Goal: Information Seeking & Learning: Check status

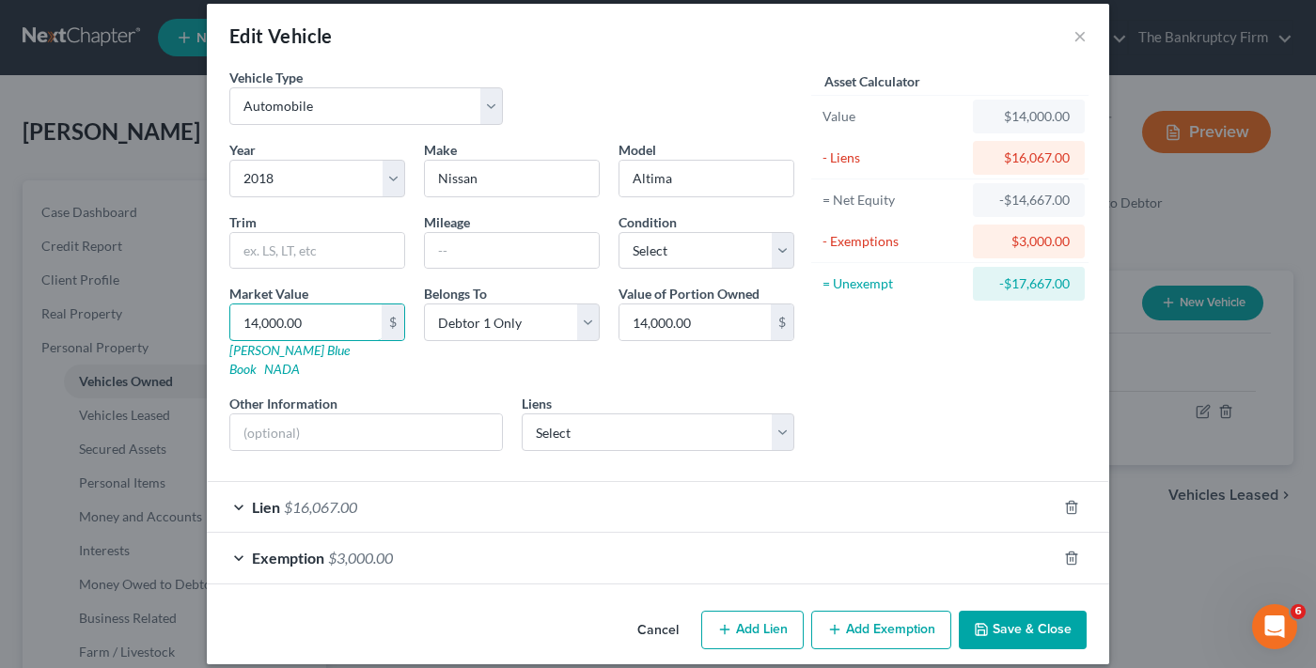
type input "14,000.00"
click at [1037, 618] on button "Save & Close" at bounding box center [1022, 630] width 128 height 39
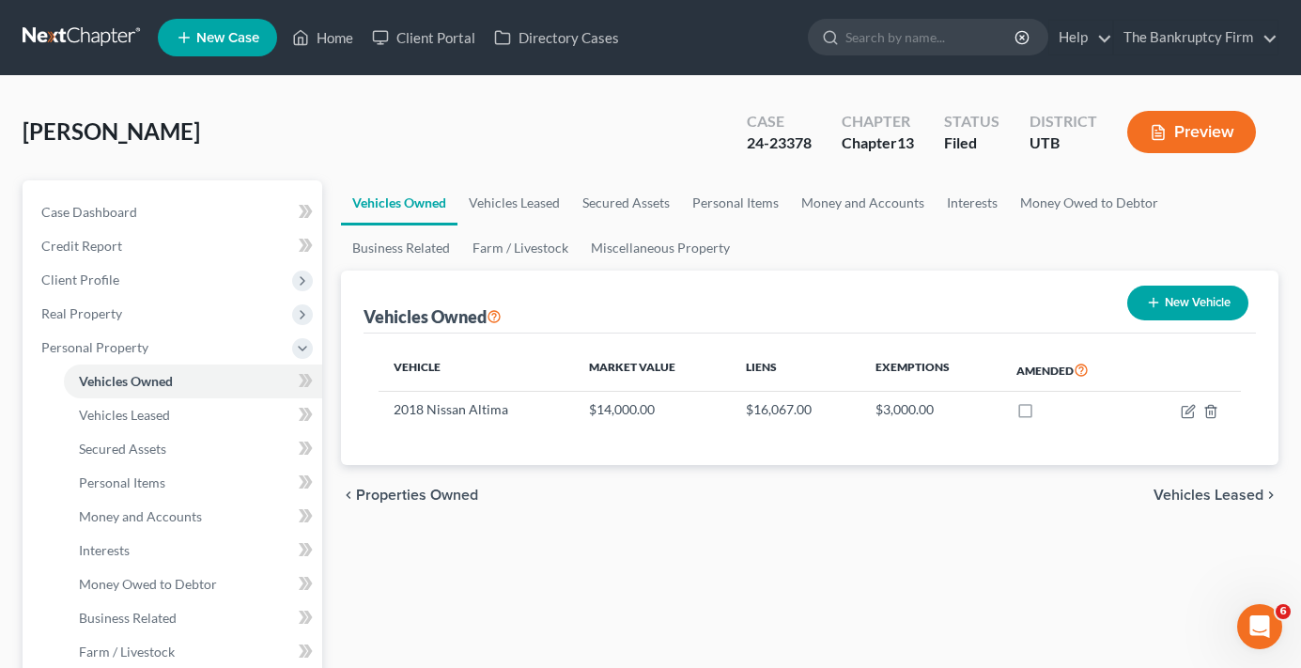
click at [335, 39] on link "Home" at bounding box center [323, 38] width 80 height 34
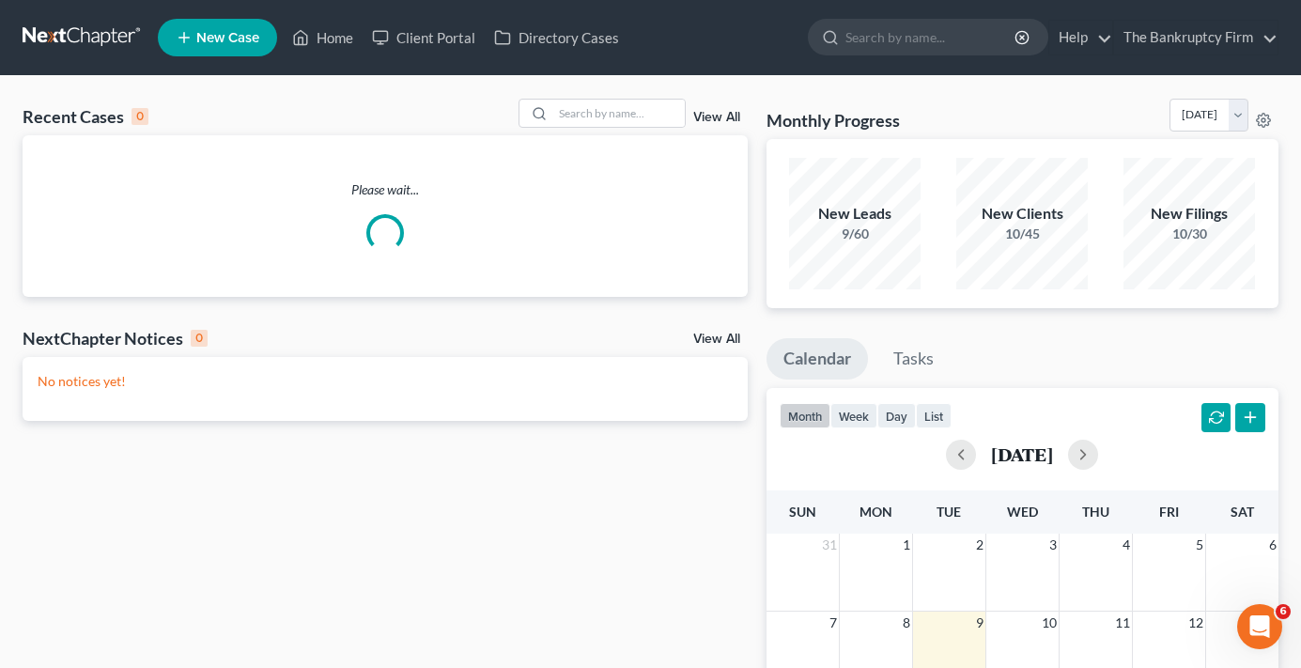
click at [726, 117] on link "View All" at bounding box center [717, 117] width 47 height 13
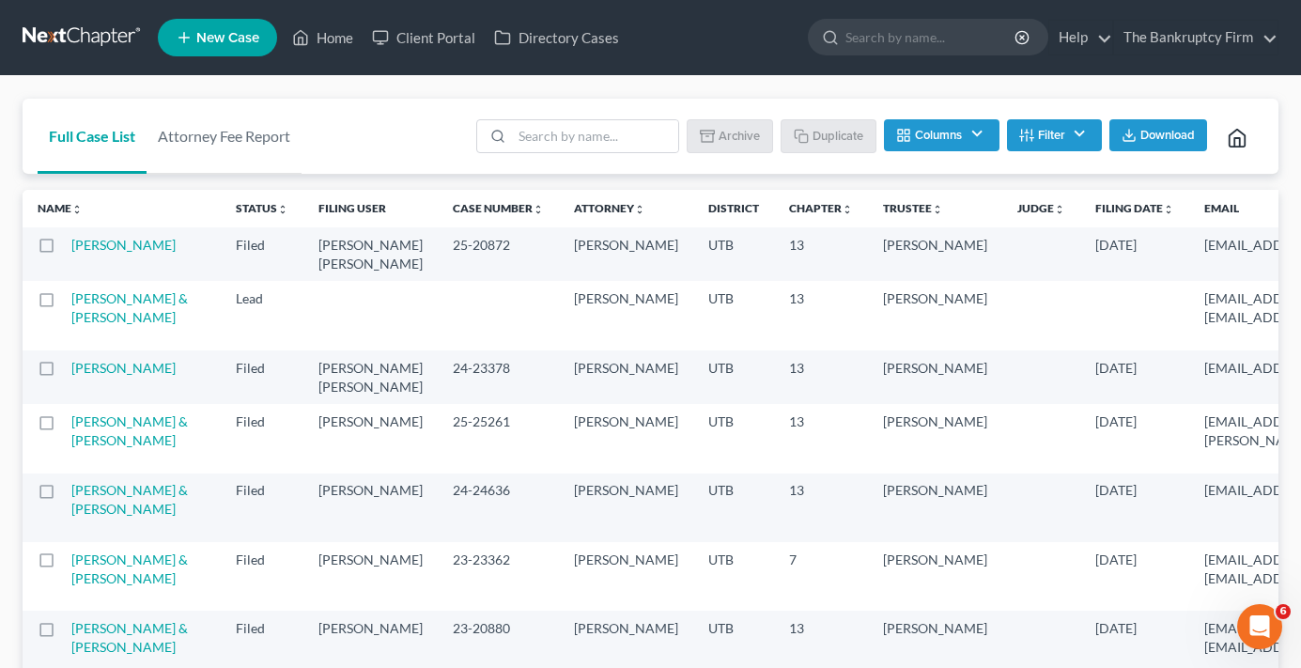
click at [64, 373] on label at bounding box center [64, 373] width 0 height 0
click at [71, 371] on input "checkbox" at bounding box center [77, 365] width 12 height 12
click at [818, 132] on button "Duplicate" at bounding box center [830, 135] width 94 height 32
checkbox input "false"
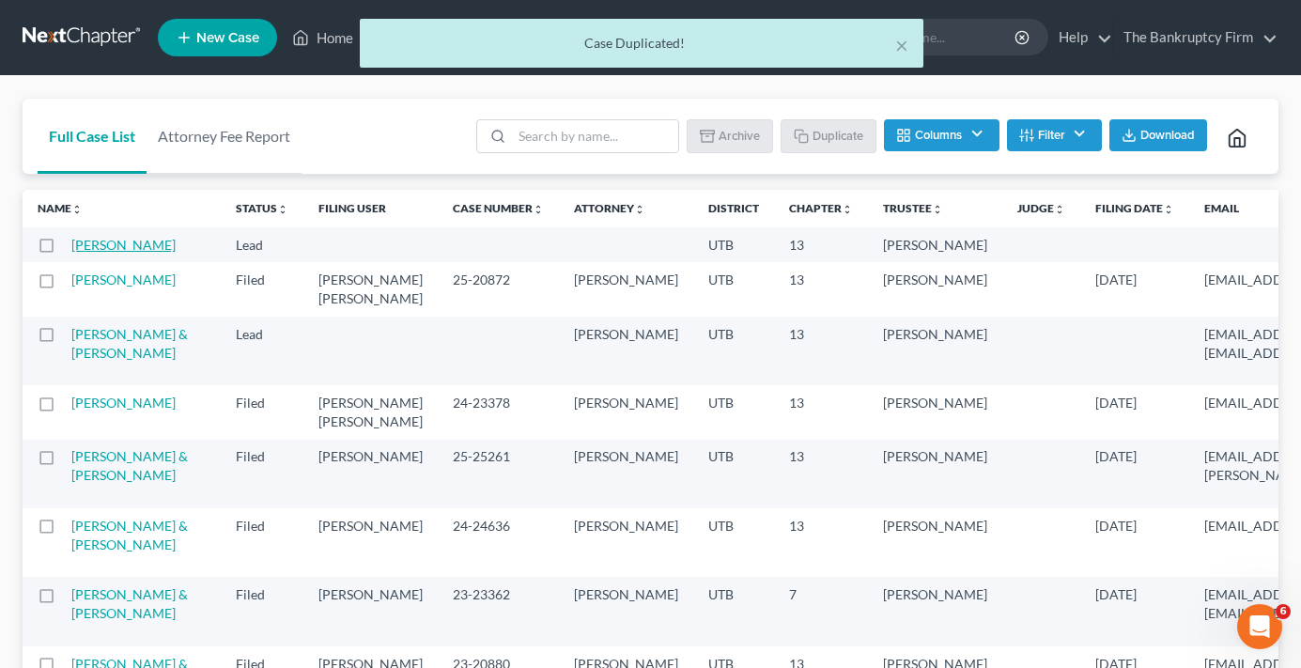
click at [91, 243] on link "Johnson, Miranda" at bounding box center [123, 245] width 104 height 16
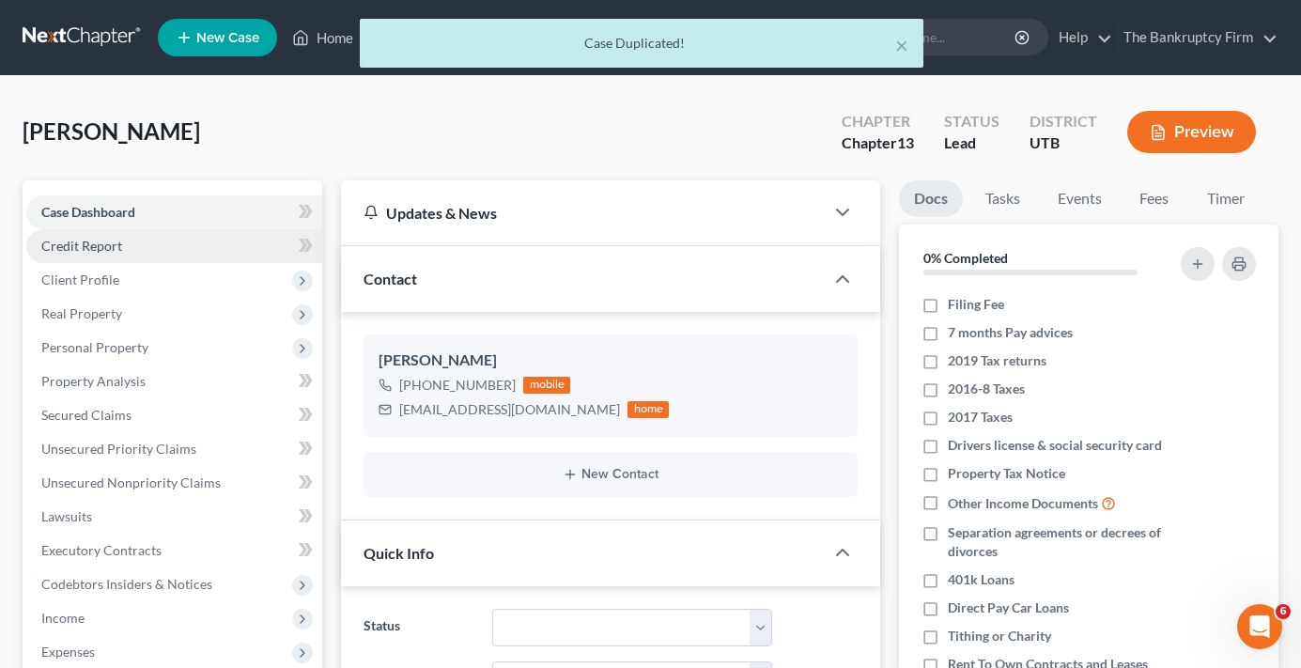
scroll to position [129, 0]
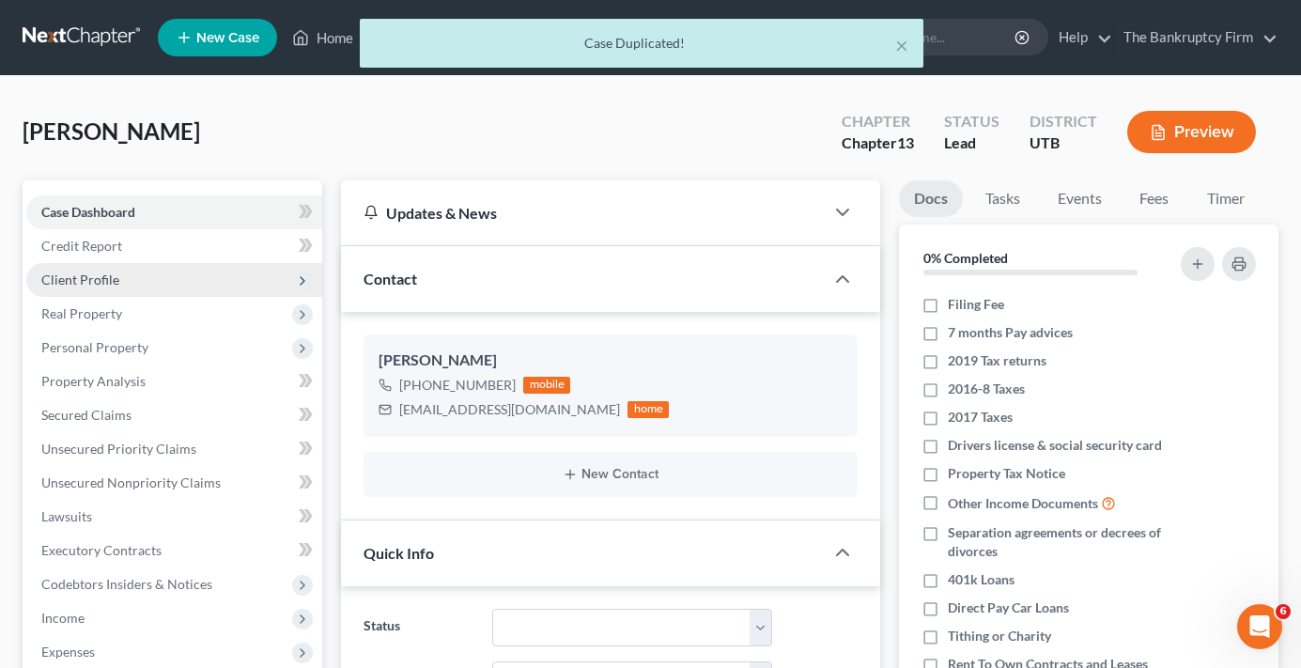
click at [97, 285] on span "Client Profile" at bounding box center [80, 280] width 78 height 16
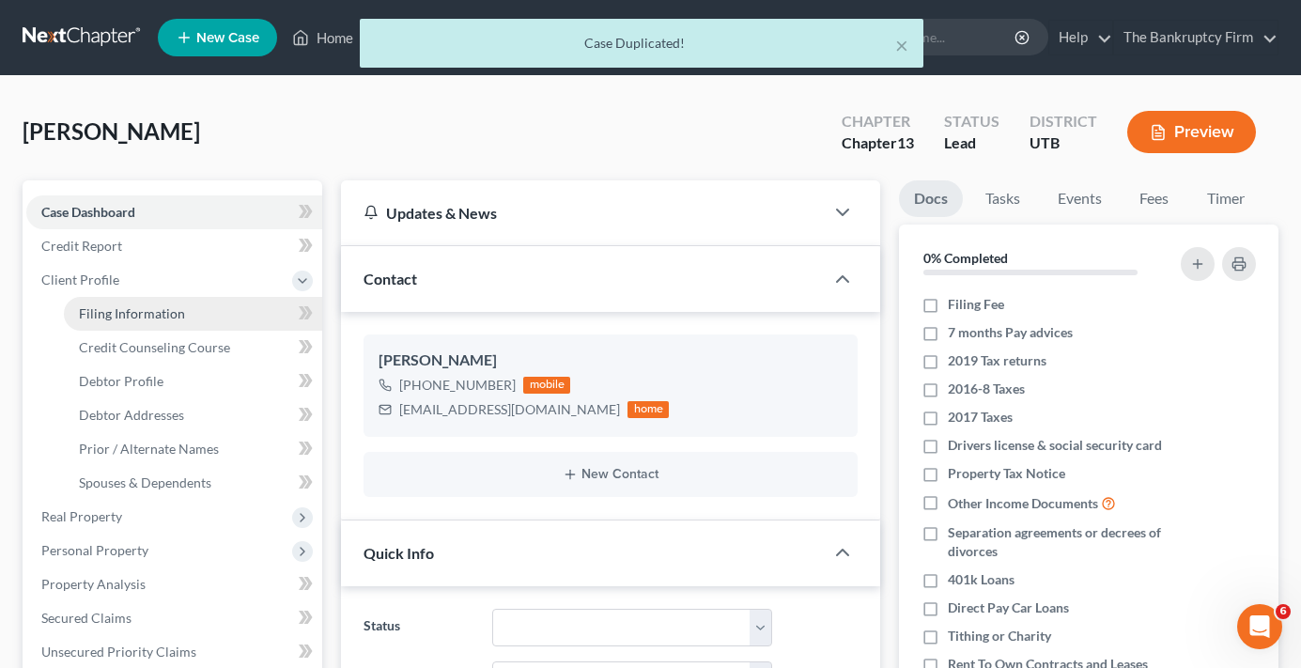
click at [145, 317] on span "Filing Information" at bounding box center [132, 313] width 106 height 16
select select "1"
select select "0"
select select "3"
select select "81"
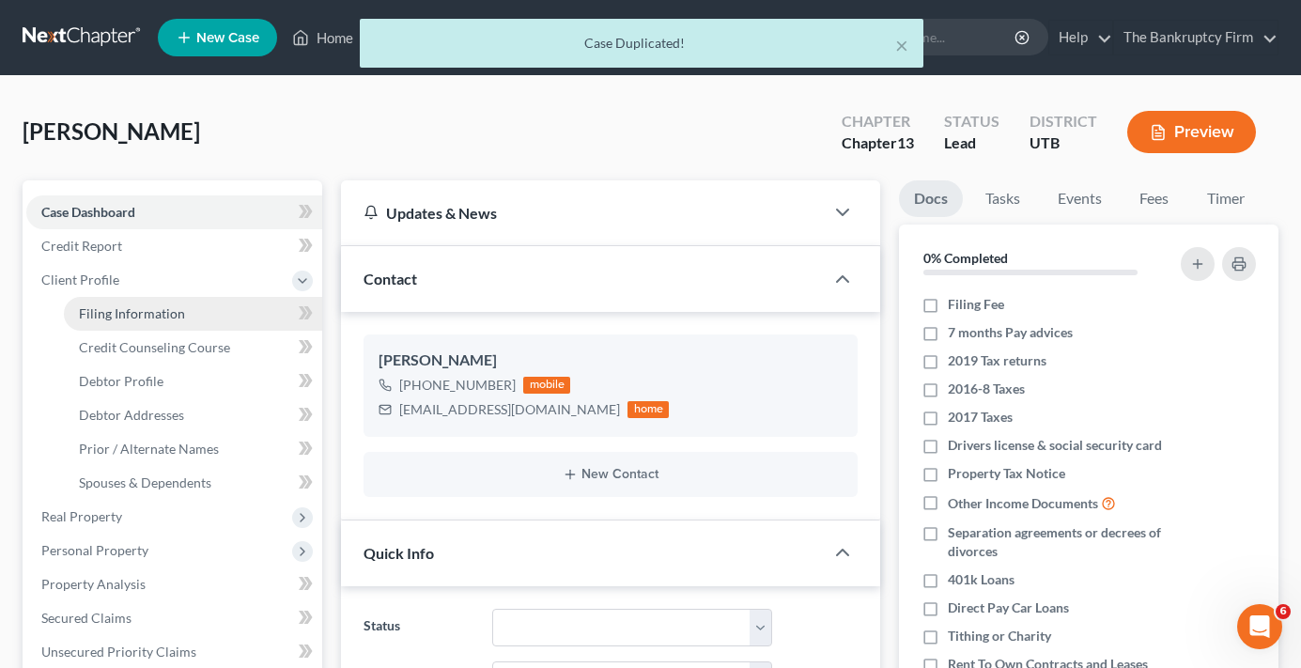
select select "0"
select select "46"
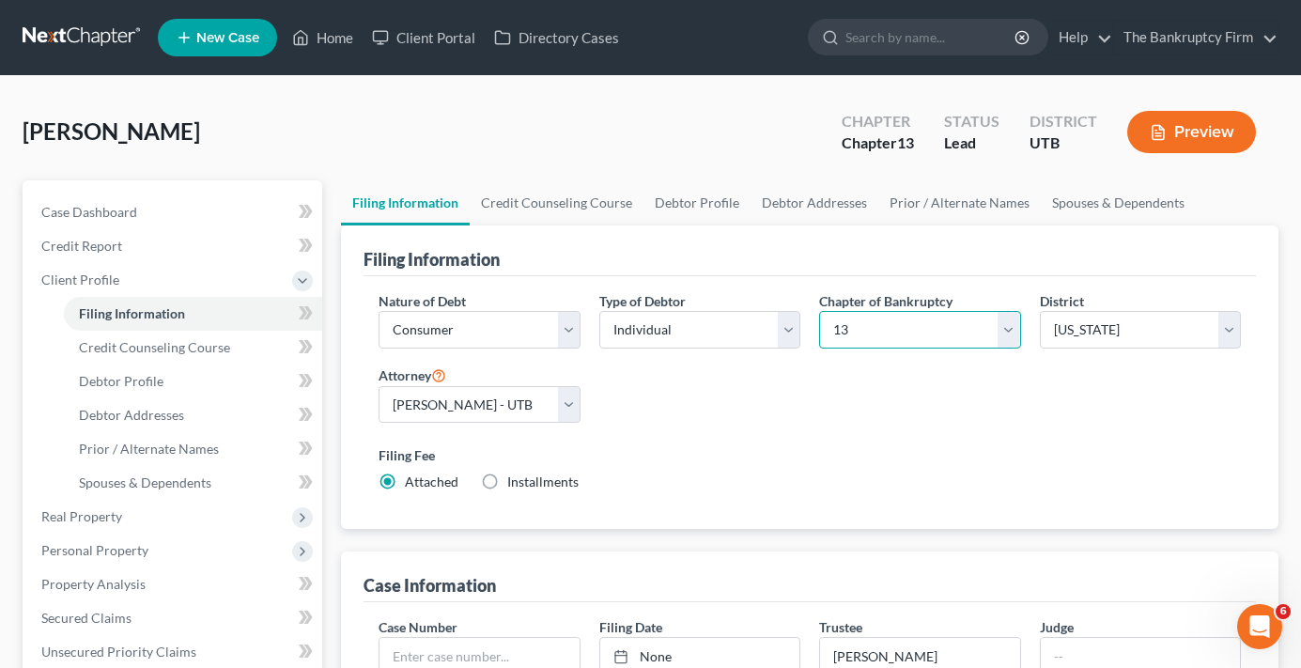
click at [913, 334] on select "Select 7 11 12 13" at bounding box center [919, 330] width 201 height 38
select select "0"
click at [819, 311] on select "Select 7 11 12 13" at bounding box center [919, 330] width 201 height 38
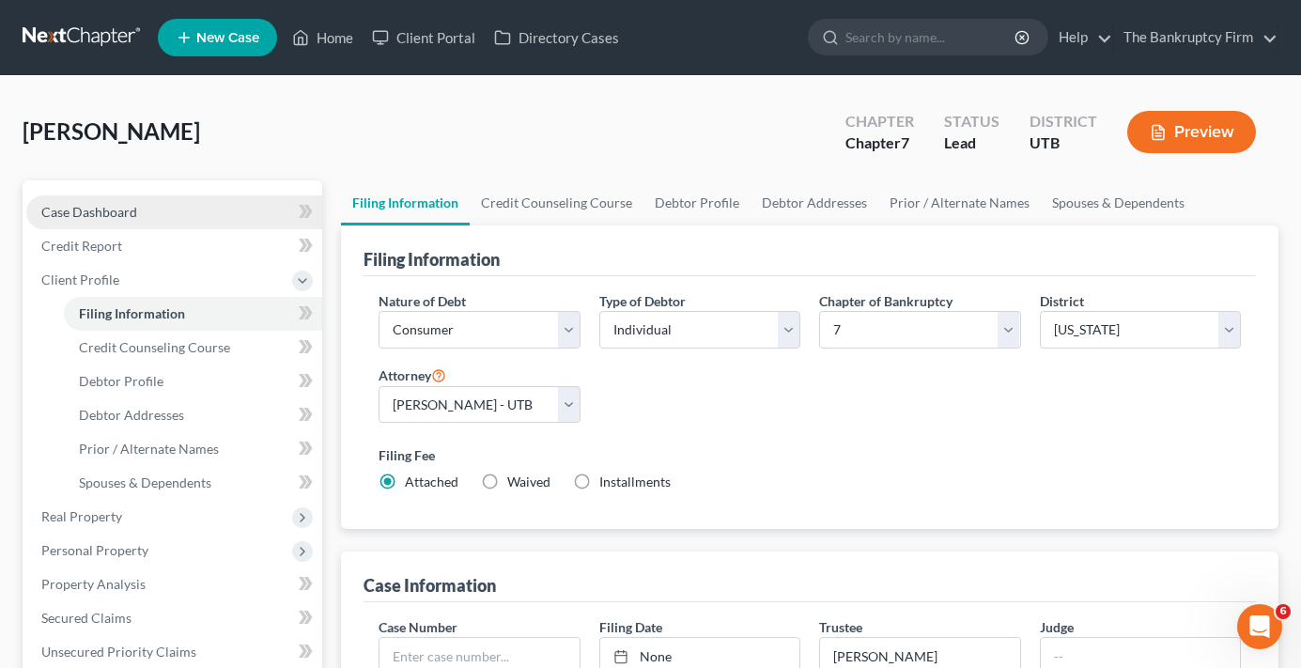
click at [159, 208] on link "Case Dashboard" at bounding box center [174, 212] width 296 height 34
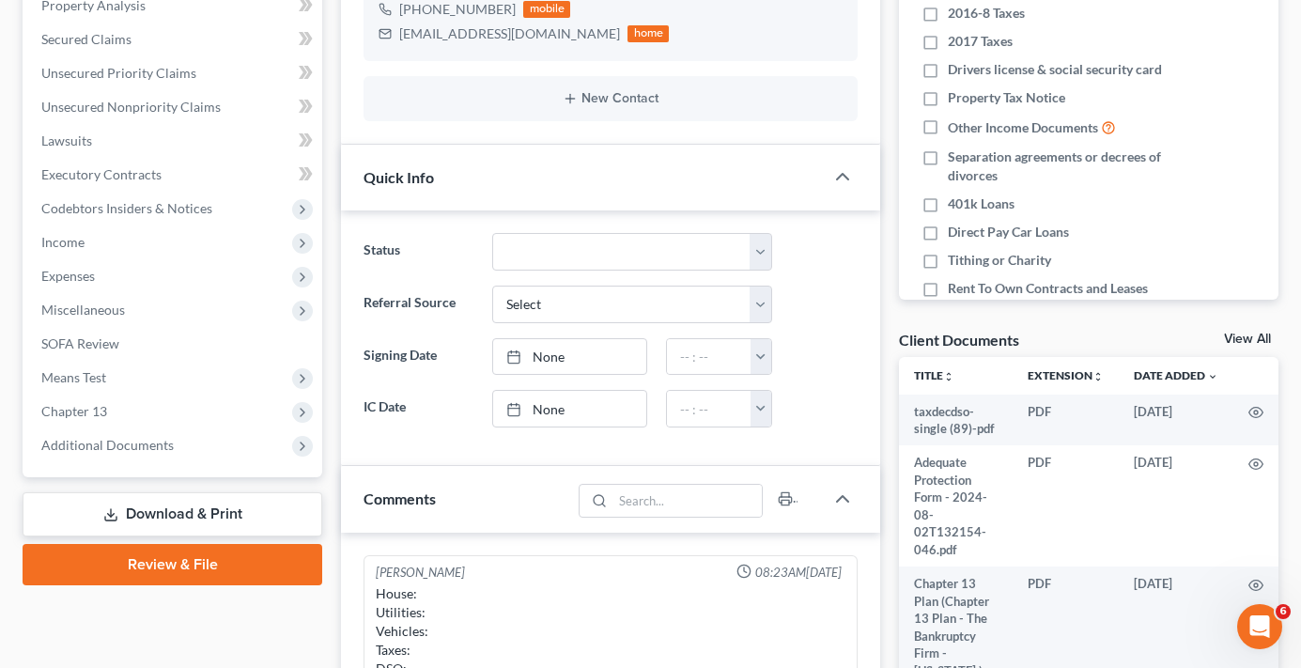
click at [885, 336] on link "View All" at bounding box center [1247, 339] width 47 height 13
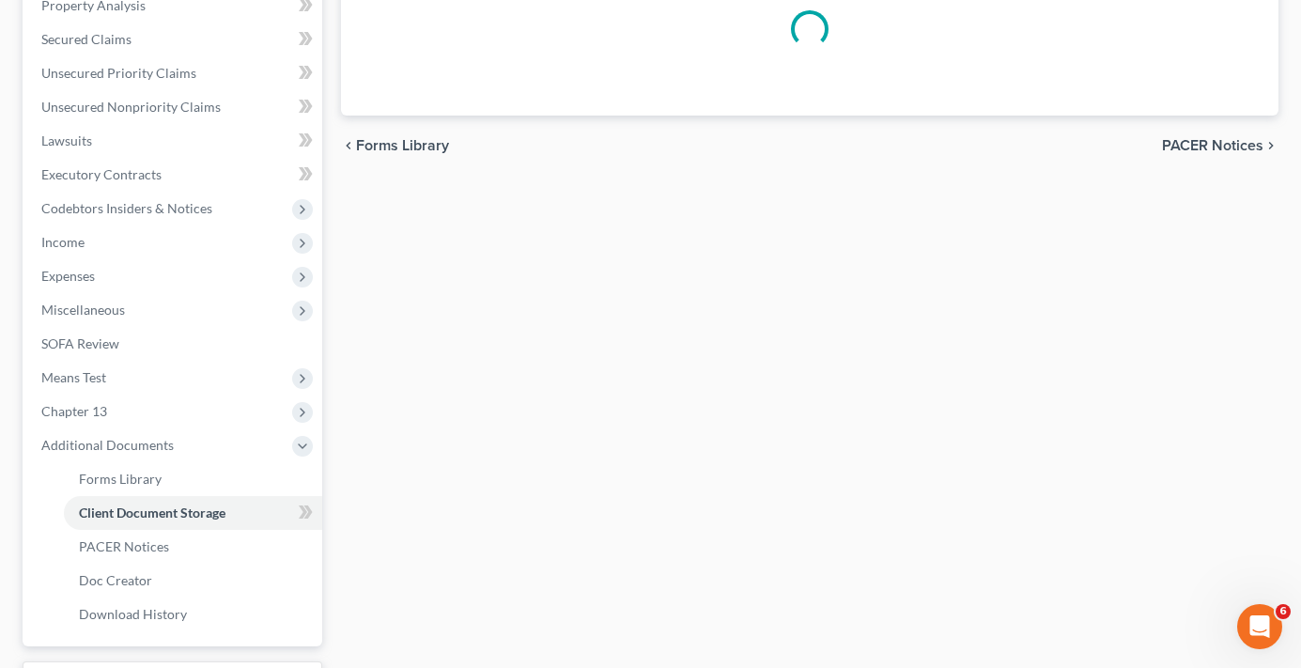
scroll to position [294, 0]
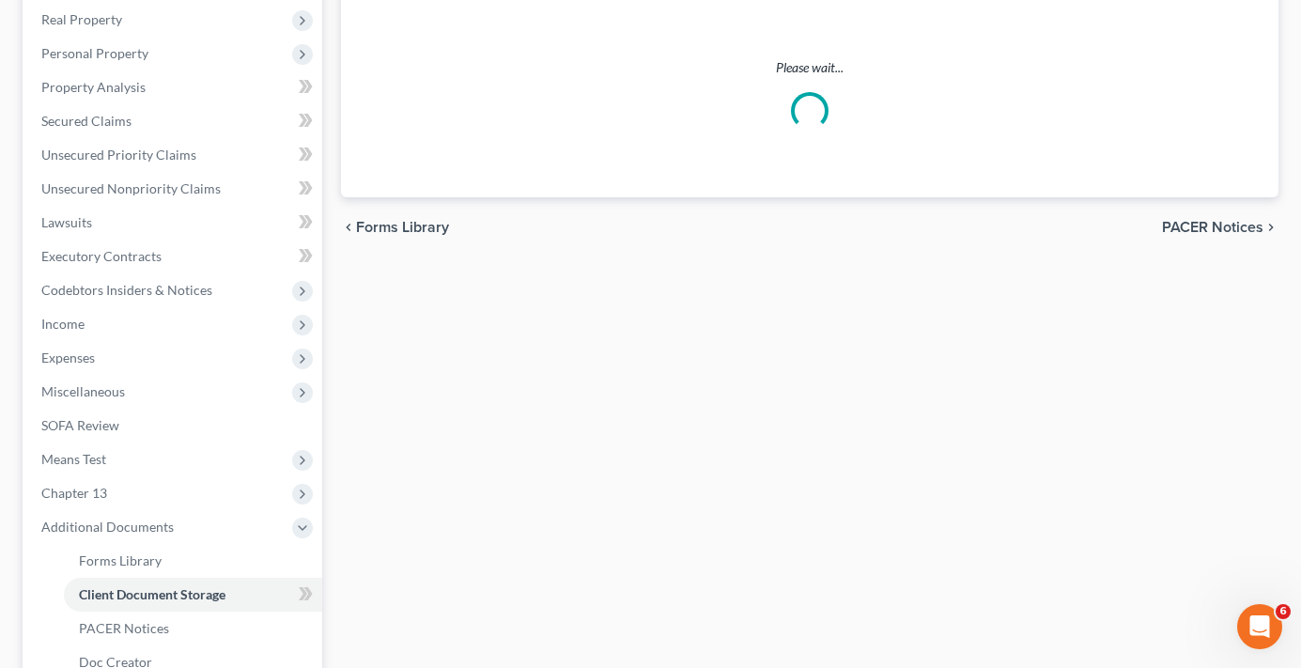
select select "30"
select select "26"
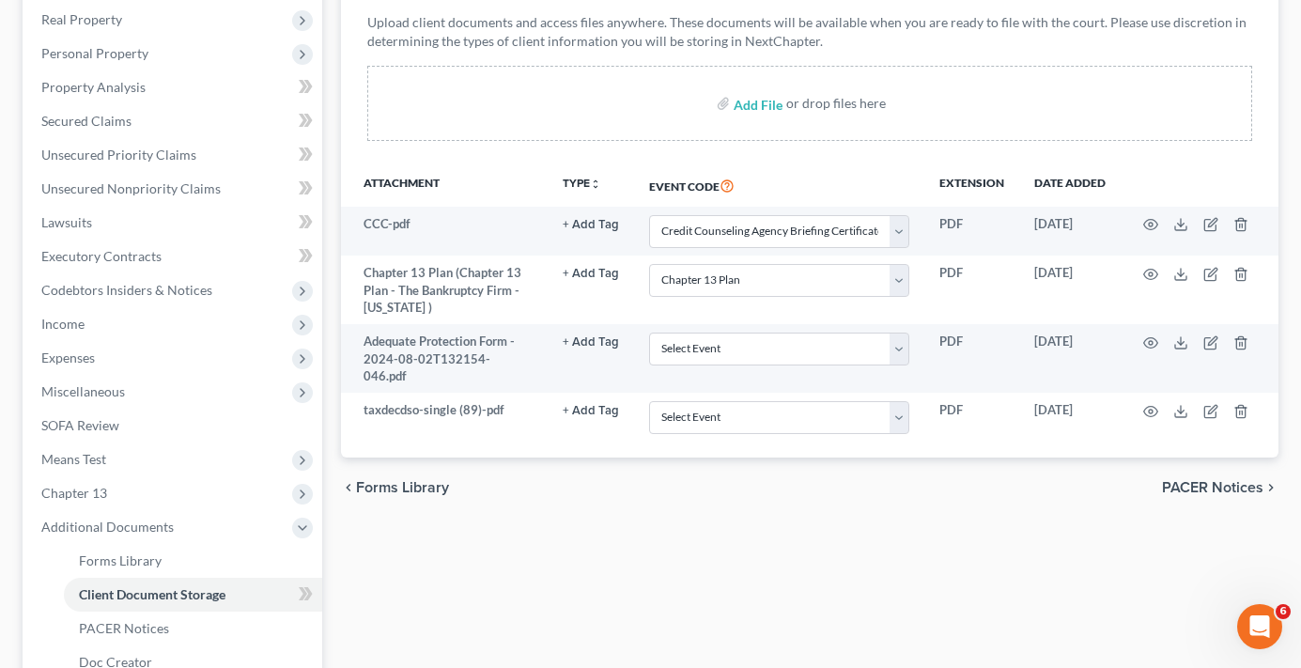
scroll to position [0, 0]
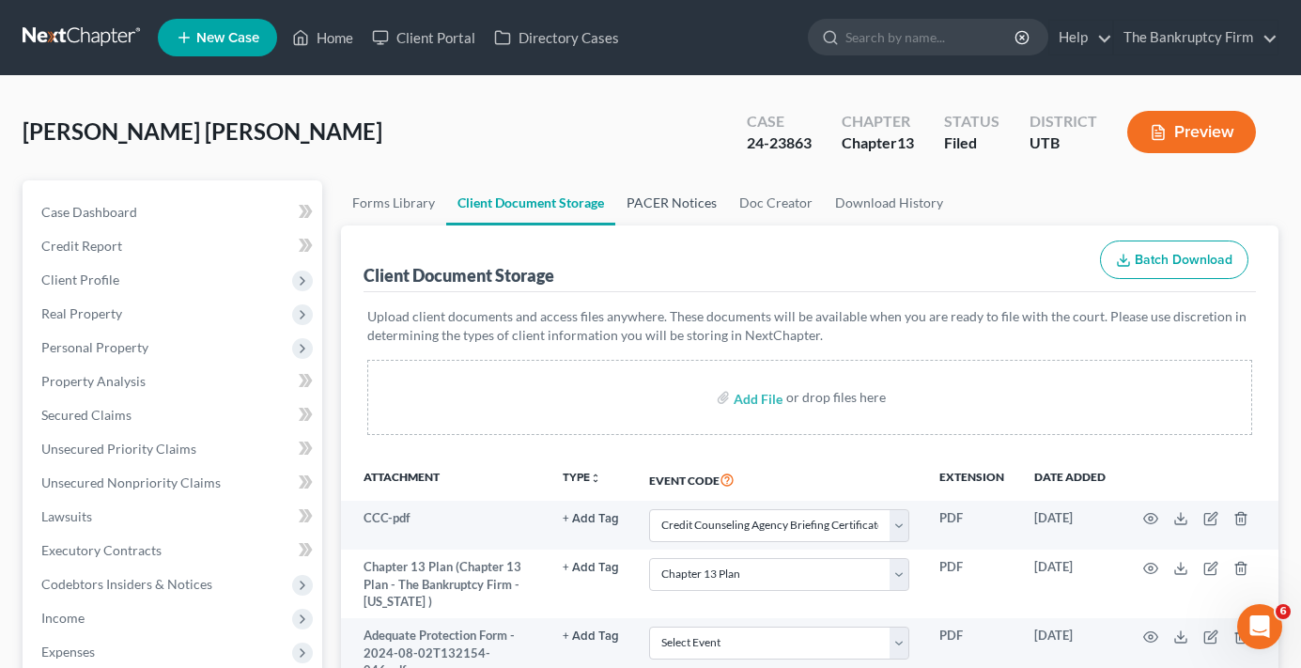
click at [660, 205] on link "PACER Notices" at bounding box center [672, 202] width 113 height 45
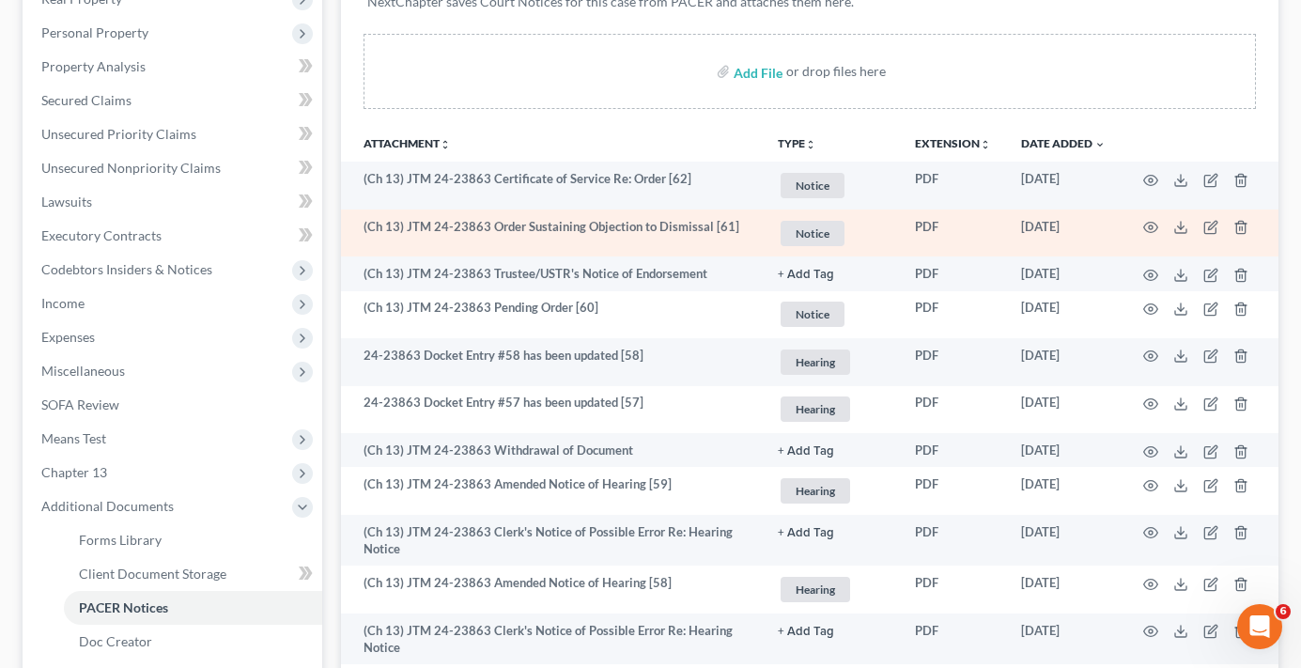
scroll to position [282, 0]
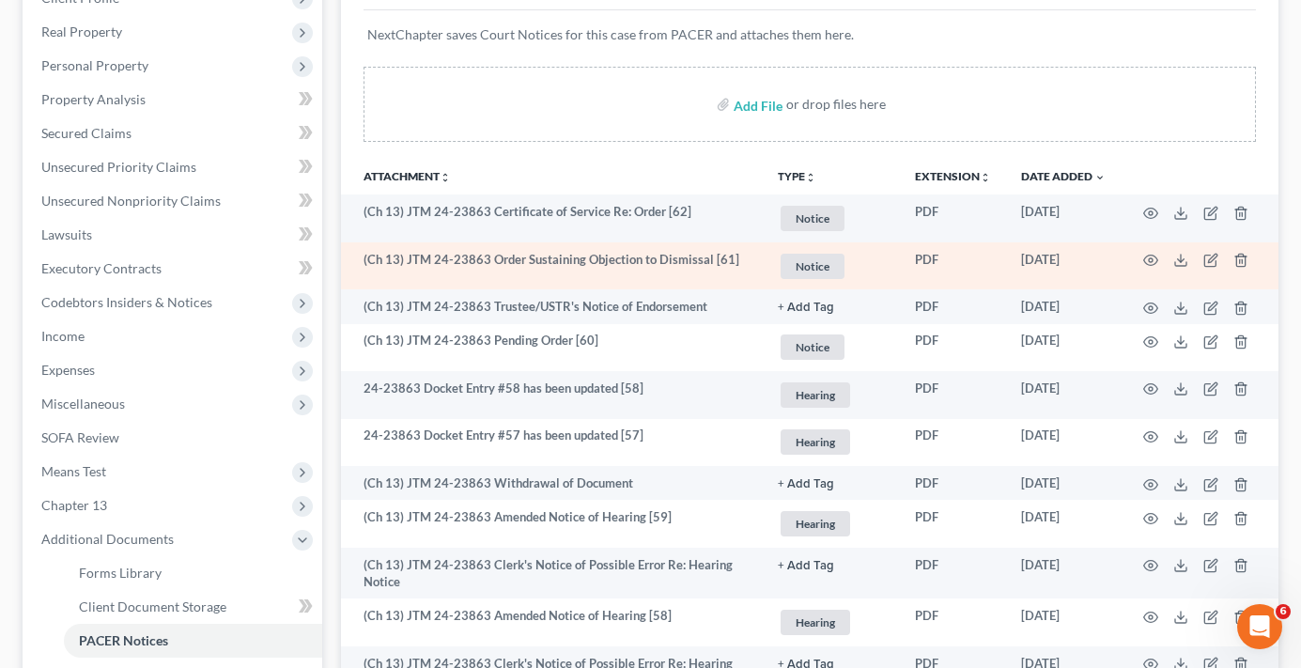
click at [885, 252] on td at bounding box center [1200, 266] width 158 height 48
click at [885, 257] on icon "button" at bounding box center [1151, 260] width 15 height 15
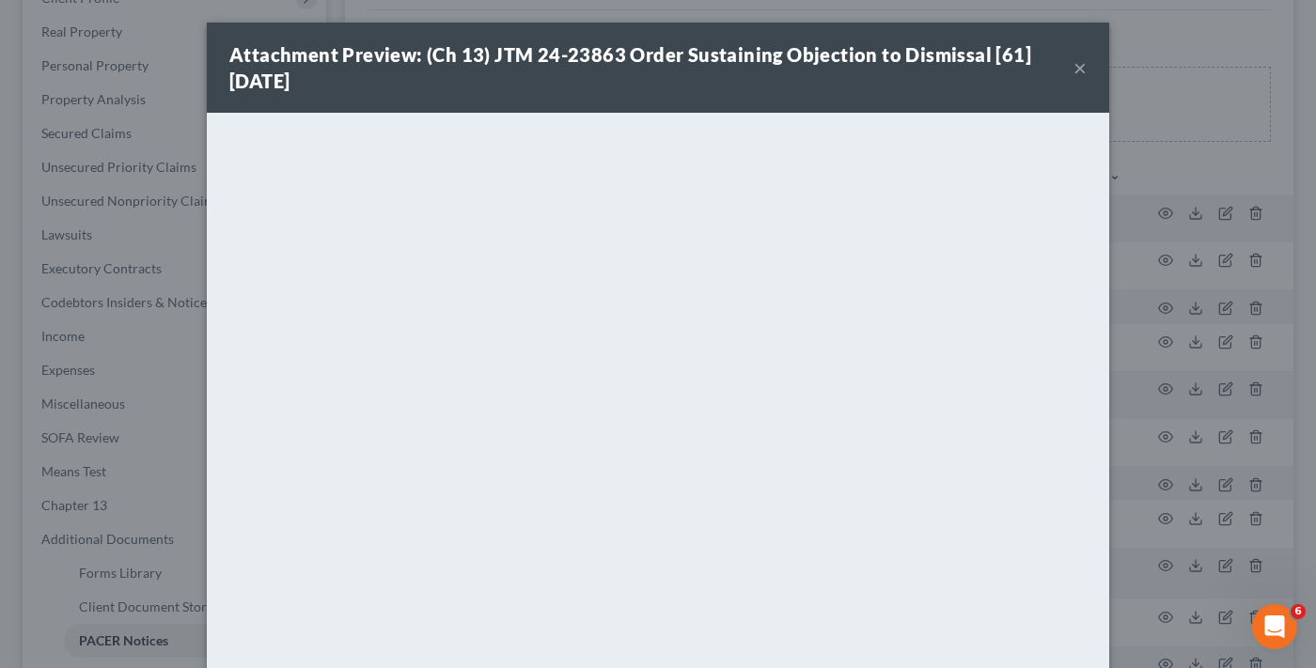
click at [885, 65] on button "×" at bounding box center [1079, 67] width 13 height 23
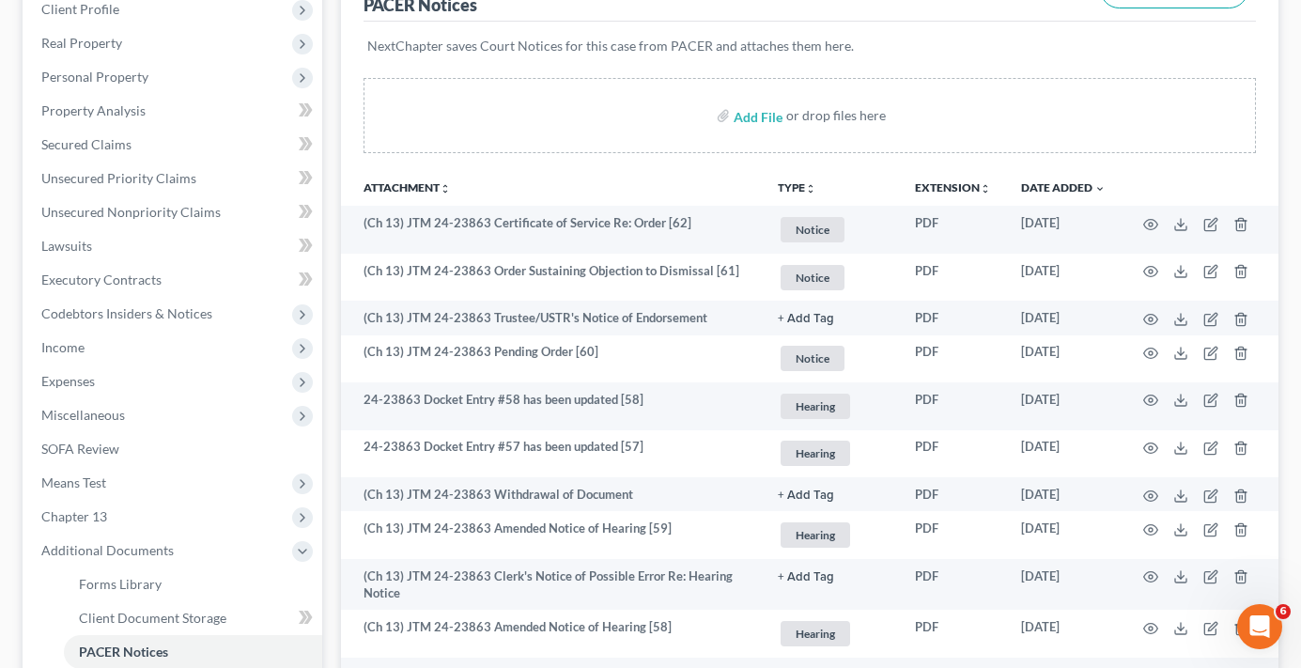
scroll to position [94, 0]
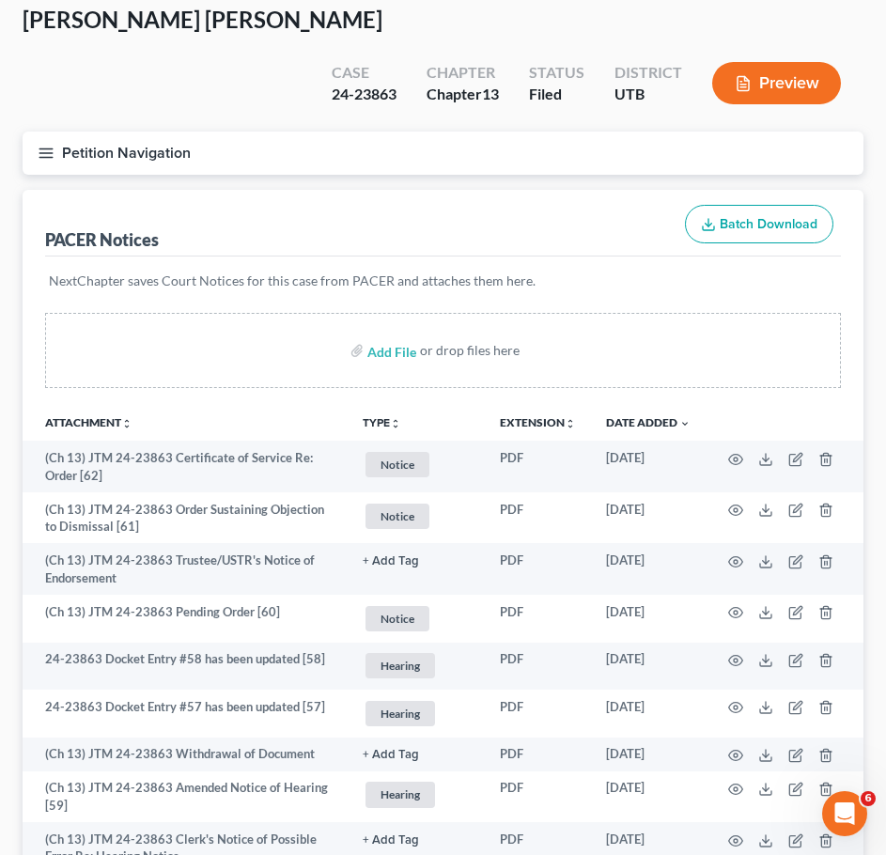
drag, startPoint x: 516, startPoint y: 172, endPoint x: 504, endPoint y: 172, distance: 12.2
click at [516, 190] on div "PACER Notices Batch Download" at bounding box center [443, 224] width 796 height 68
drag, startPoint x: 622, startPoint y: 116, endPoint x: 578, endPoint y: 108, distance: 44.8
click at [622, 132] on button "Petition Navigation" at bounding box center [443, 153] width 841 height 43
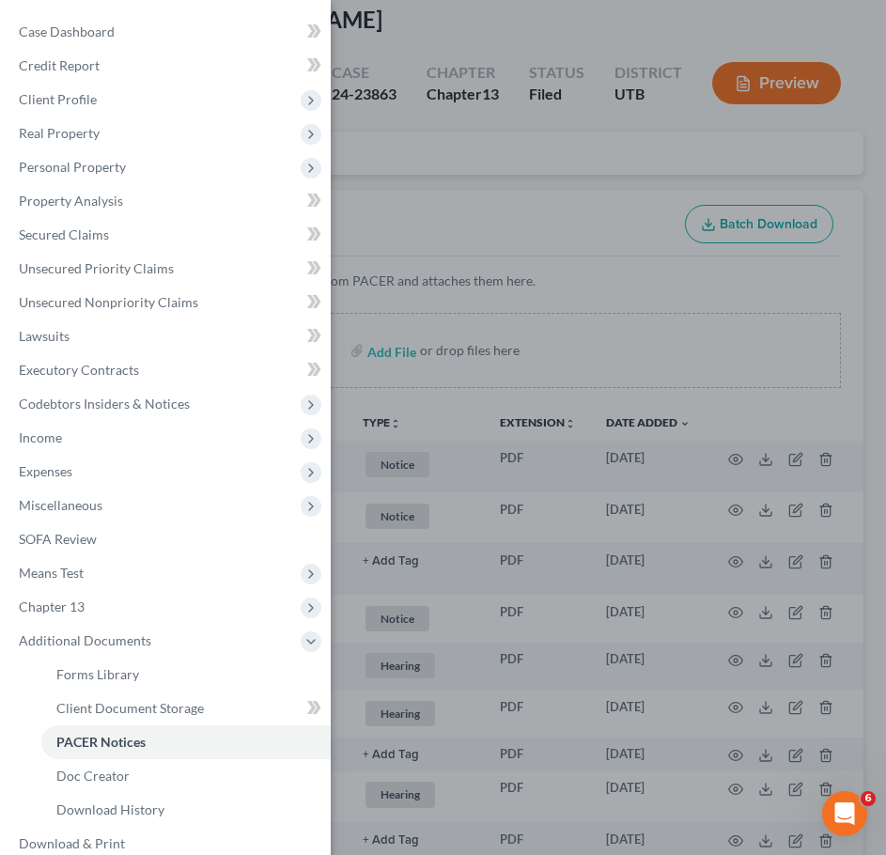
click at [544, 132] on div "Case Dashboard Payments Invoices Payments Payments Credit Report Client Profile" at bounding box center [443, 427] width 886 height 855
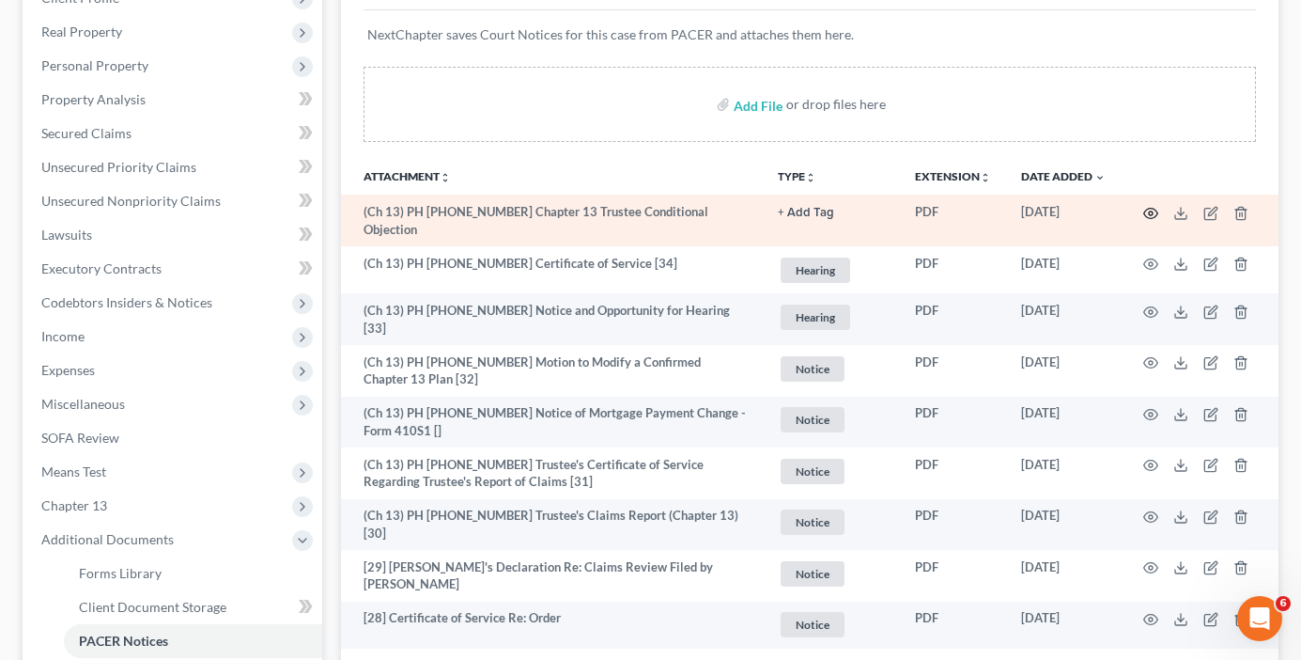
click at [1153, 210] on icon "button" at bounding box center [1151, 213] width 15 height 15
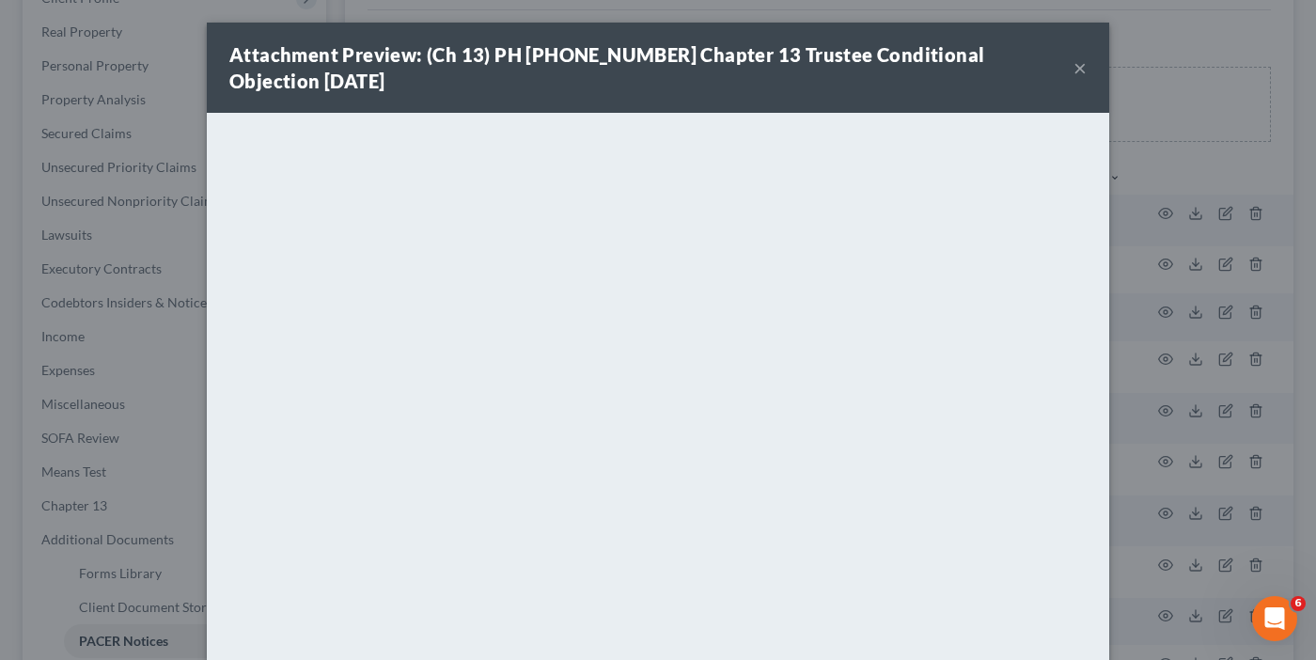
click at [1077, 65] on button "×" at bounding box center [1079, 67] width 13 height 23
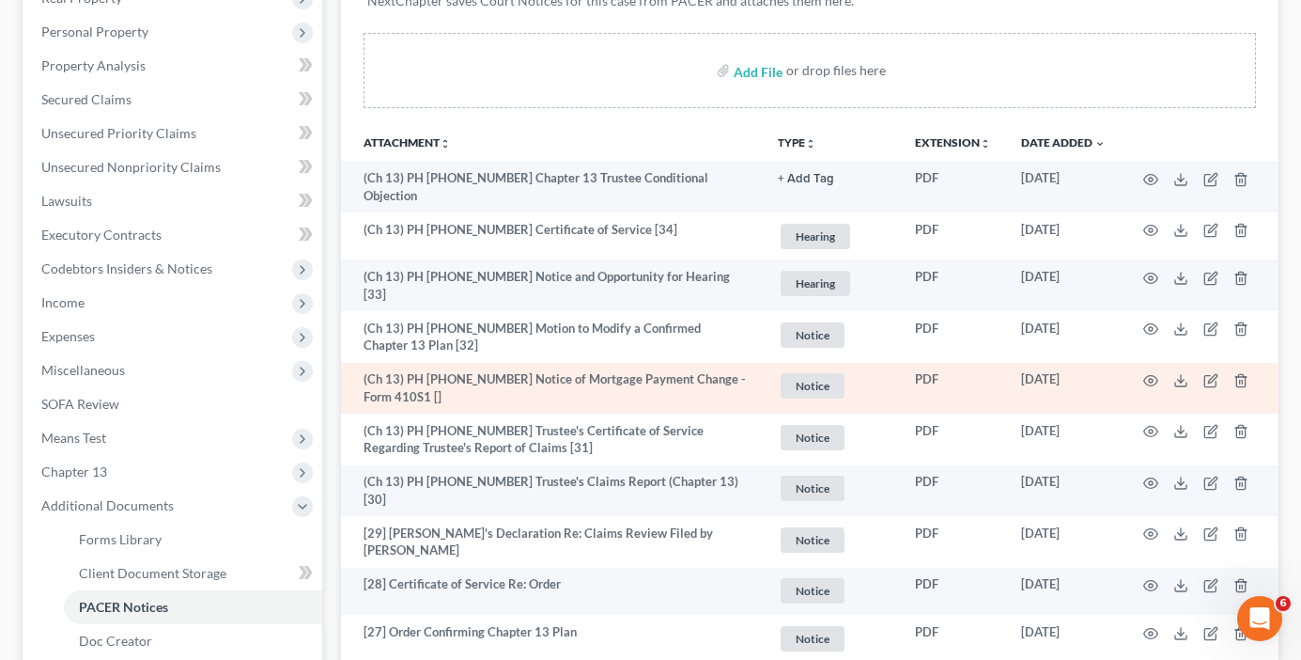
scroll to position [376, 0]
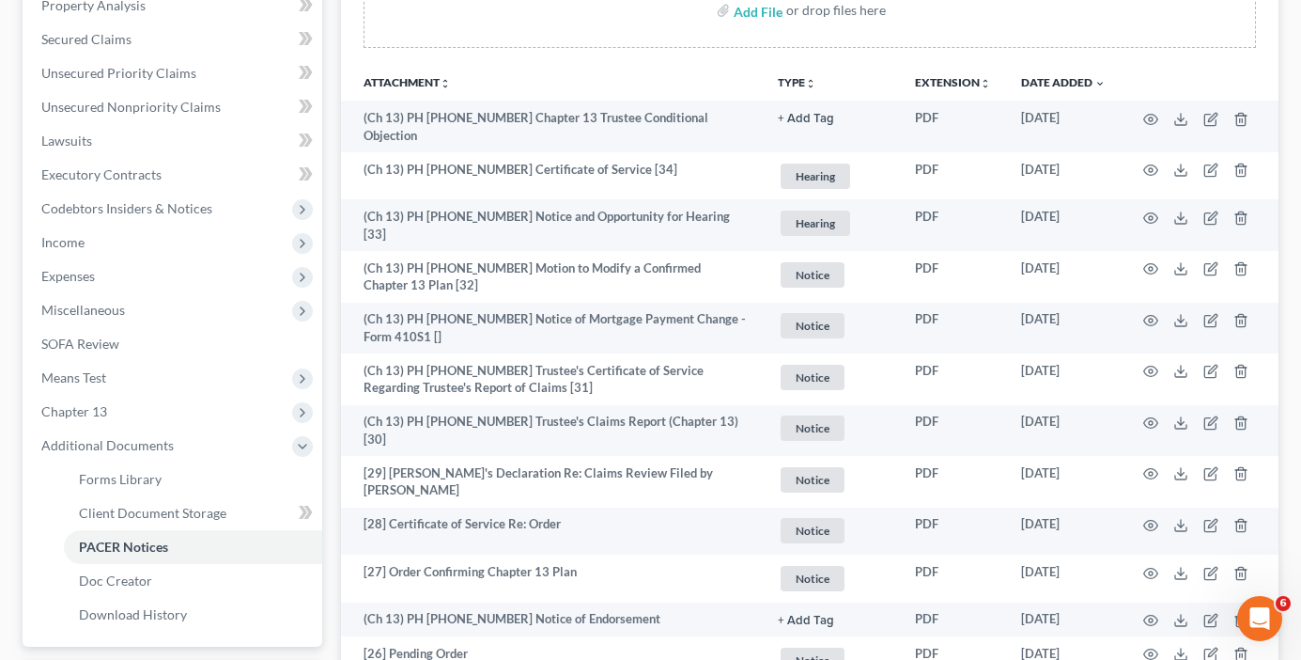
click at [1120, 63] on th "Date Added unfold_more expand_more expand_less" at bounding box center [1063, 82] width 115 height 38
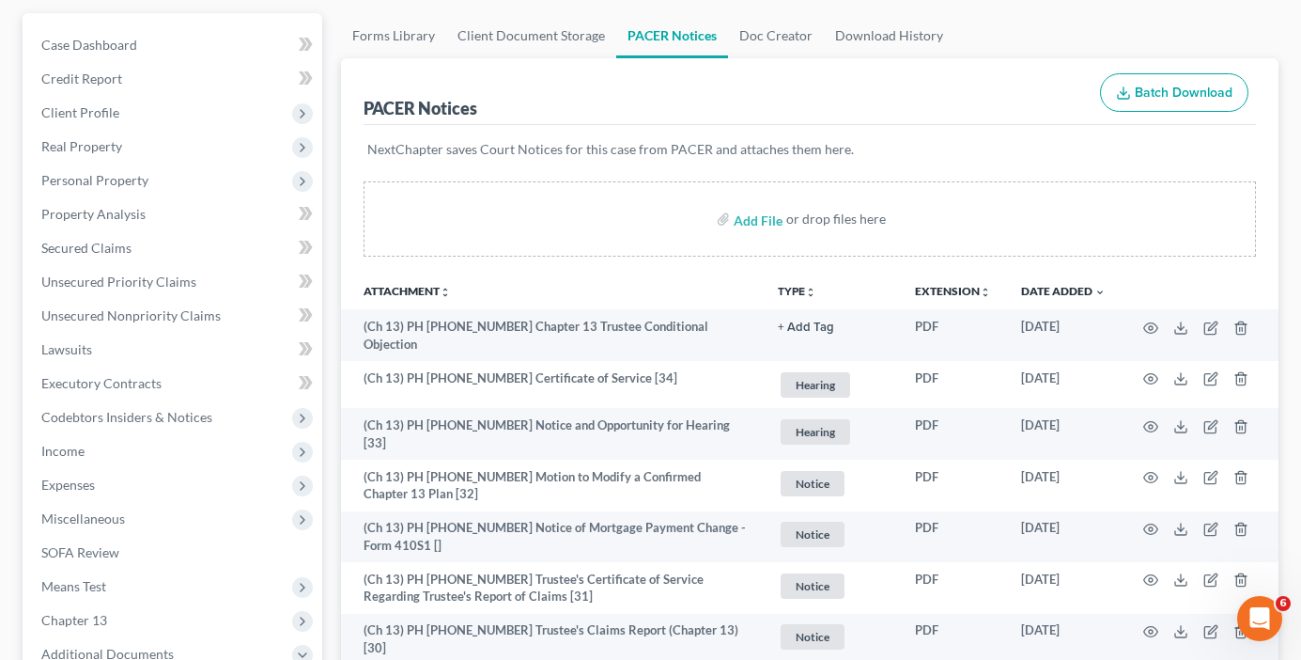
scroll to position [0, 0]
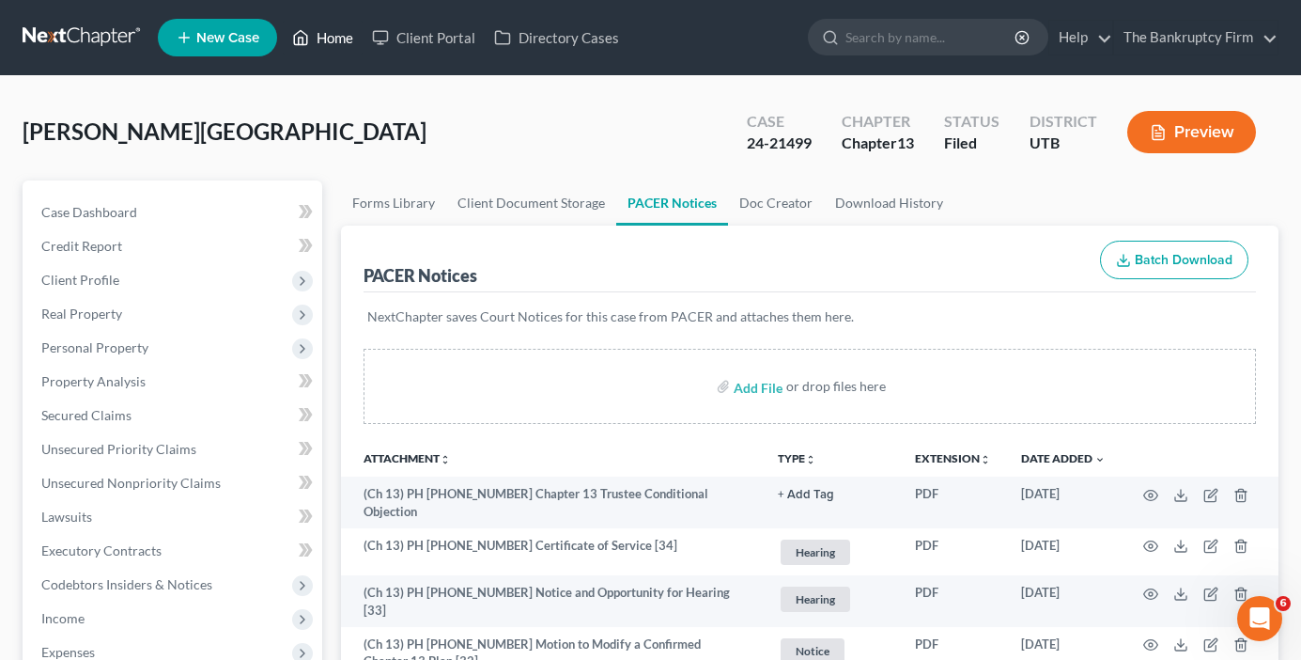
click at [335, 29] on link "Home" at bounding box center [323, 38] width 80 height 34
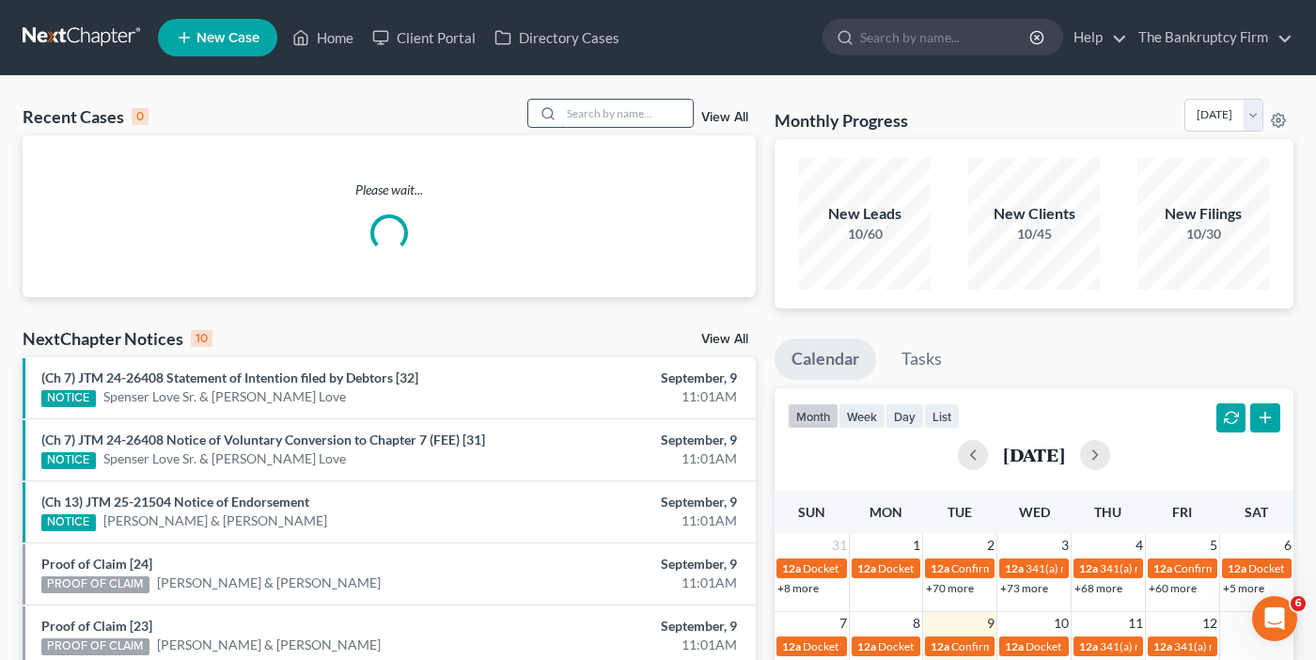
click at [625, 113] on input "search" at bounding box center [627, 113] width 132 height 27
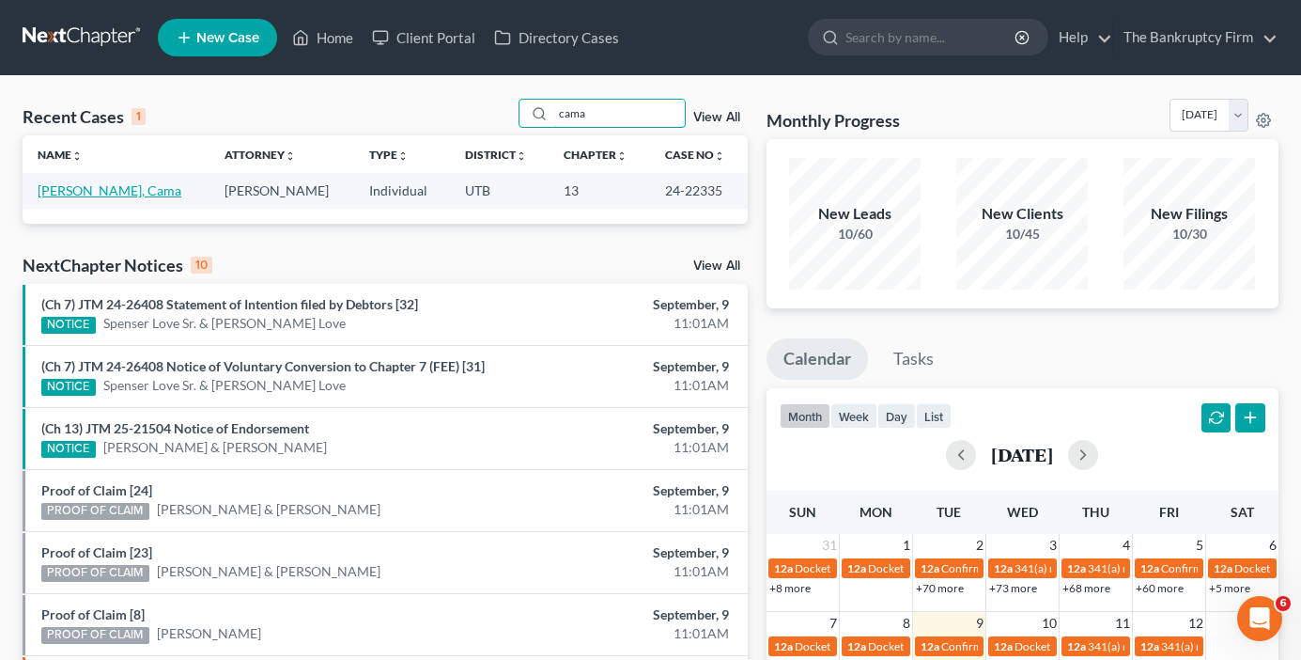
type input "cama"
click at [106, 187] on link "[PERSON_NAME], Cama" at bounding box center [110, 190] width 144 height 16
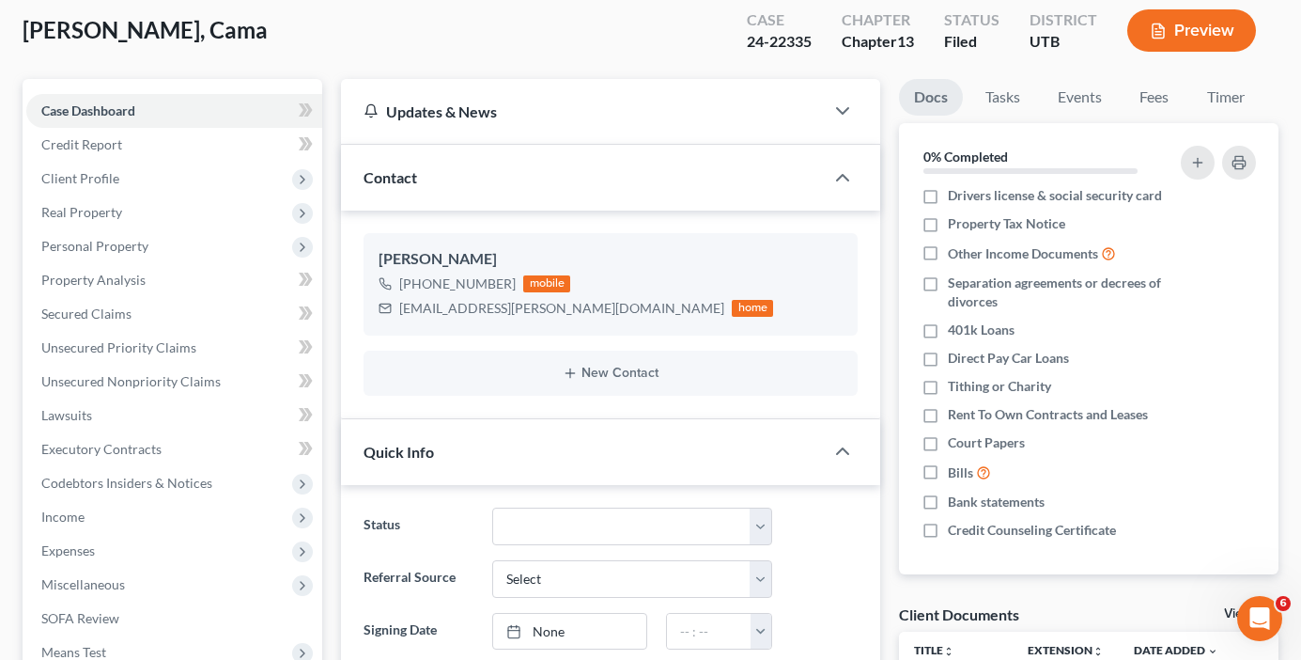
scroll to position [282, 0]
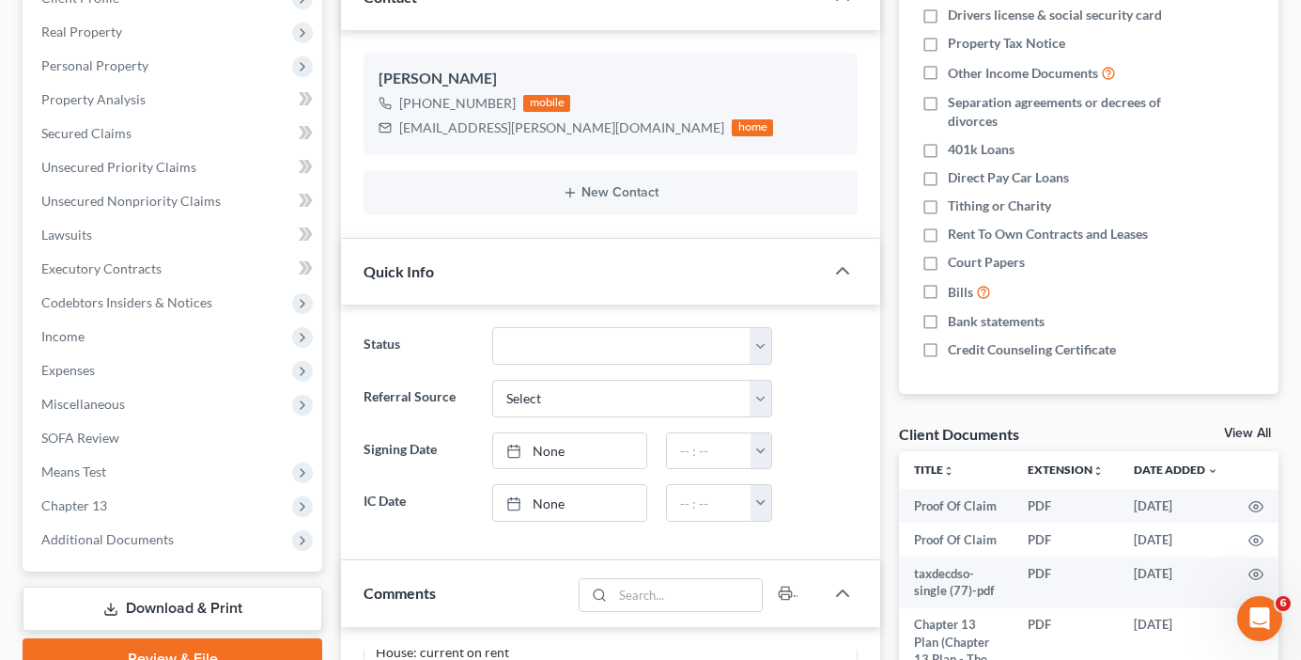
click at [1239, 433] on link "View All" at bounding box center [1247, 433] width 47 height 13
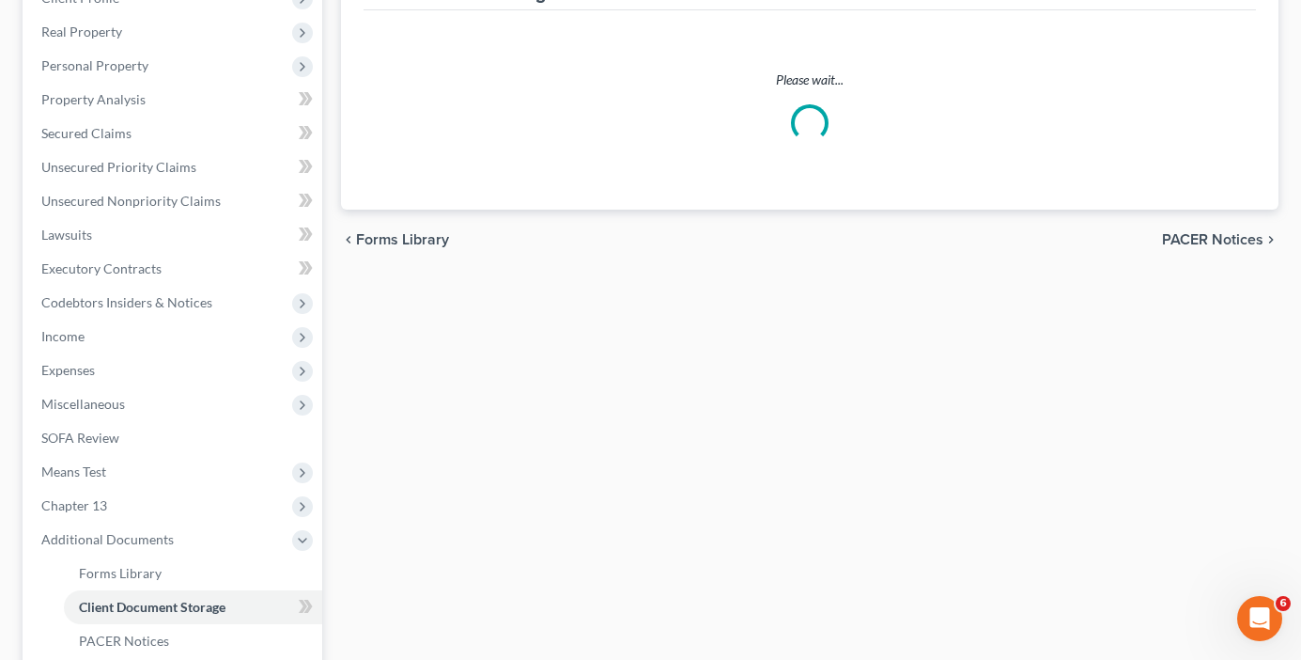
scroll to position [186, 0]
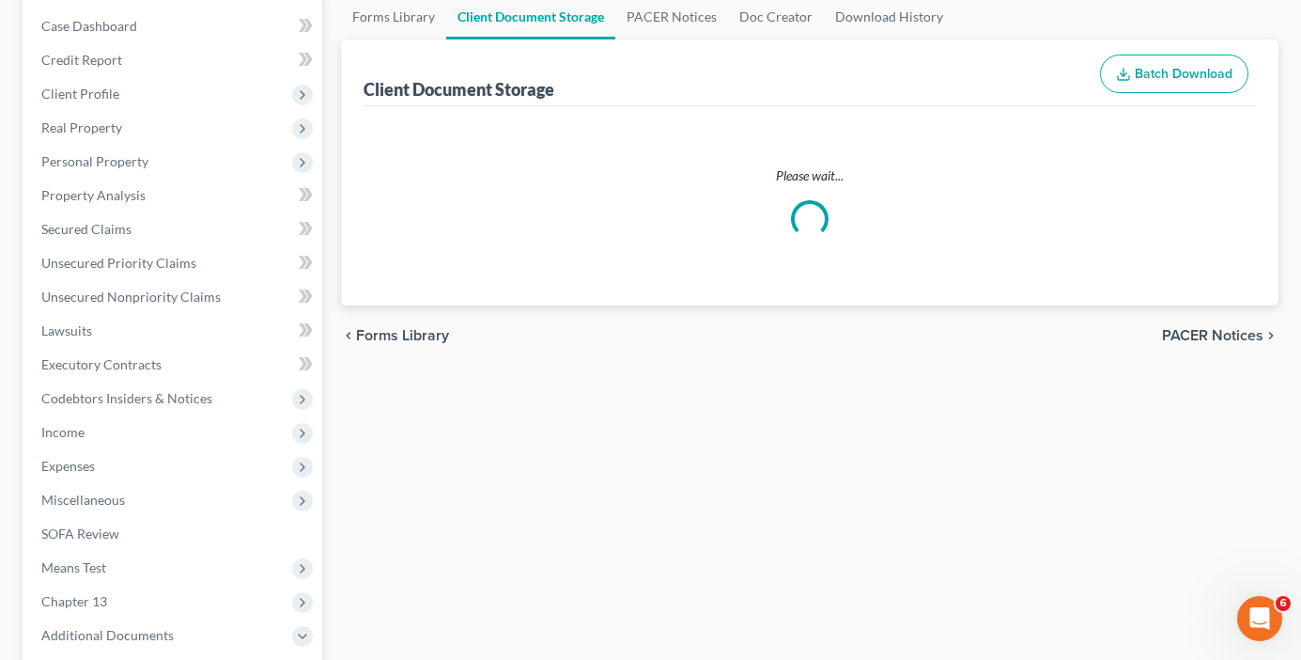
select select "30"
select select "26"
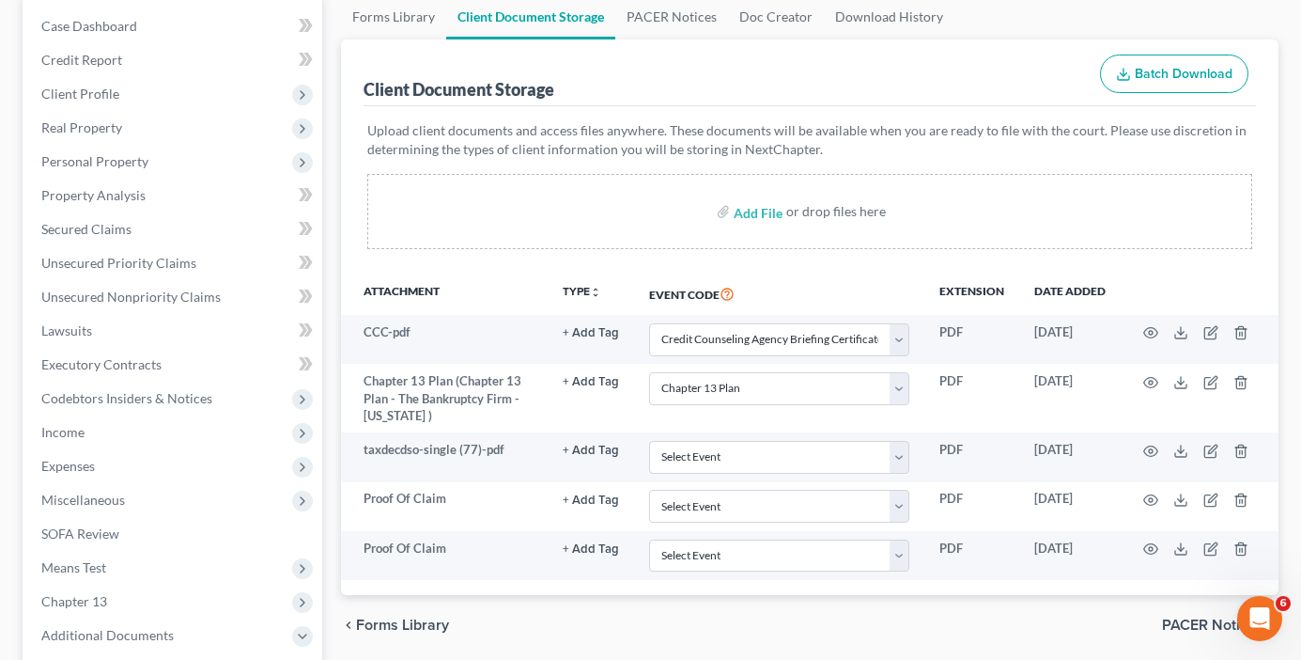
scroll to position [0, 0]
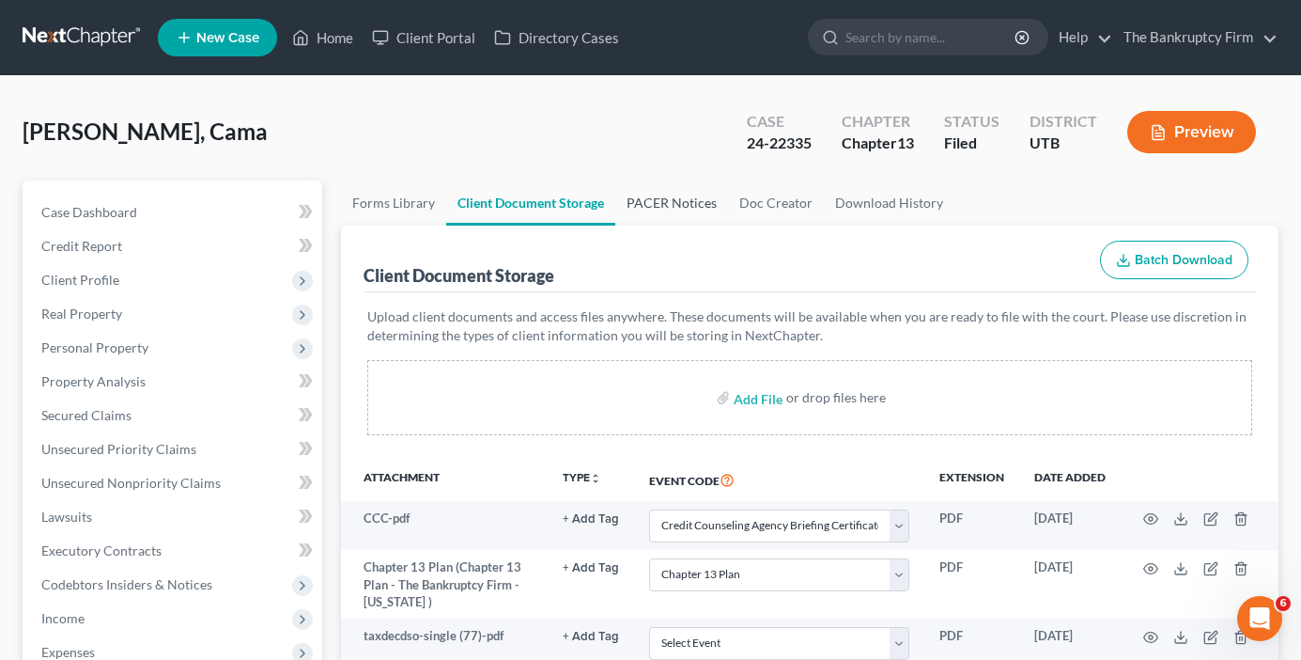
click at [680, 194] on link "PACER Notices" at bounding box center [672, 202] width 113 height 45
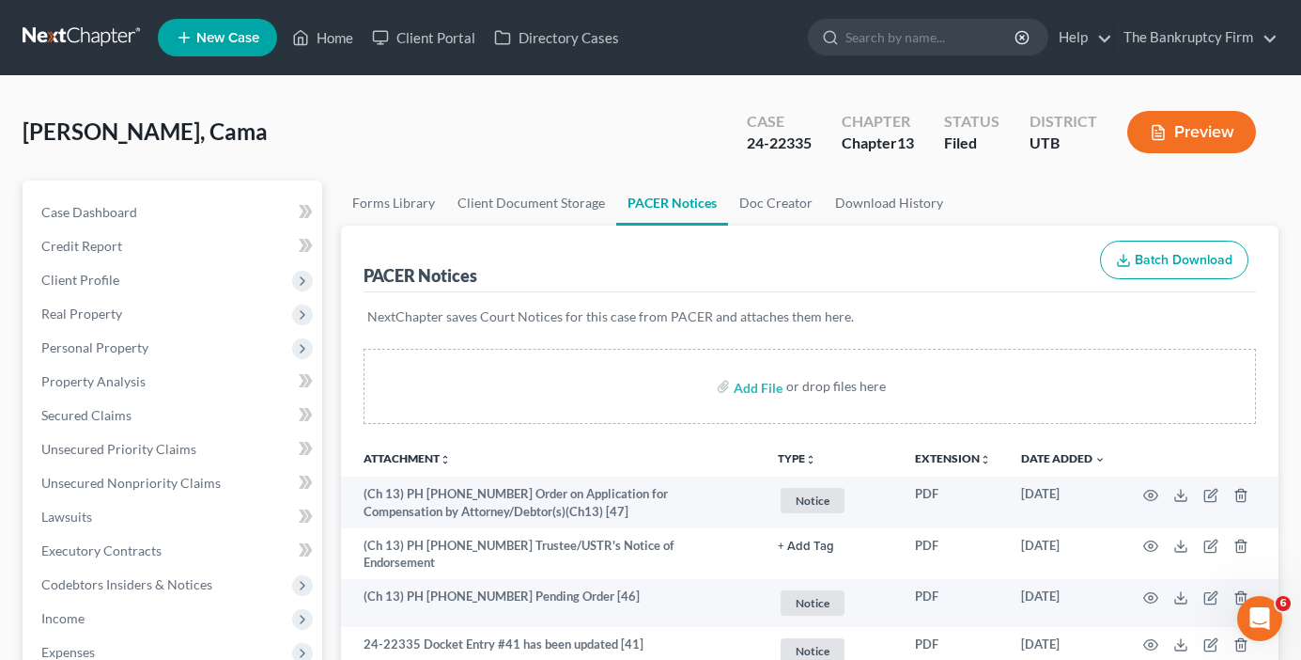
drag, startPoint x: 989, startPoint y: 198, endPoint x: 360, endPoint y: 98, distance: 636.7
click at [989, 198] on ul "Forms Library Client Document Storage PACER Notices Doc Creator Download History" at bounding box center [810, 202] width 938 height 45
click at [331, 37] on link "Home" at bounding box center [323, 38] width 80 height 34
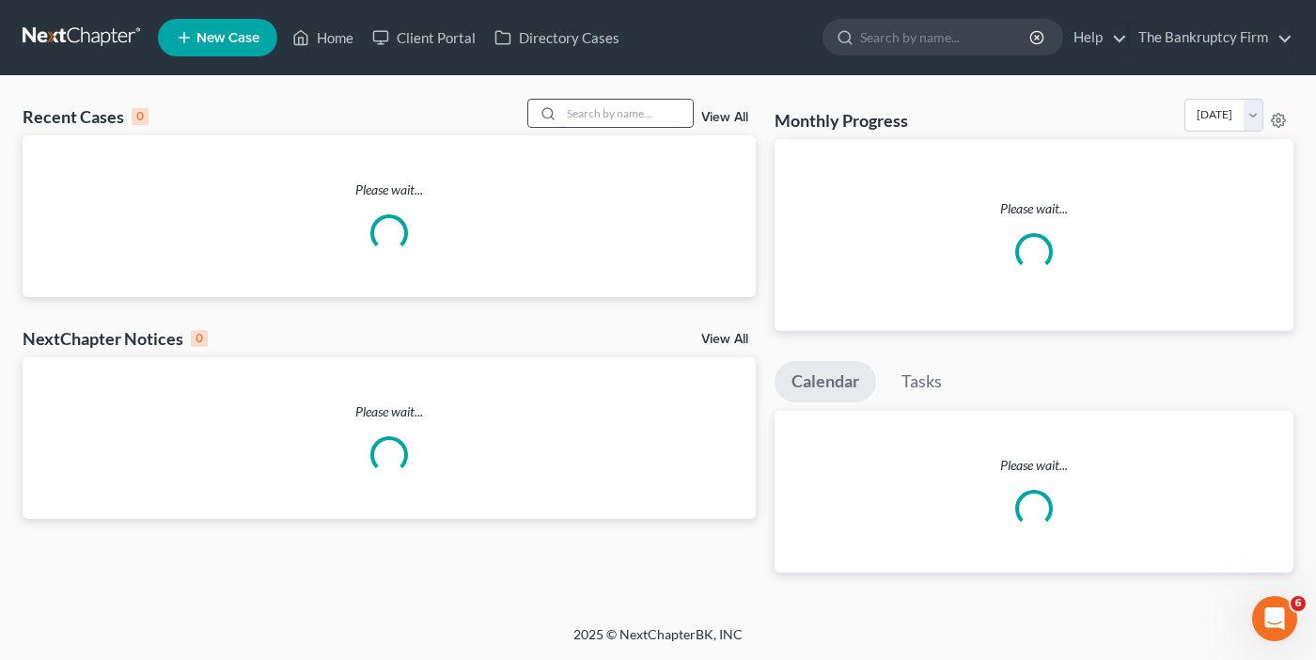
click at [576, 113] on input "search" at bounding box center [627, 113] width 132 height 27
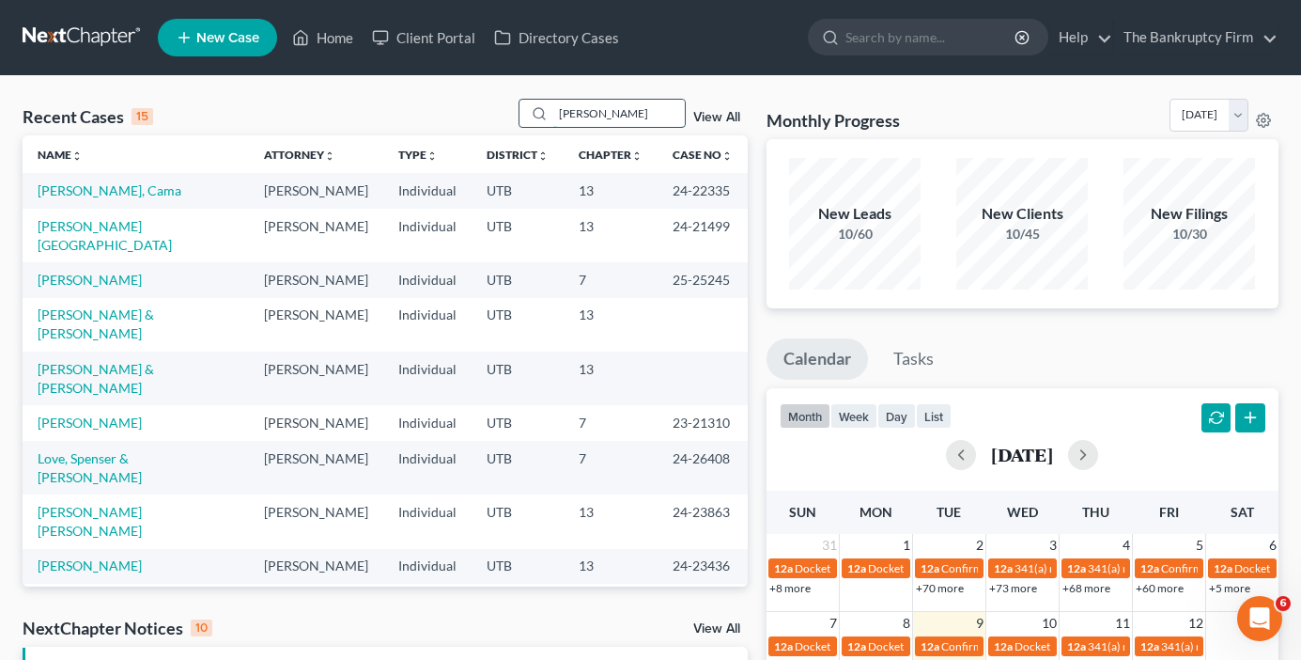
type input "thomas"
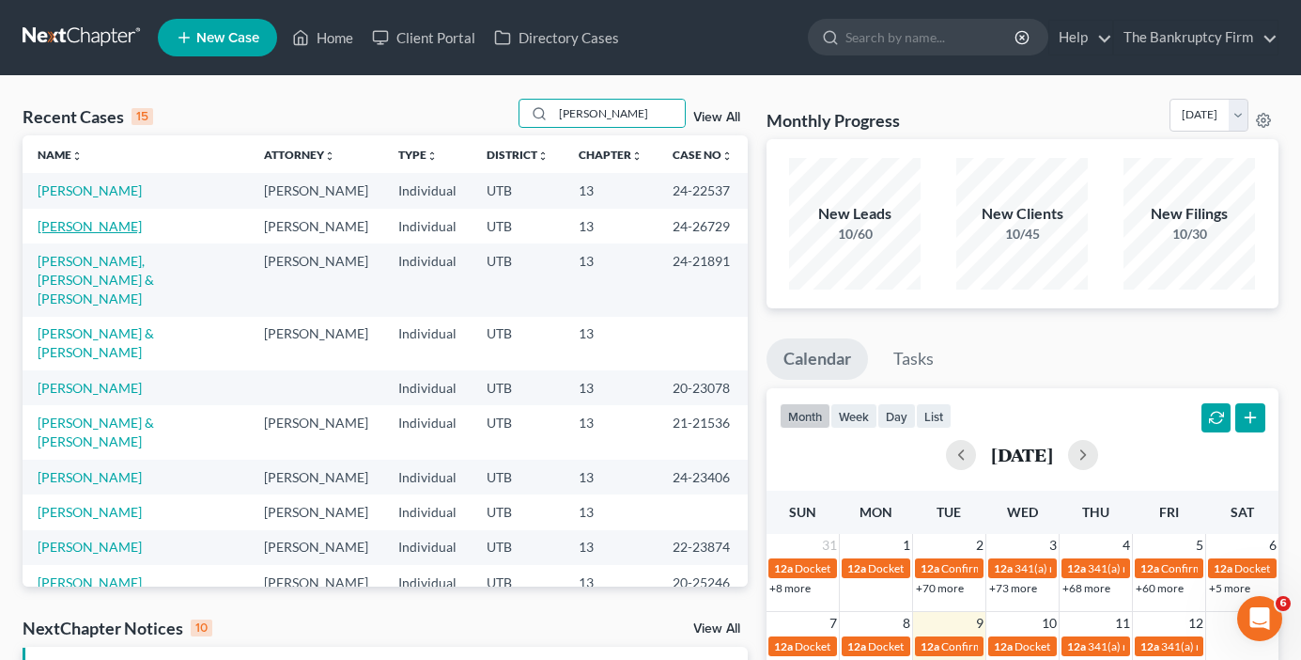
click at [94, 230] on link "[PERSON_NAME]" at bounding box center [90, 226] width 104 height 16
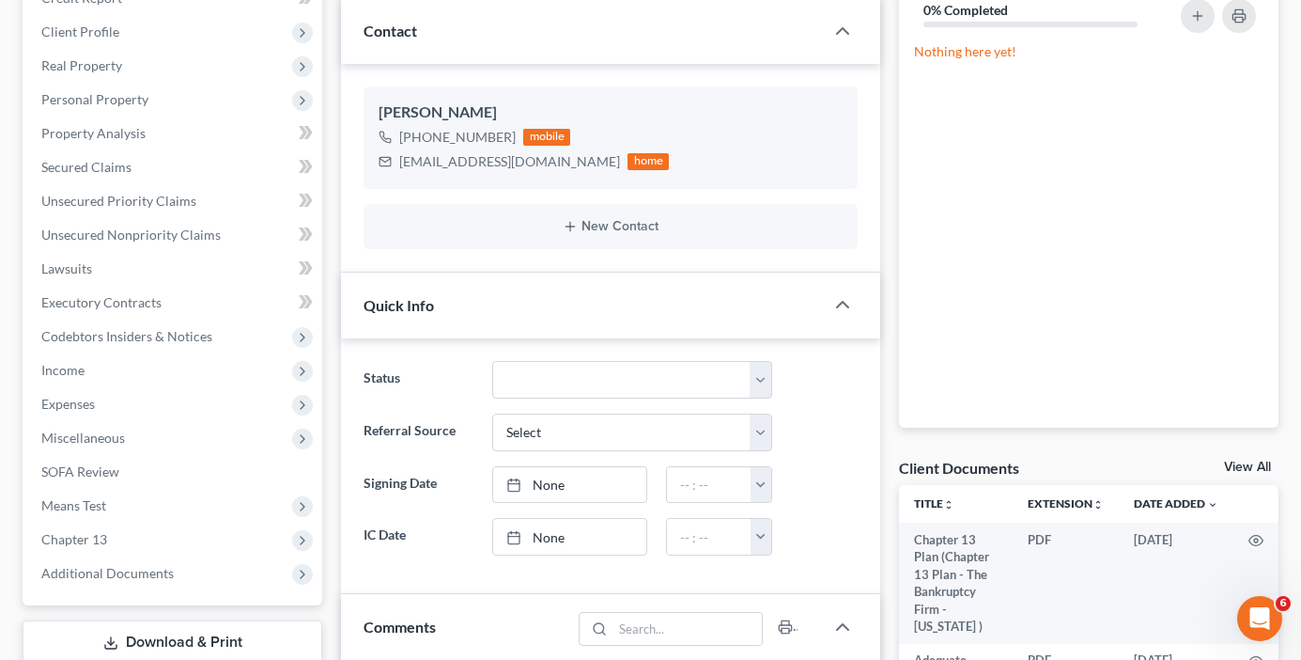
scroll to position [282, 0]
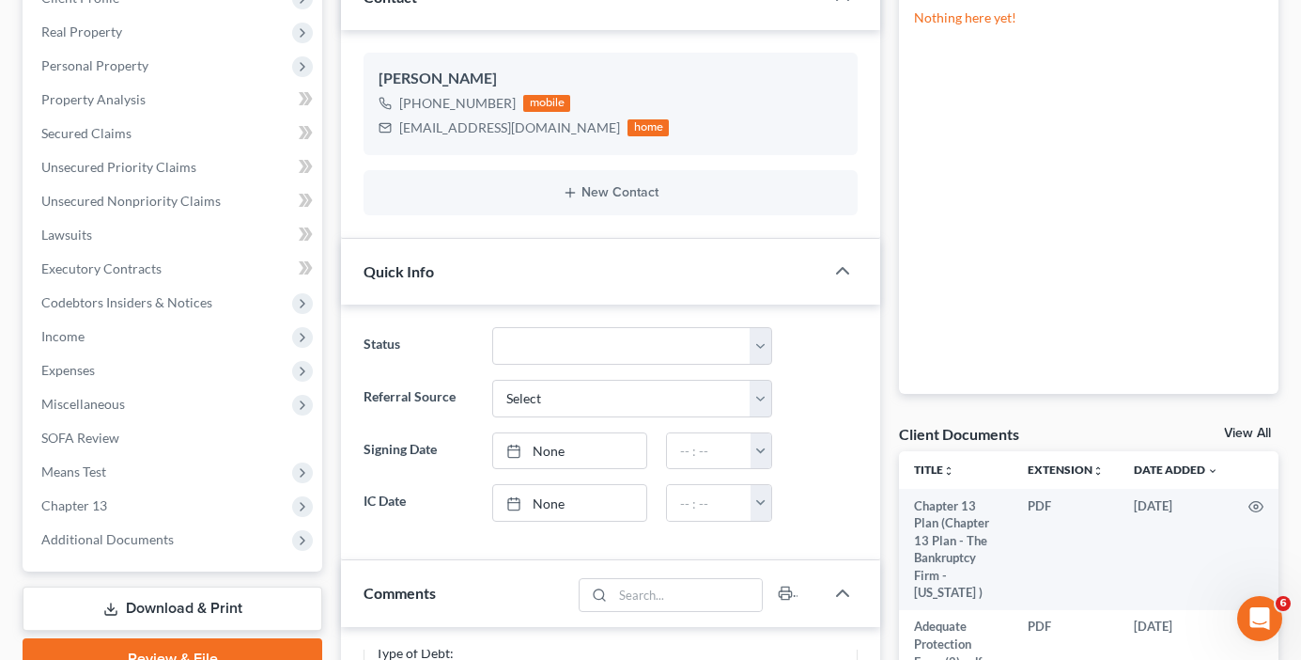
click at [1232, 430] on link "View All" at bounding box center [1247, 433] width 47 height 13
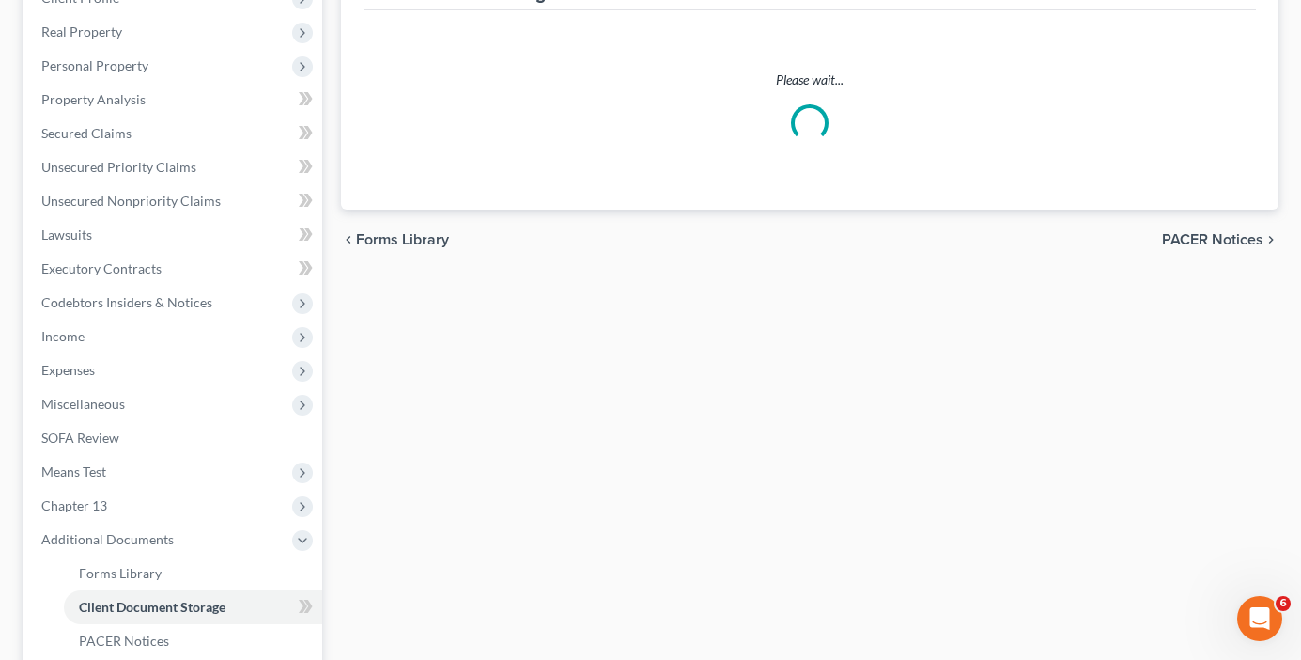
scroll to position [186, 0]
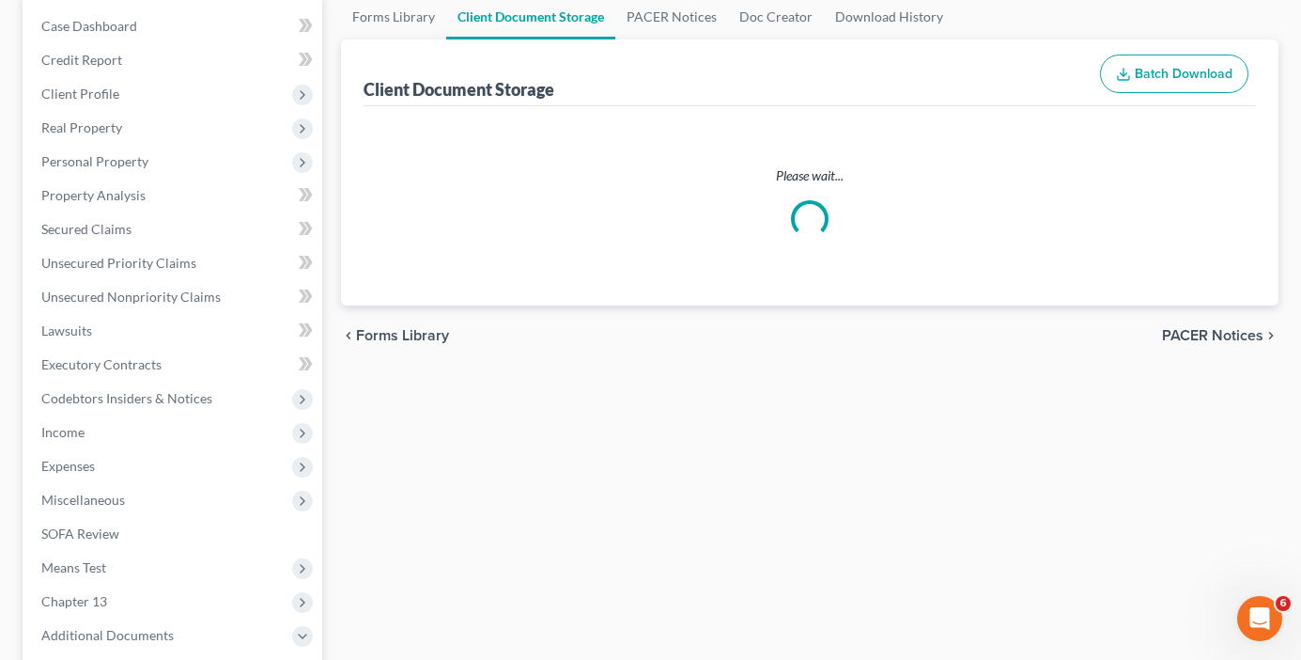
select select "30"
select select "26"
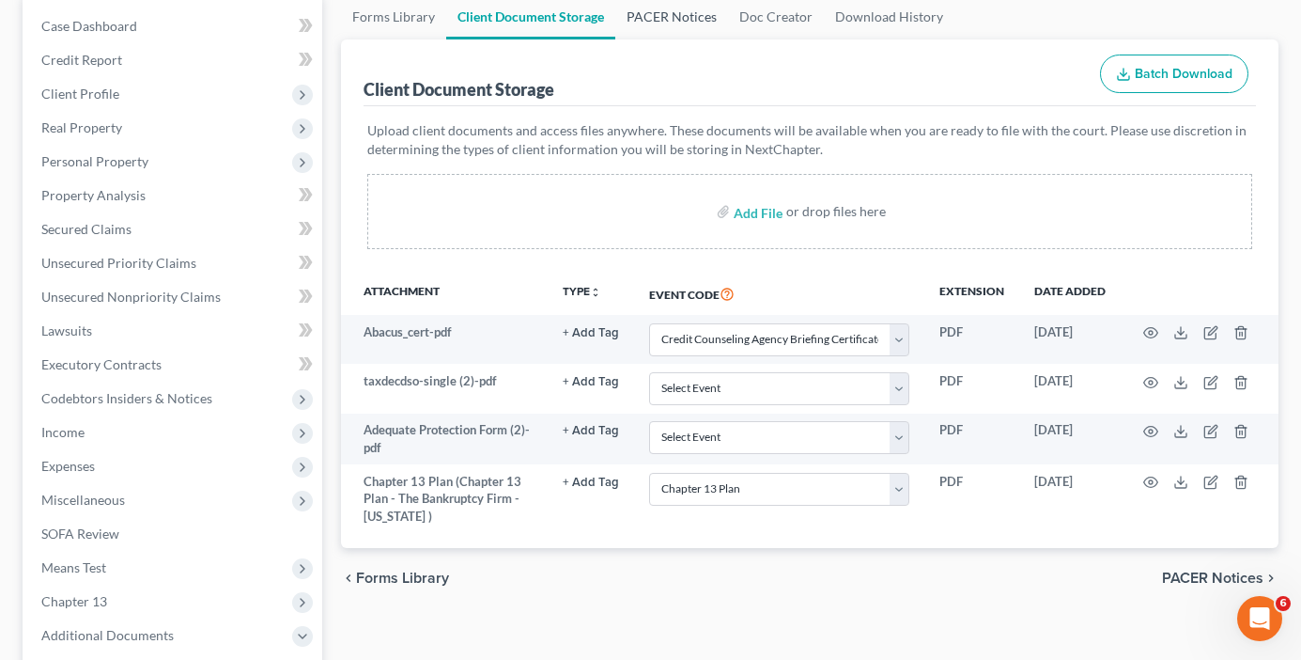
scroll to position [0, 0]
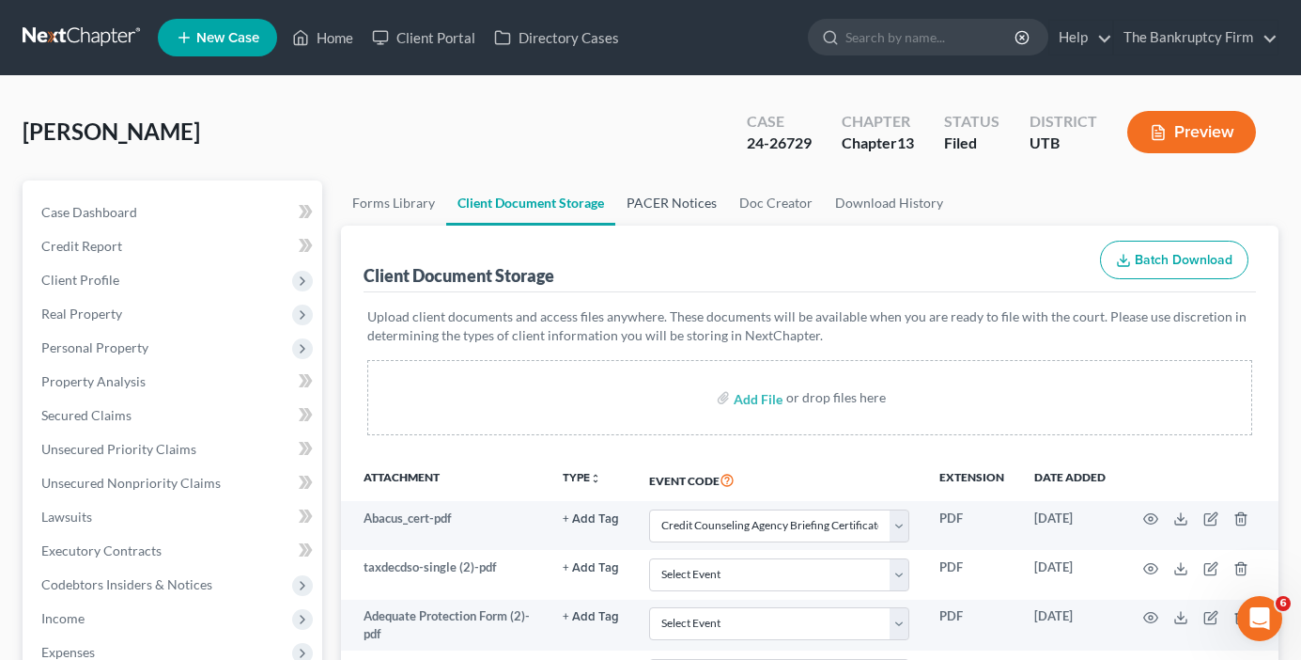
click at [658, 200] on link "PACER Notices" at bounding box center [672, 202] width 113 height 45
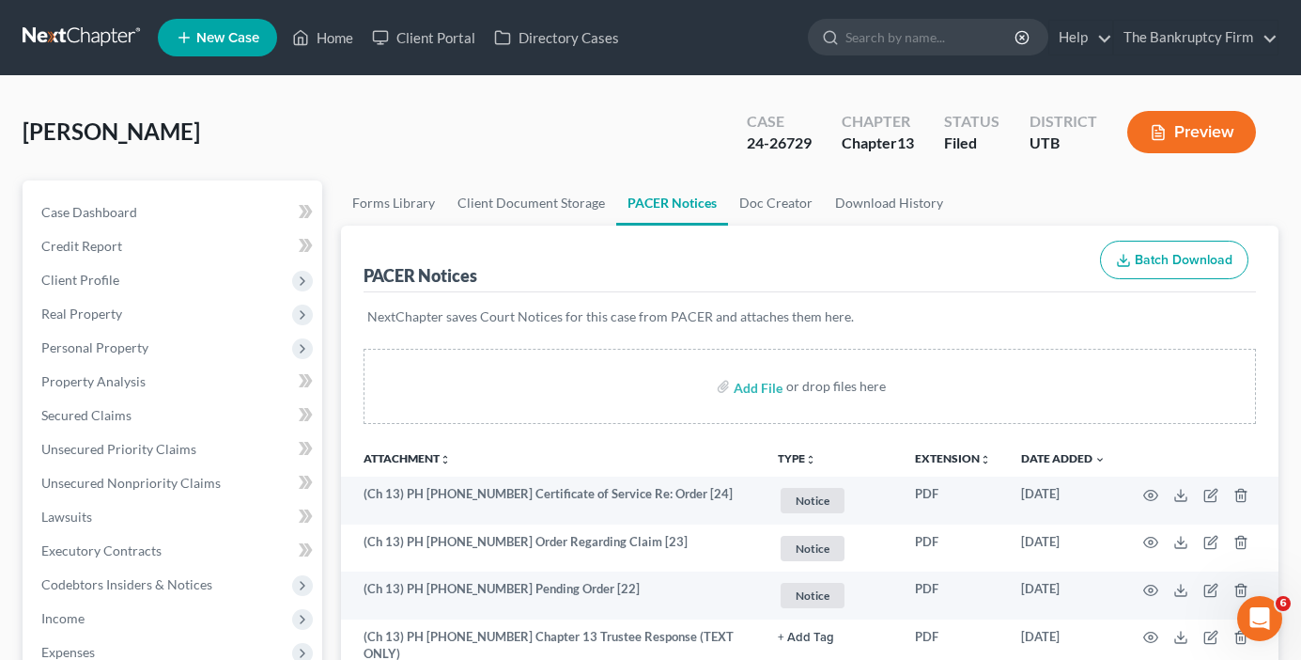
click at [1041, 193] on ul "Forms Library Client Document Storage PACER Notices Doc Creator Download History" at bounding box center [810, 202] width 938 height 45
click at [331, 47] on link "Home" at bounding box center [323, 38] width 80 height 34
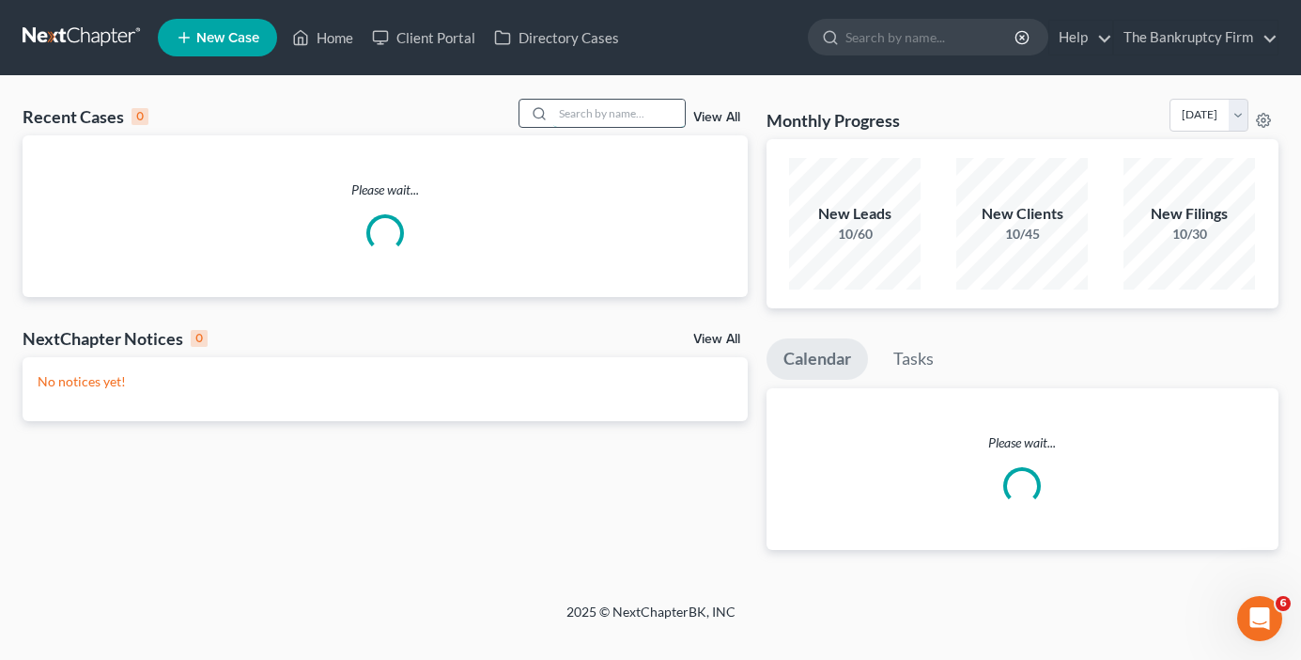
click at [597, 113] on input "search" at bounding box center [619, 113] width 132 height 27
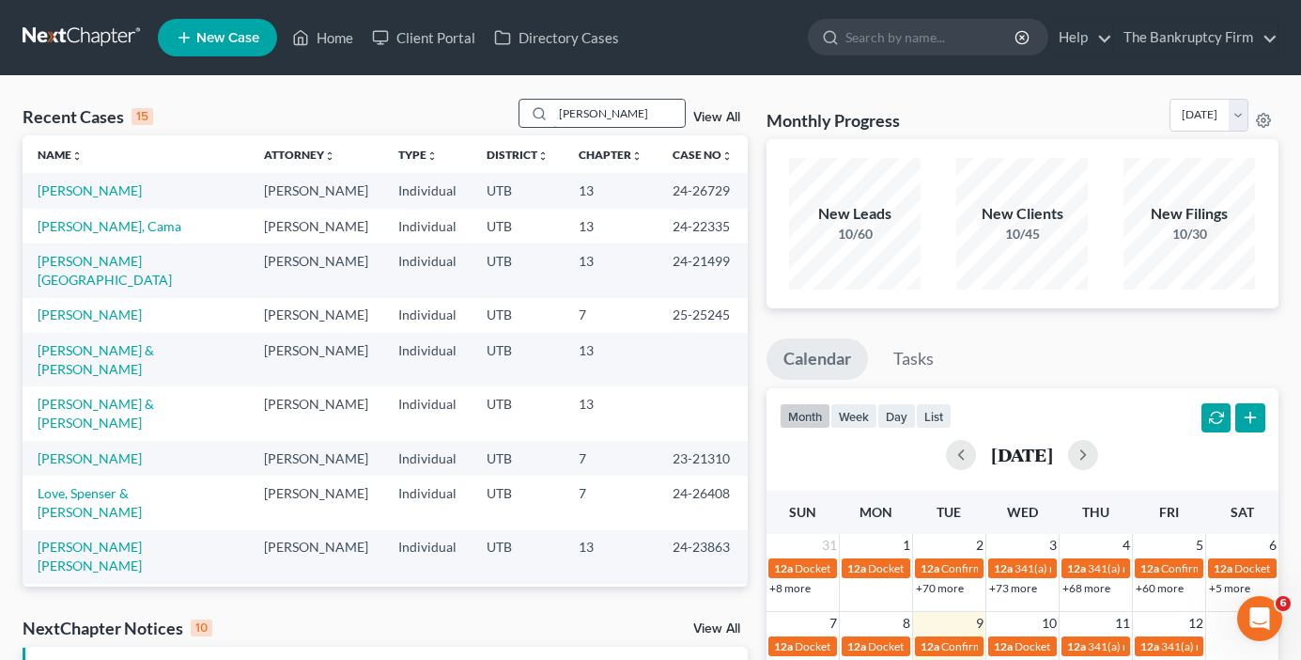
type input "baur"
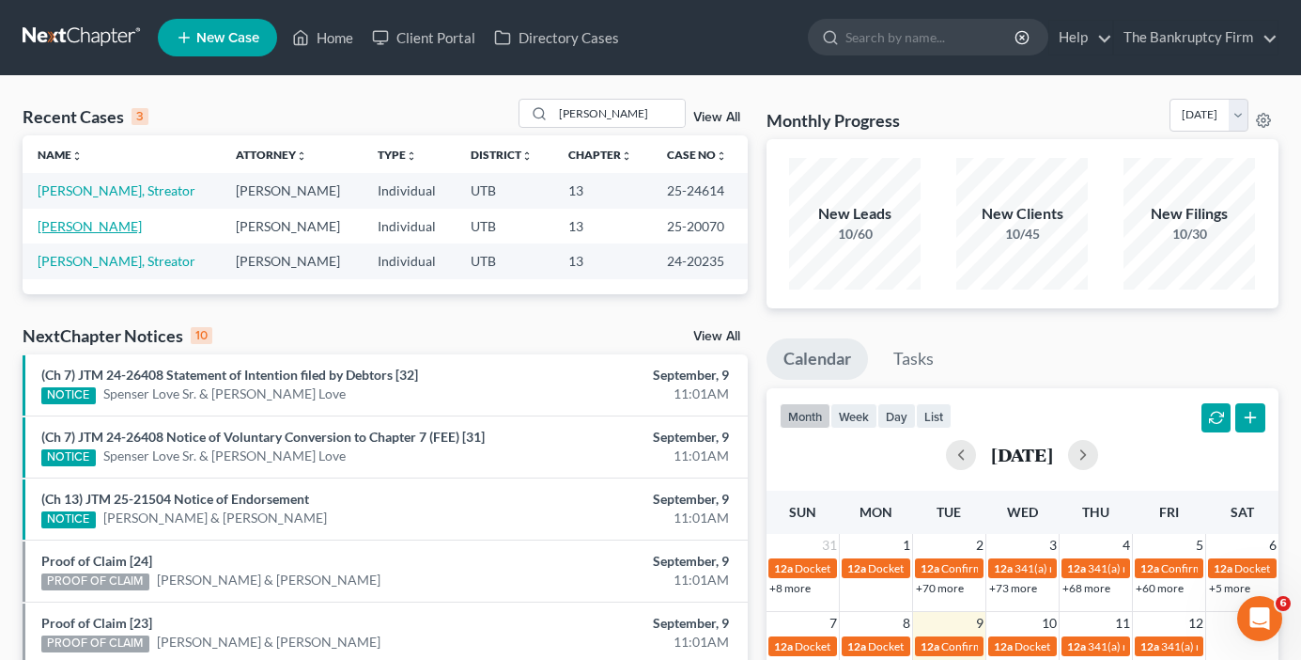
click at [84, 230] on link "[PERSON_NAME]" at bounding box center [90, 226] width 104 height 16
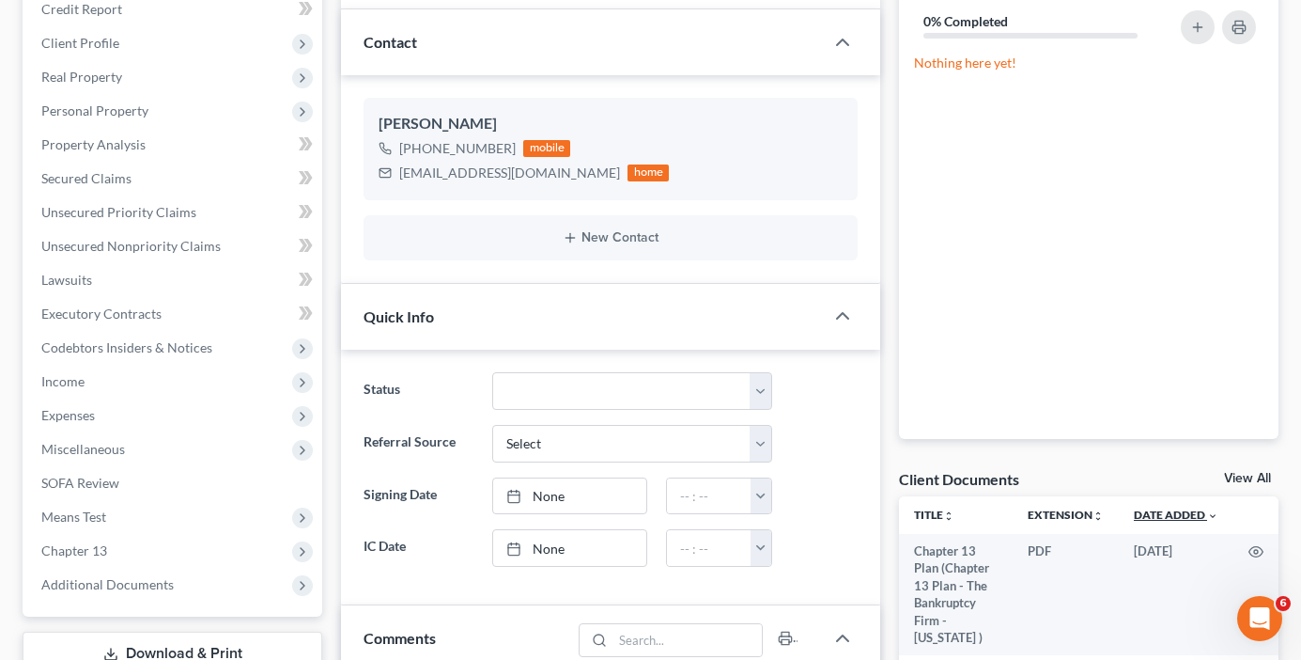
scroll to position [282, 0]
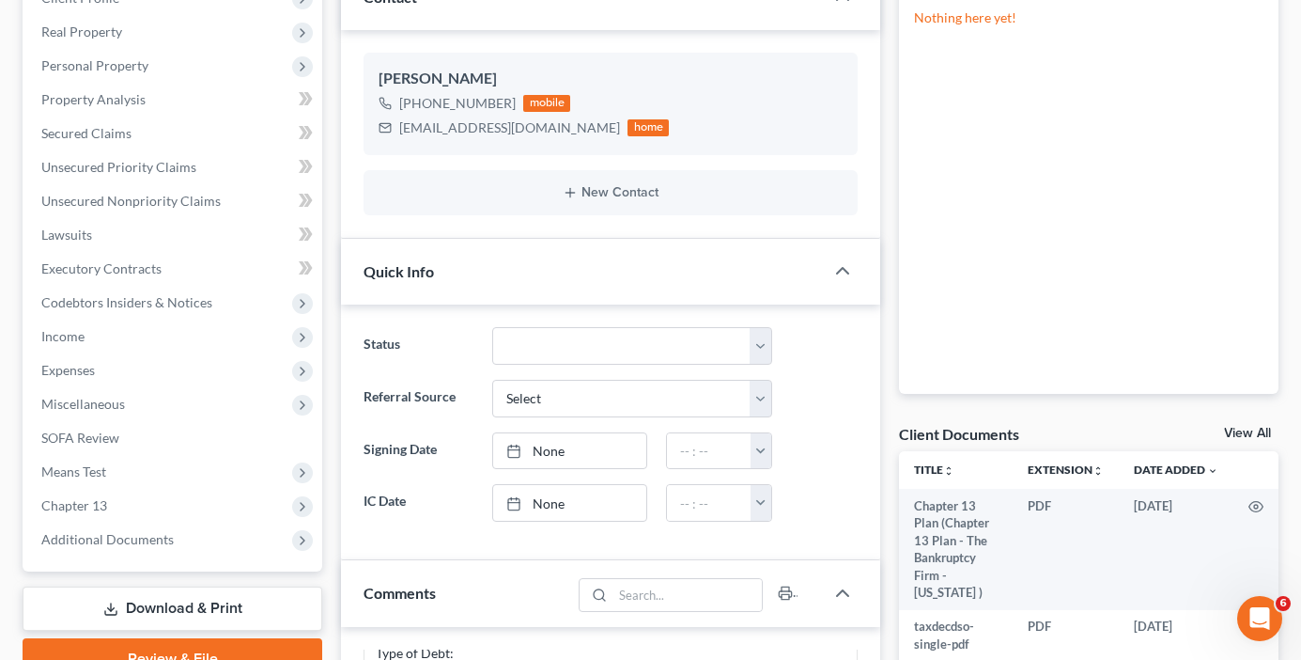
click at [1248, 436] on link "View All" at bounding box center [1247, 433] width 47 height 13
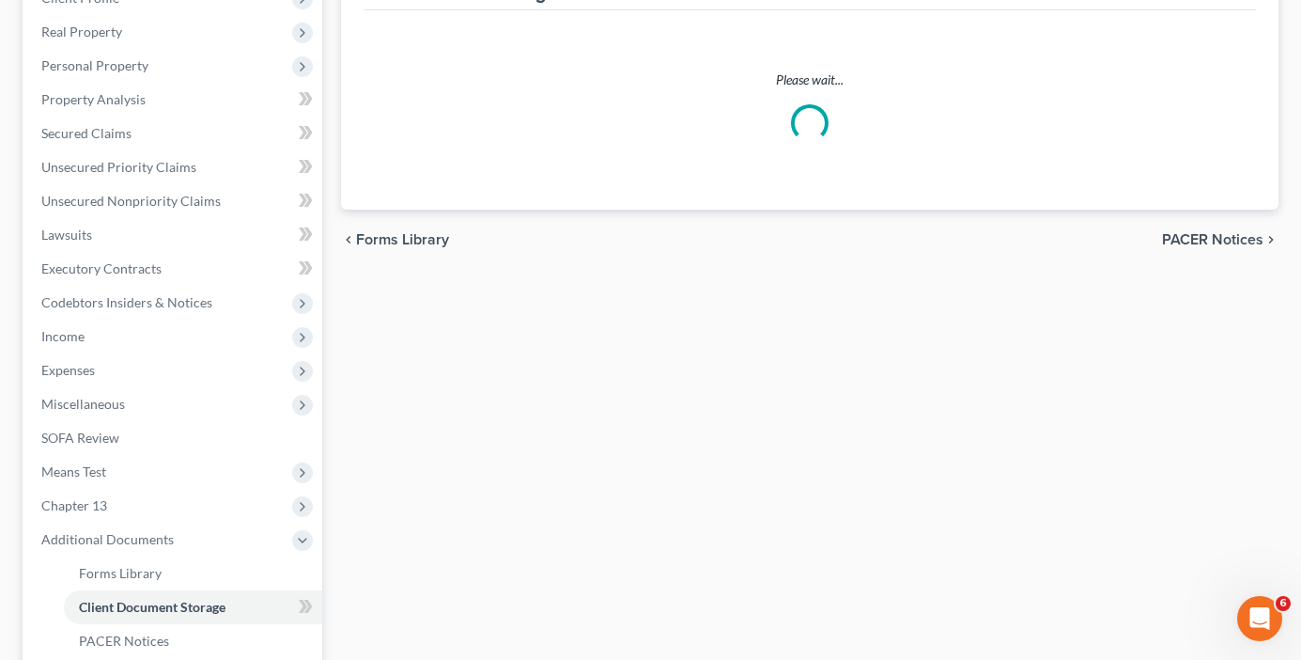
scroll to position [21, 0]
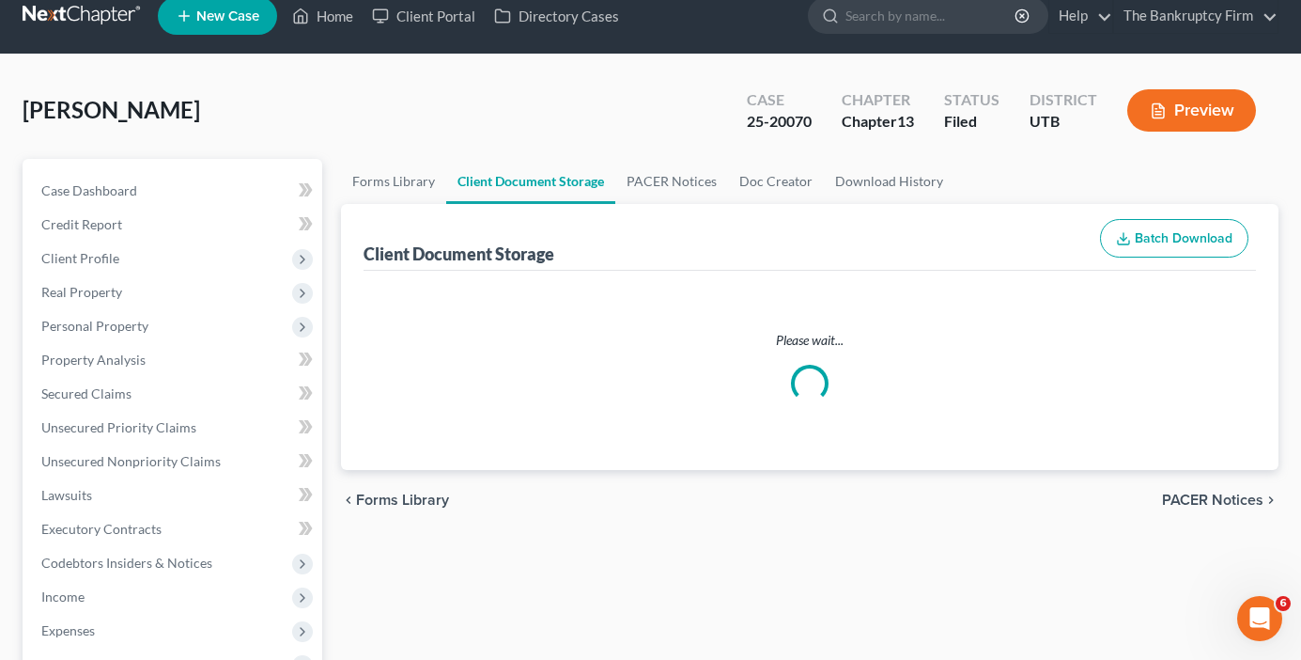
select select "30"
select select "26"
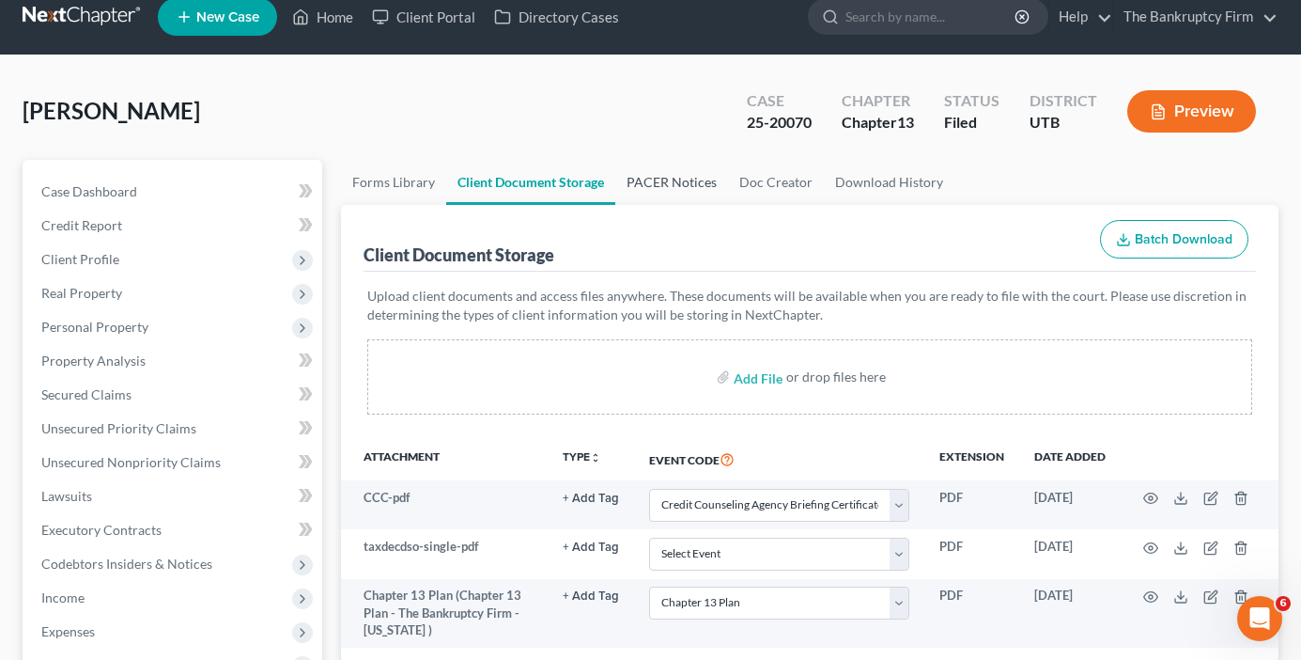
scroll to position [0, 0]
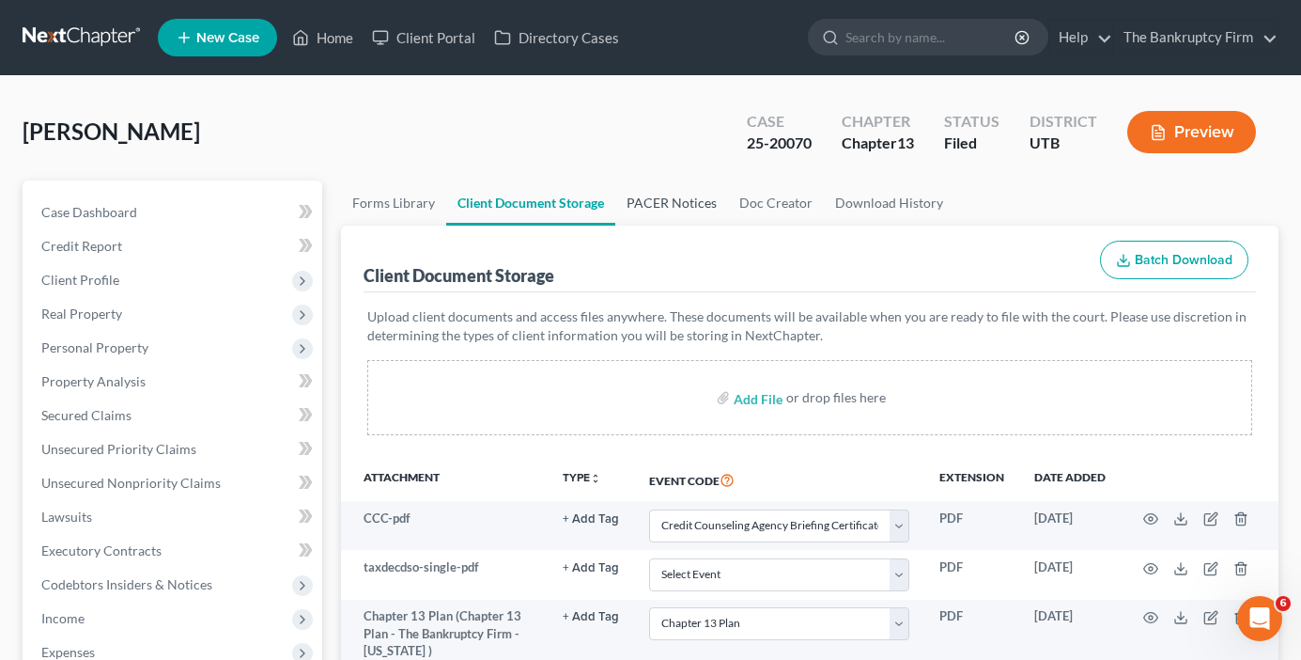
click at [670, 200] on link "PACER Notices" at bounding box center [672, 202] width 113 height 45
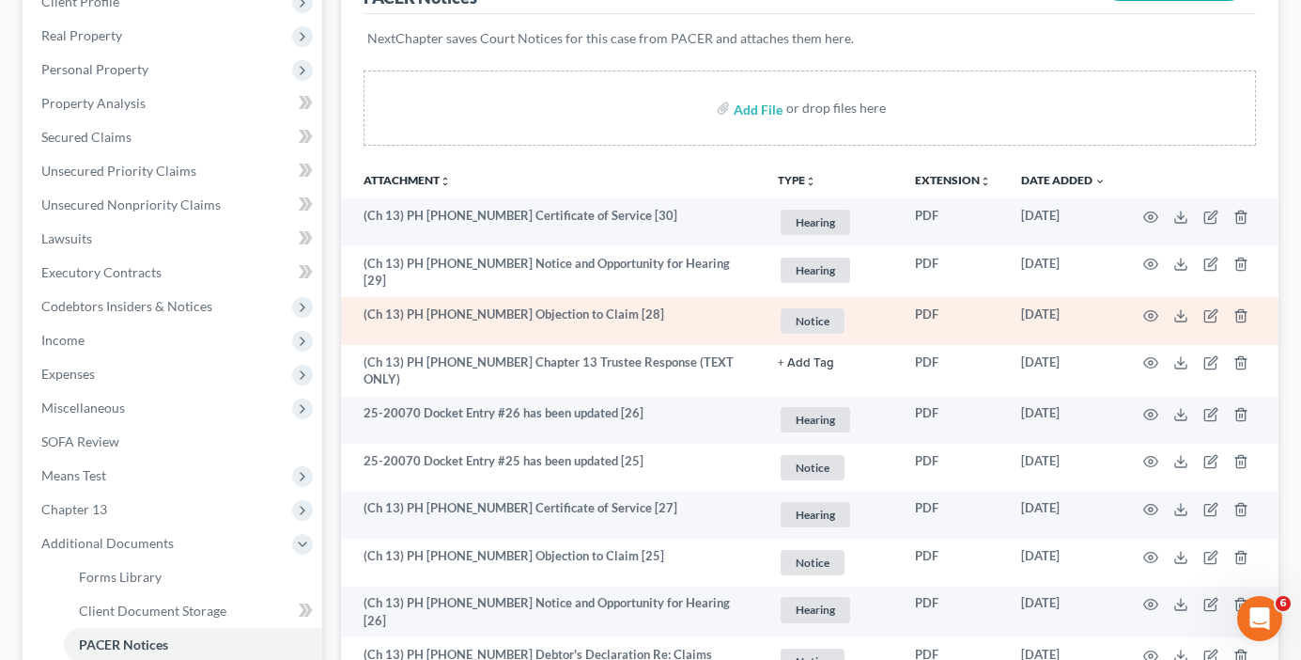
scroll to position [282, 0]
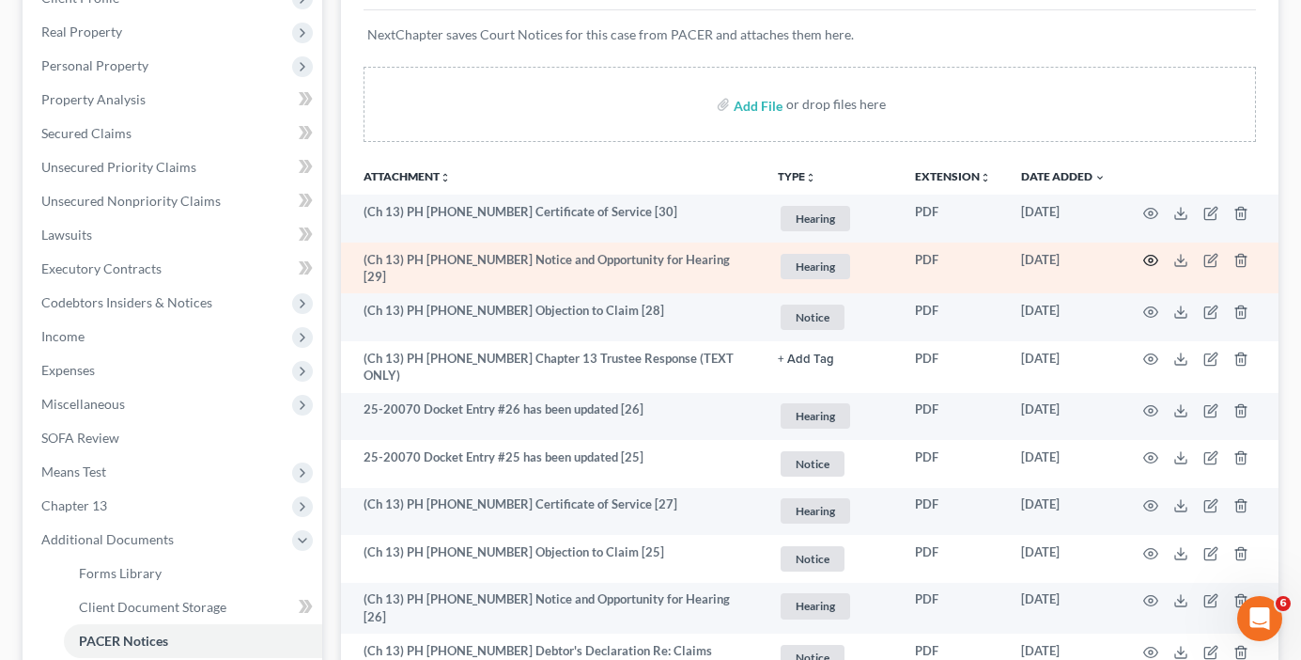
click at [1146, 259] on icon "button" at bounding box center [1152, 261] width 14 height 10
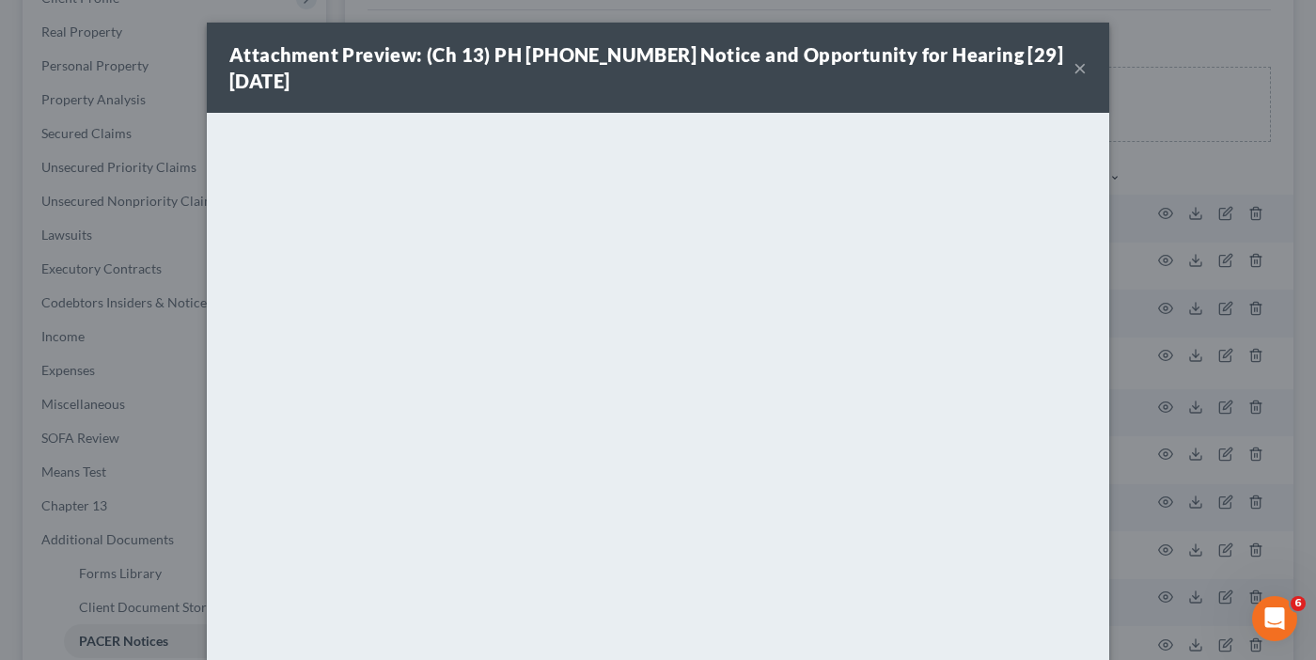
click at [1074, 68] on button "×" at bounding box center [1079, 67] width 13 height 23
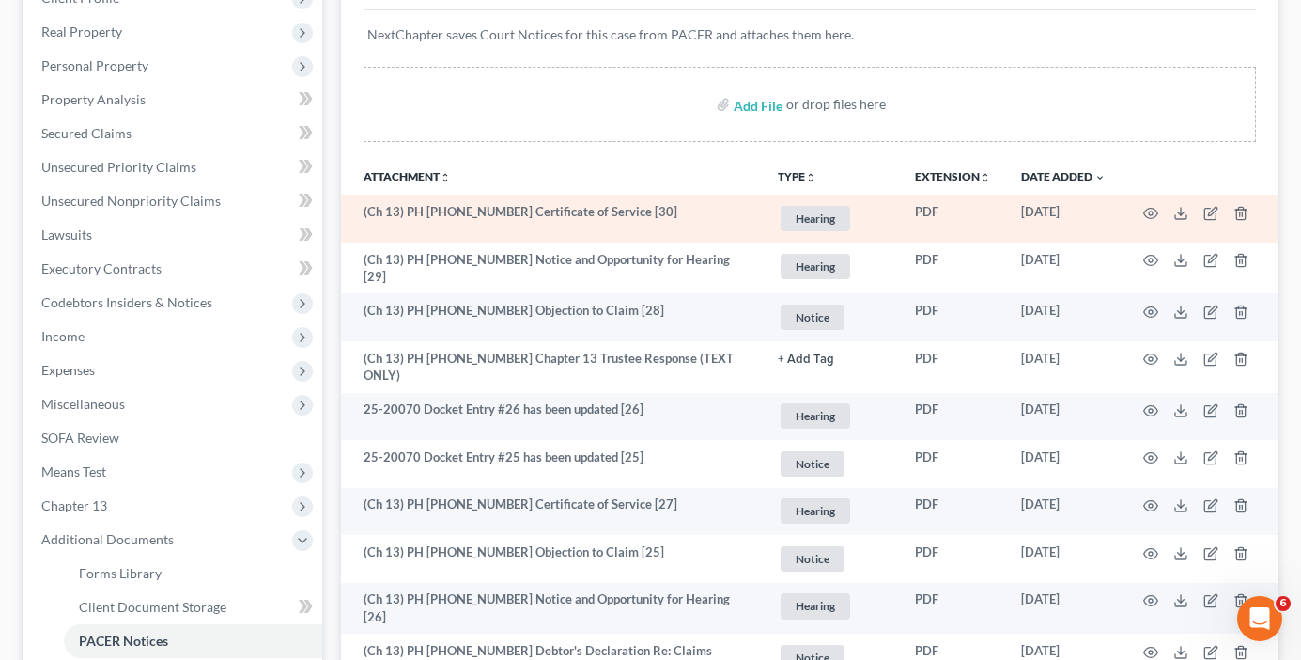
click at [1006, 95] on div "Add File or drop files here" at bounding box center [810, 104] width 893 height 75
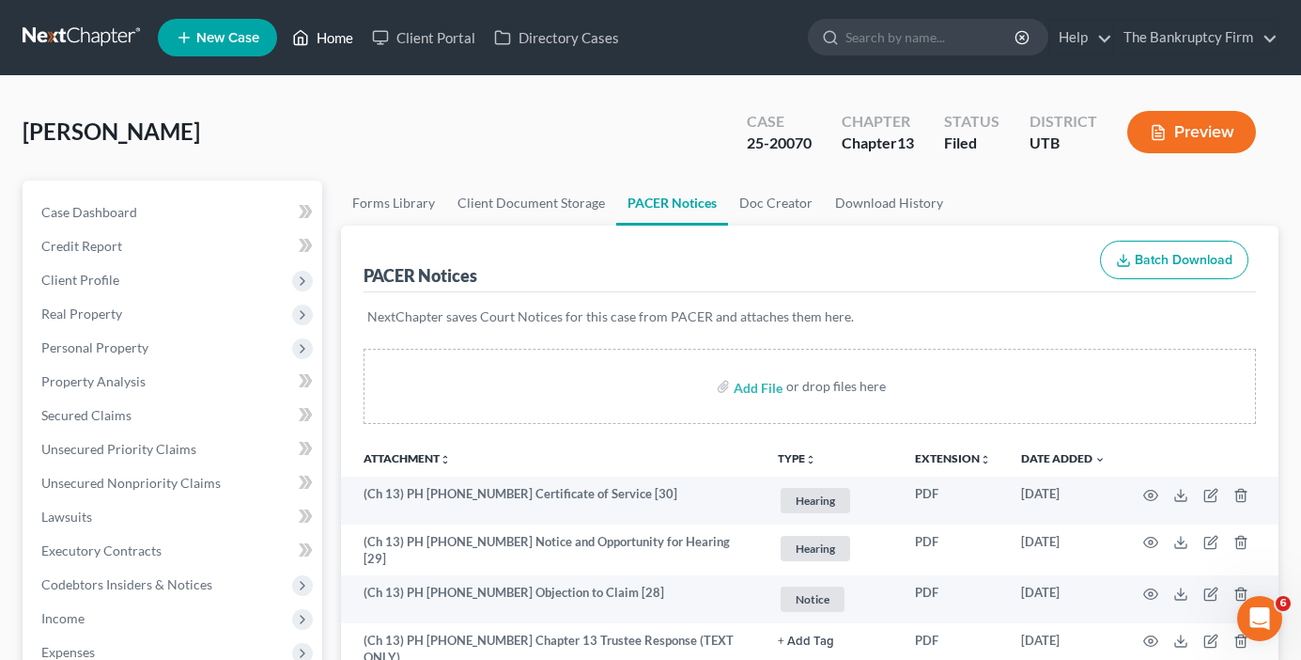
drag, startPoint x: 345, startPoint y: 40, endPoint x: 387, endPoint y: 151, distance: 118.7
click at [345, 40] on link "Home" at bounding box center [323, 38] width 80 height 34
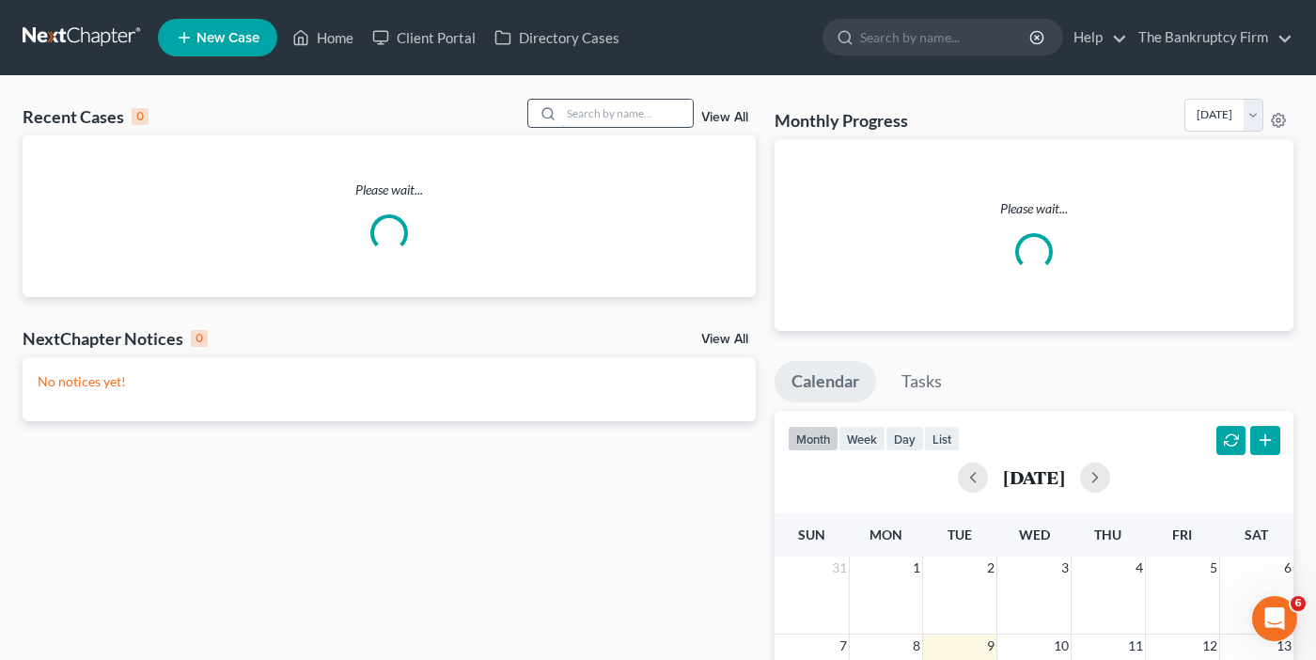
click at [605, 116] on input "search" at bounding box center [627, 113] width 132 height 27
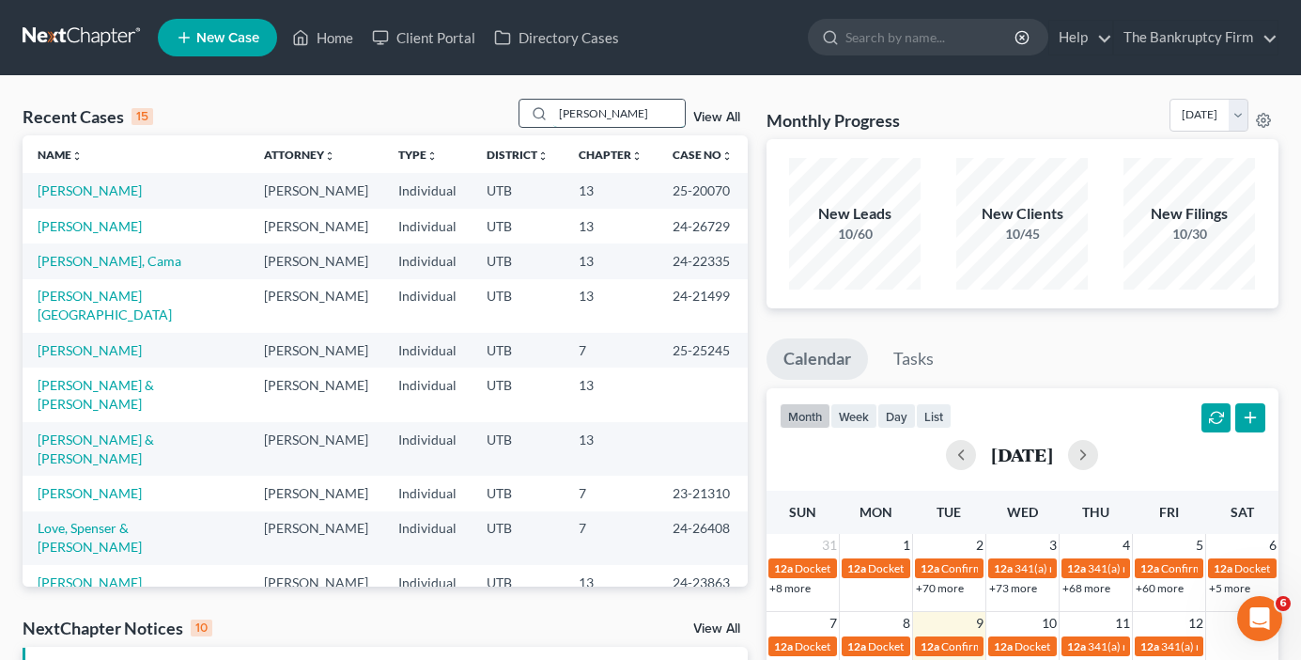
type input "guillen"
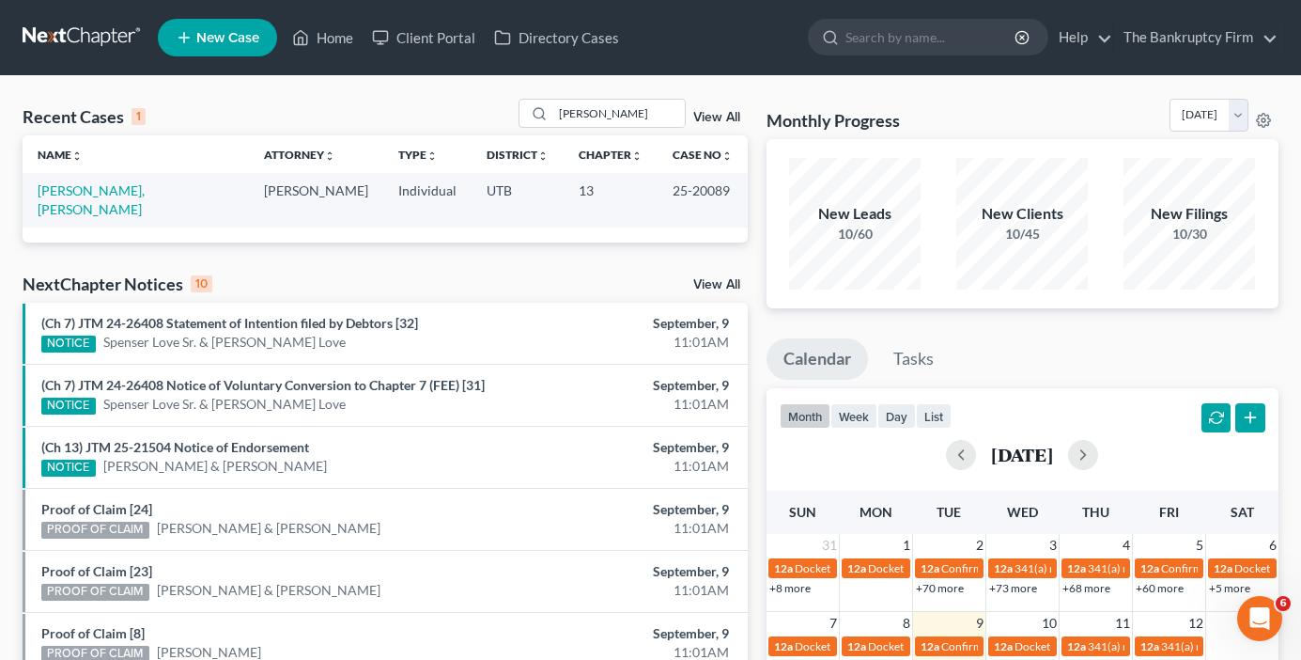
click at [78, 199] on td "[PERSON_NAME], [PERSON_NAME]" at bounding box center [136, 200] width 226 height 54
click at [86, 193] on link "[PERSON_NAME], [PERSON_NAME]" at bounding box center [91, 199] width 107 height 35
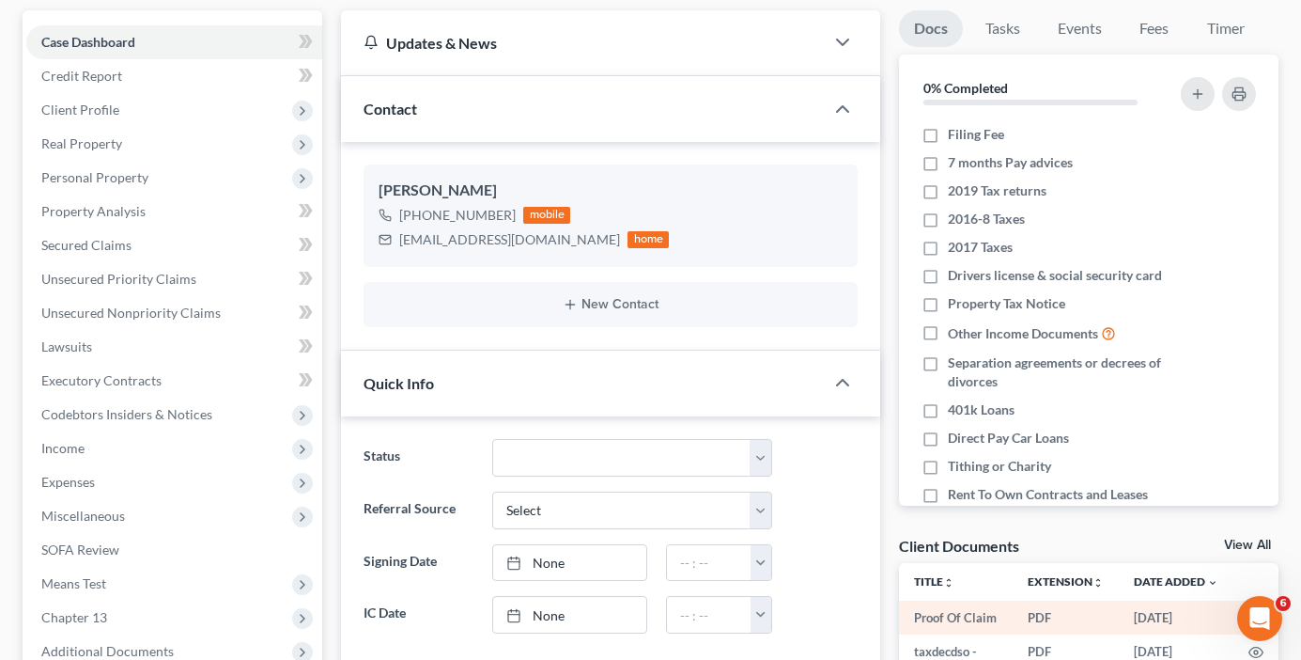
scroll to position [188, 0]
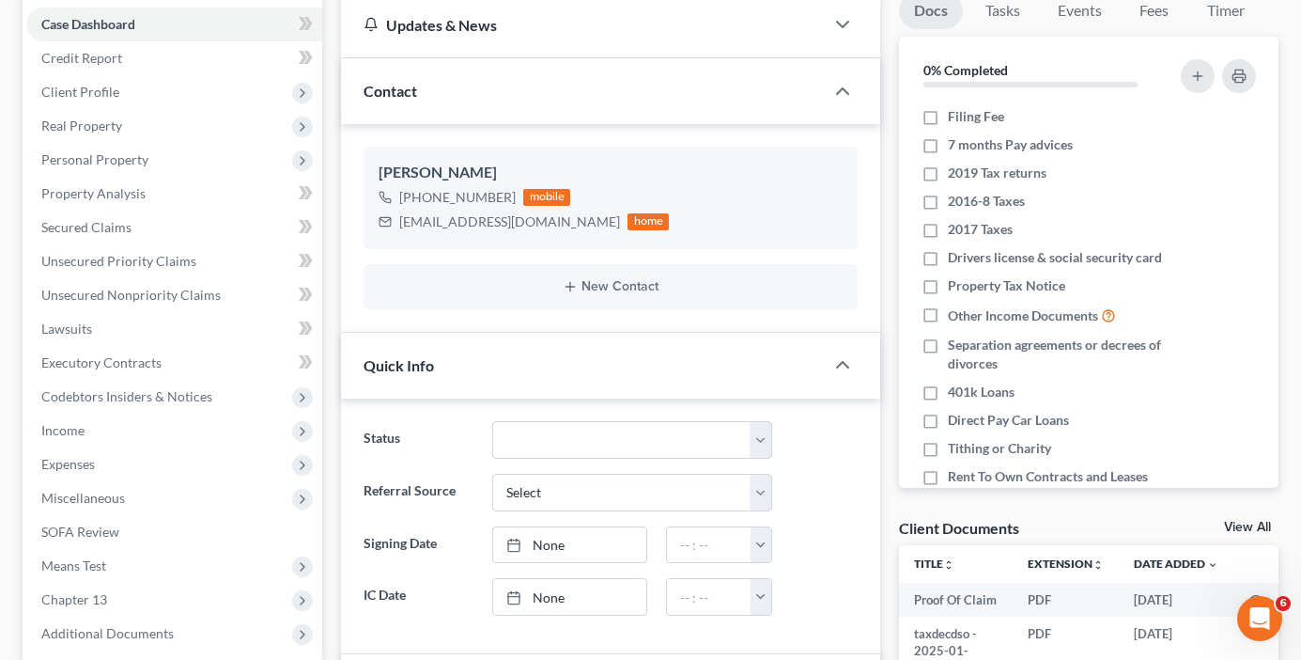
click at [1236, 521] on link "View All" at bounding box center [1247, 527] width 47 height 13
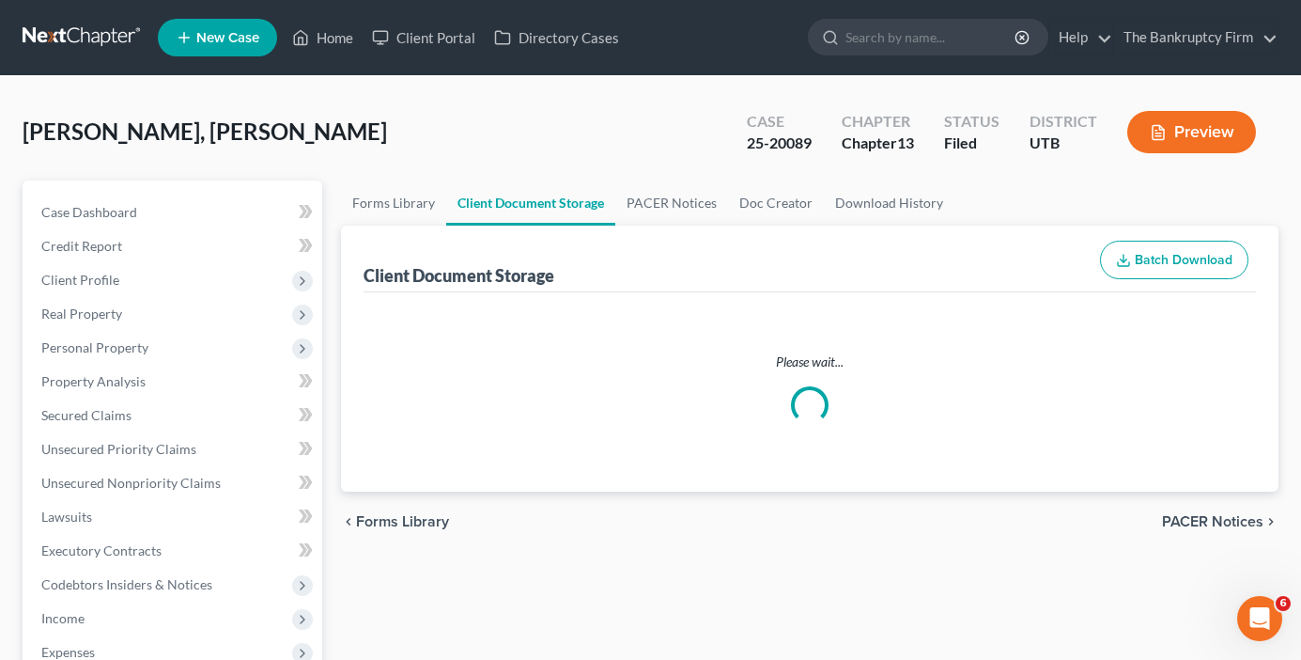
select select "30"
select select "26"
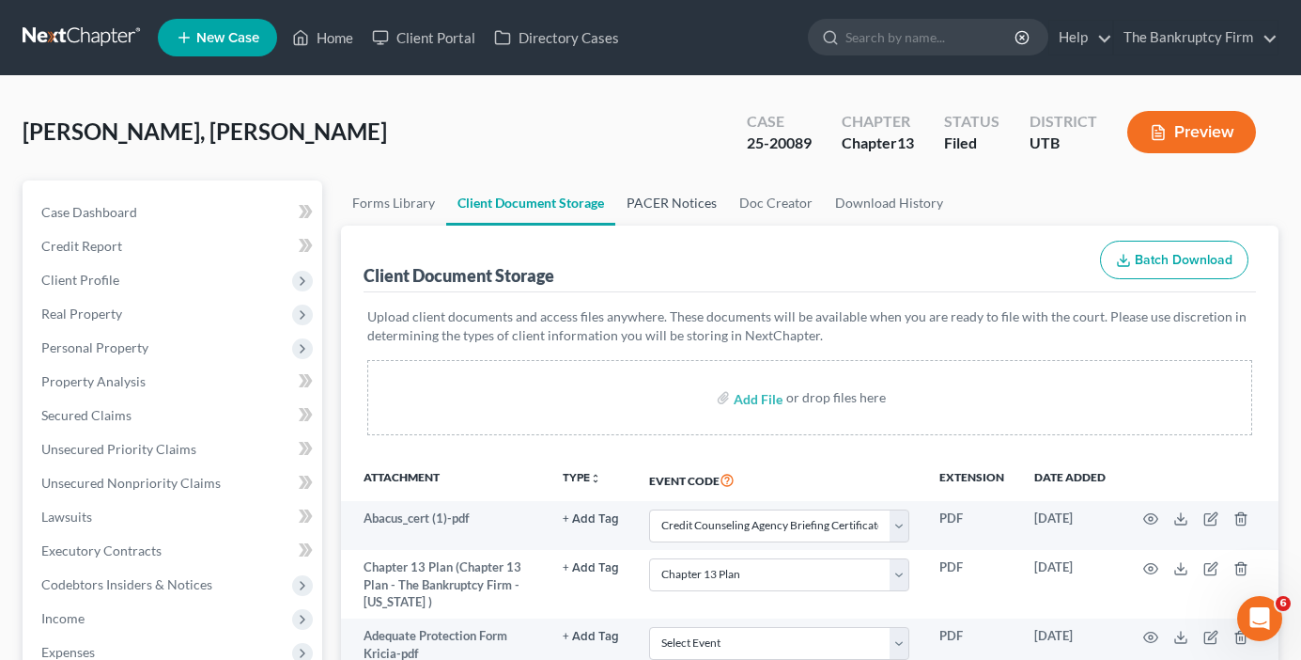
click at [676, 199] on link "PACER Notices" at bounding box center [672, 202] width 113 height 45
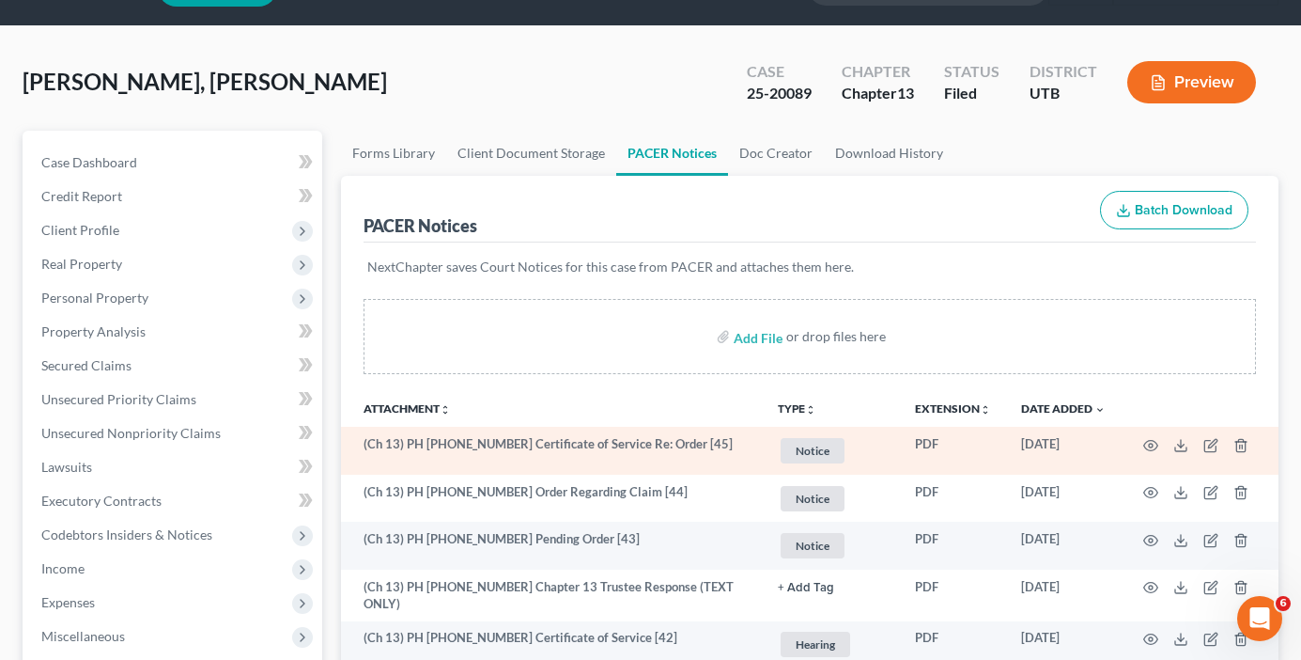
scroll to position [94, 0]
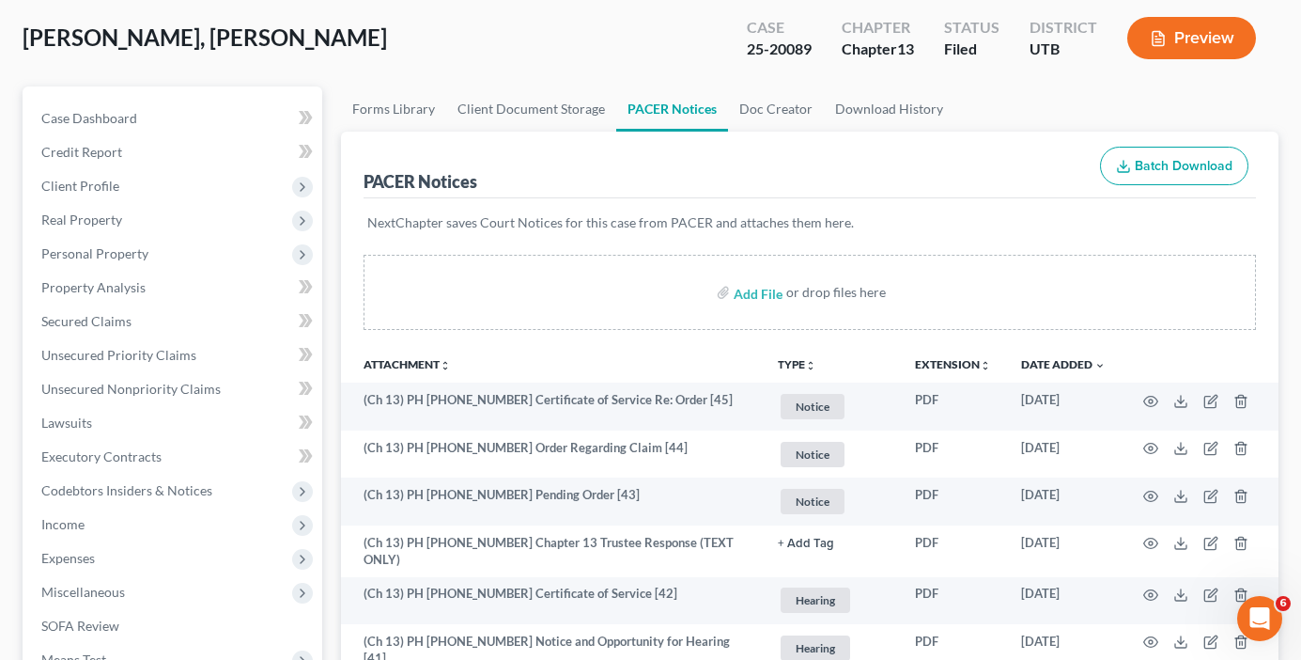
drag, startPoint x: 962, startPoint y: 155, endPoint x: 674, endPoint y: 146, distance: 288.6
click at [962, 155] on div "PACER Notices Batch Download" at bounding box center [810, 166] width 893 height 68
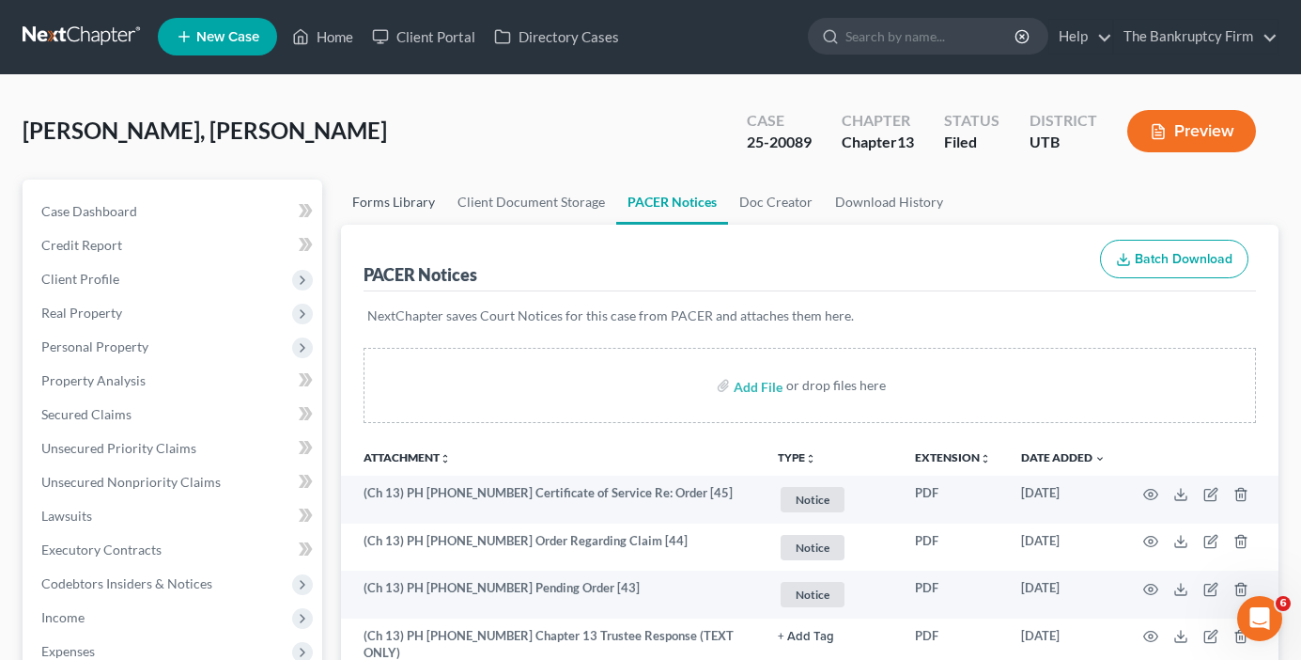
scroll to position [0, 0]
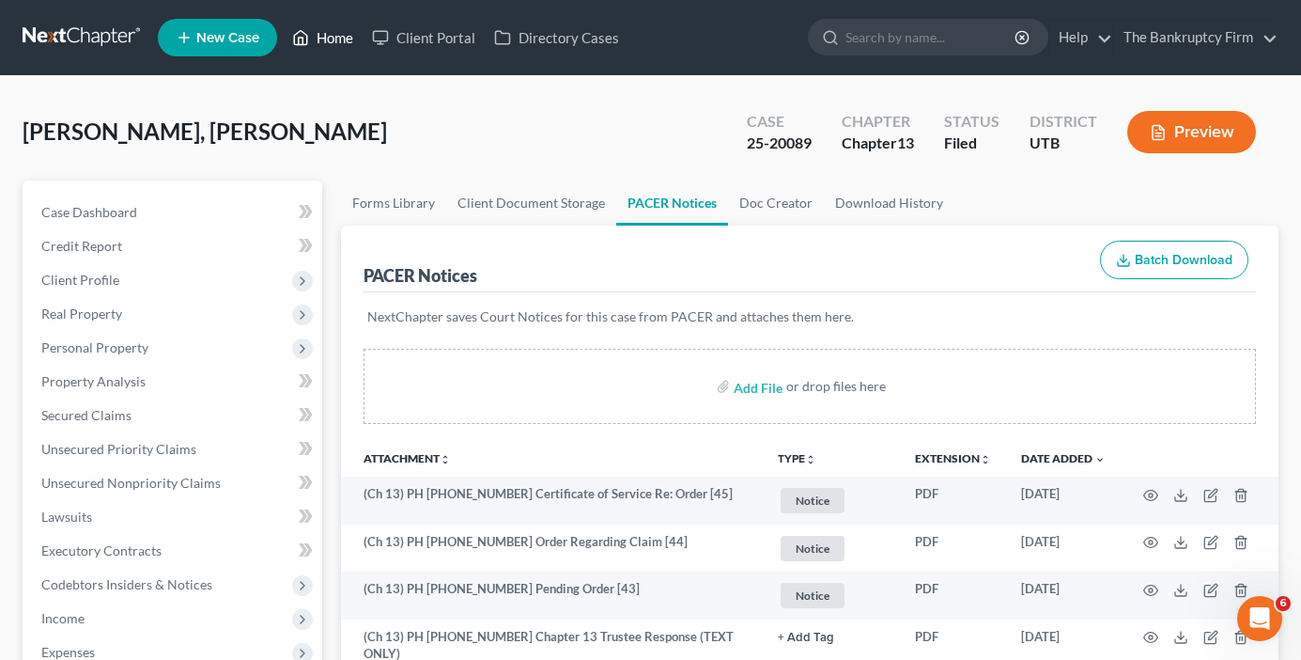
drag, startPoint x: 331, startPoint y: 146, endPoint x: 342, endPoint y: 39, distance: 106.8
click at [342, 39] on link "Home" at bounding box center [323, 38] width 80 height 34
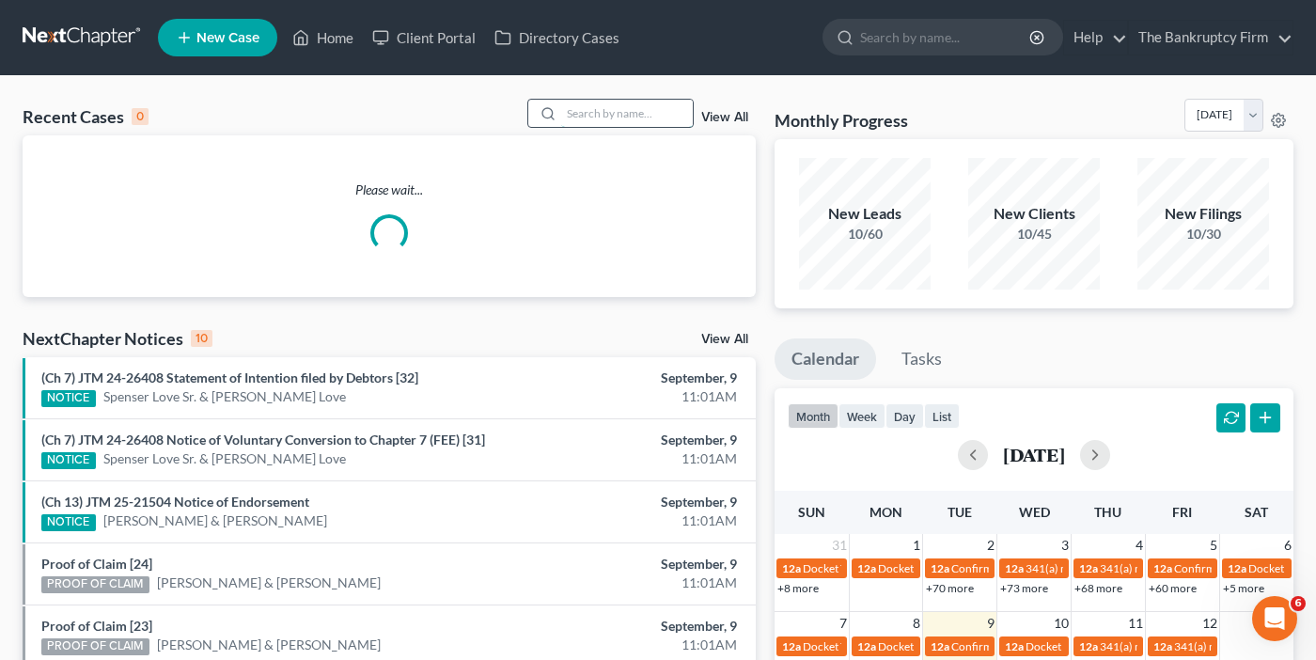
click at [600, 114] on input "search" at bounding box center [627, 113] width 132 height 27
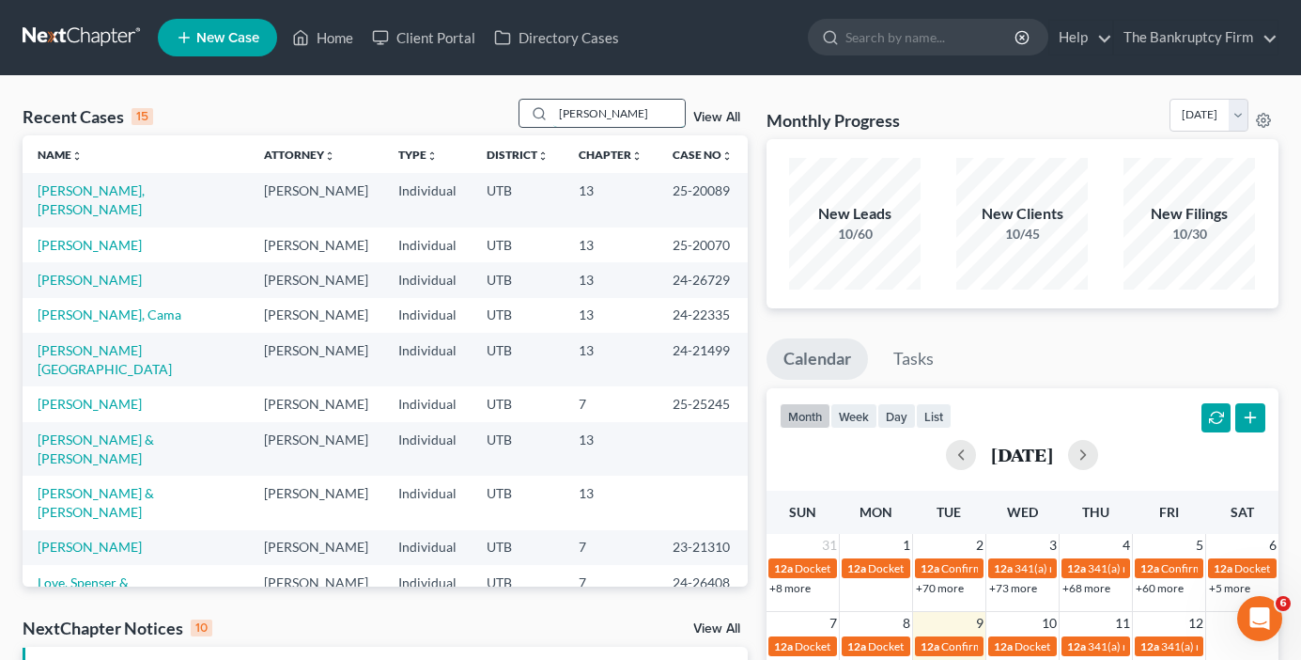
type input "petty"
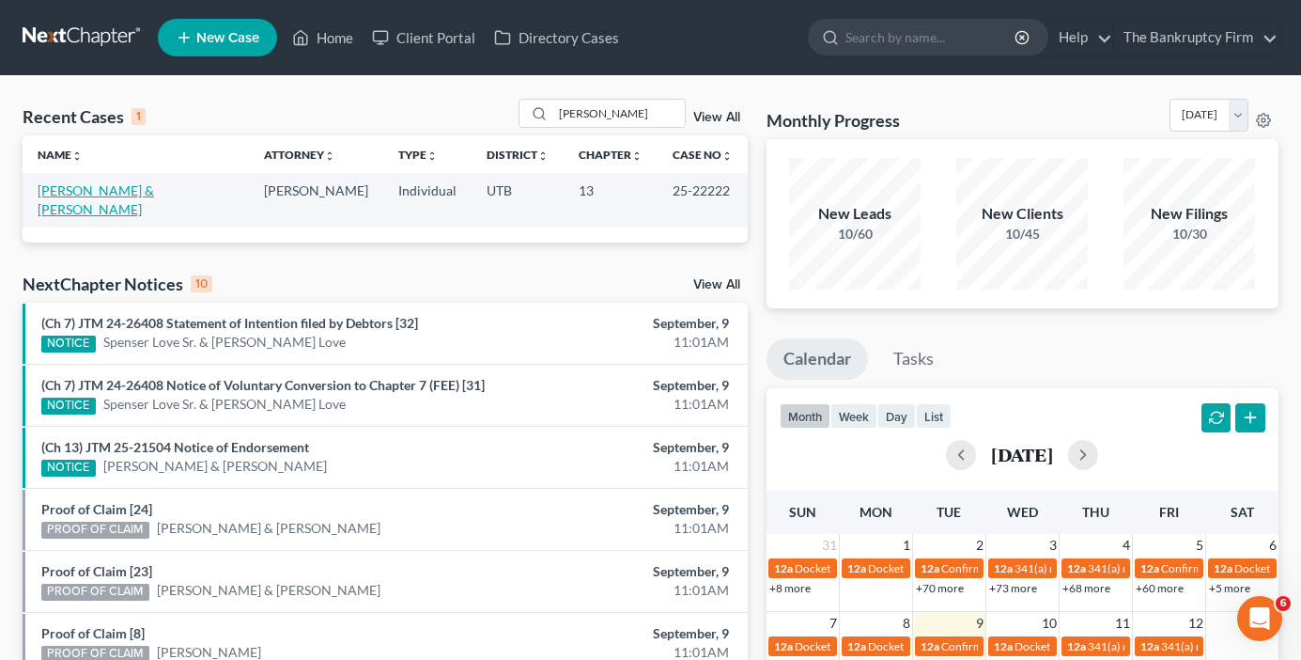
click at [112, 193] on link "[PERSON_NAME] & [PERSON_NAME]" at bounding box center [96, 199] width 117 height 35
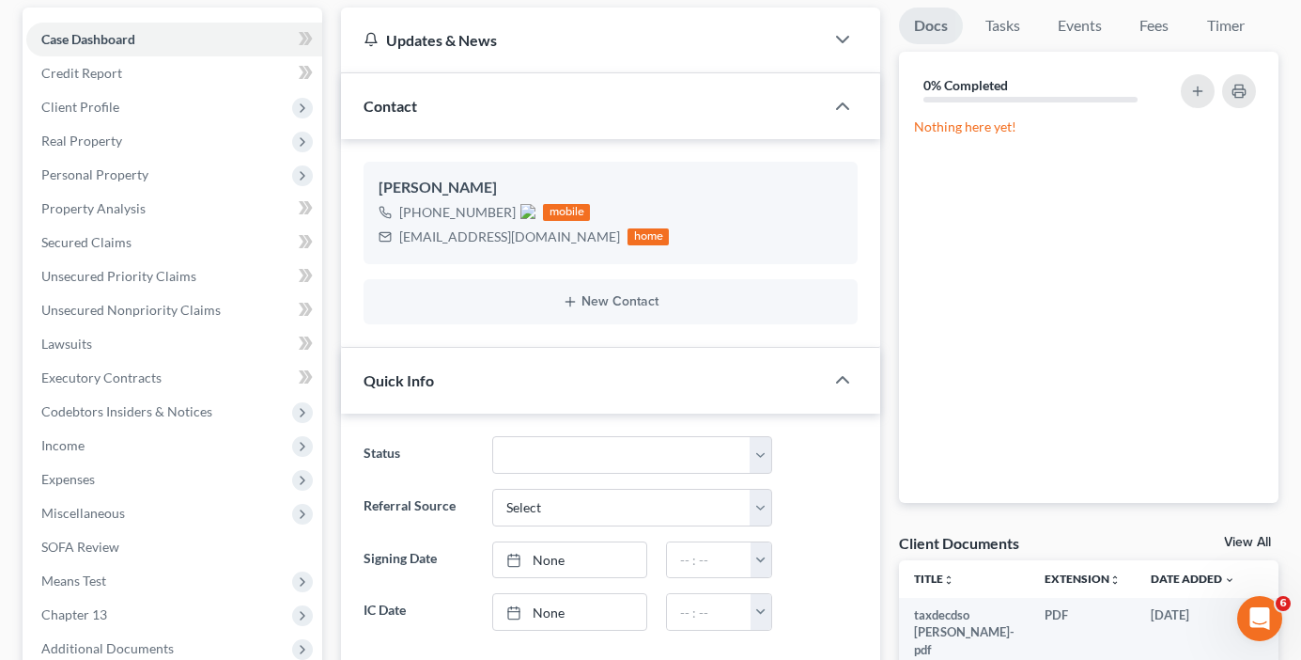
scroll to position [188, 0]
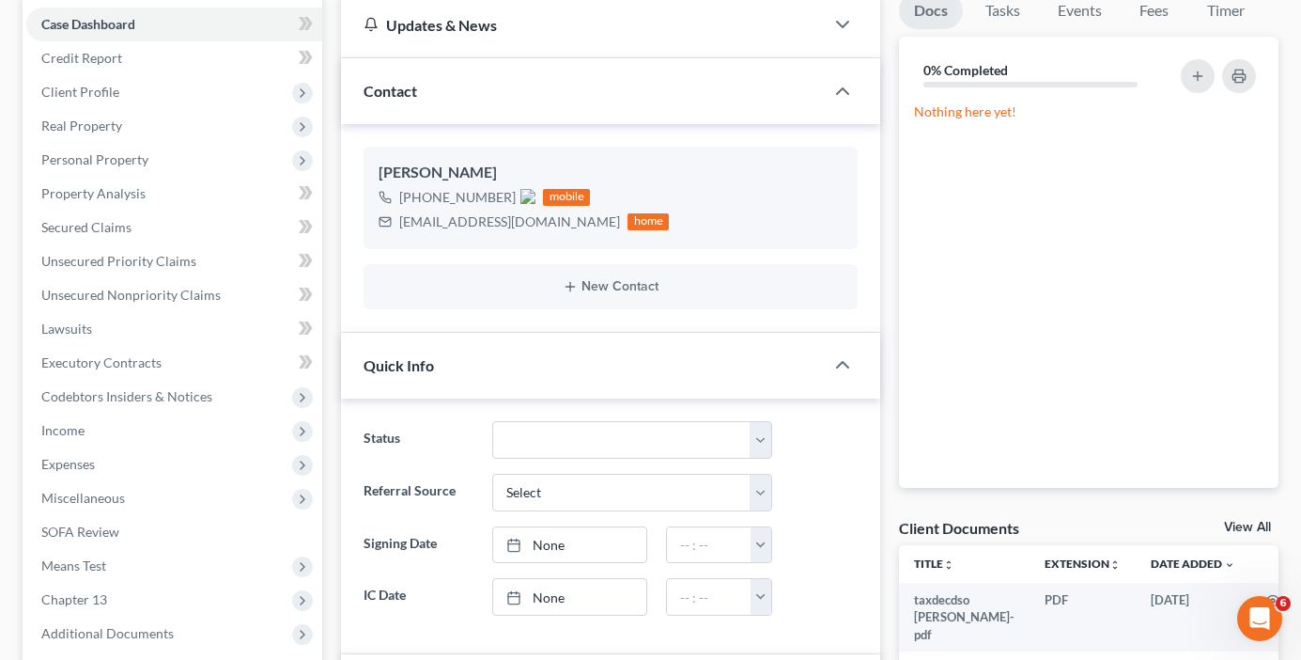
click at [1253, 522] on link "View All" at bounding box center [1247, 527] width 47 height 13
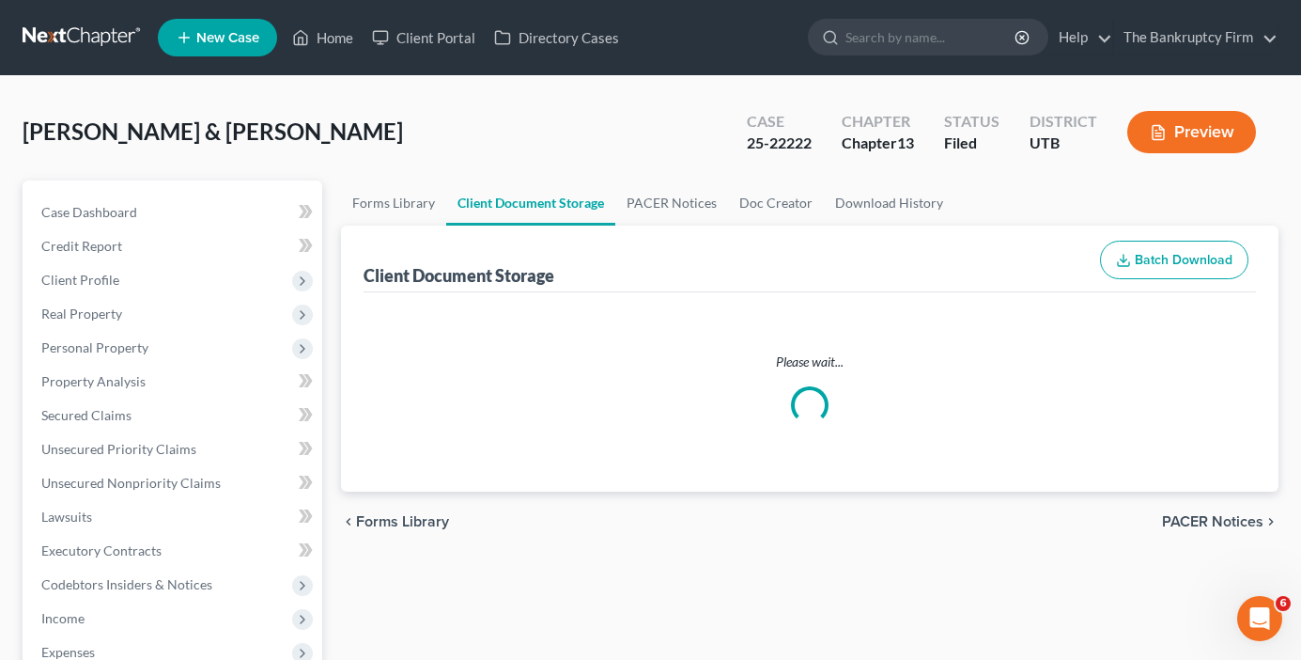
select select "30"
select select "26"
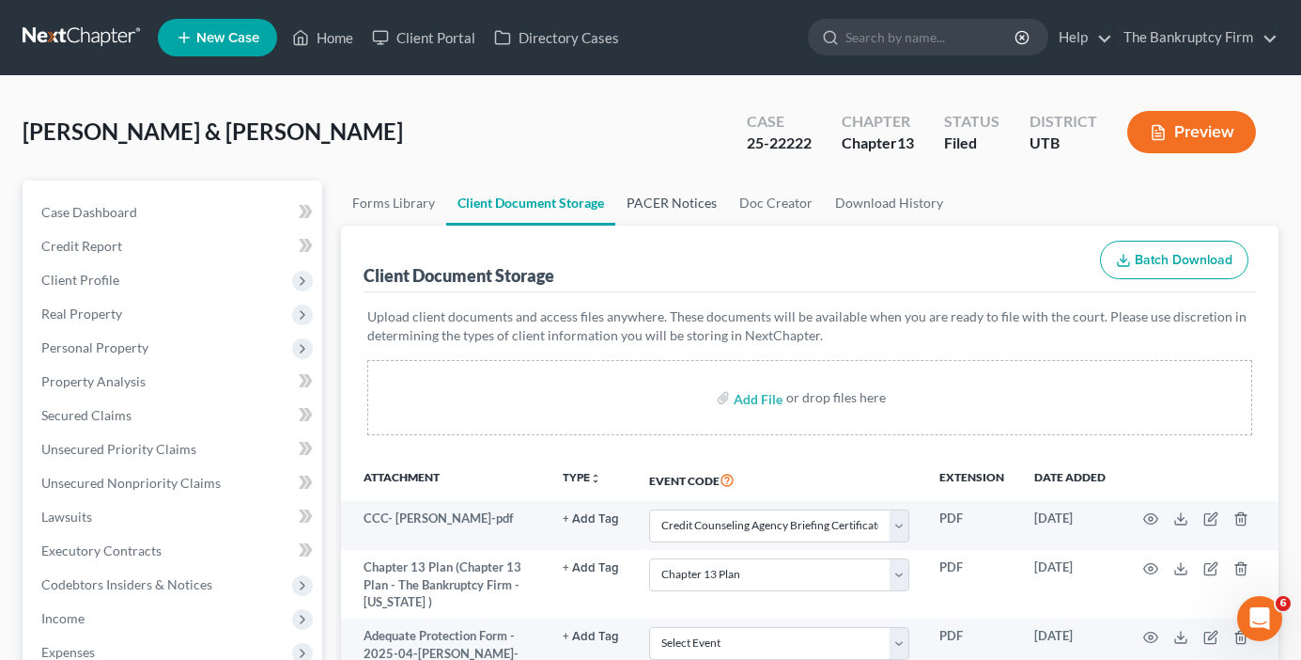
click at [638, 215] on link "PACER Notices" at bounding box center [672, 202] width 113 height 45
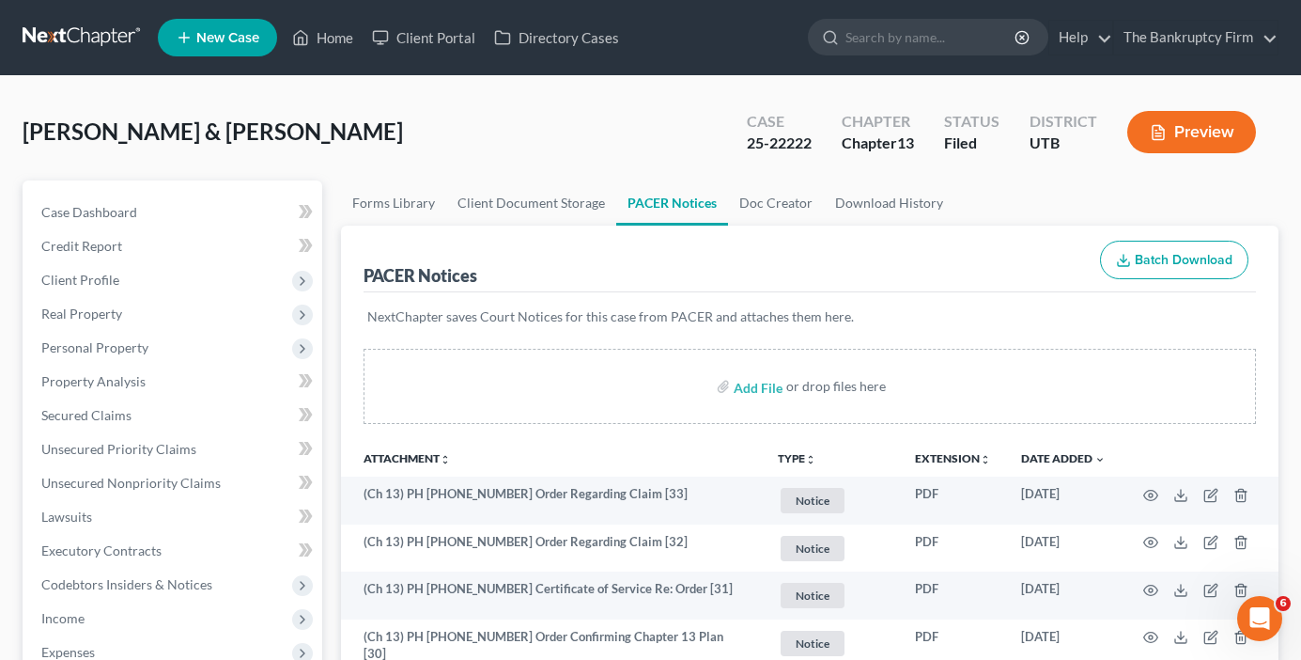
scroll to position [94, 0]
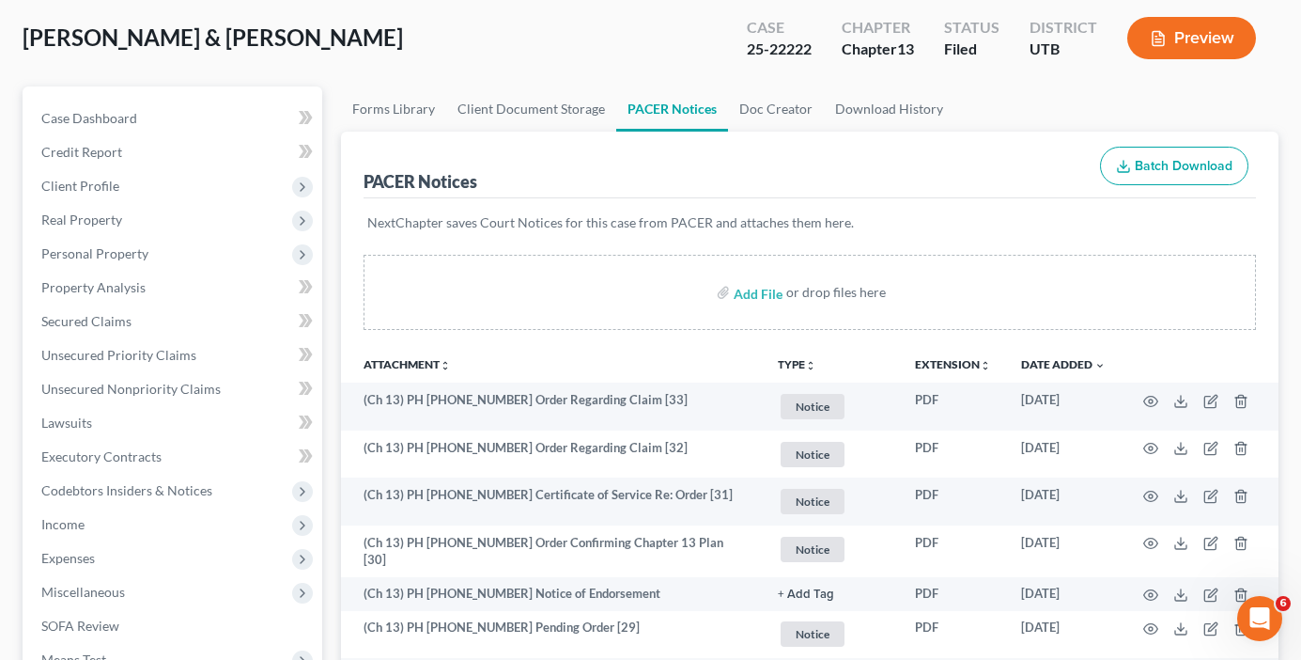
drag, startPoint x: 1075, startPoint y: 97, endPoint x: 382, endPoint y: 45, distance: 694.5
click at [1074, 97] on ul "Forms Library Client Document Storage PACER Notices Doc Creator Download History" at bounding box center [810, 108] width 938 height 45
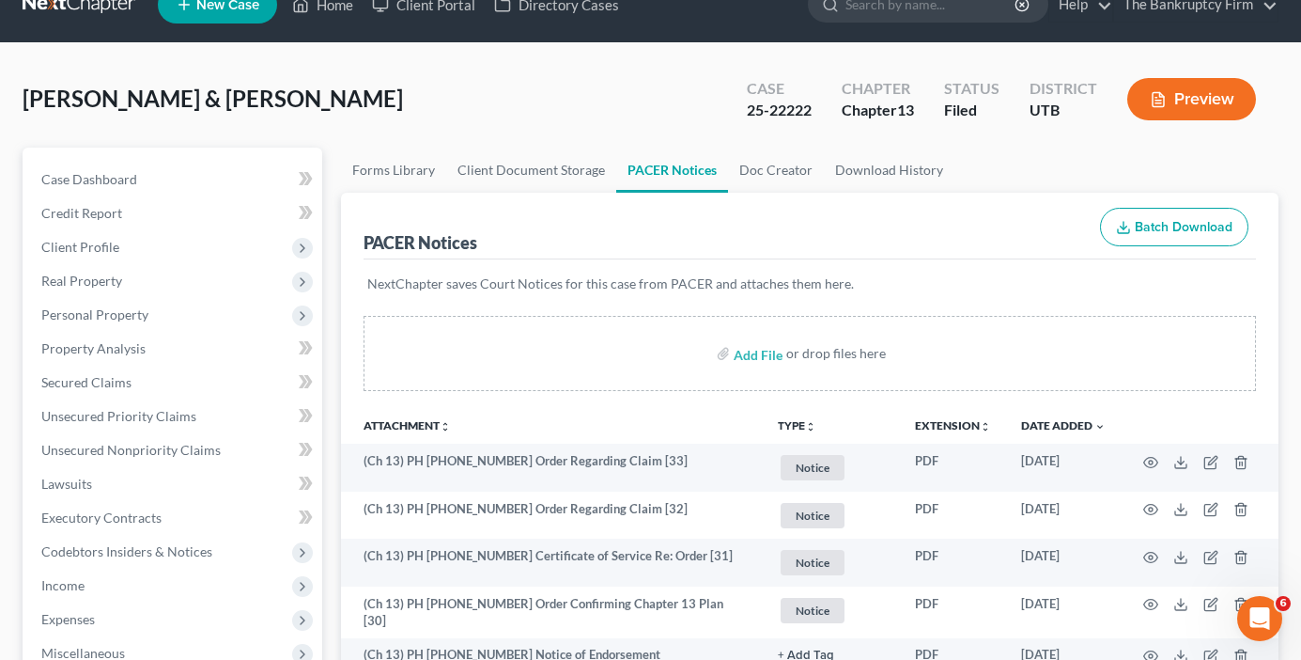
scroll to position [0, 0]
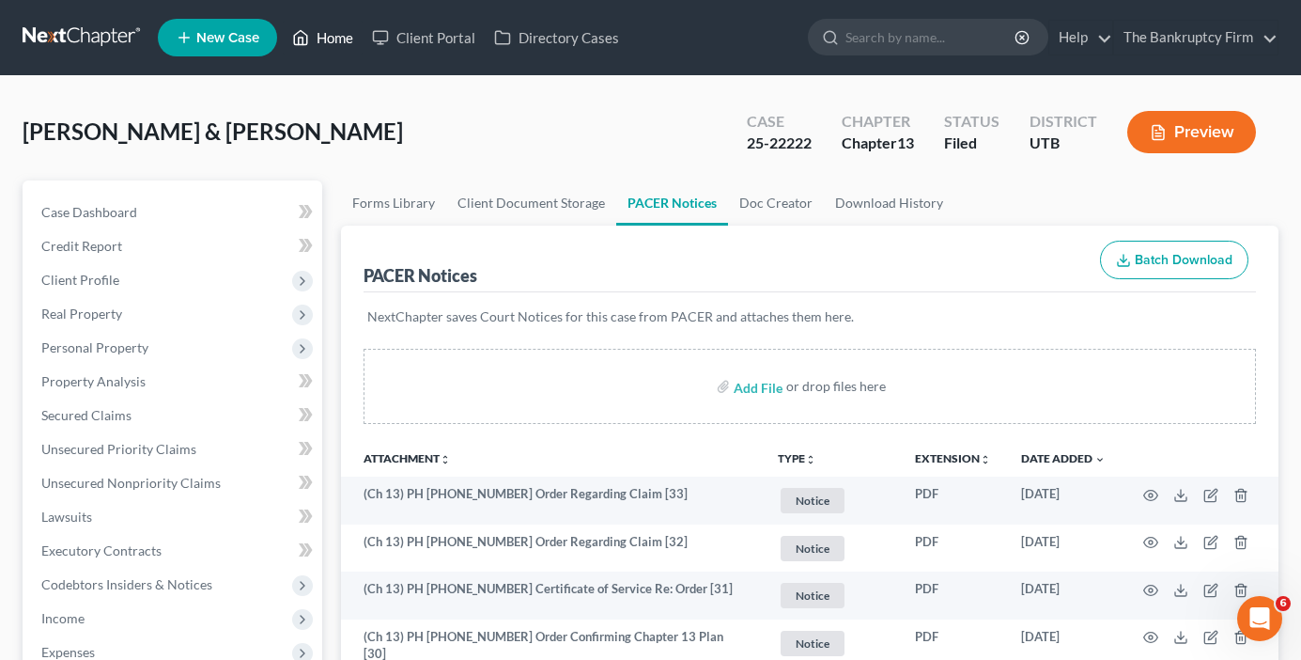
click at [341, 36] on link "Home" at bounding box center [323, 38] width 80 height 34
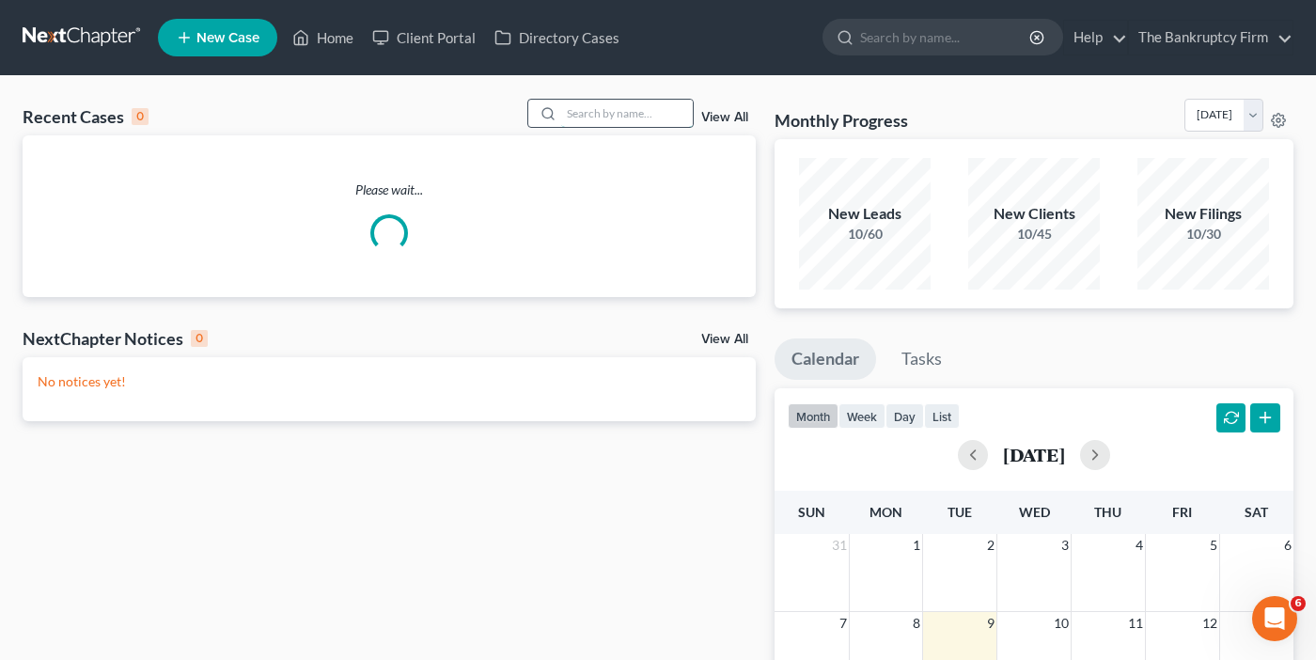
click at [573, 115] on input "search" at bounding box center [627, 113] width 132 height 27
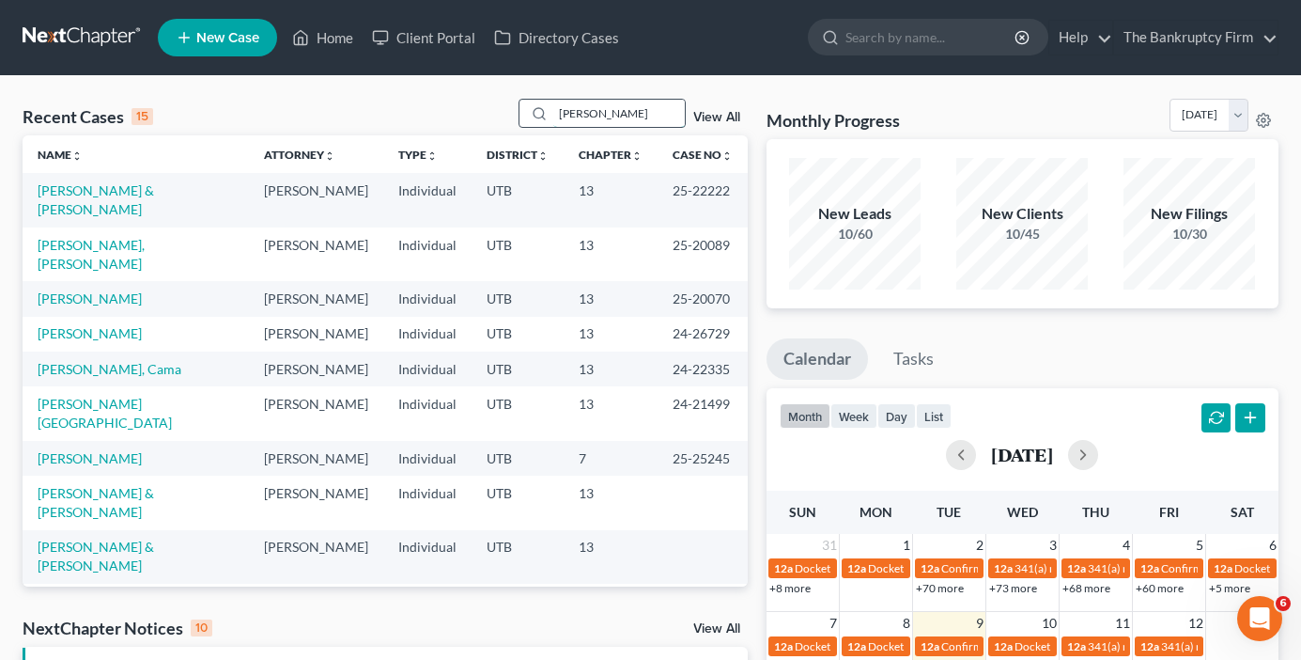
type input "[PERSON_NAME]"
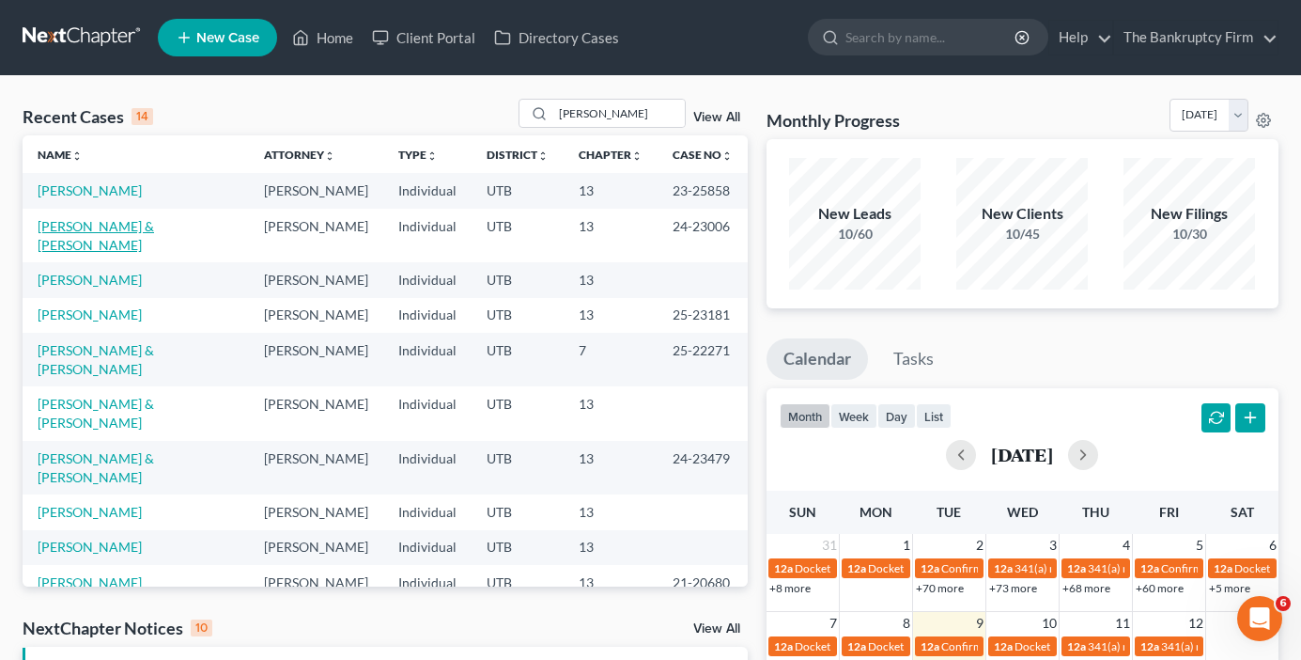
click at [111, 226] on link "[PERSON_NAME] & [PERSON_NAME]" at bounding box center [96, 235] width 117 height 35
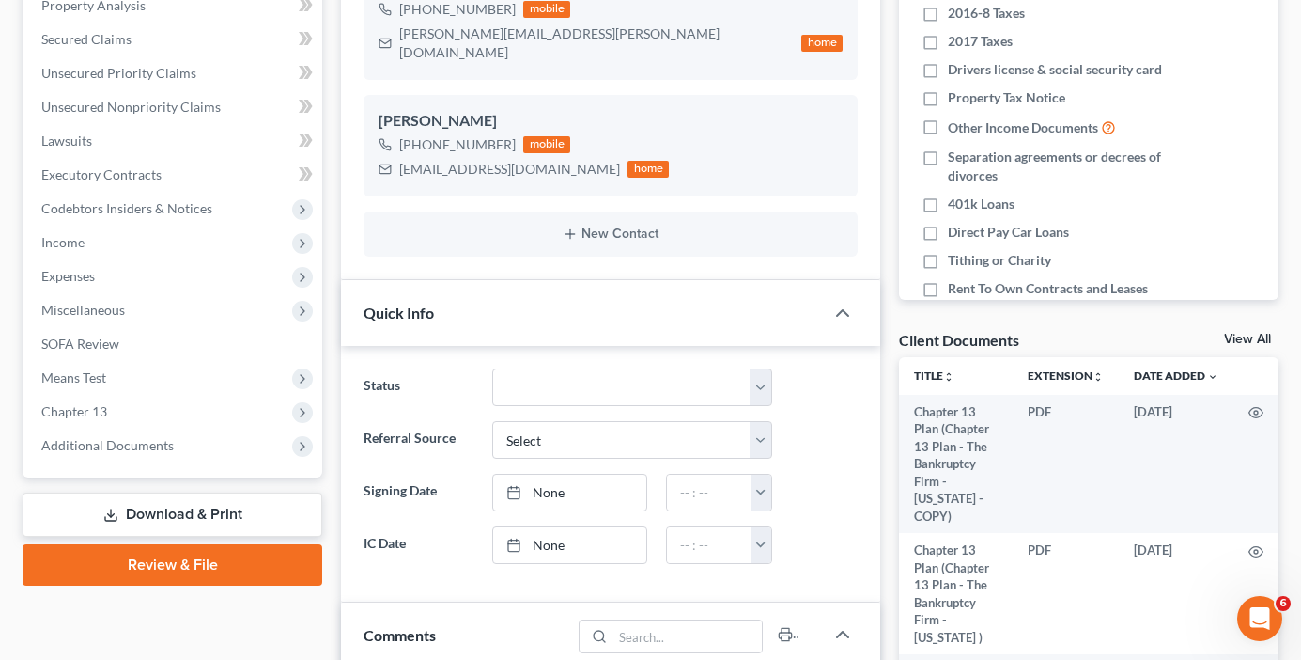
scroll to position [148, 0]
click at [1239, 343] on link "View All" at bounding box center [1247, 339] width 47 height 13
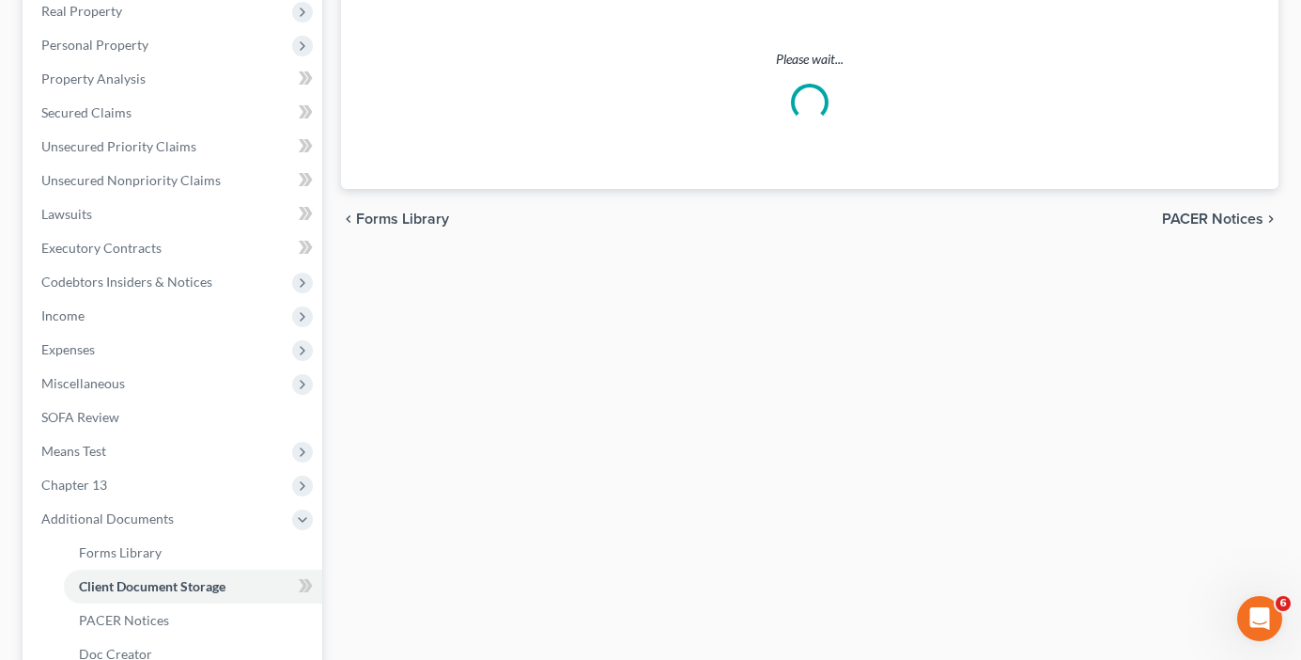
scroll to position [2, 0]
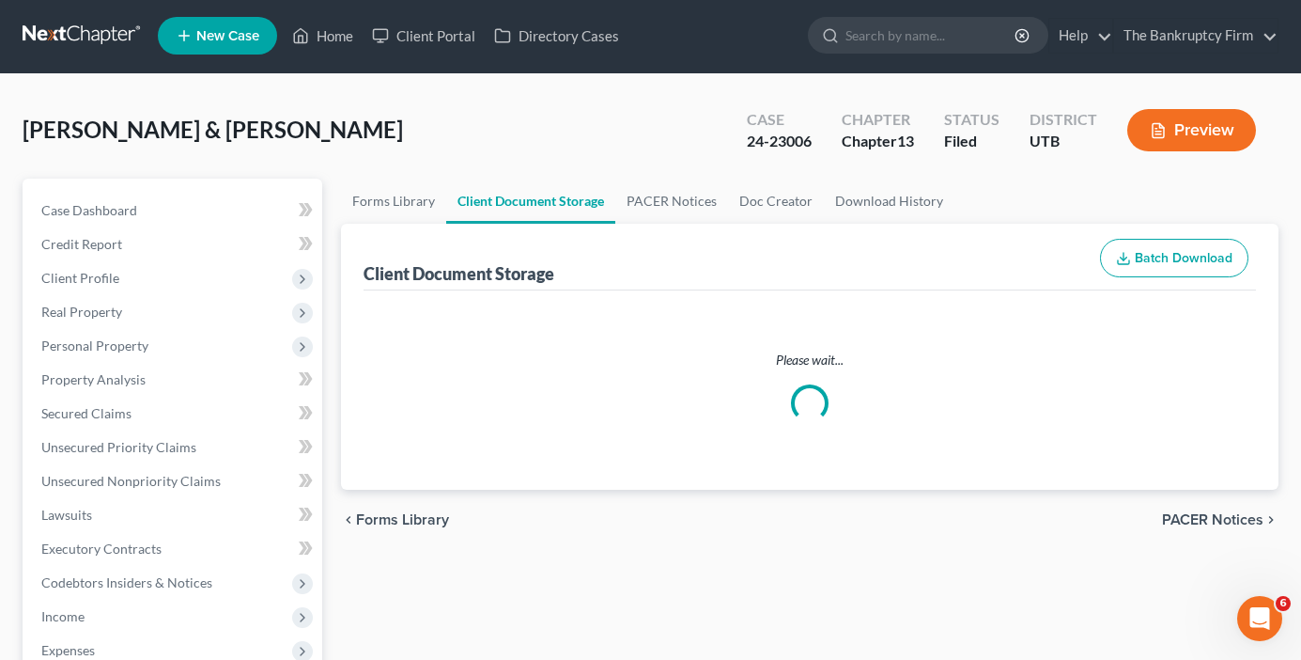
select select "30"
select select "26"
select select "53"
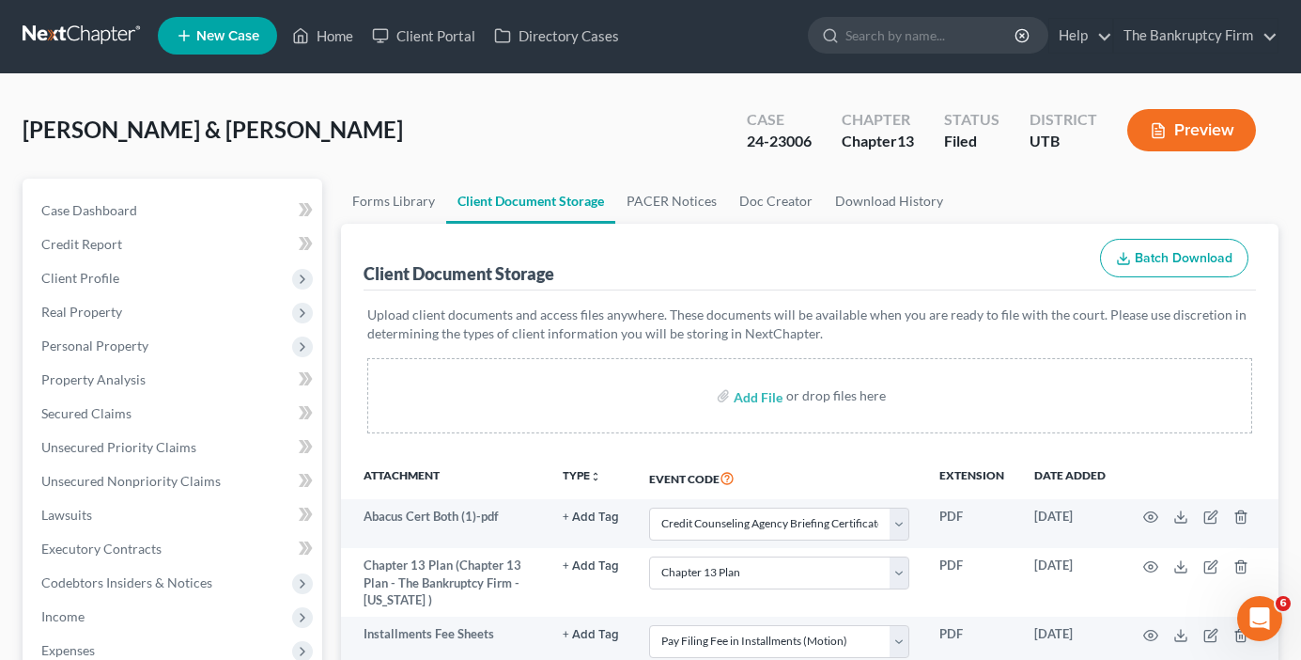
scroll to position [0, 0]
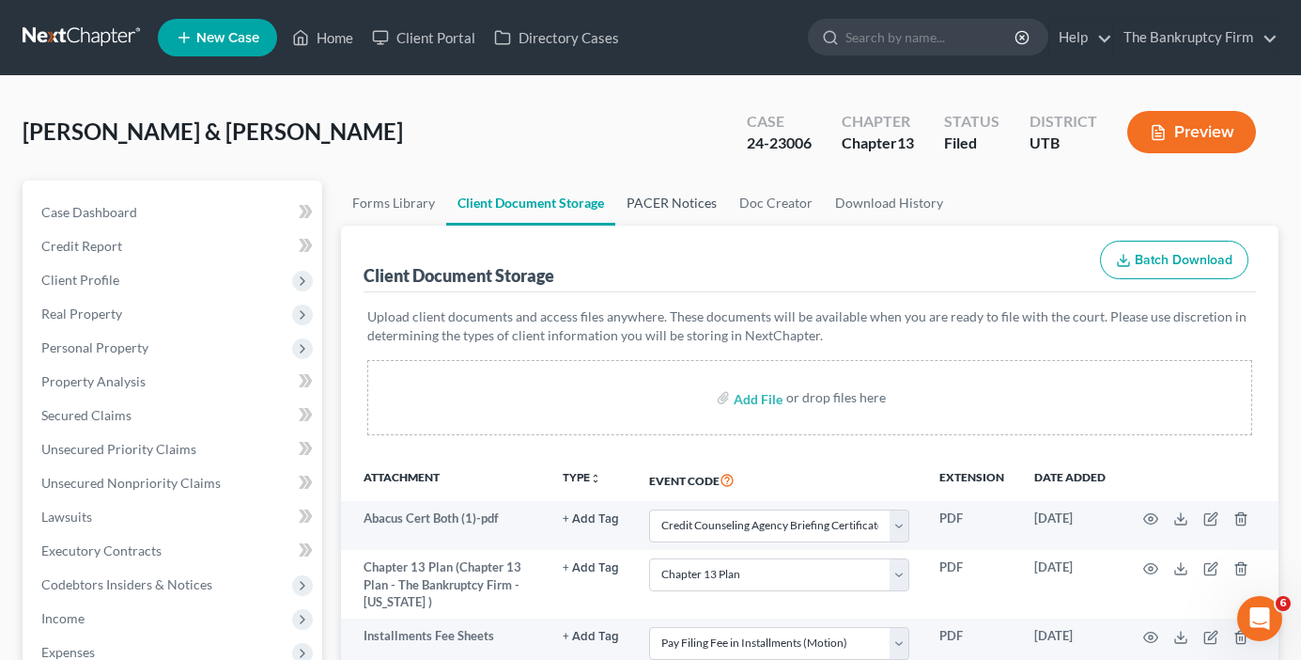
click at [662, 194] on link "PACER Notices" at bounding box center [672, 202] width 113 height 45
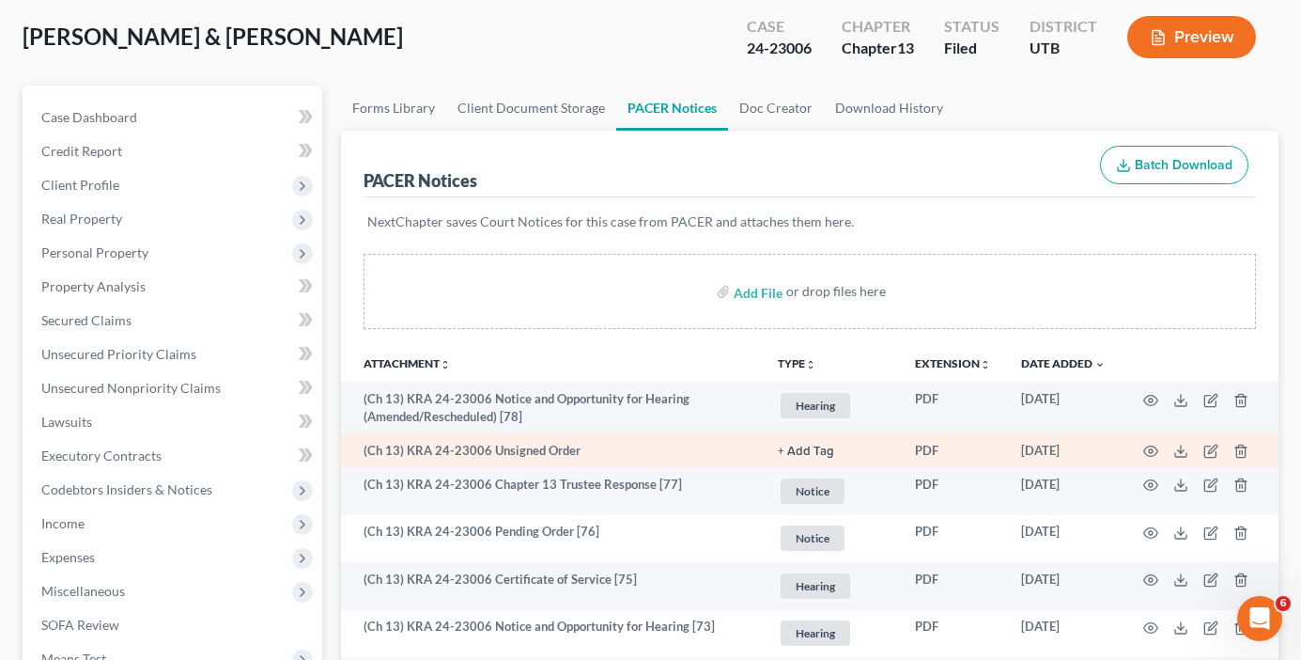
scroll to position [94, 0]
click at [1147, 448] on icon "button" at bounding box center [1152, 452] width 14 height 10
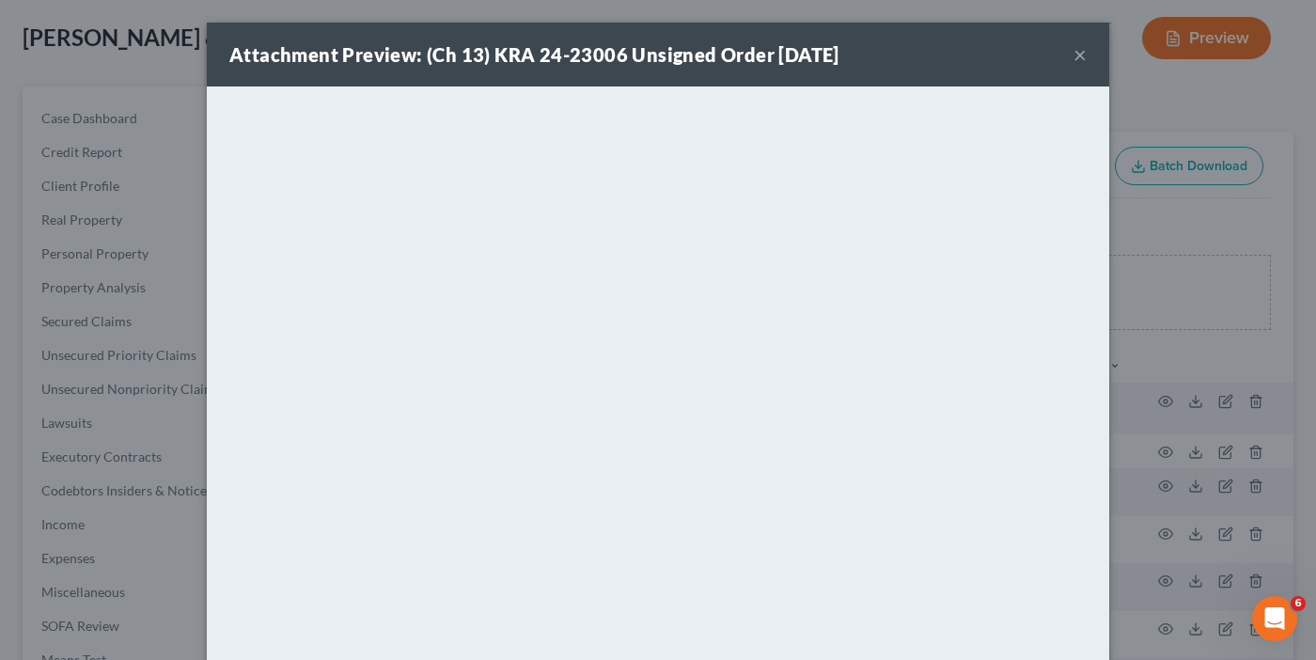
click at [1076, 49] on button "×" at bounding box center [1079, 54] width 13 height 23
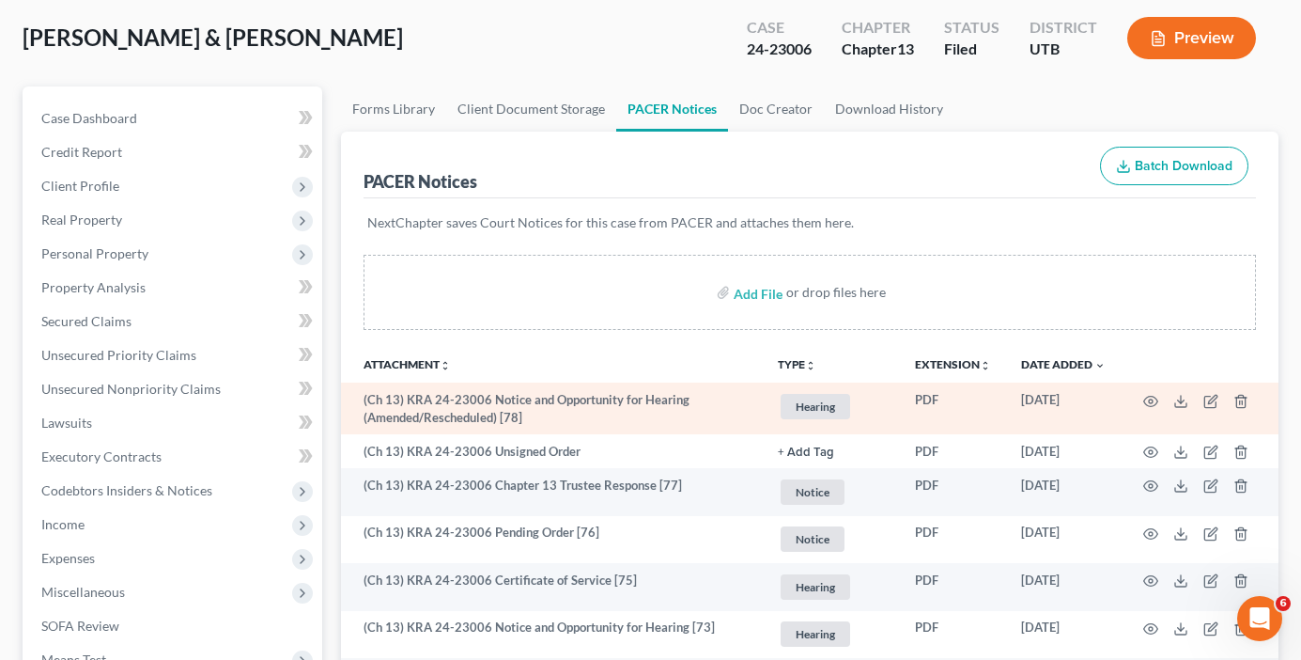
click at [1148, 386] on td at bounding box center [1200, 408] width 158 height 52
click at [1148, 397] on icon "button" at bounding box center [1152, 401] width 14 height 10
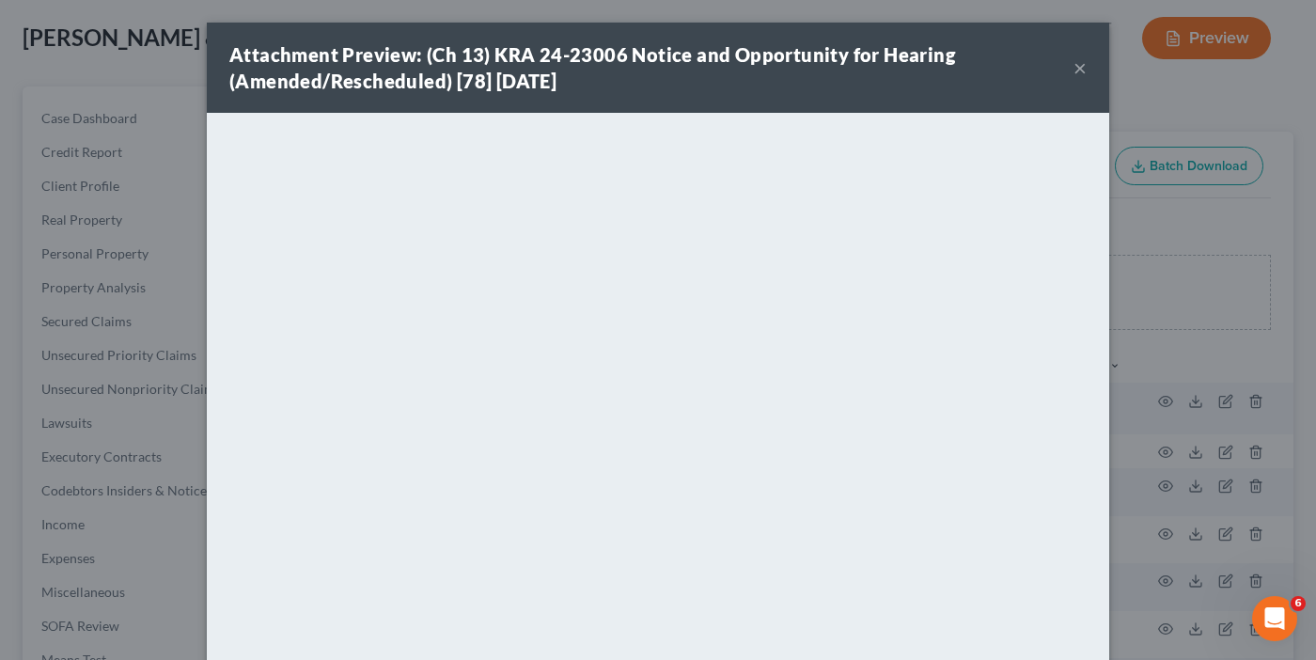
click at [1074, 64] on button "×" at bounding box center [1079, 67] width 13 height 23
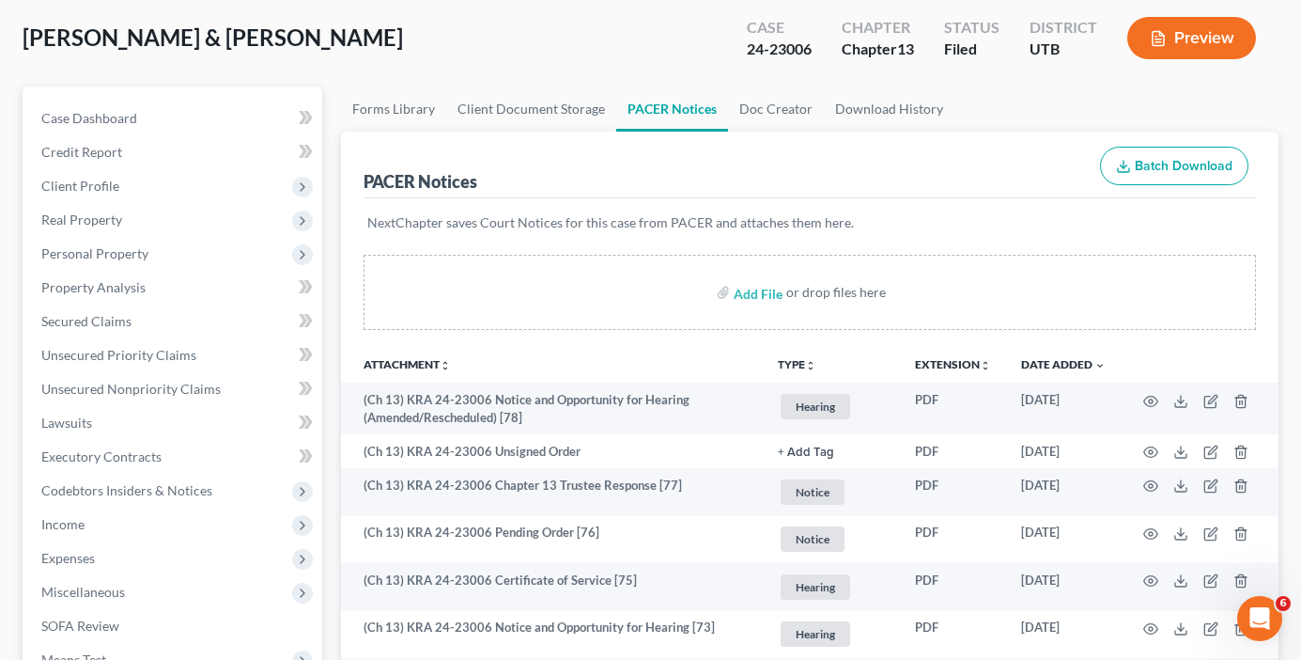
drag, startPoint x: 967, startPoint y: 95, endPoint x: 366, endPoint y: 85, distance: 600.6
click at [962, 97] on ul "Forms Library Client Document Storage PACER Notices Doc Creator Download History" at bounding box center [810, 108] width 938 height 45
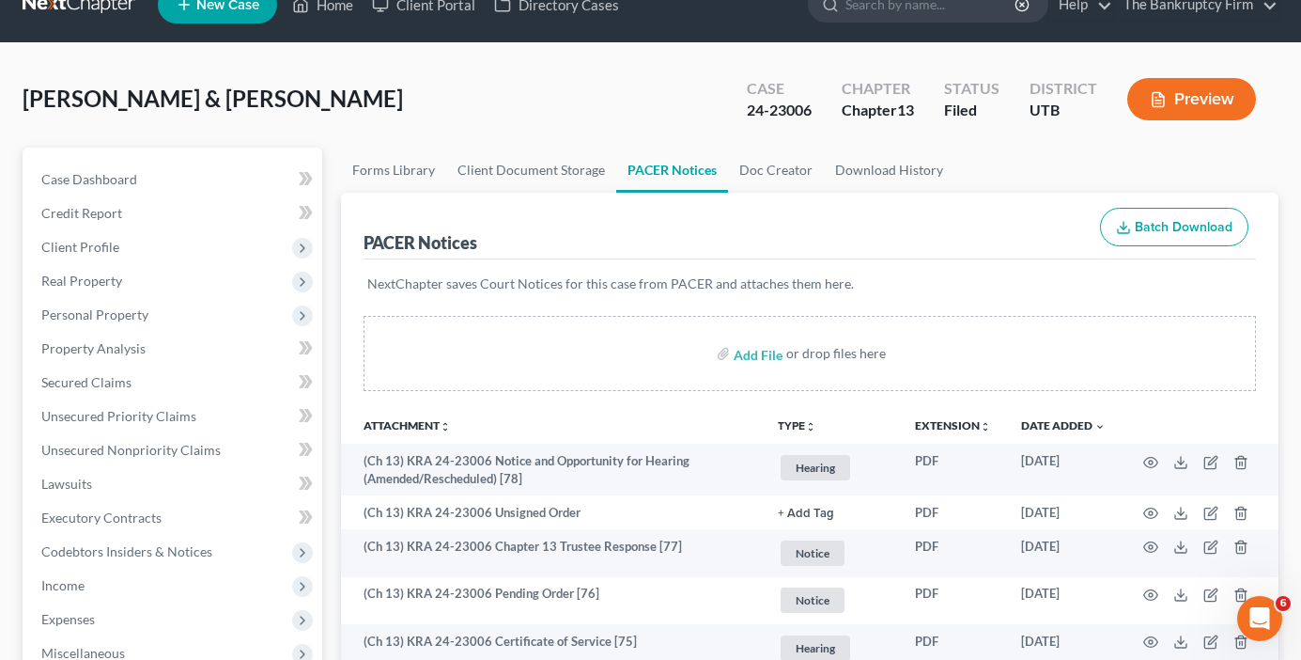
scroll to position [0, 0]
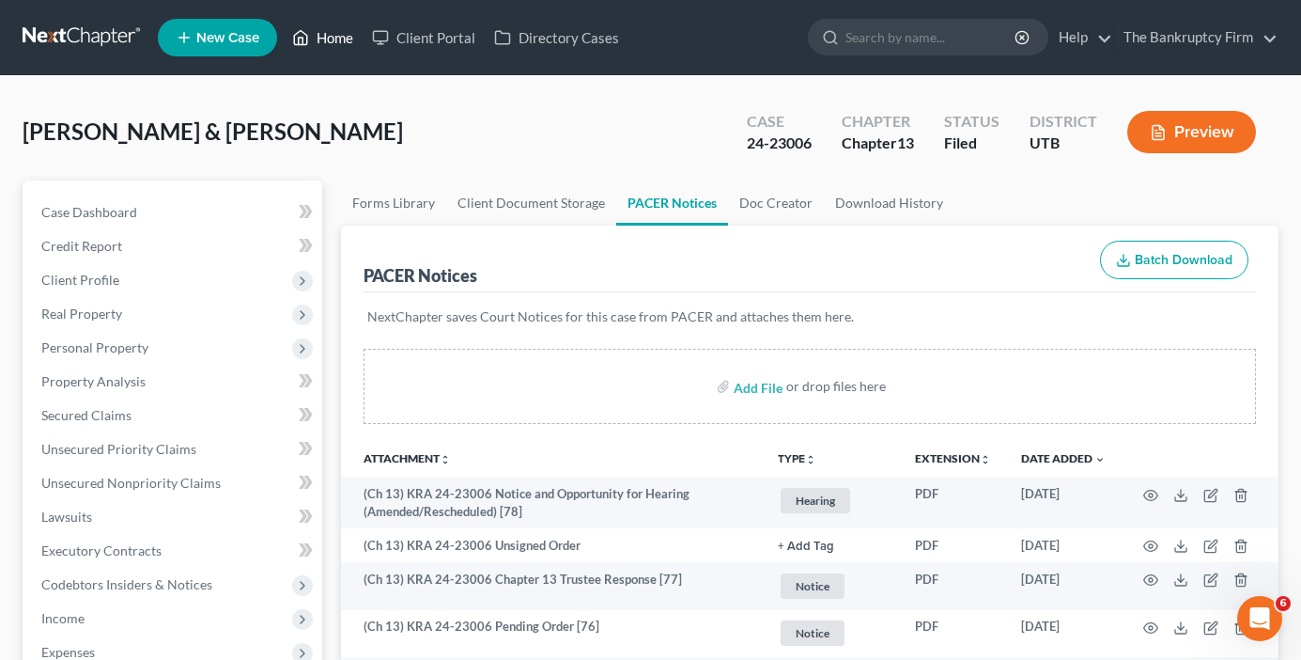
click at [346, 43] on link "Home" at bounding box center [323, 38] width 80 height 34
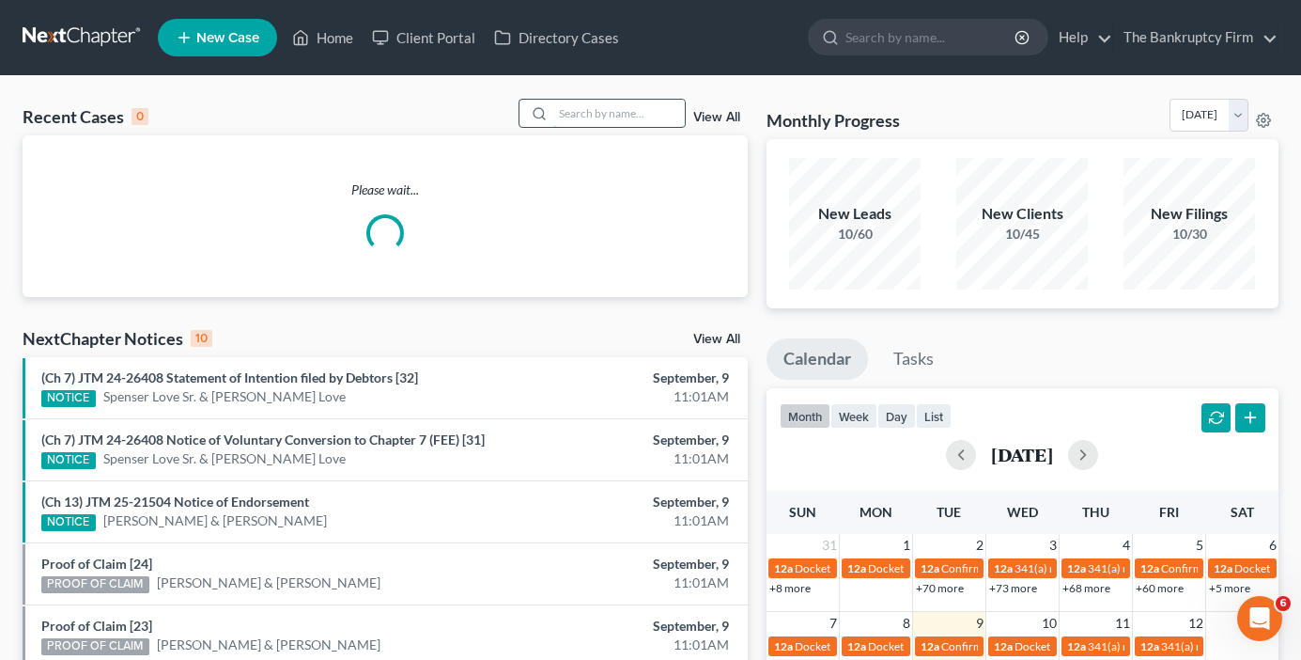
drag, startPoint x: 619, startPoint y: 107, endPoint x: 613, endPoint y: 115, distance: 10.0
click at [613, 115] on input "search" at bounding box center [619, 113] width 132 height 27
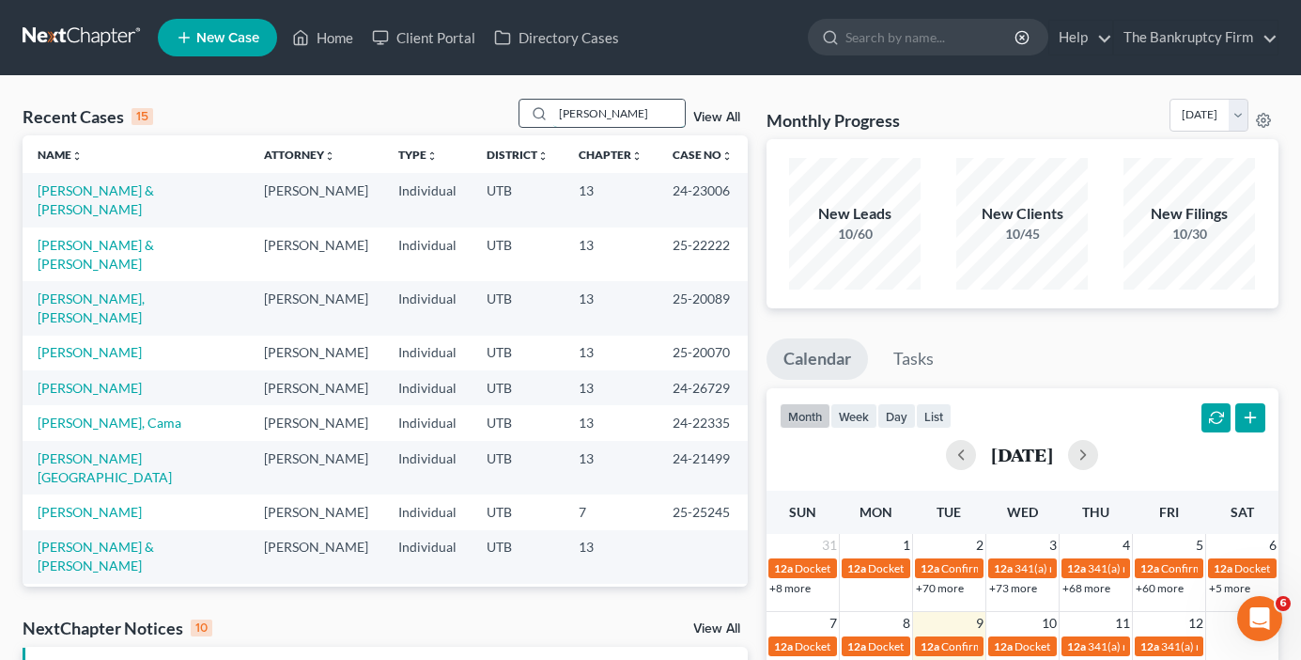
type input "encalada"
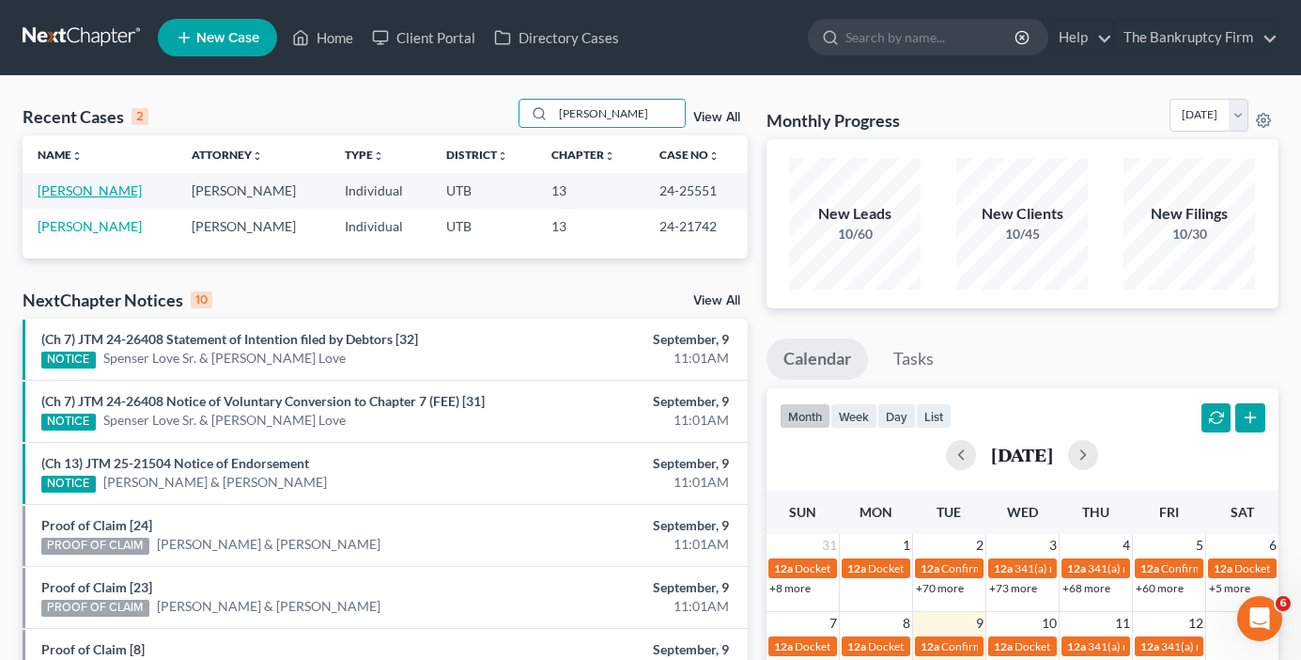
click at [90, 191] on link "[PERSON_NAME]" at bounding box center [90, 190] width 104 height 16
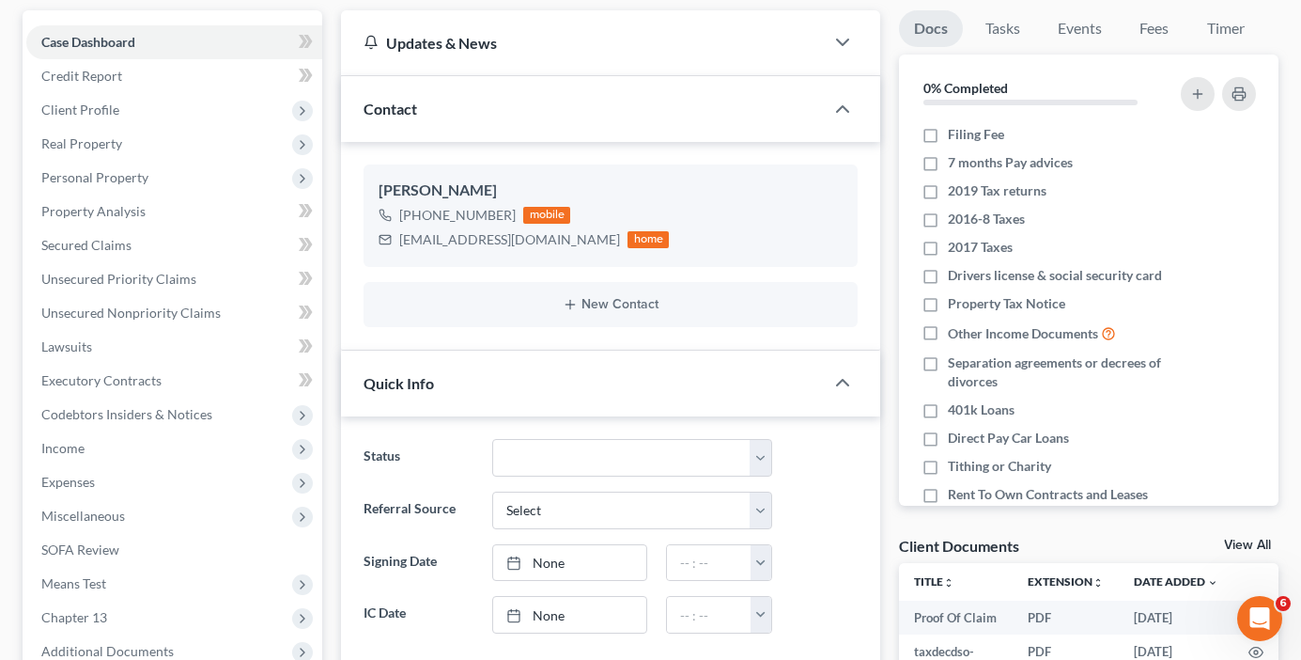
scroll to position [188, 0]
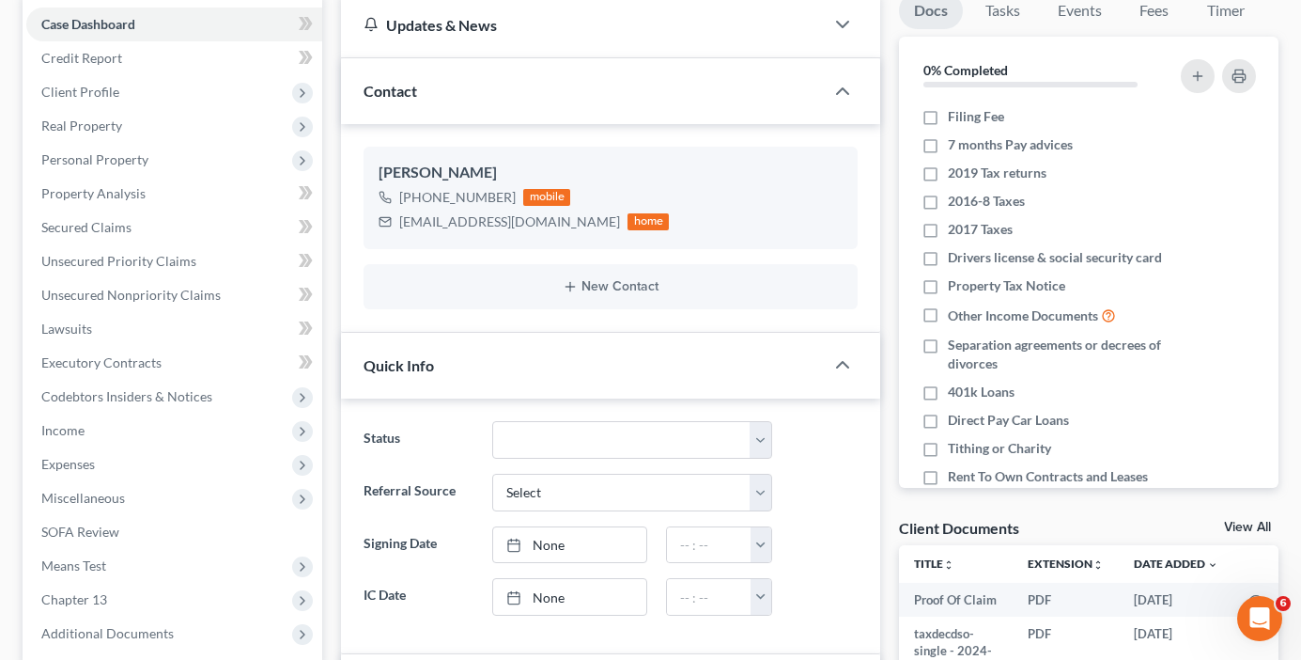
click at [1255, 521] on link "View All" at bounding box center [1247, 527] width 47 height 13
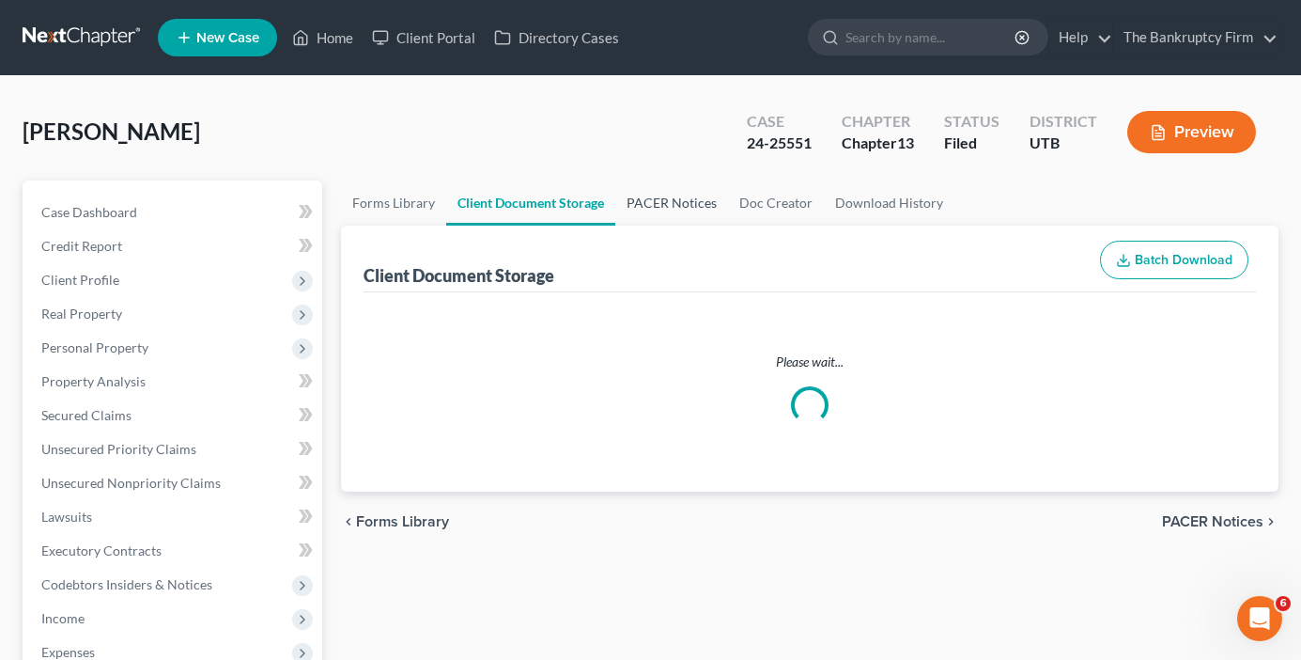
select select "30"
select select "26"
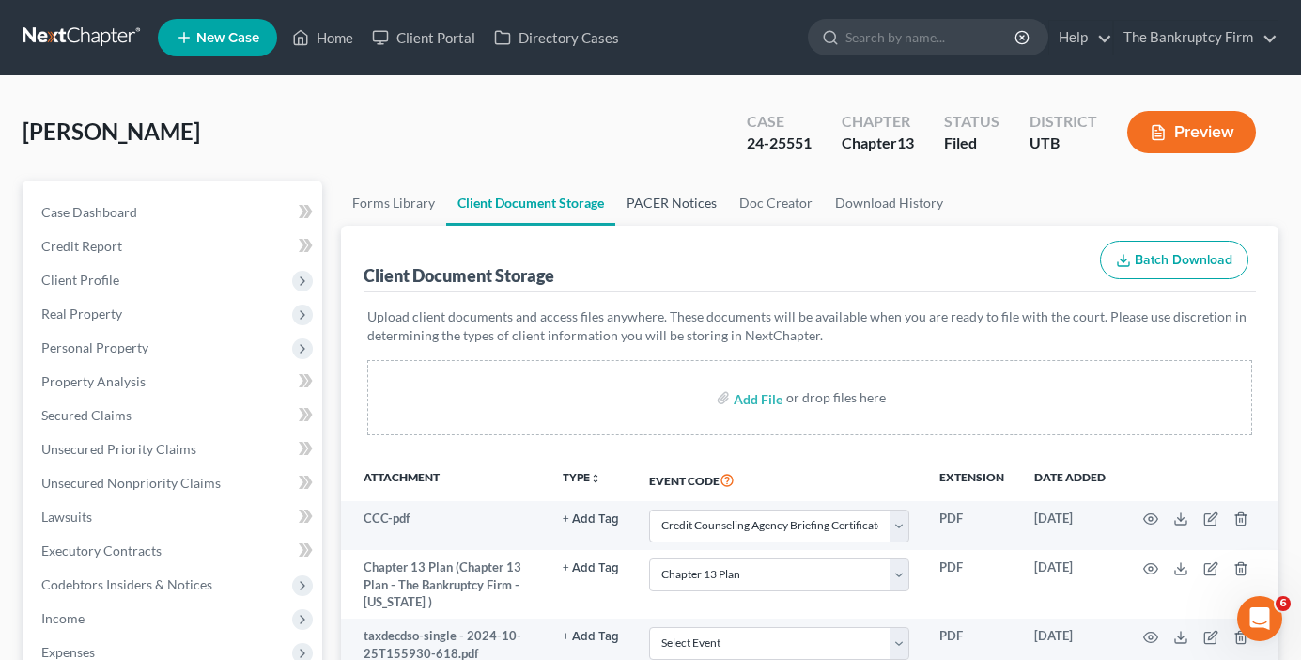
click at [666, 201] on link "PACER Notices" at bounding box center [672, 202] width 113 height 45
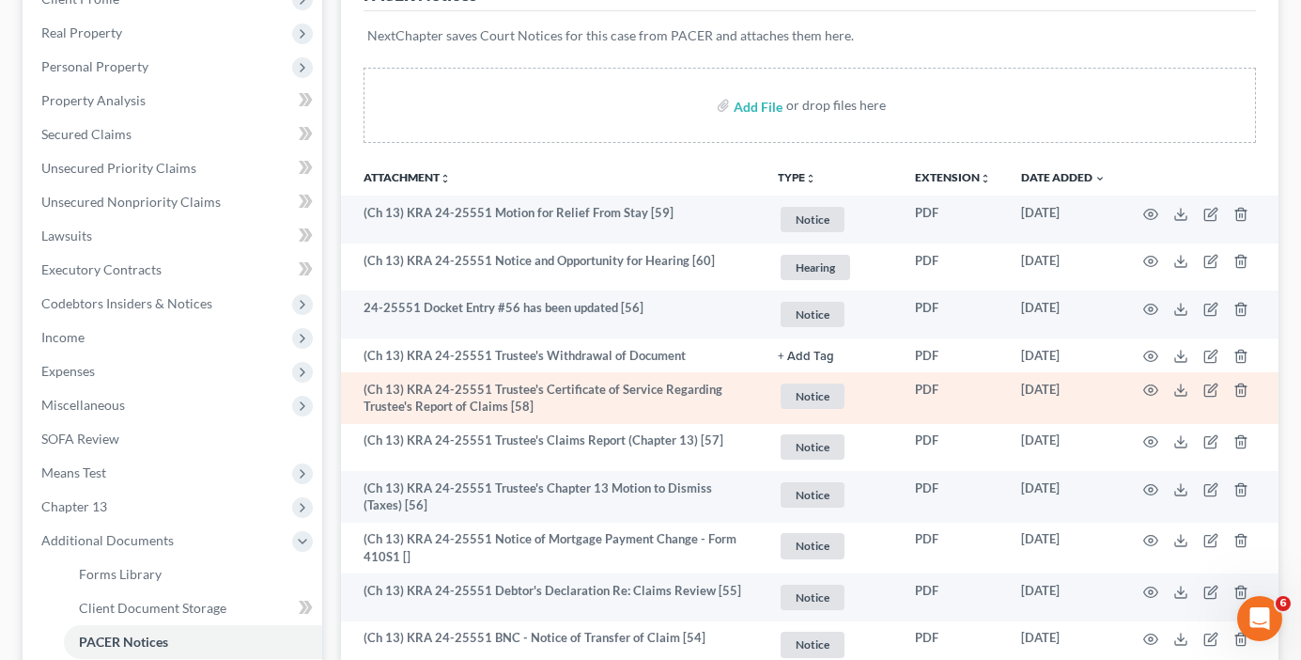
scroll to position [282, 0]
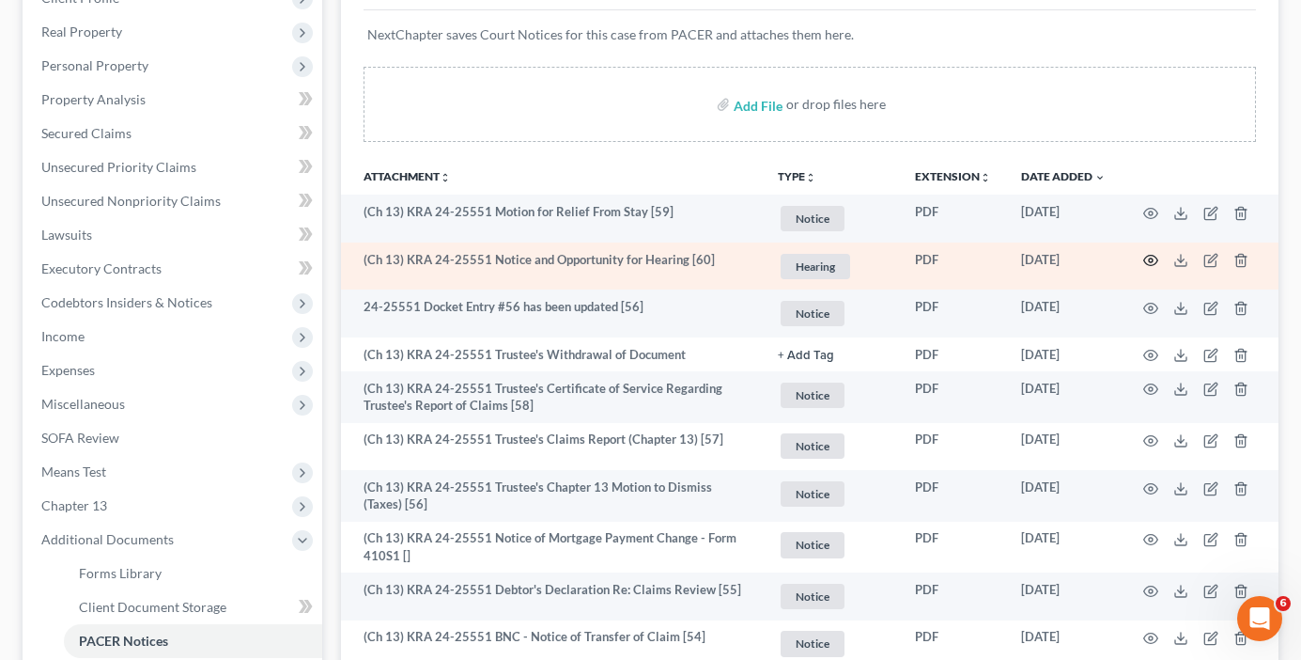
click at [1145, 261] on icon "button" at bounding box center [1151, 260] width 15 height 15
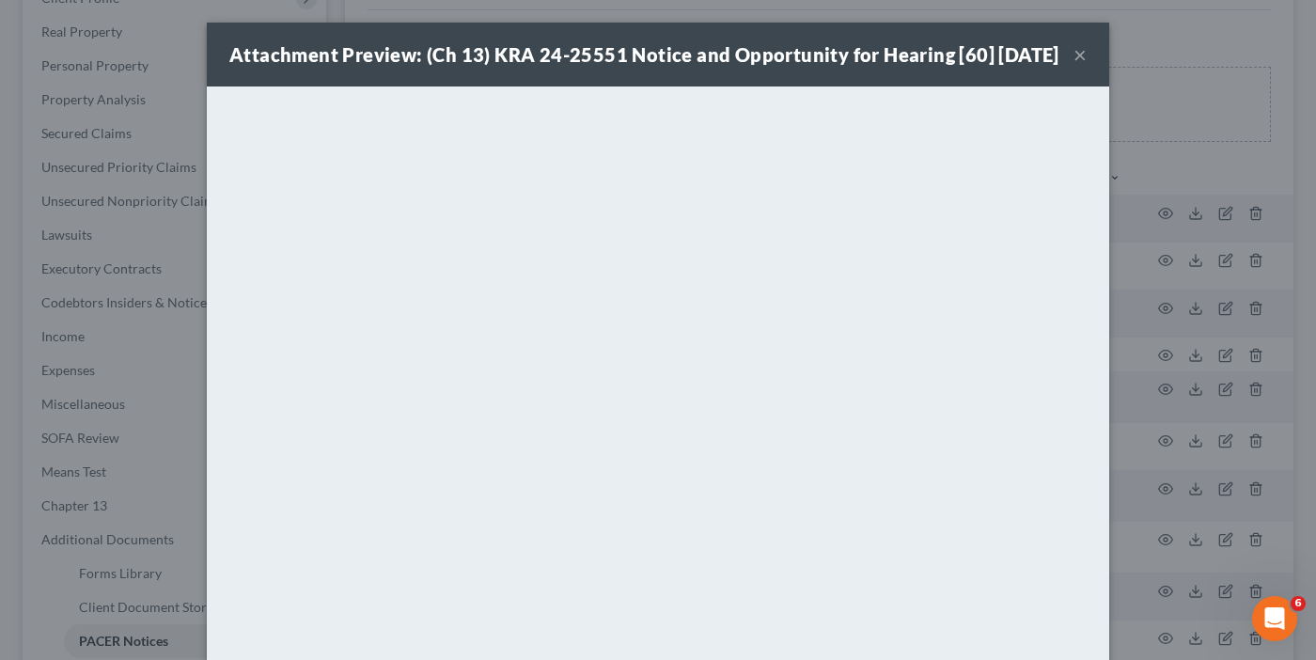
click at [1073, 63] on button "×" at bounding box center [1079, 54] width 13 height 23
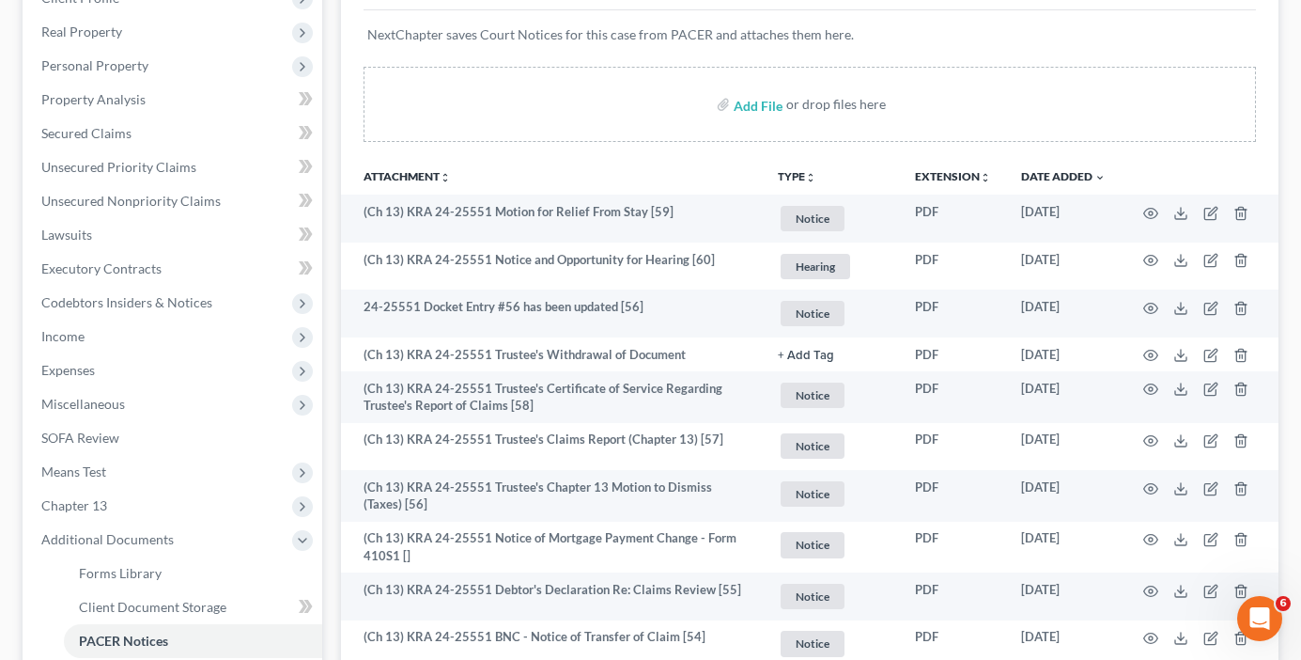
click at [994, 32] on p "NextChapter saves Court Notices for this case from PACER and attaches them here." at bounding box center [809, 34] width 885 height 19
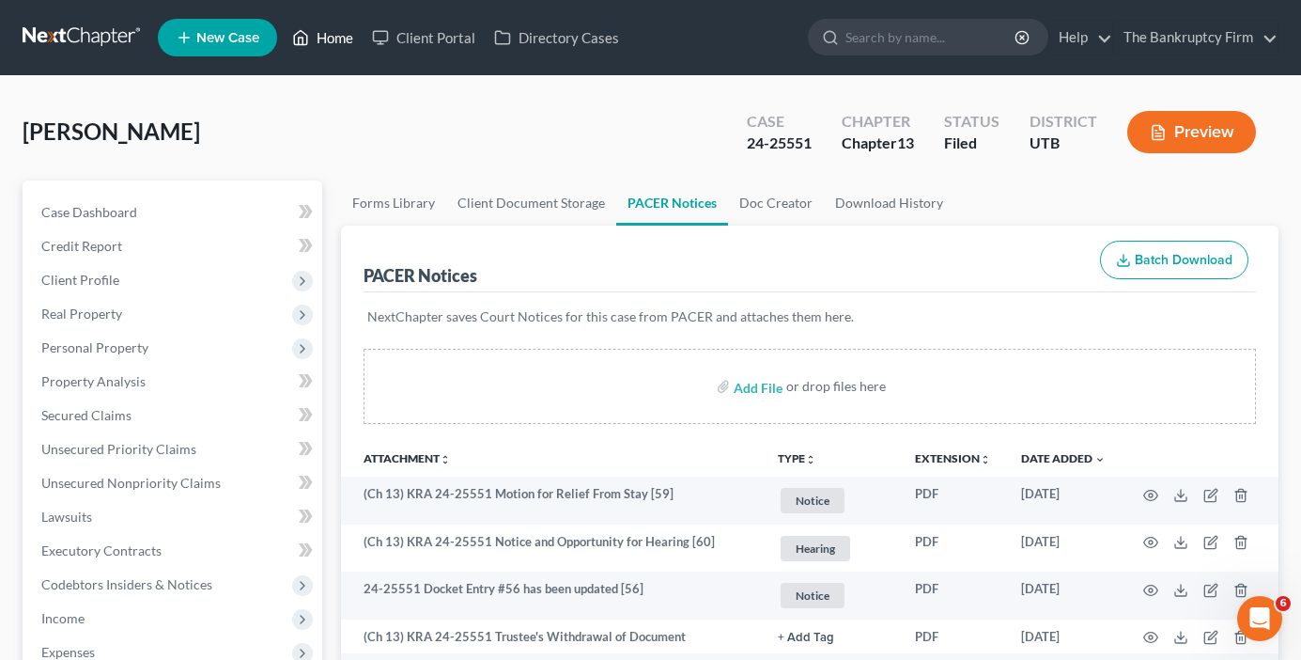
drag, startPoint x: 335, startPoint y: 29, endPoint x: 354, endPoint y: 156, distance: 128.4
click at [335, 29] on link "Home" at bounding box center [323, 38] width 80 height 34
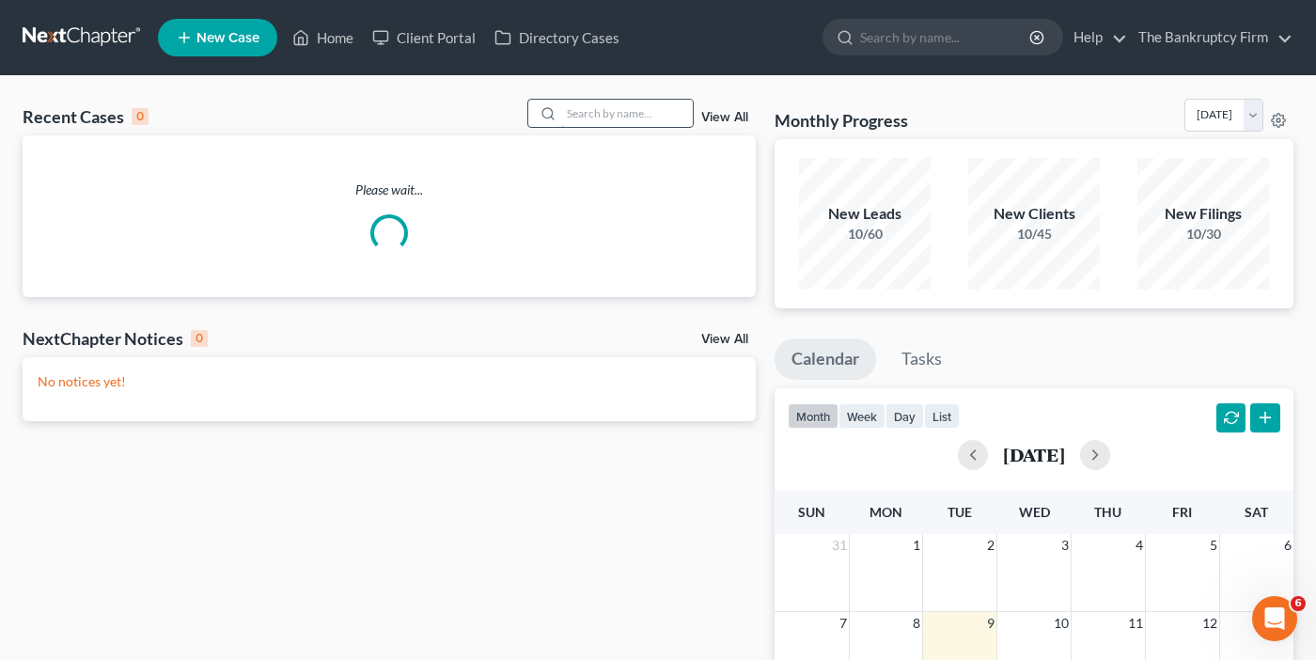
click at [595, 113] on input "search" at bounding box center [627, 113] width 132 height 27
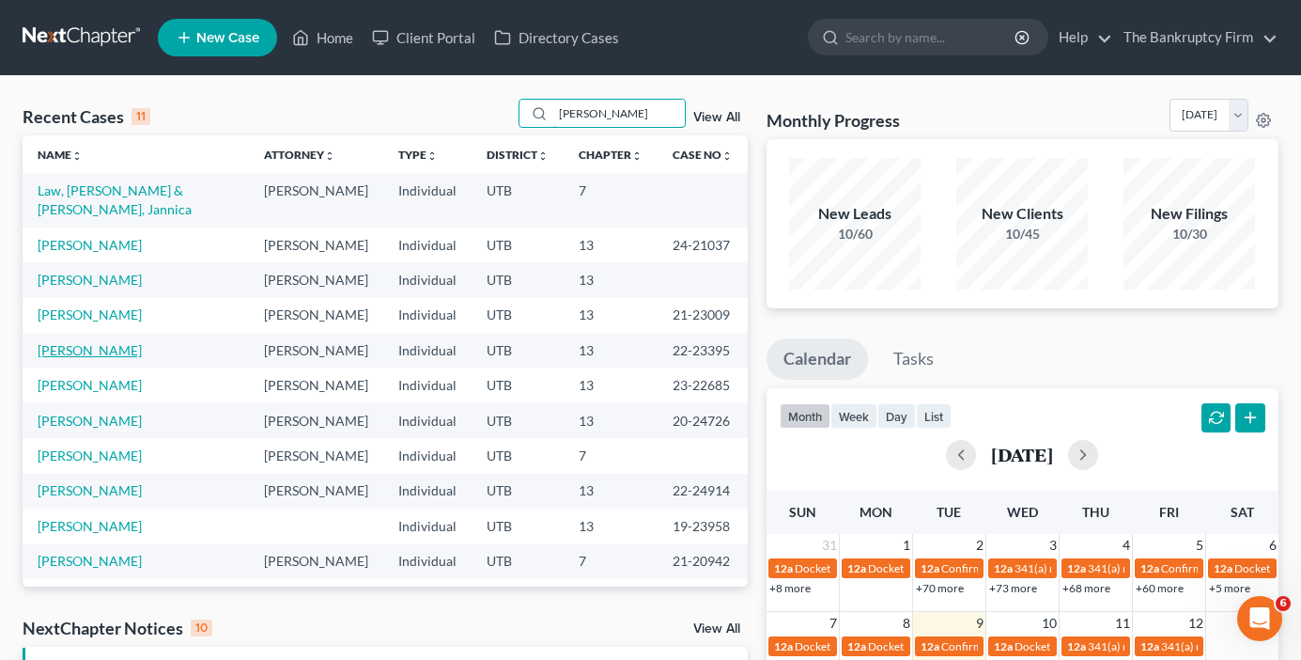
type input "kimberly"
click at [99, 342] on link "[PERSON_NAME]" at bounding box center [90, 350] width 104 height 16
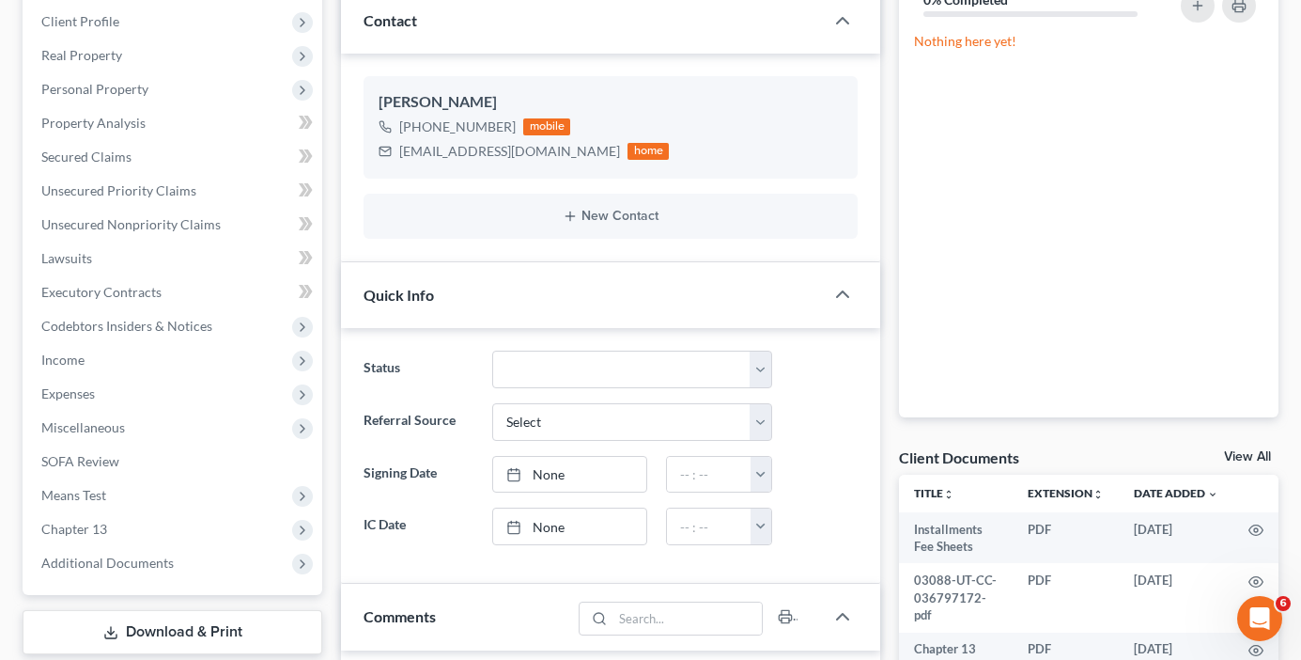
scroll to position [282, 0]
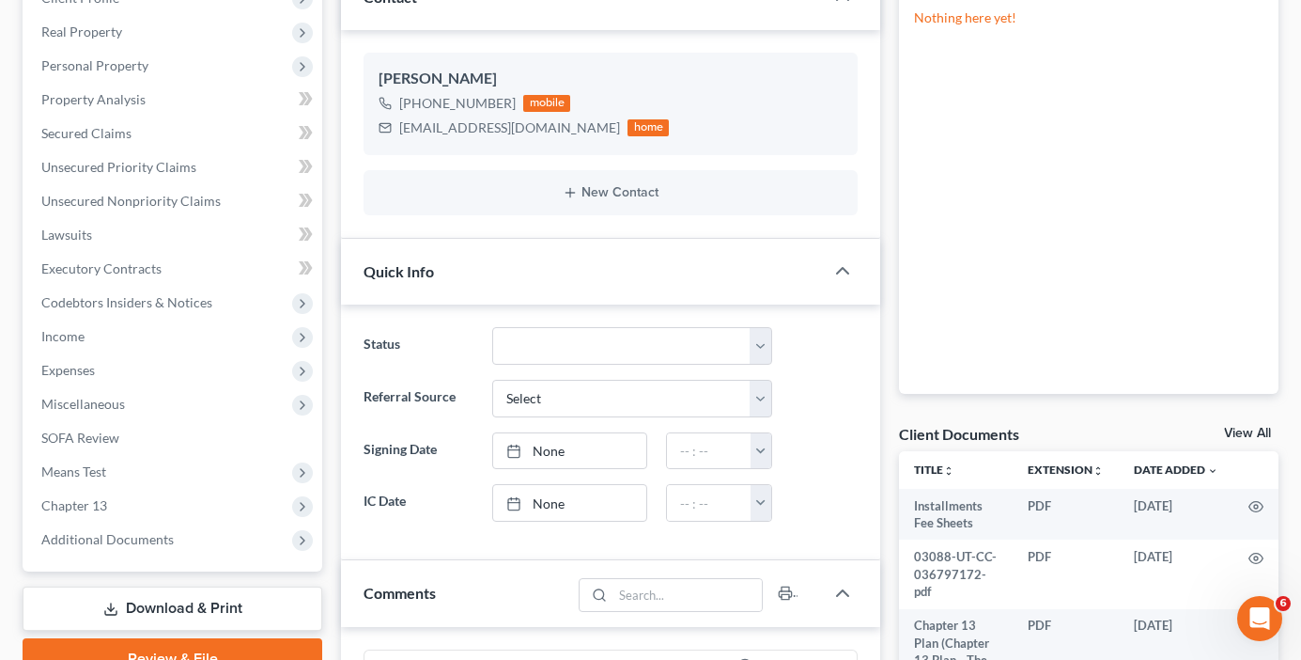
click at [1254, 430] on link "View All" at bounding box center [1247, 433] width 47 height 13
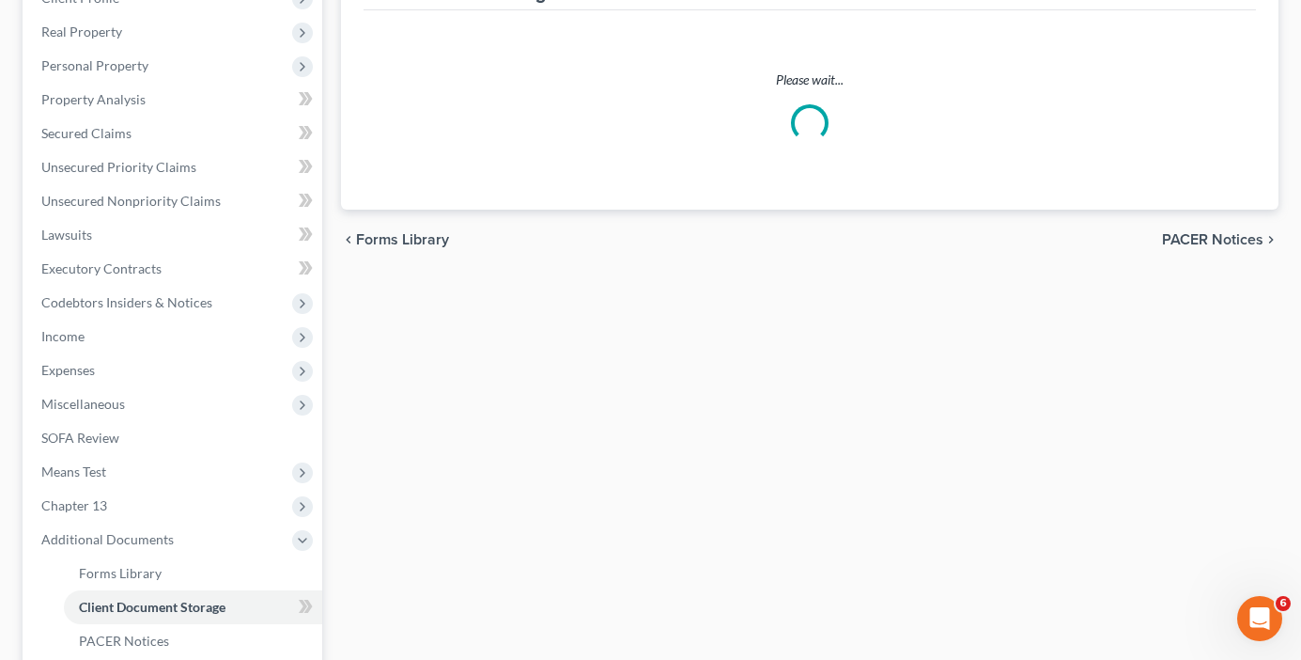
scroll to position [186, 0]
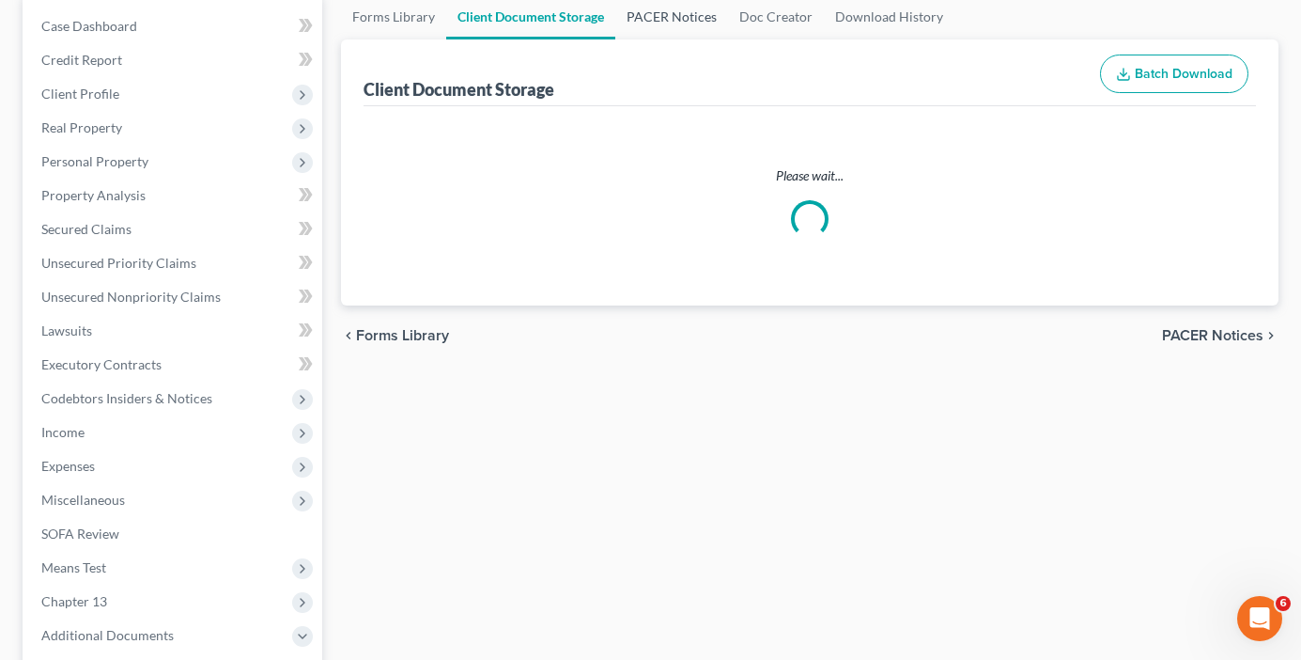
select select "26"
select select "30"
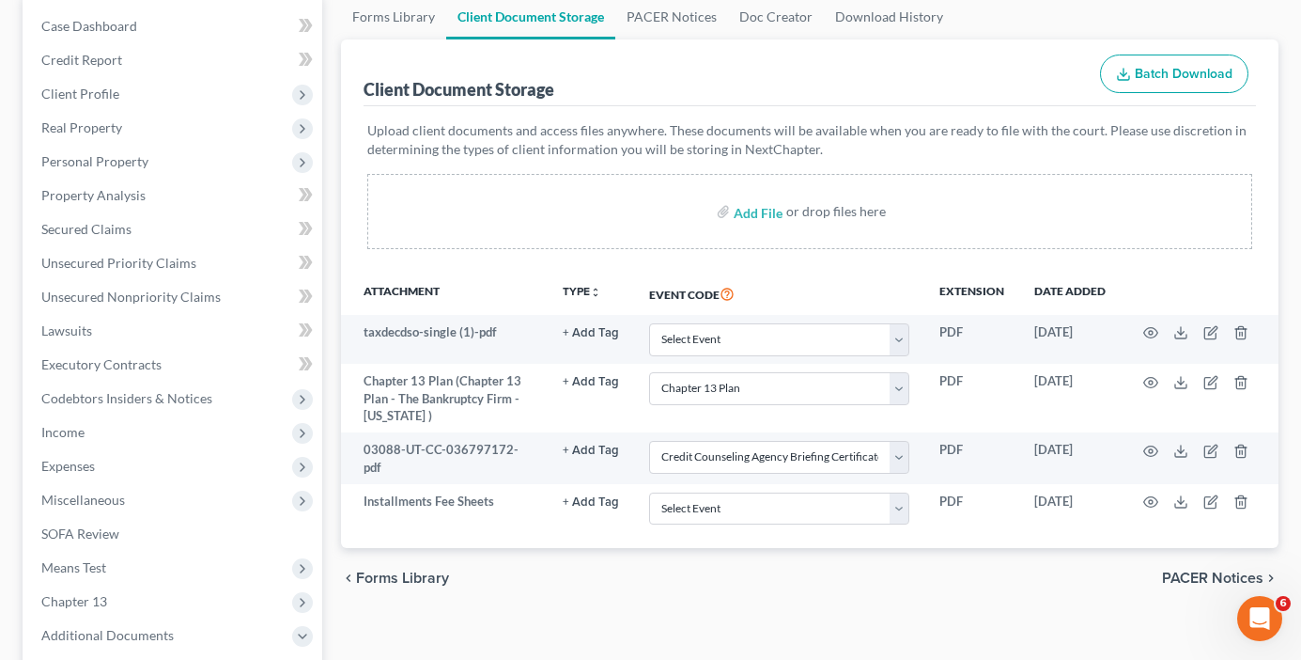
scroll to position [0, 0]
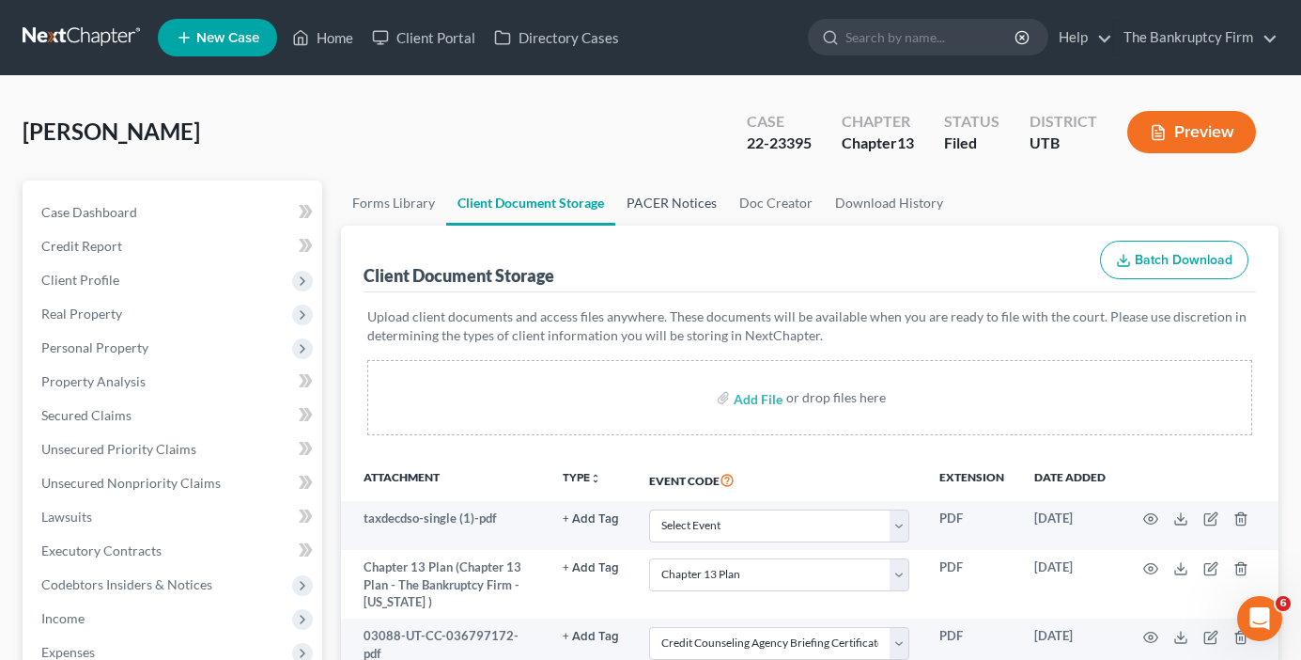
click at [675, 199] on link "PACER Notices" at bounding box center [672, 202] width 113 height 45
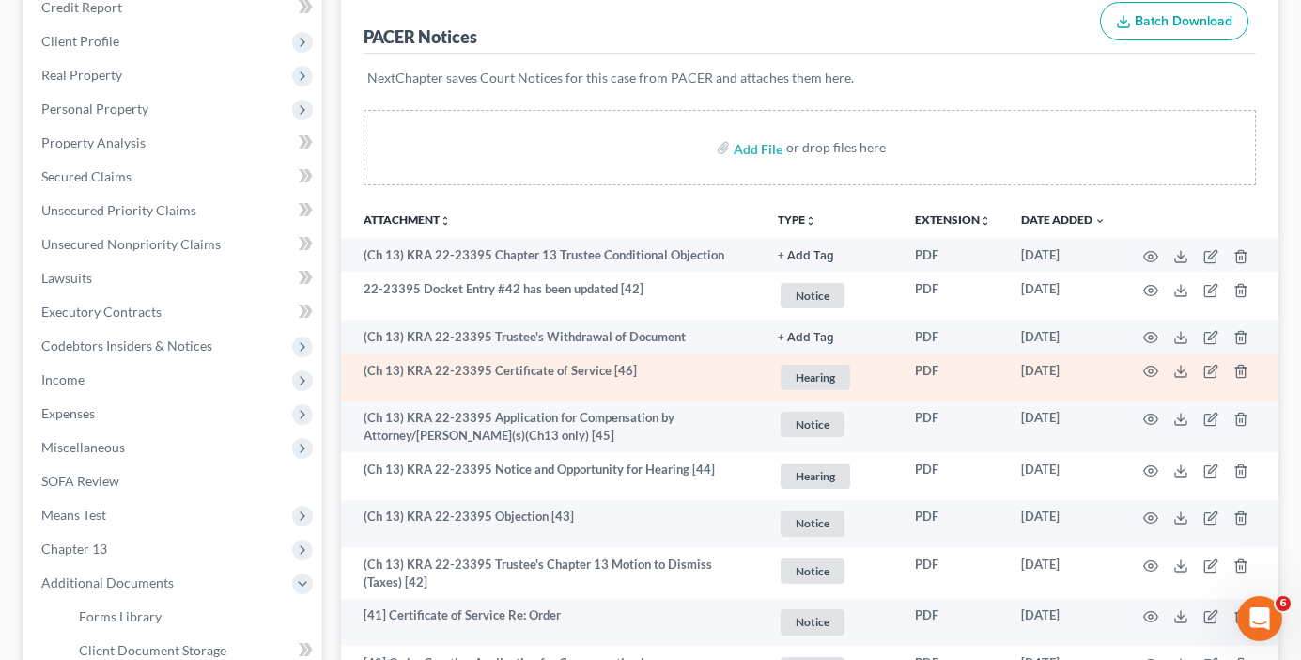
scroll to position [282, 0]
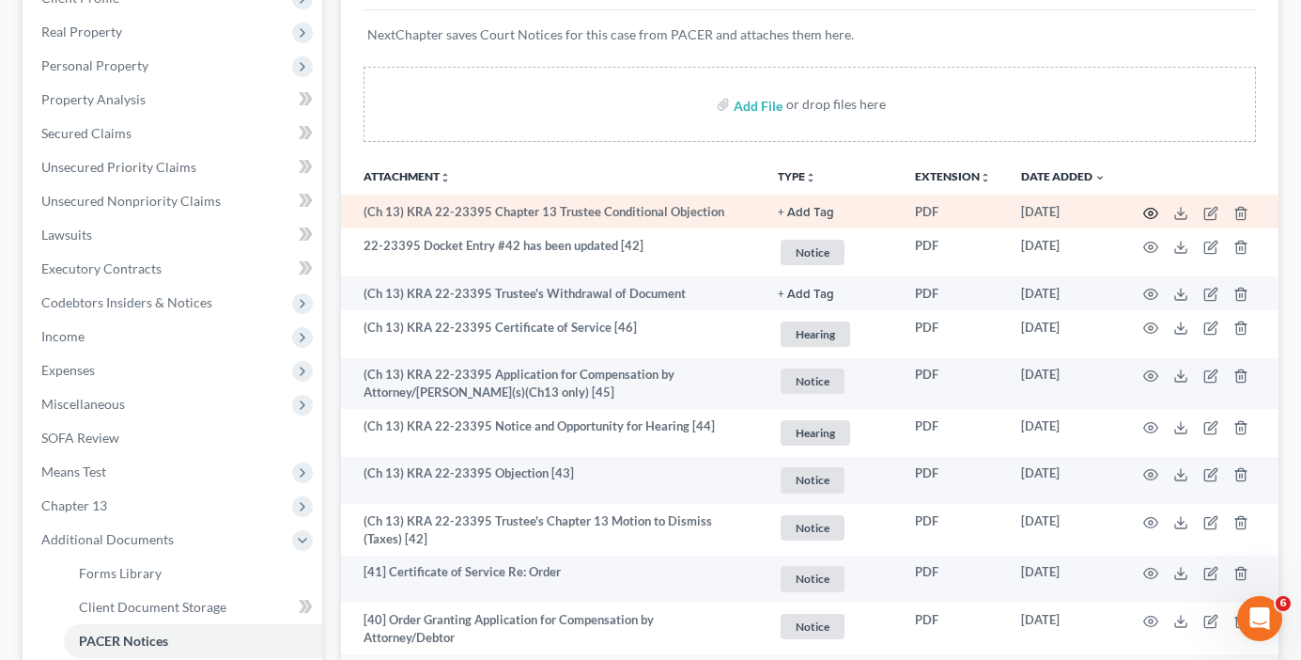
click at [1151, 213] on icon "button" at bounding box center [1151, 213] width 15 height 15
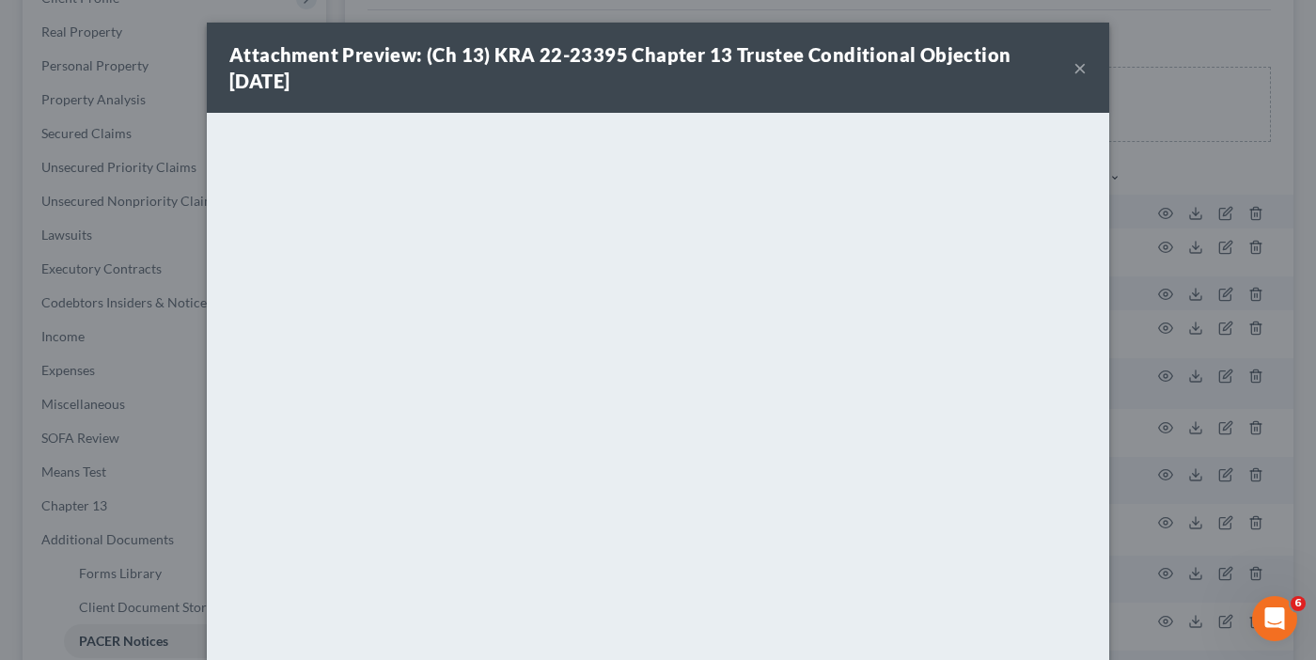
click at [1078, 61] on button "×" at bounding box center [1079, 67] width 13 height 23
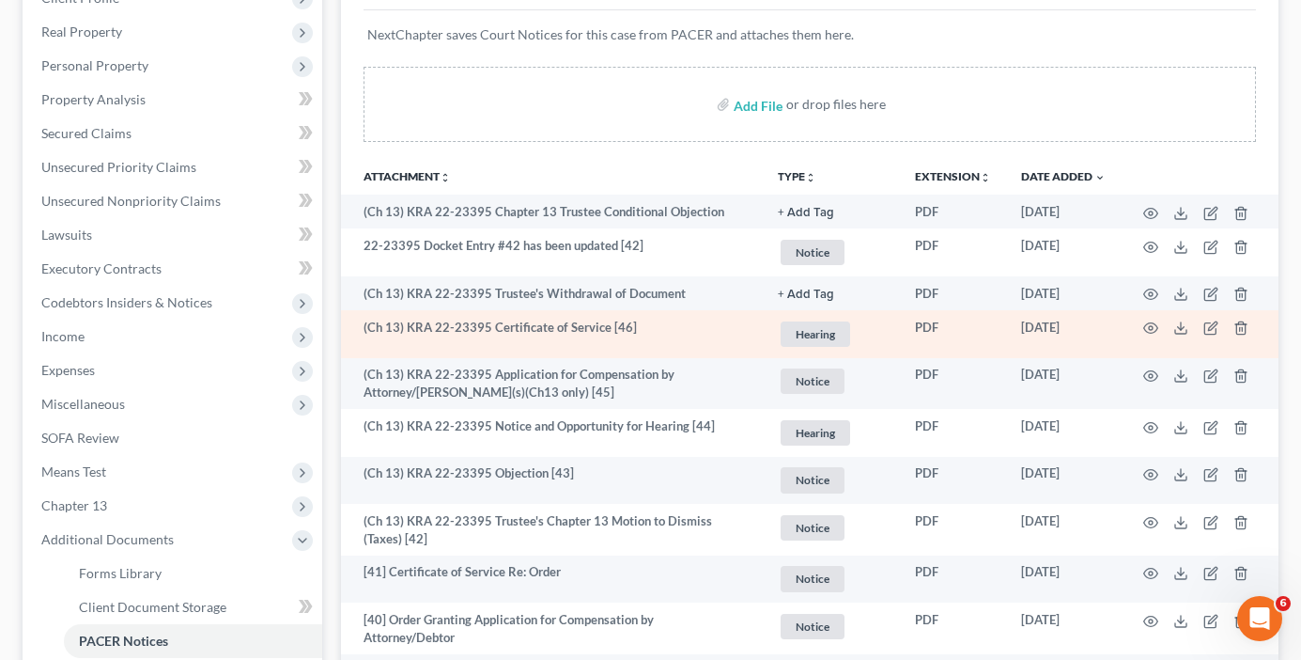
click at [980, 117] on div "Add File or drop files here" at bounding box center [810, 104] width 893 height 75
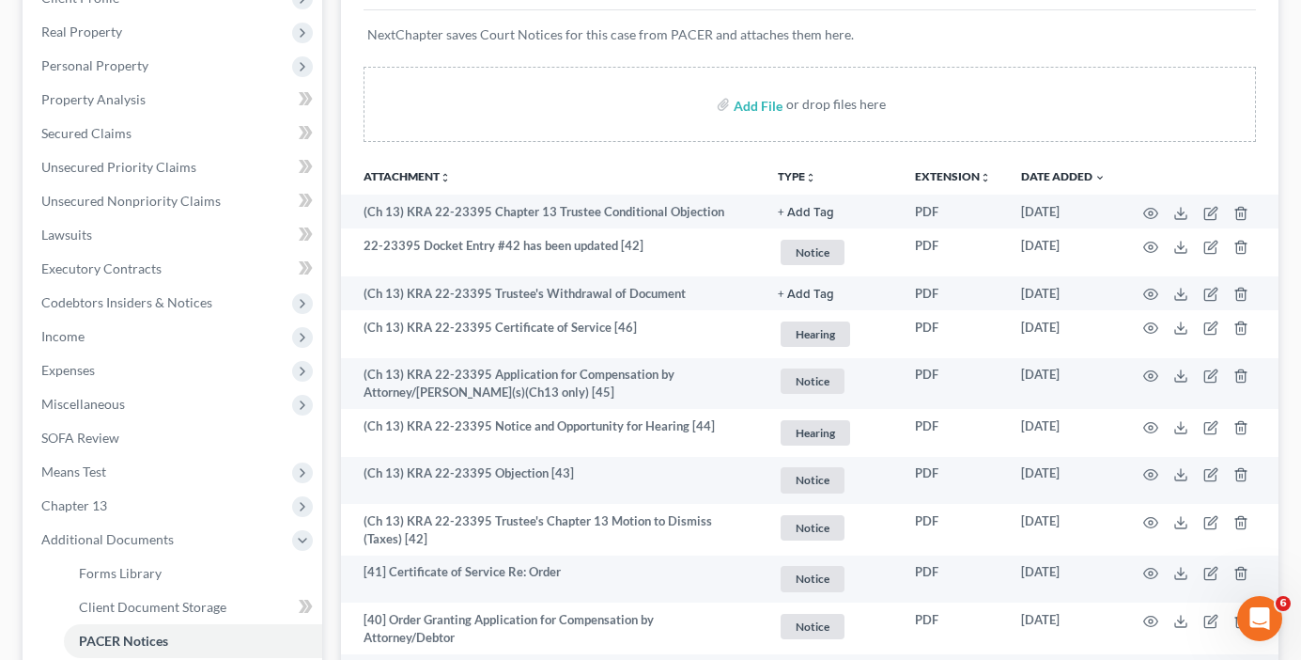
scroll to position [0, 0]
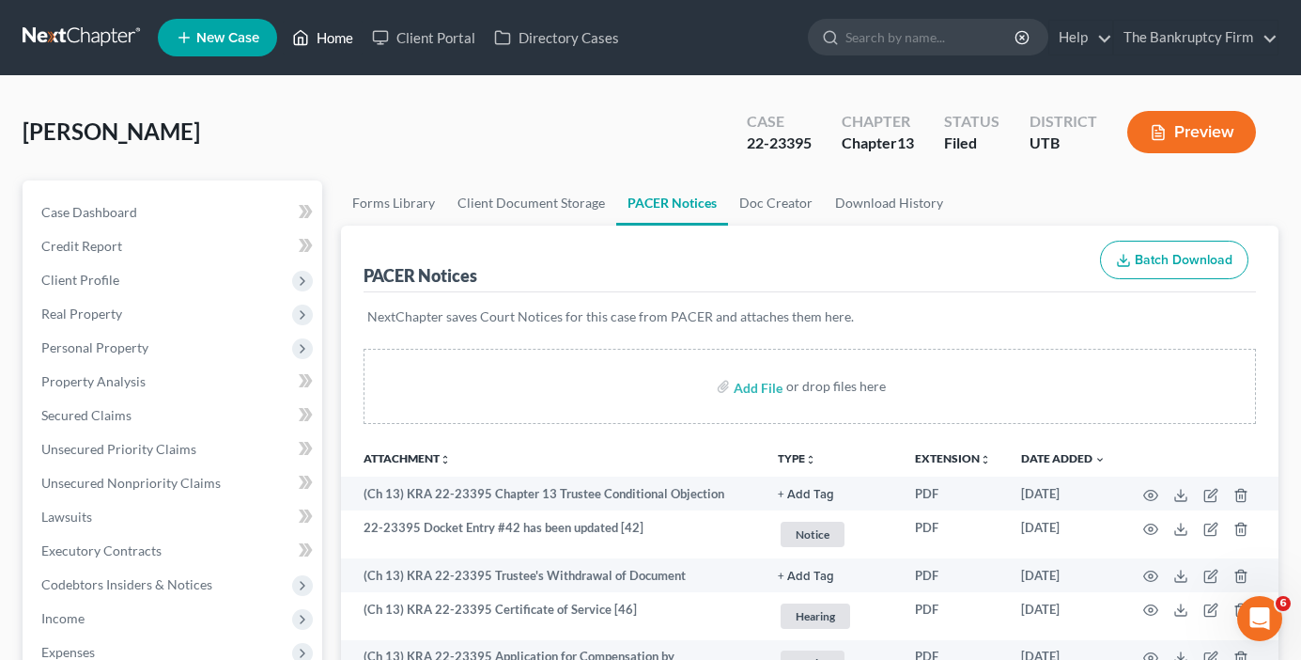
click at [351, 41] on link "Home" at bounding box center [323, 38] width 80 height 34
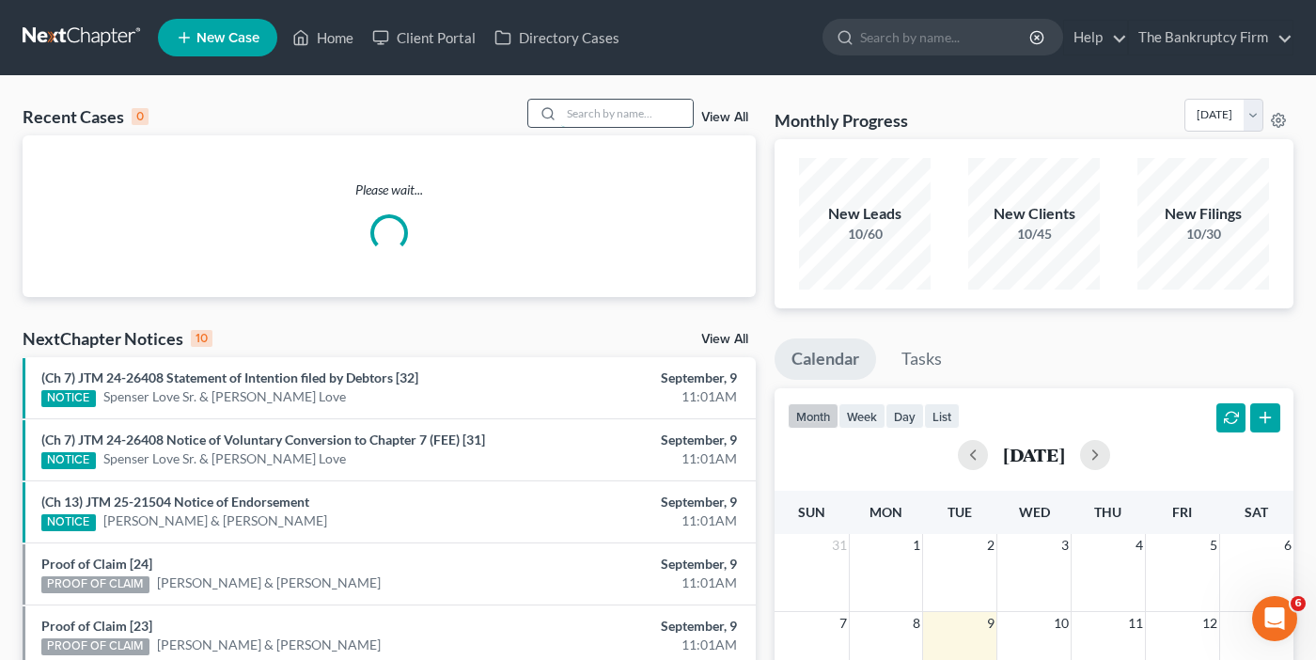
click at [628, 113] on input "search" at bounding box center [627, 113] width 132 height 27
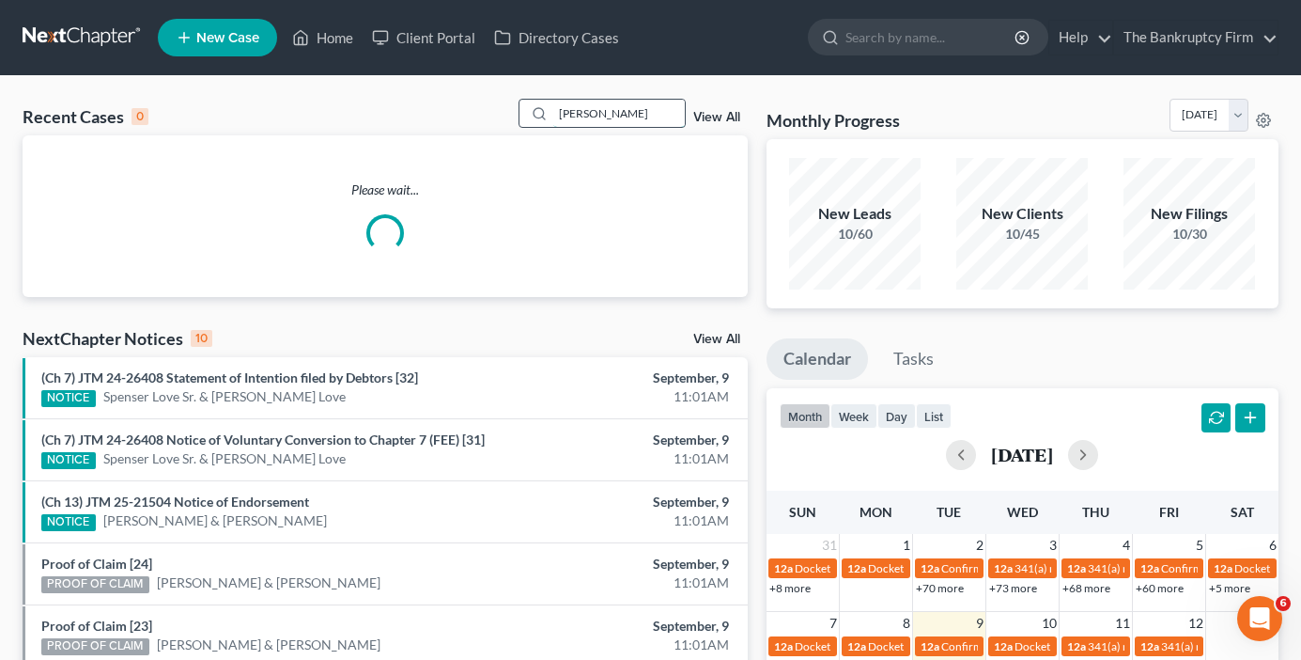
type input "lee"
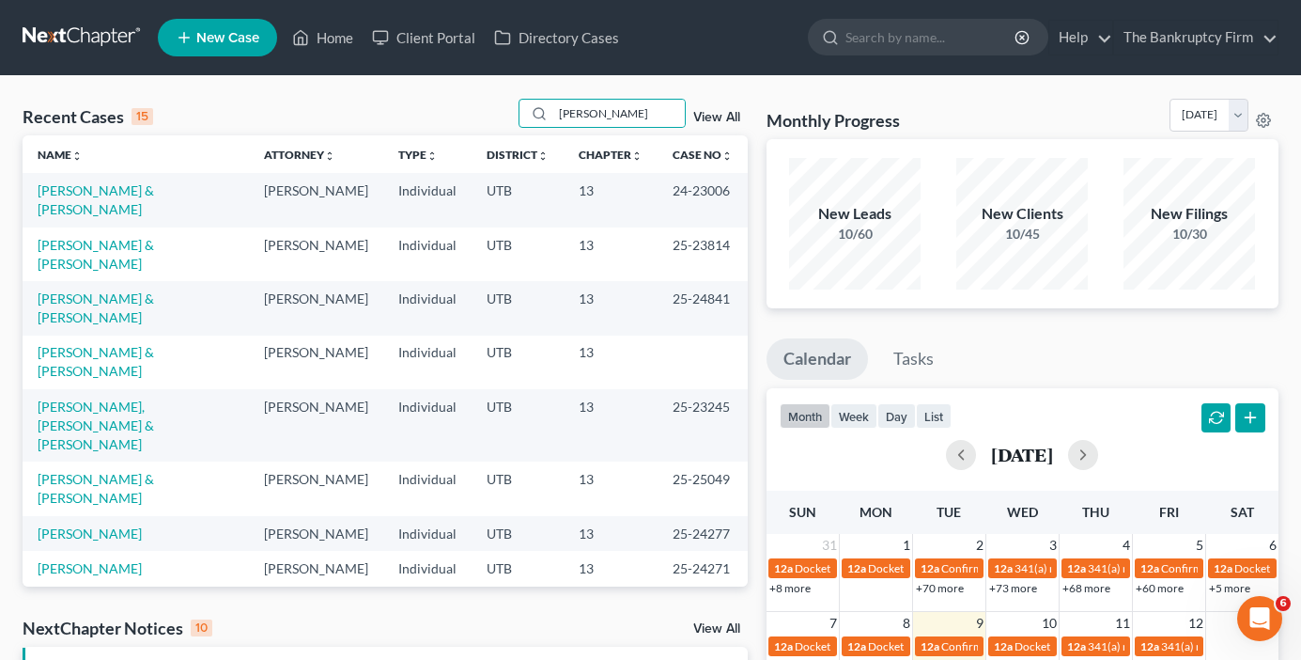
click at [61, 595] on link "[PERSON_NAME]" at bounding box center [90, 603] width 104 height 16
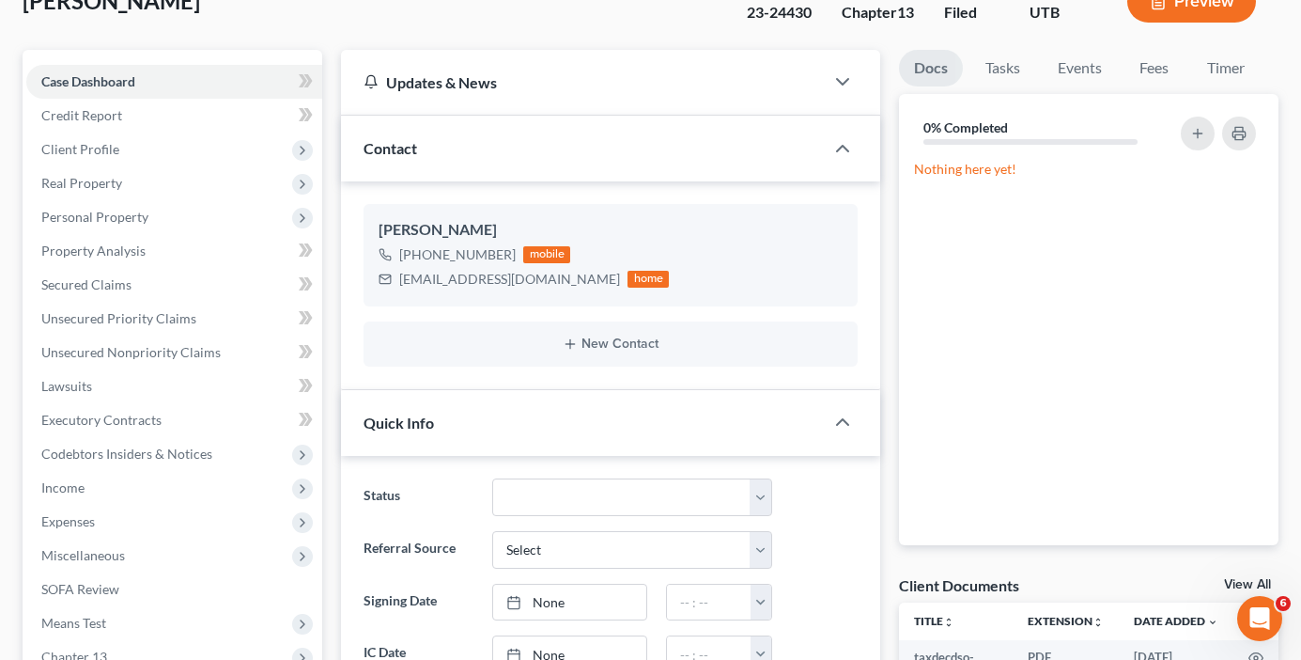
scroll to position [188, 0]
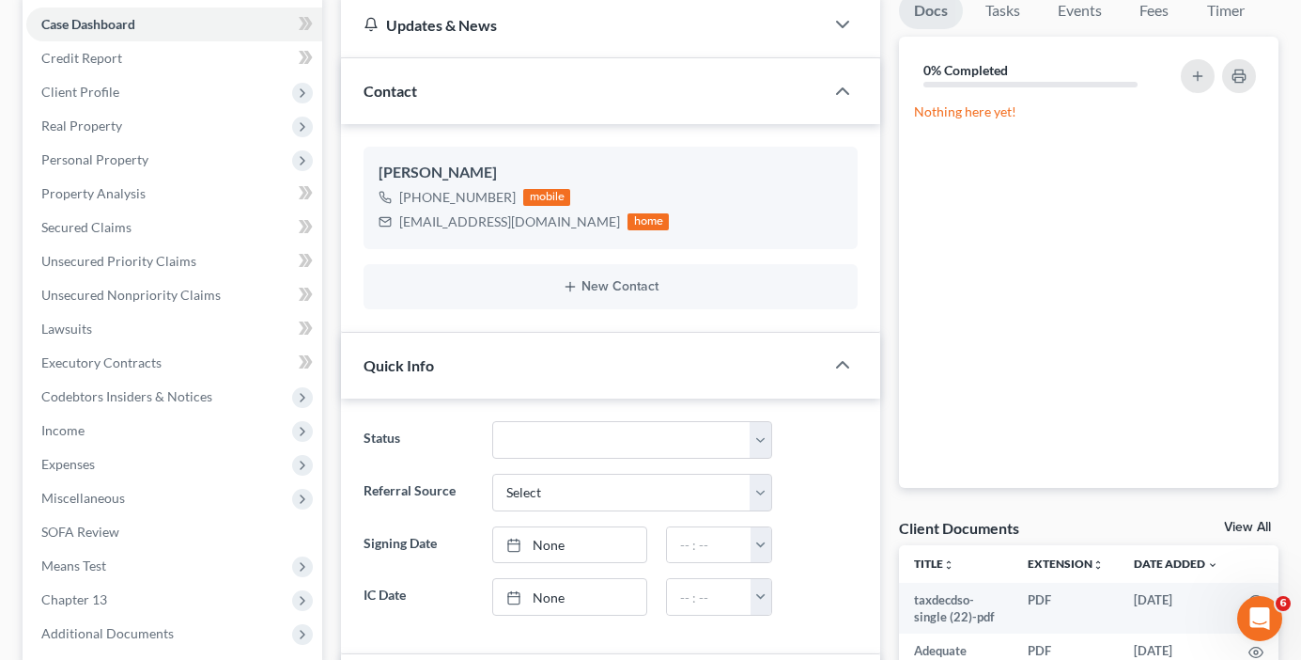
click at [1256, 526] on link "View All" at bounding box center [1247, 527] width 47 height 13
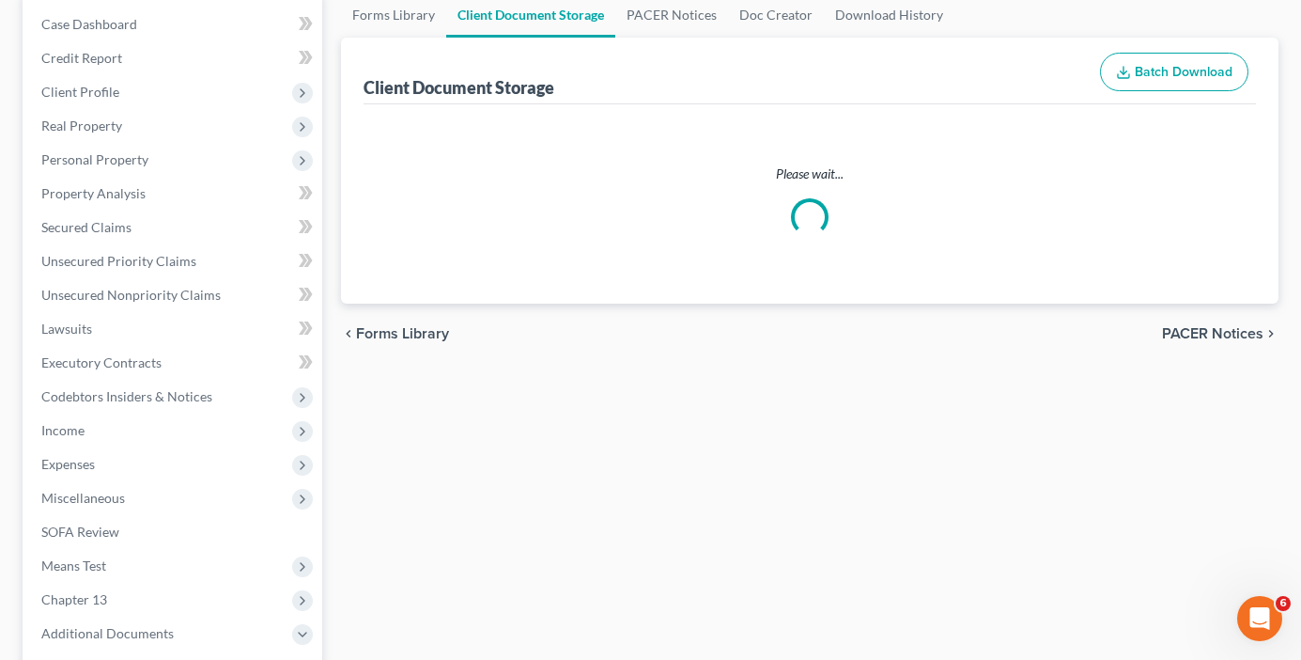
scroll to position [96, 0]
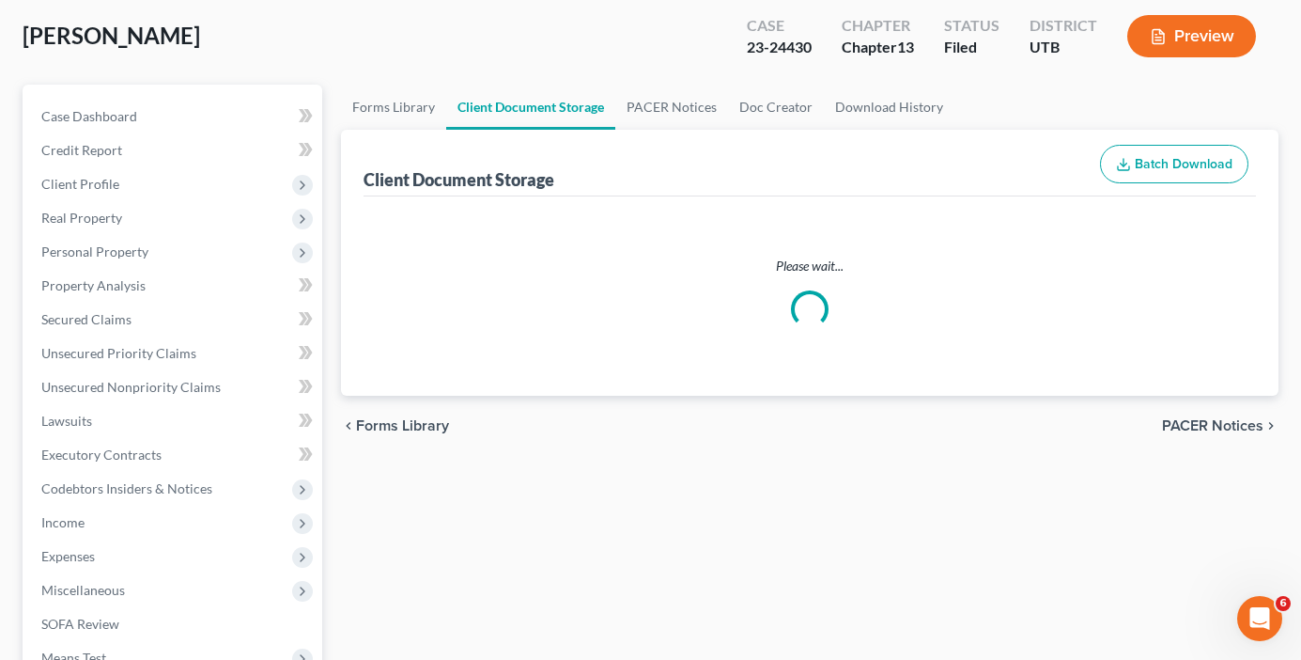
select select "30"
select select "26"
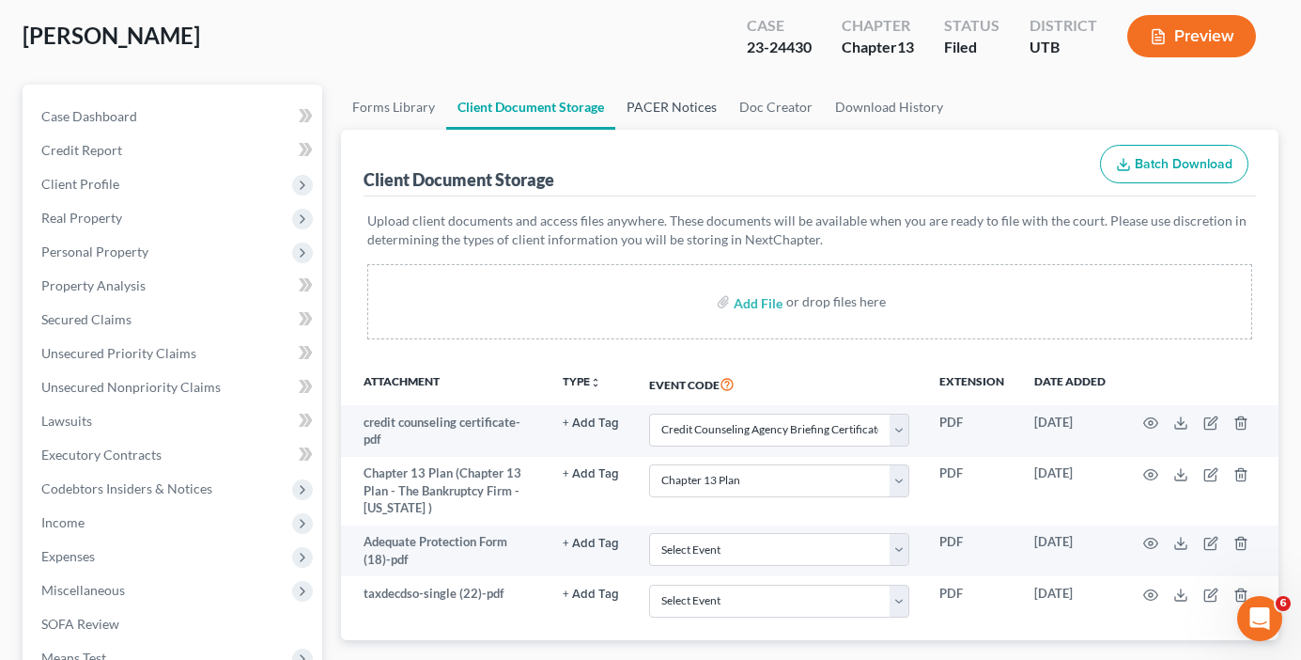
scroll to position [0, 0]
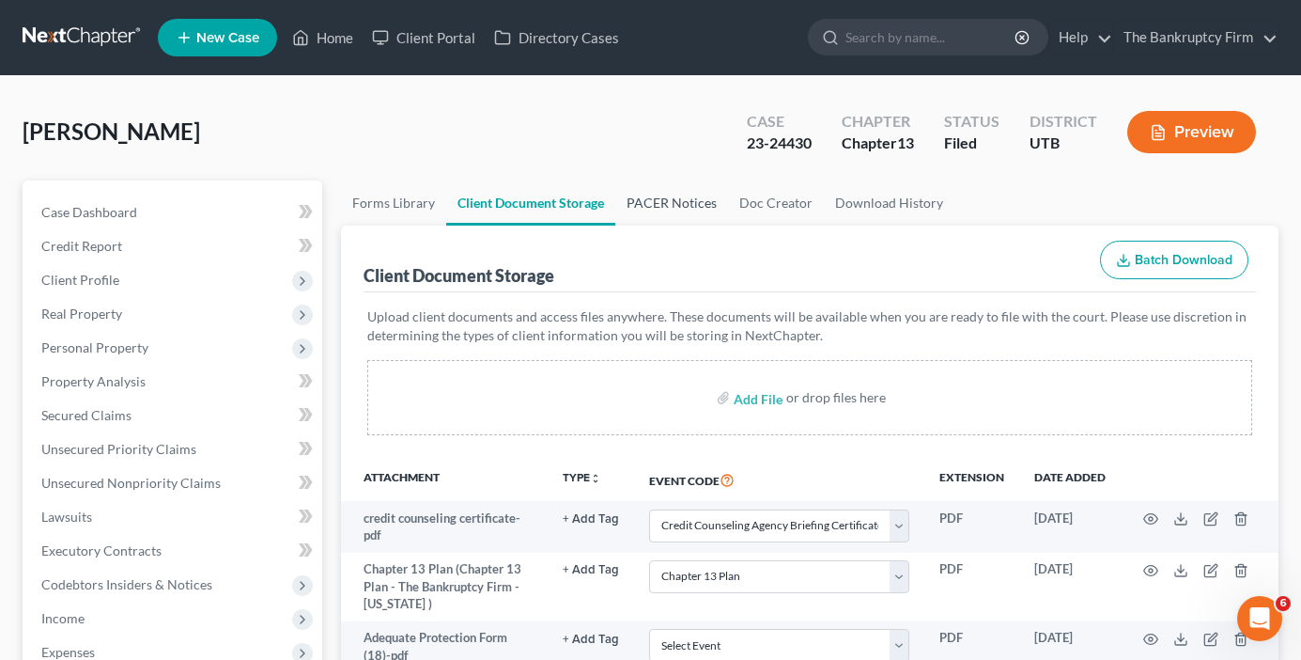
click at [674, 201] on link "PACER Notices" at bounding box center [672, 202] width 113 height 45
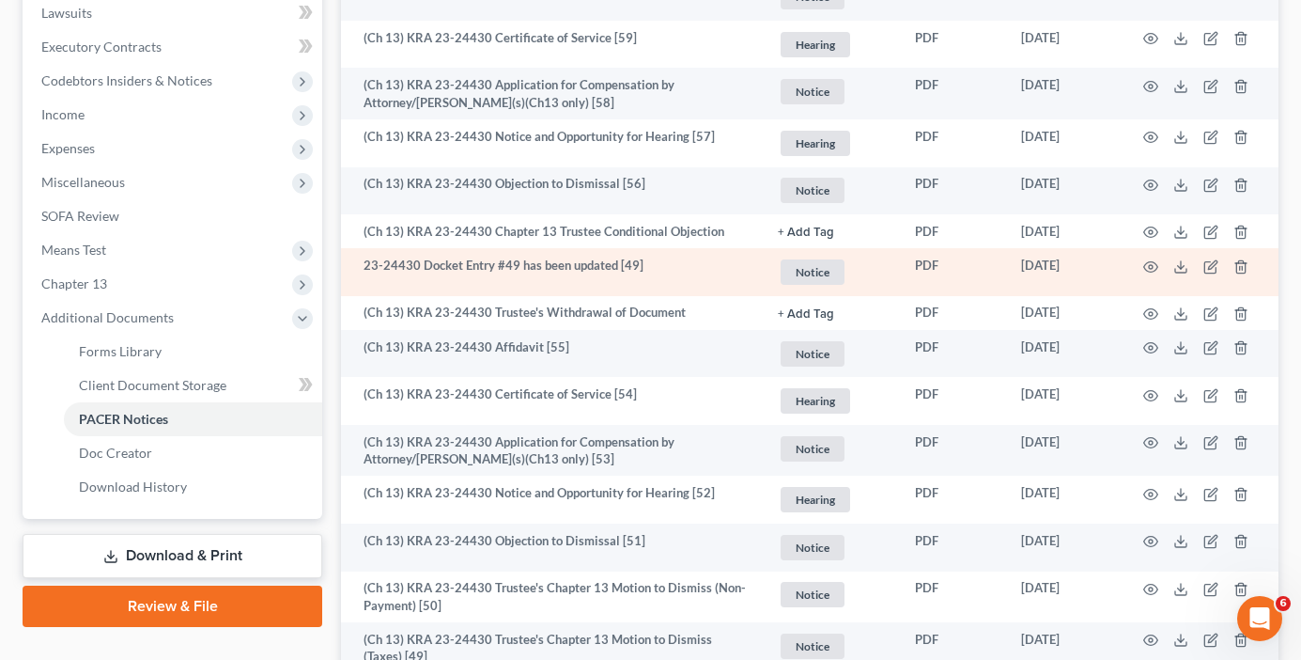
scroll to position [282, 0]
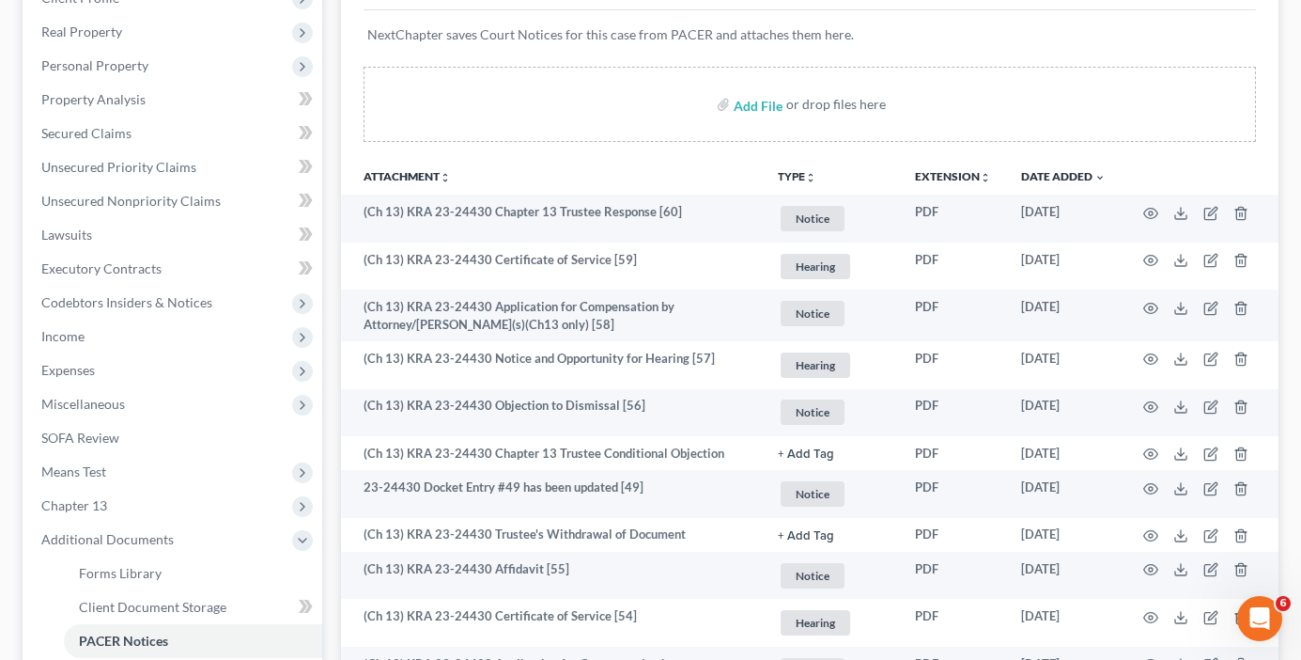
click at [1089, 36] on p "NextChapter saves Court Notices for this case from PACER and attaches them here." at bounding box center [809, 34] width 885 height 19
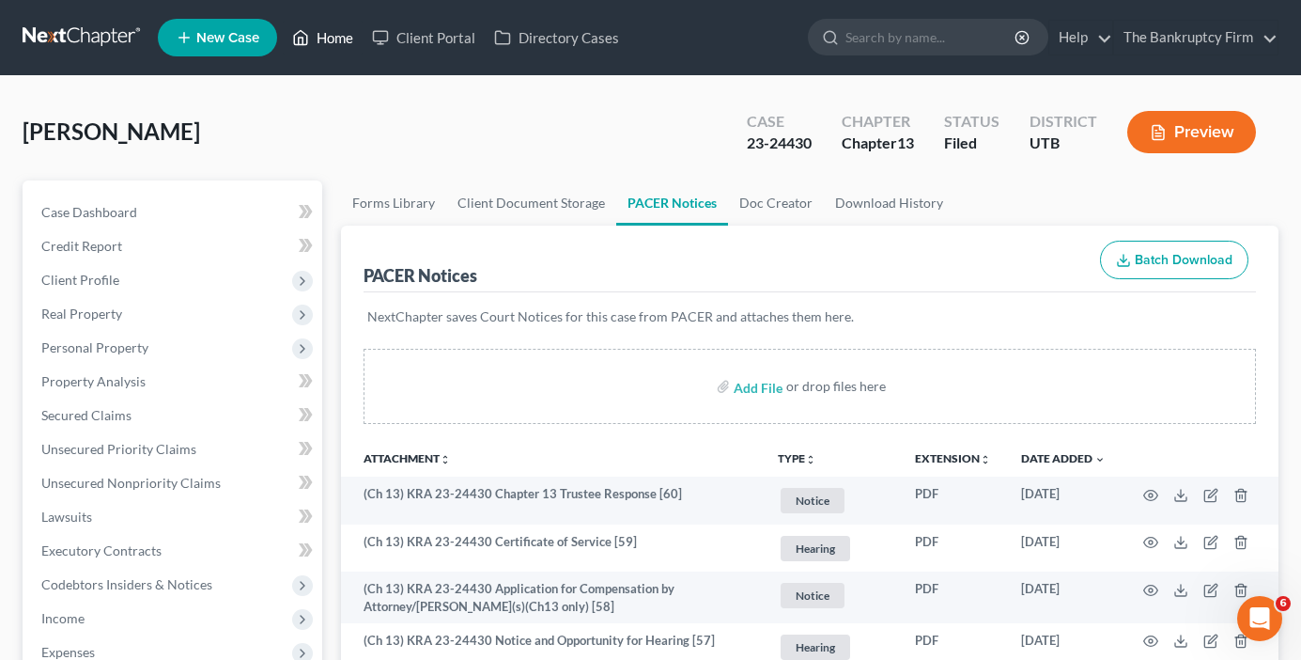
click at [319, 36] on link "Home" at bounding box center [323, 38] width 80 height 34
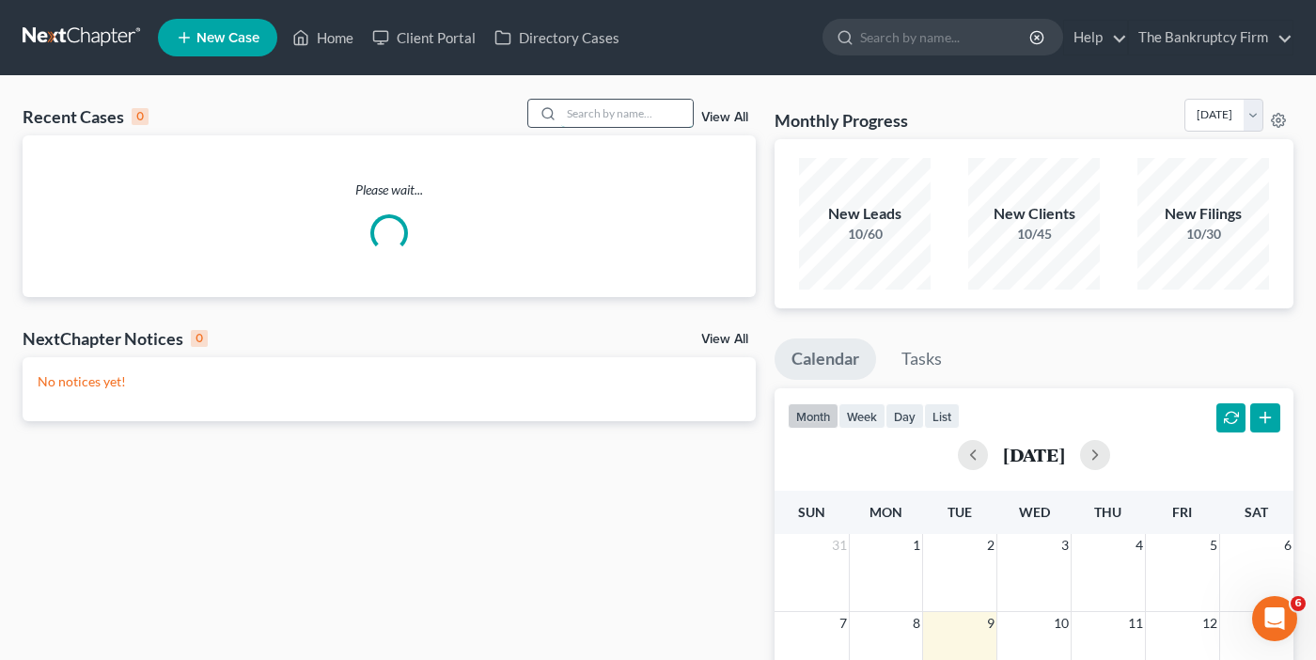
click at [610, 117] on input "search" at bounding box center [627, 113] width 132 height 27
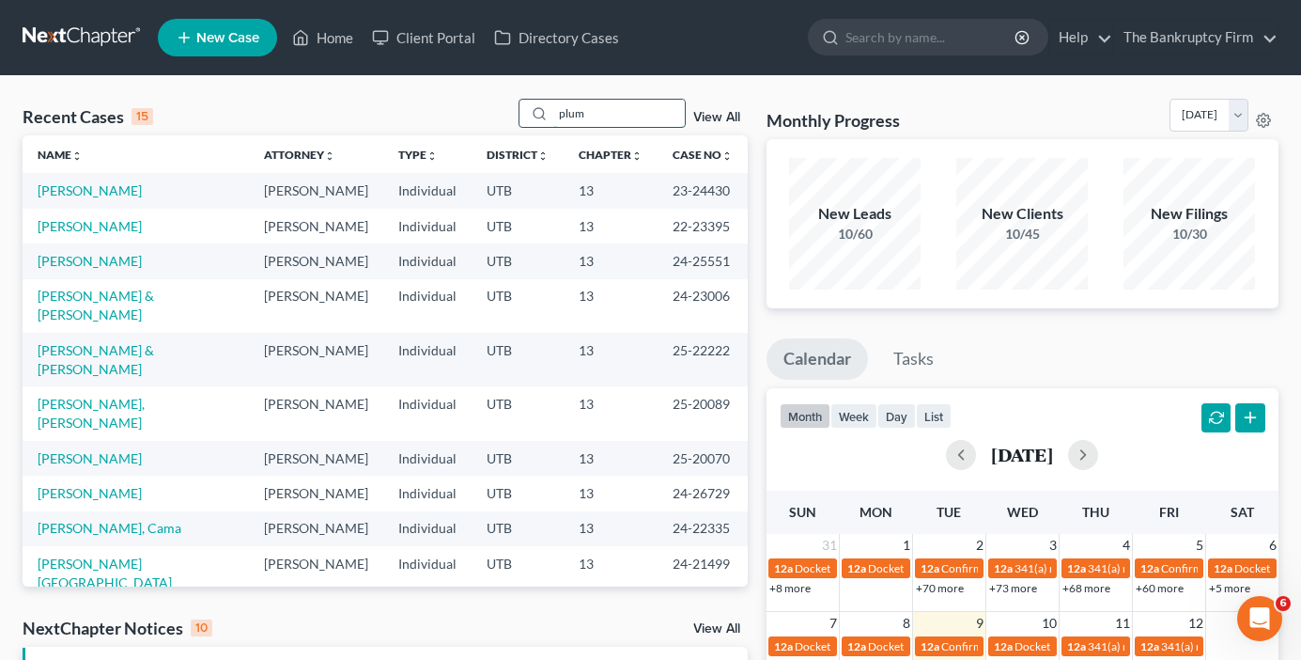
type input "plum"
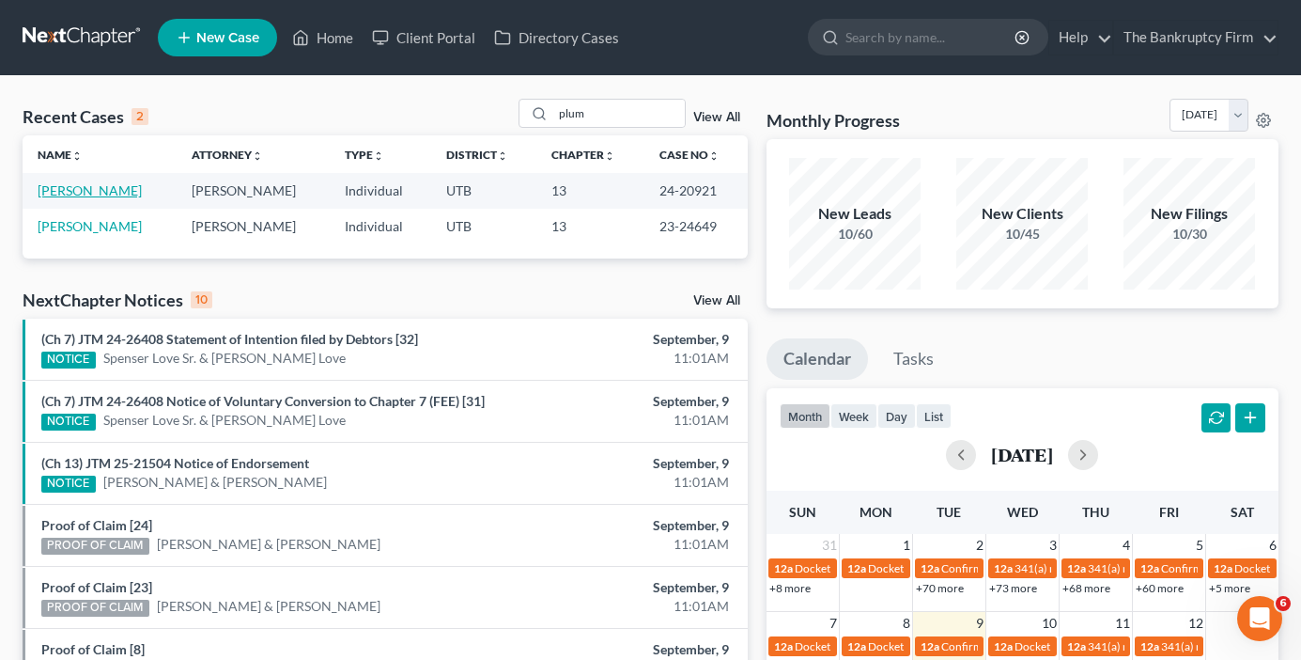
click at [99, 189] on link "[PERSON_NAME]" at bounding box center [90, 190] width 104 height 16
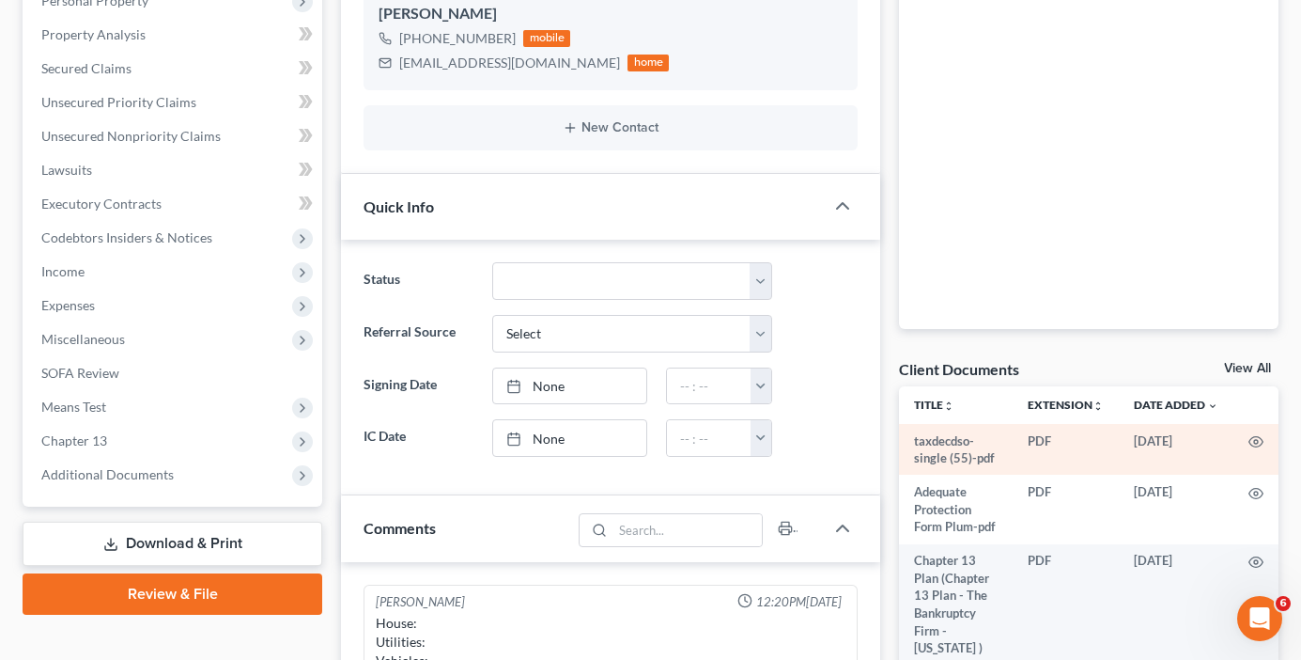
scroll to position [376, 0]
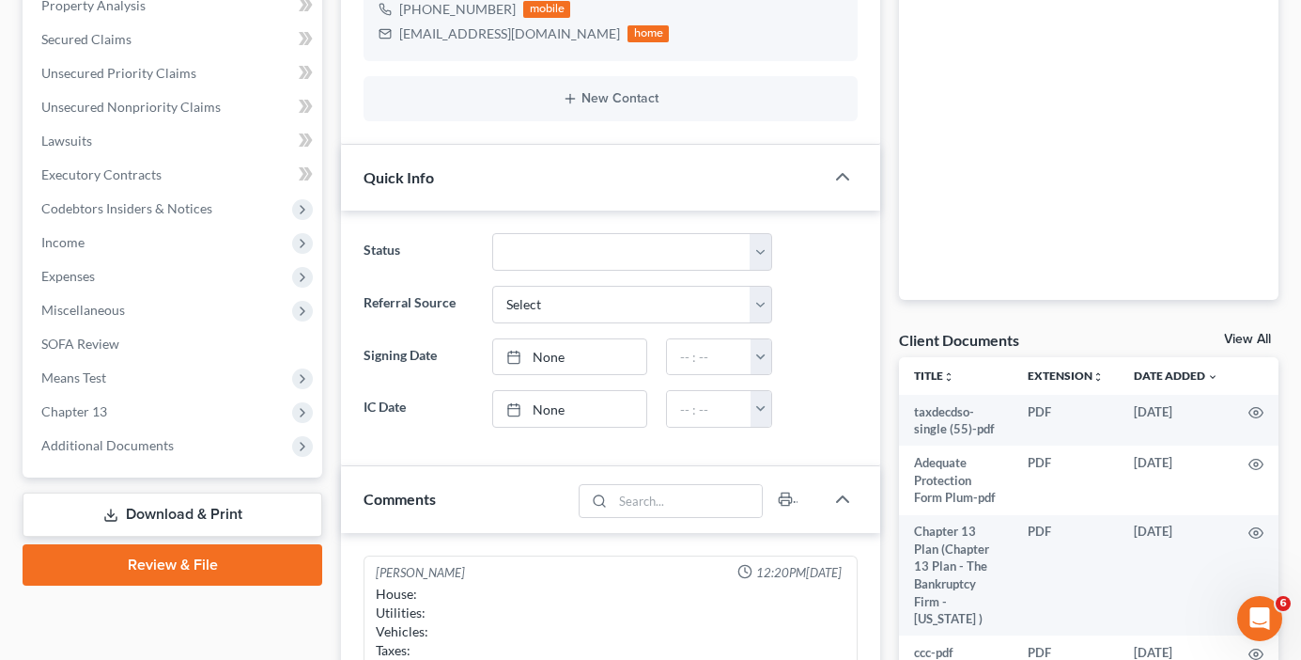
click at [1237, 339] on link "View All" at bounding box center [1247, 339] width 47 height 13
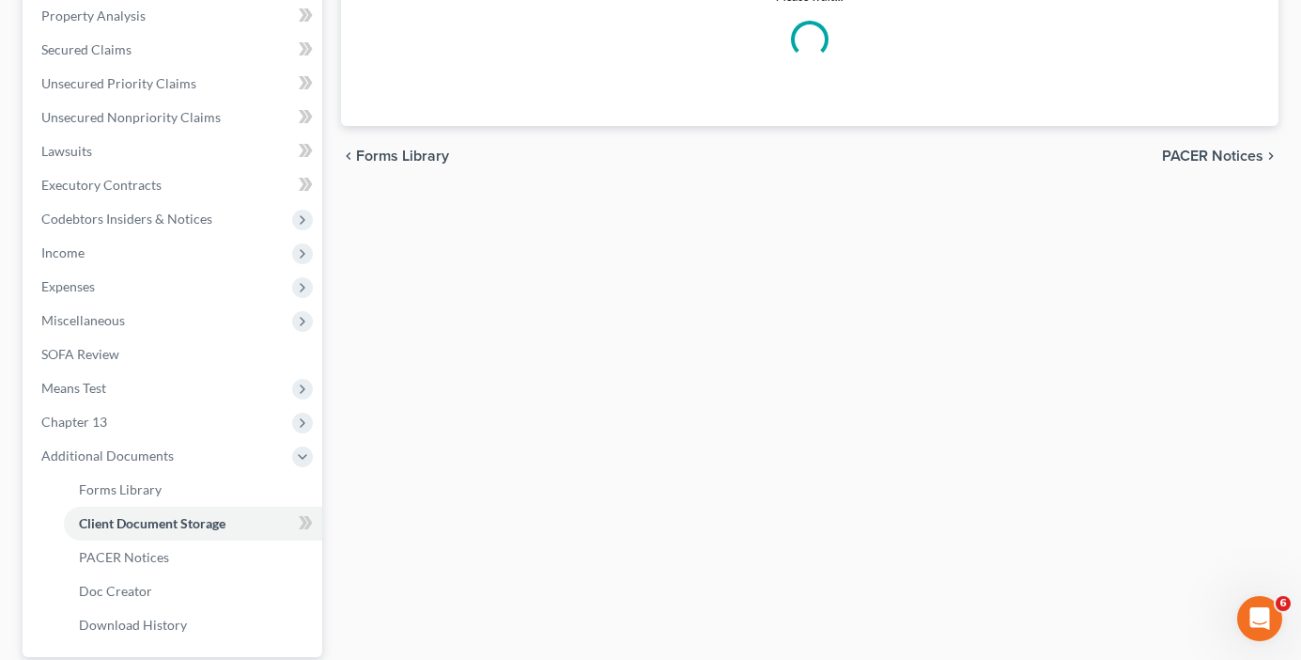
scroll to position [303, 0]
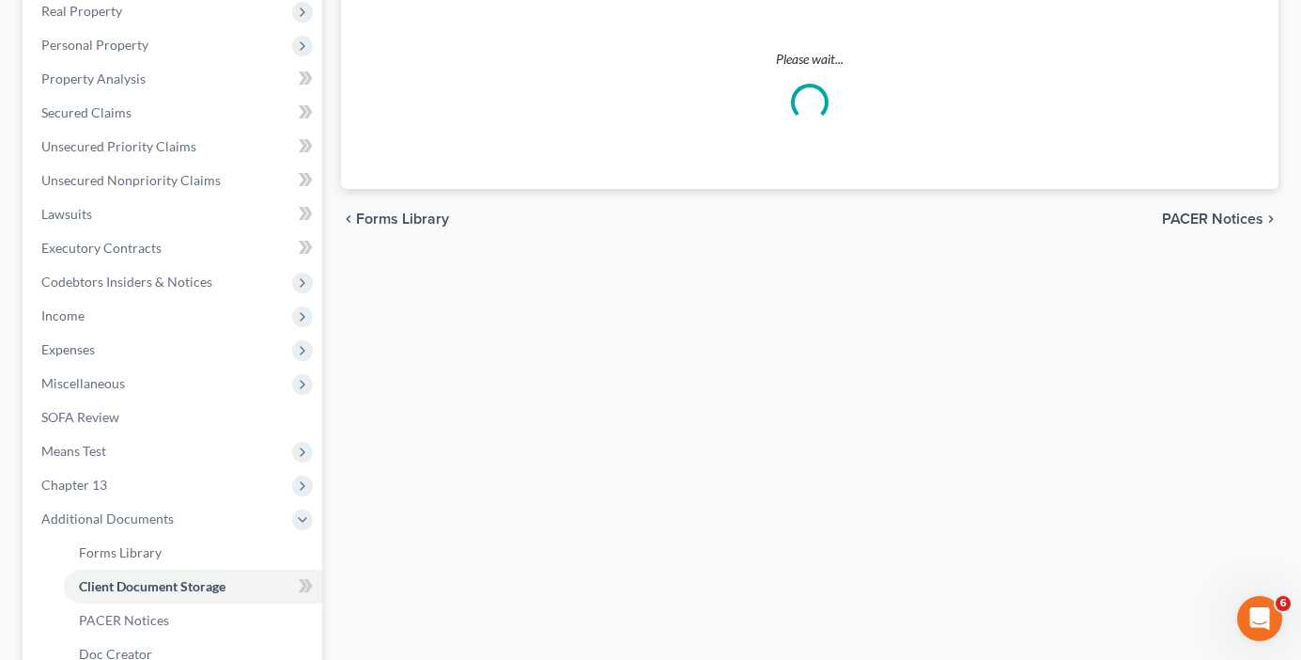
select select "30"
select select "26"
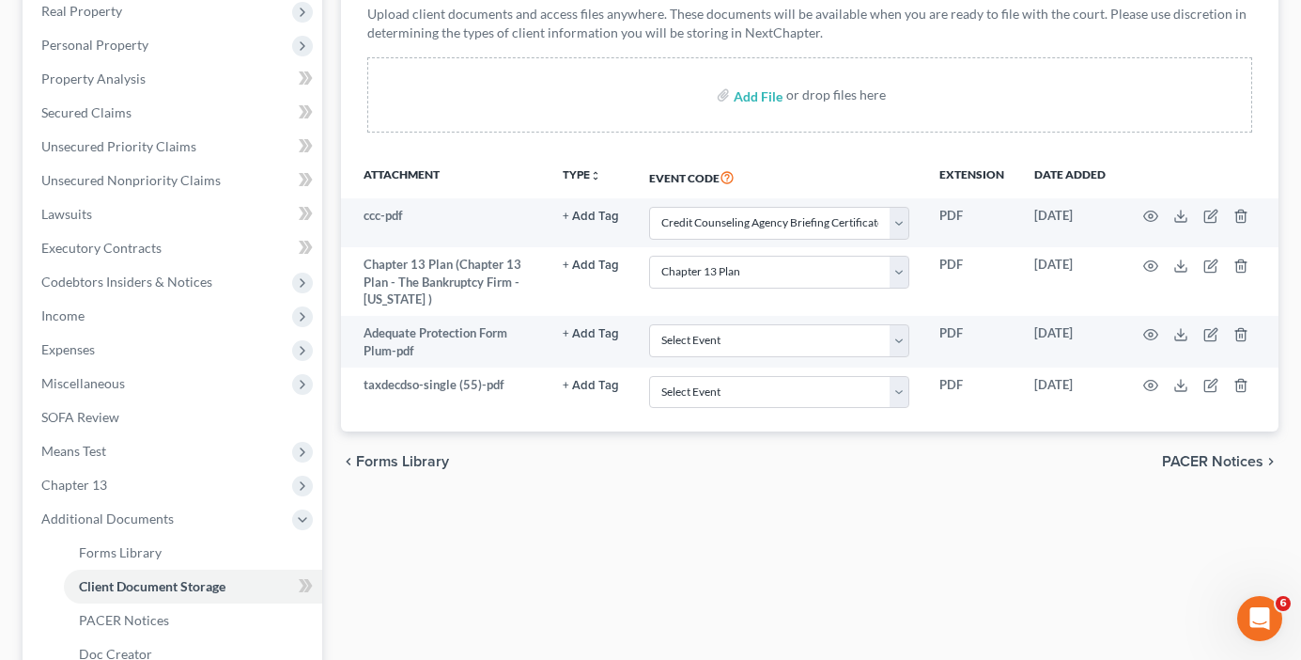
scroll to position [0, 0]
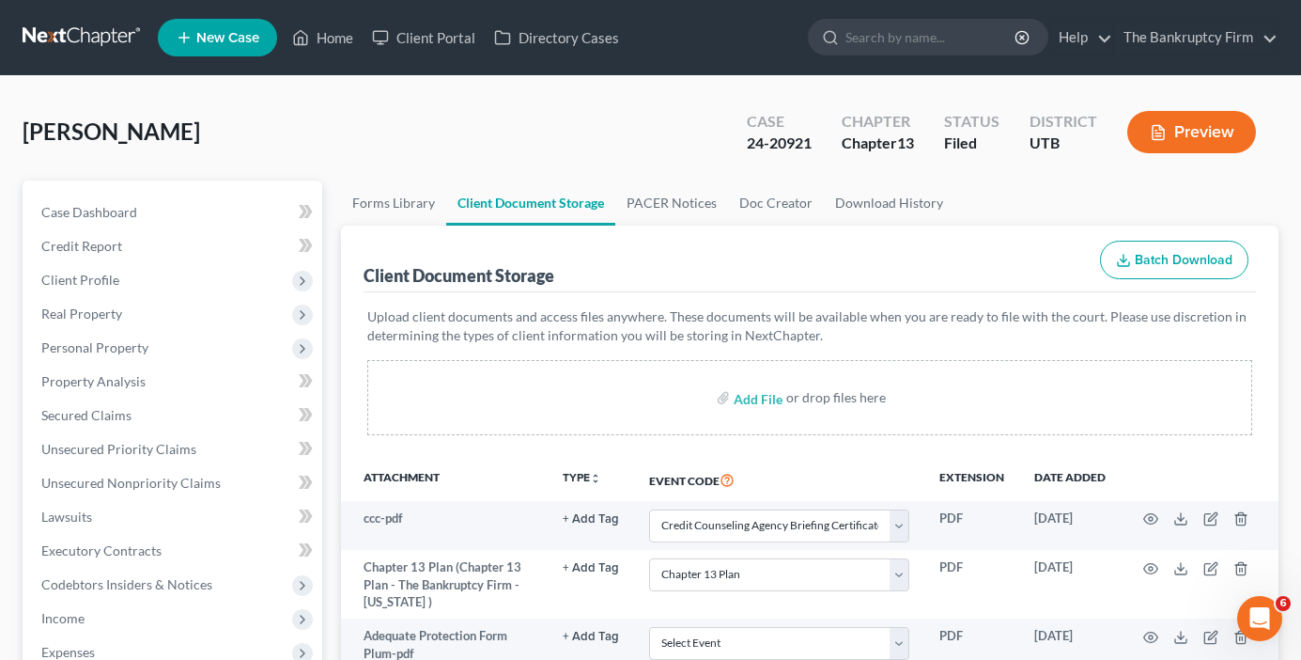
click at [635, 226] on div "Client Document Storage Batch Download" at bounding box center [810, 260] width 893 height 68
click at [659, 210] on link "PACER Notices" at bounding box center [672, 202] width 113 height 45
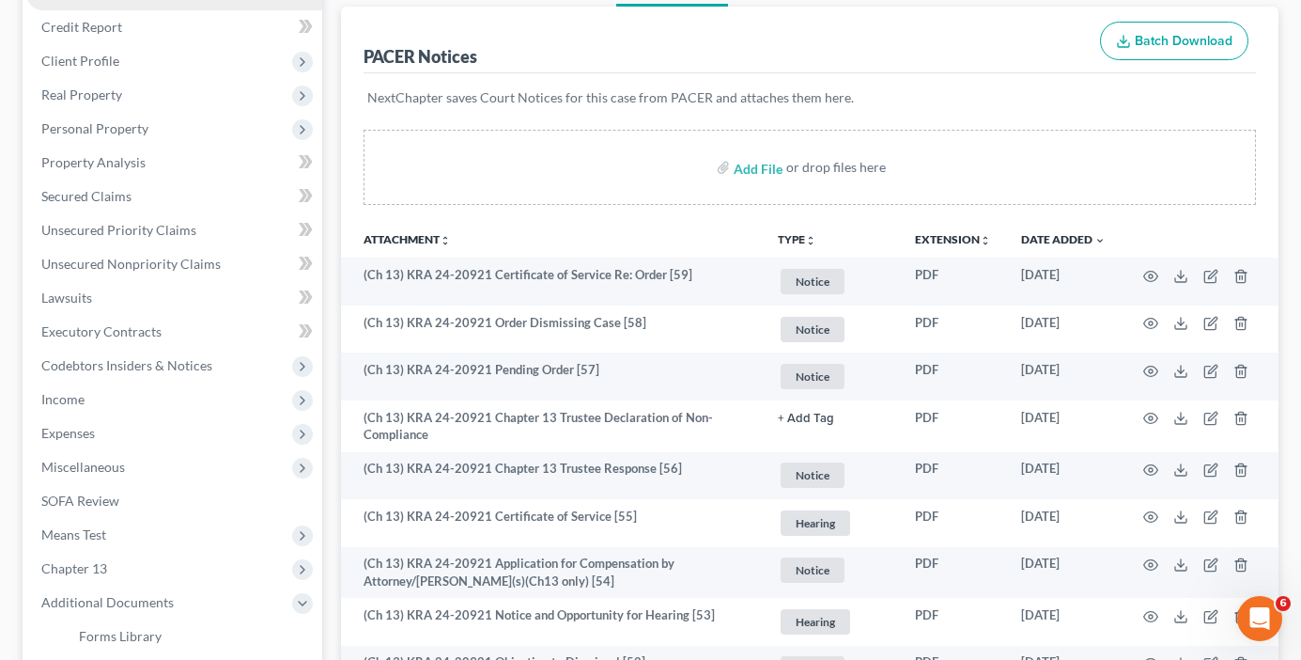
scroll to position [188, 0]
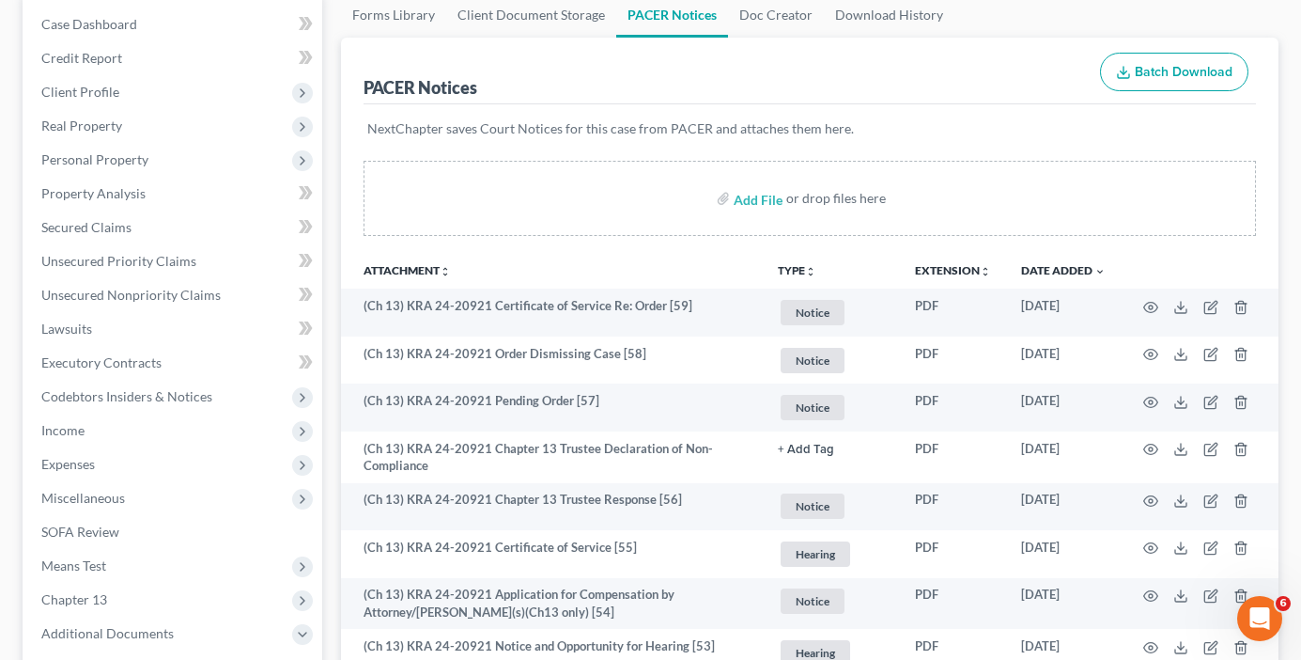
click at [986, 105] on div "NextChapter saves Court Notices for this case from PACER and attaches them here." at bounding box center [810, 139] width 893 height 71
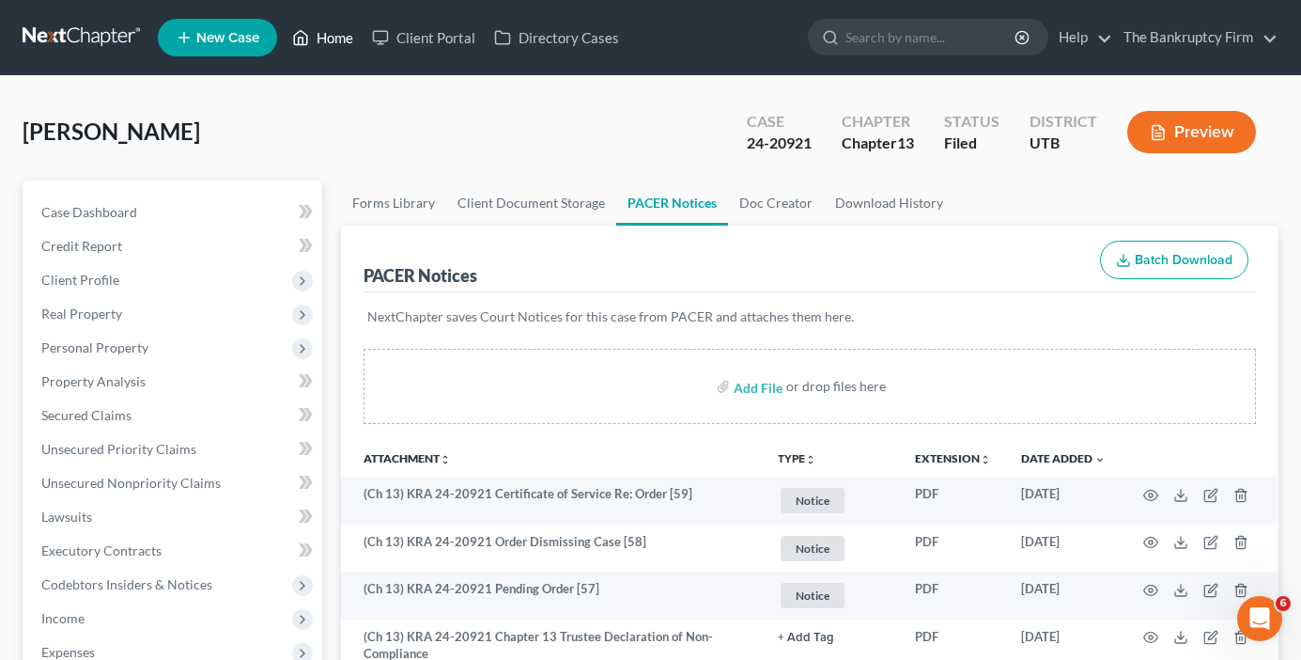
click at [335, 33] on link "Home" at bounding box center [323, 38] width 80 height 34
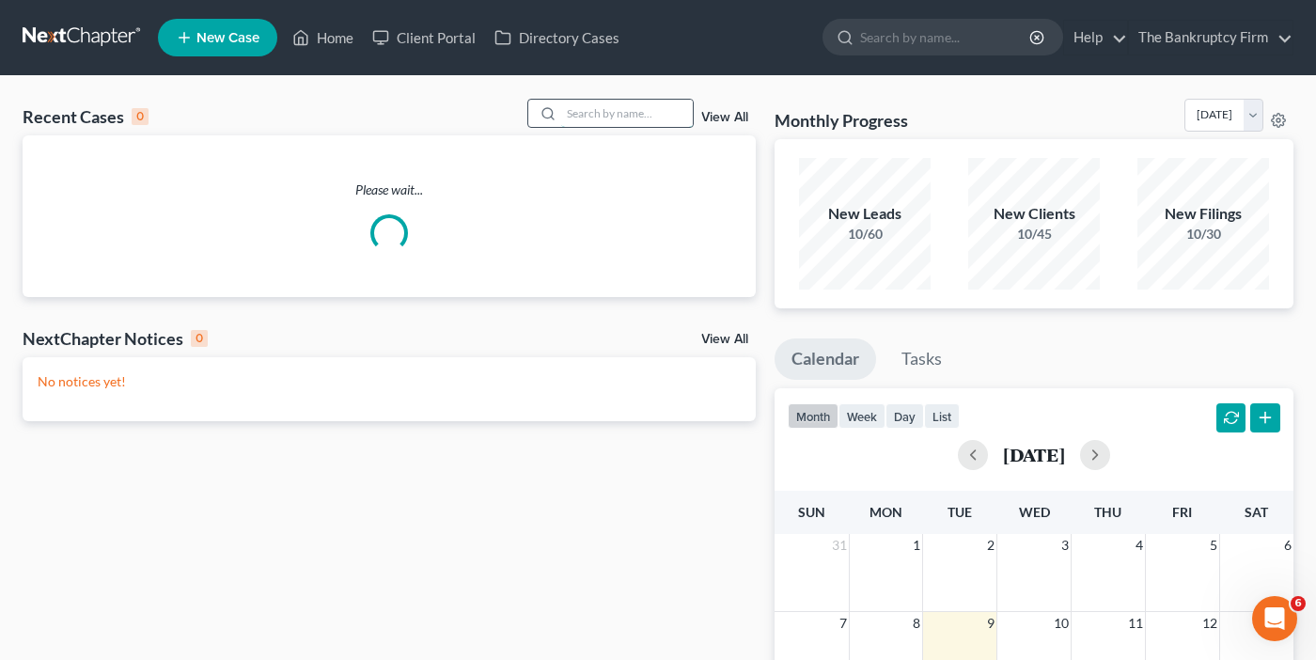
click at [642, 110] on input "search" at bounding box center [627, 113] width 132 height 27
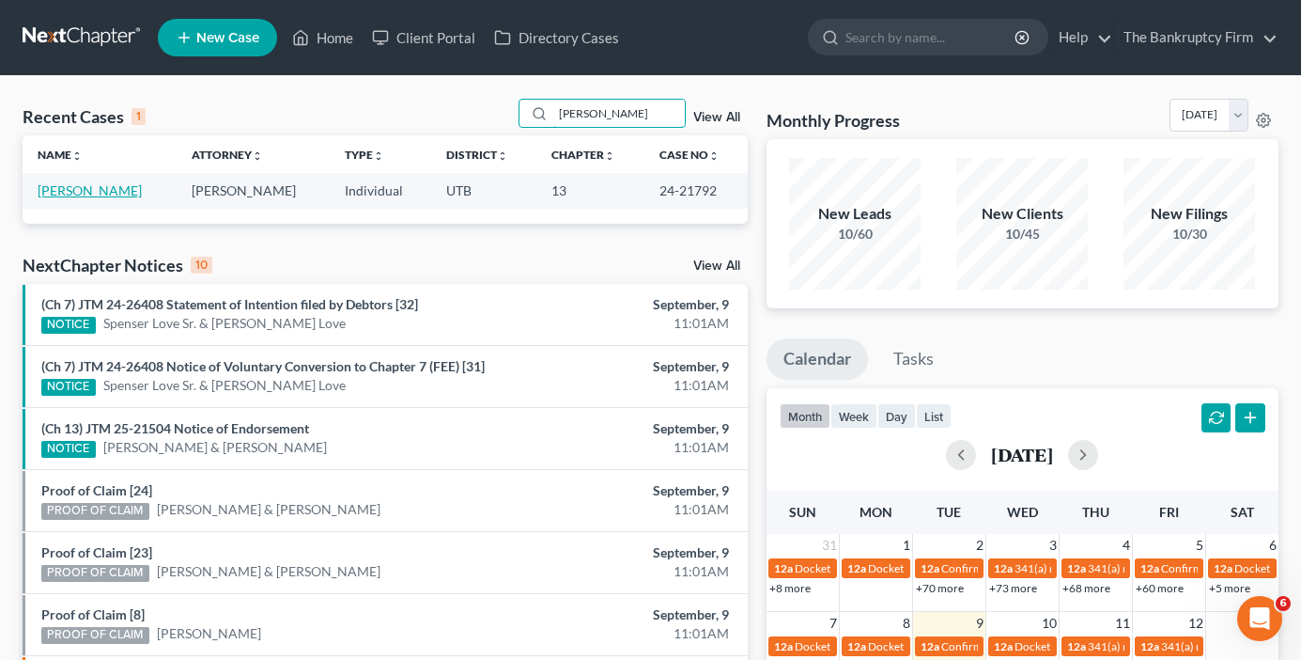
type input "mynor"
click at [85, 186] on link "[PERSON_NAME]" at bounding box center [90, 190] width 104 height 16
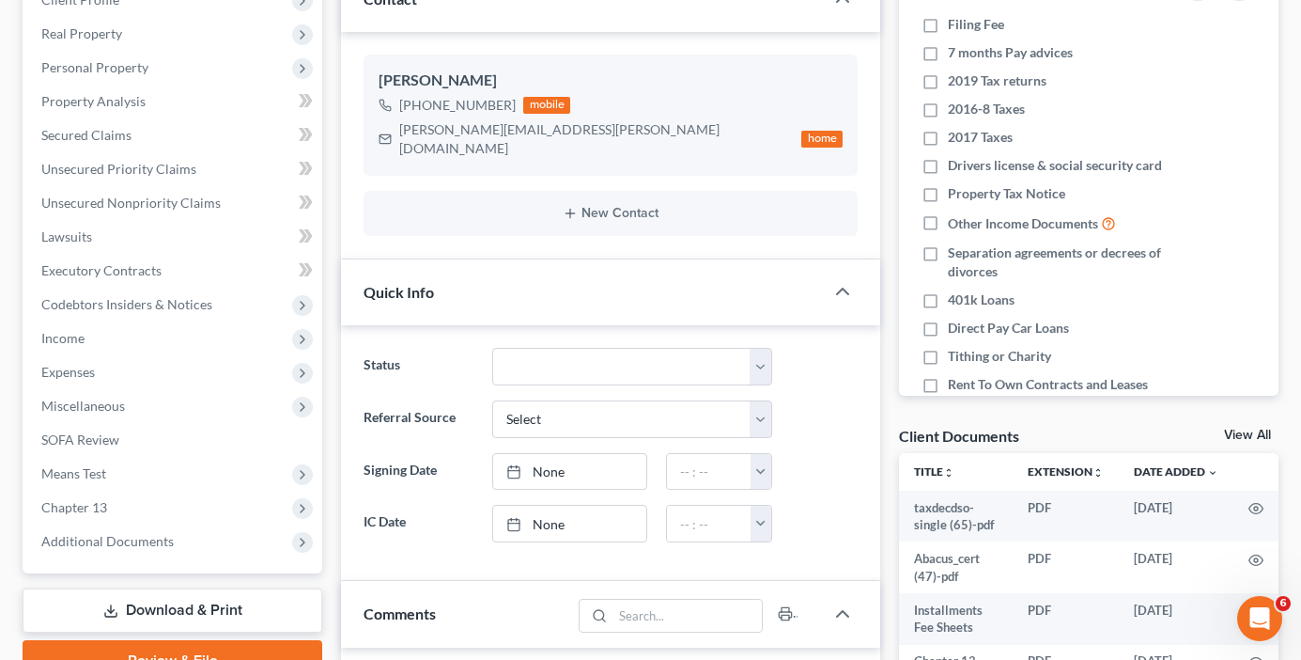
scroll to position [282, 0]
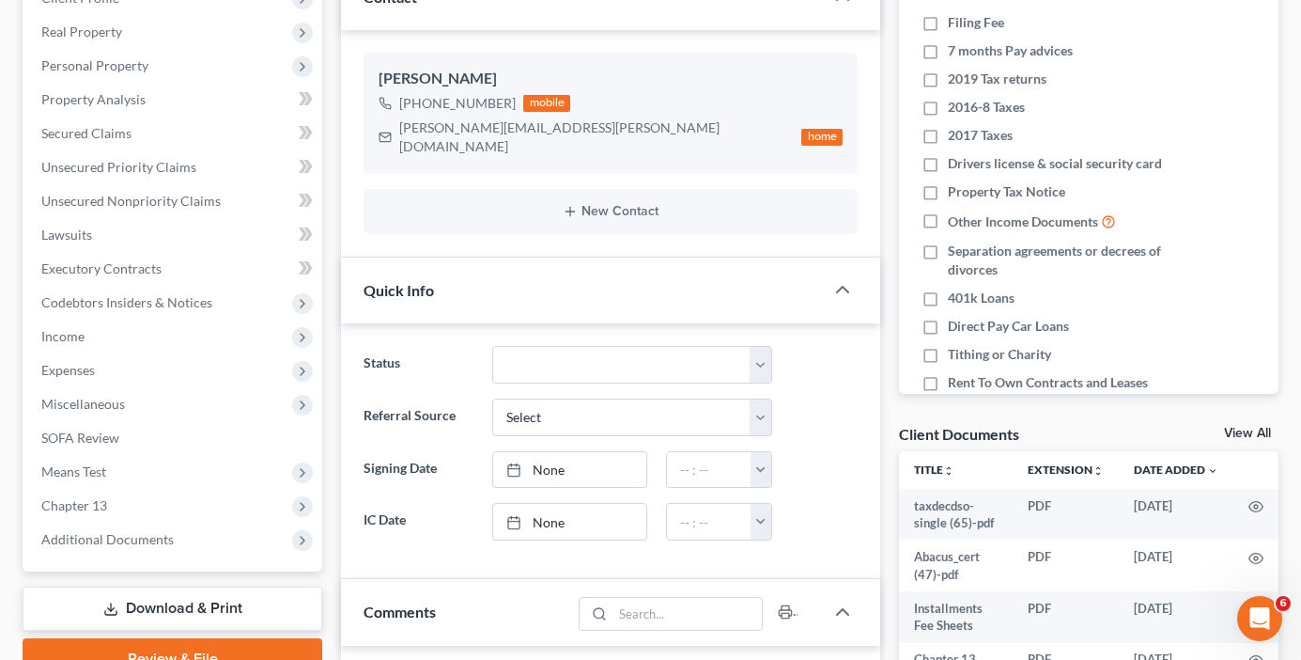
click at [1249, 430] on link "View All" at bounding box center [1247, 433] width 47 height 13
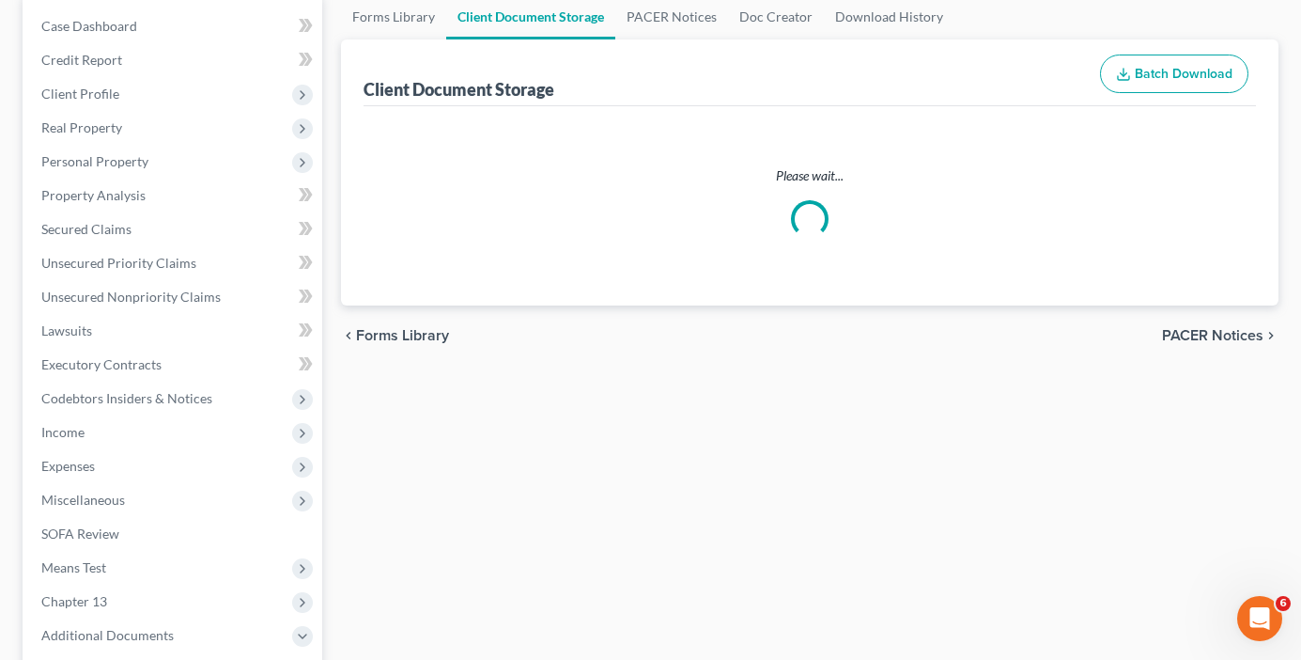
scroll to position [10, 0]
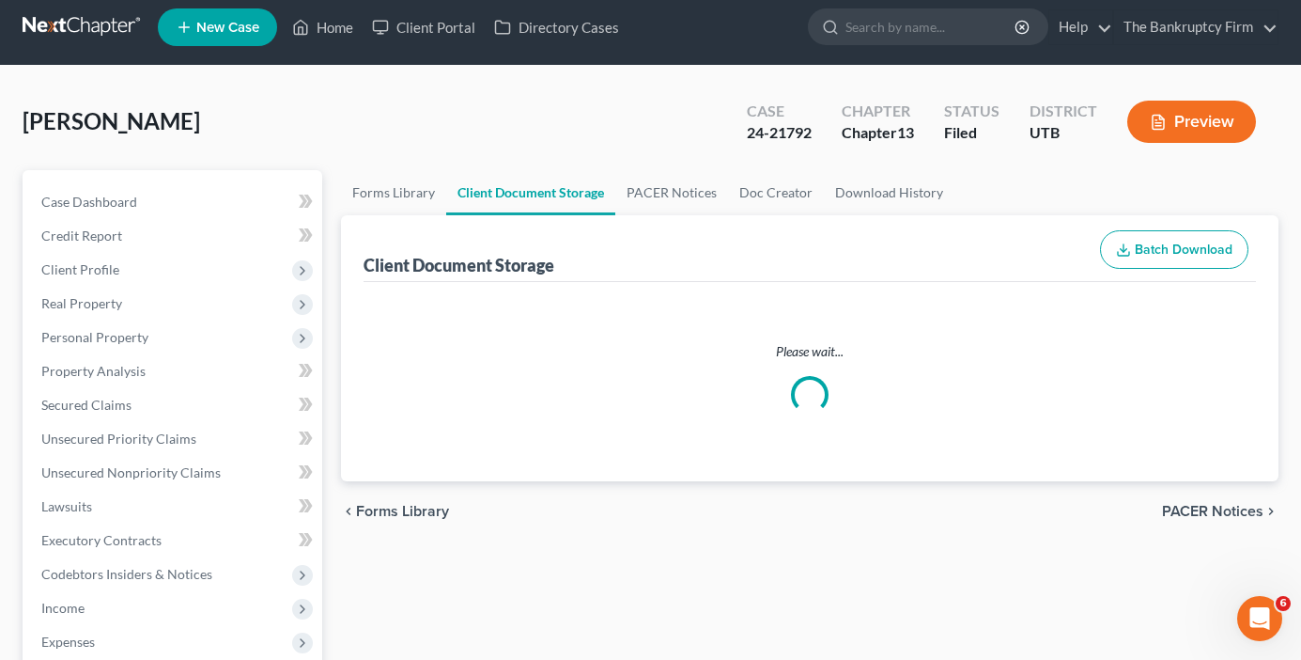
select select "26"
select select "53"
select select "30"
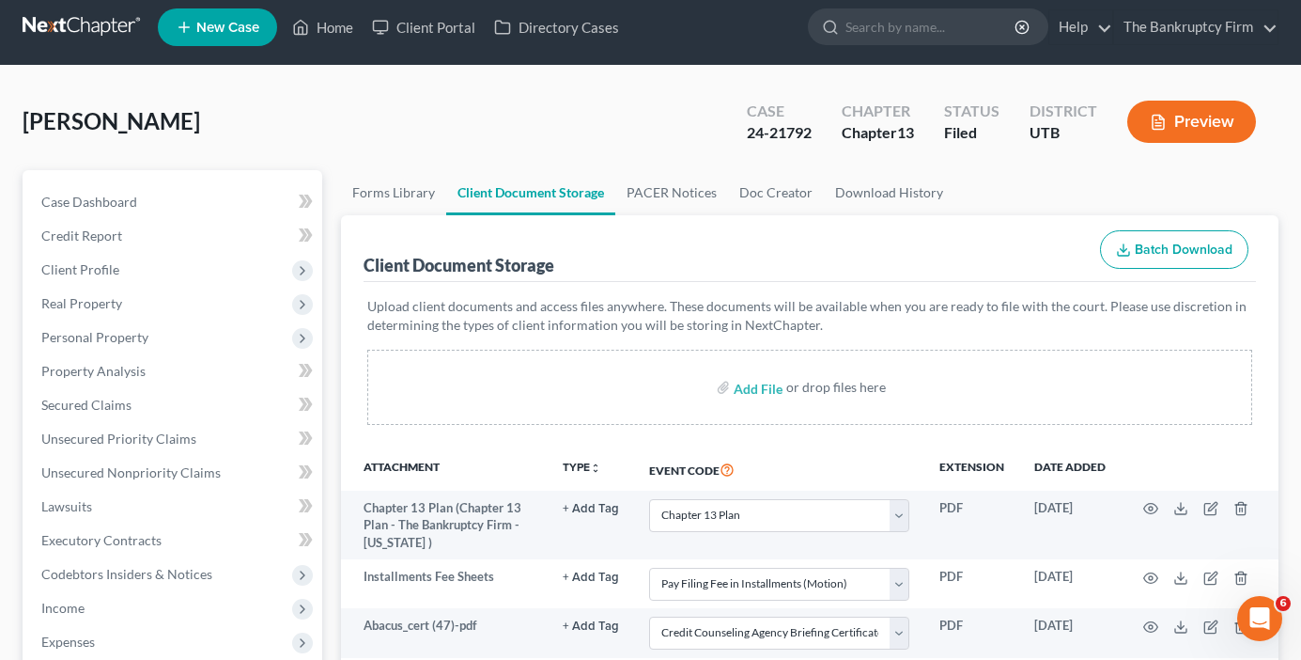
scroll to position [0, 0]
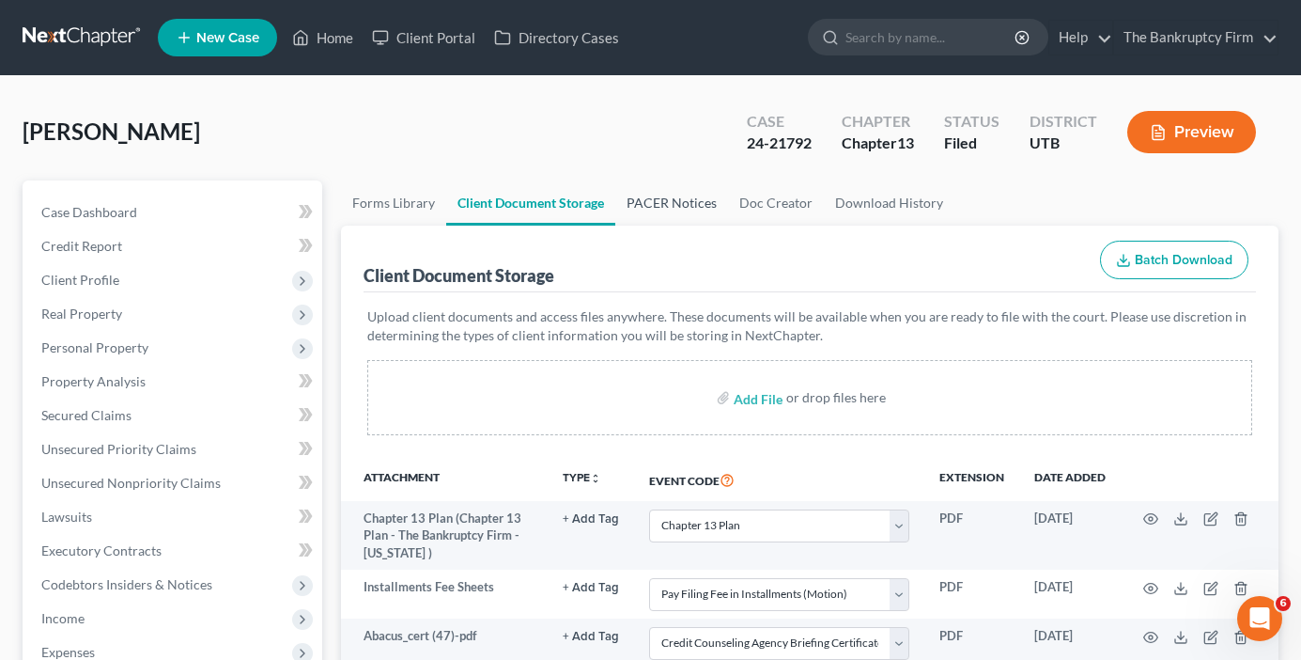
click at [652, 204] on link "PACER Notices" at bounding box center [672, 202] width 113 height 45
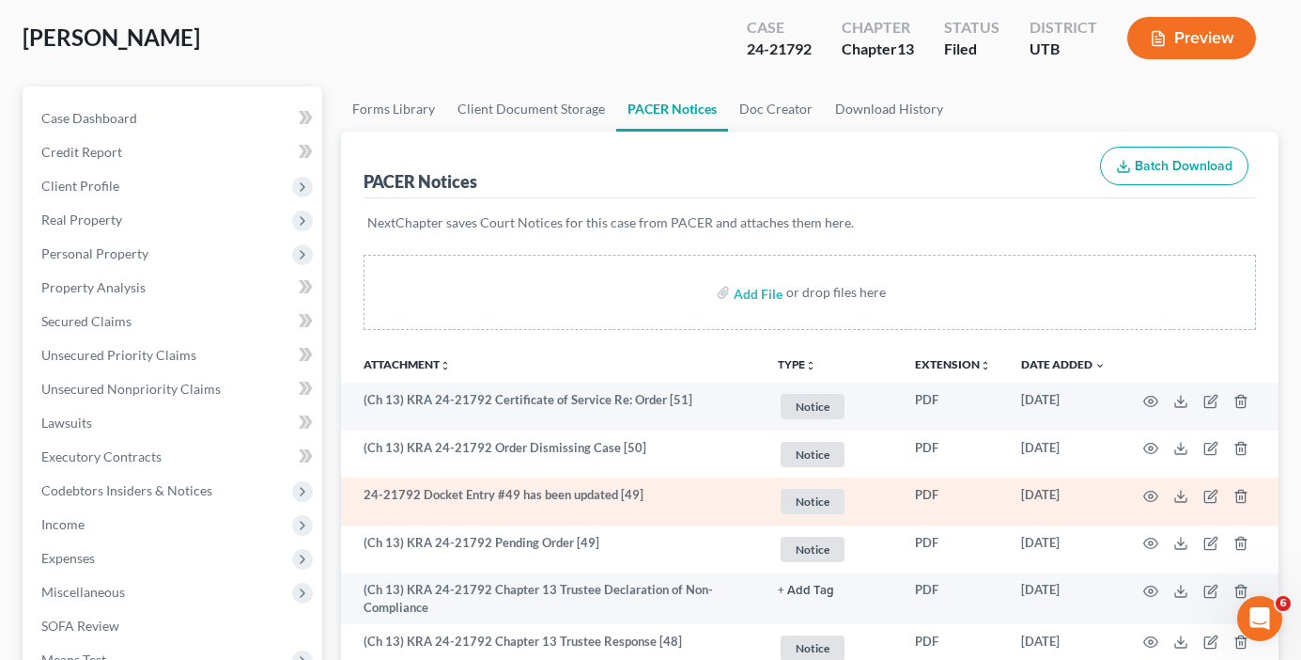
scroll to position [188, 0]
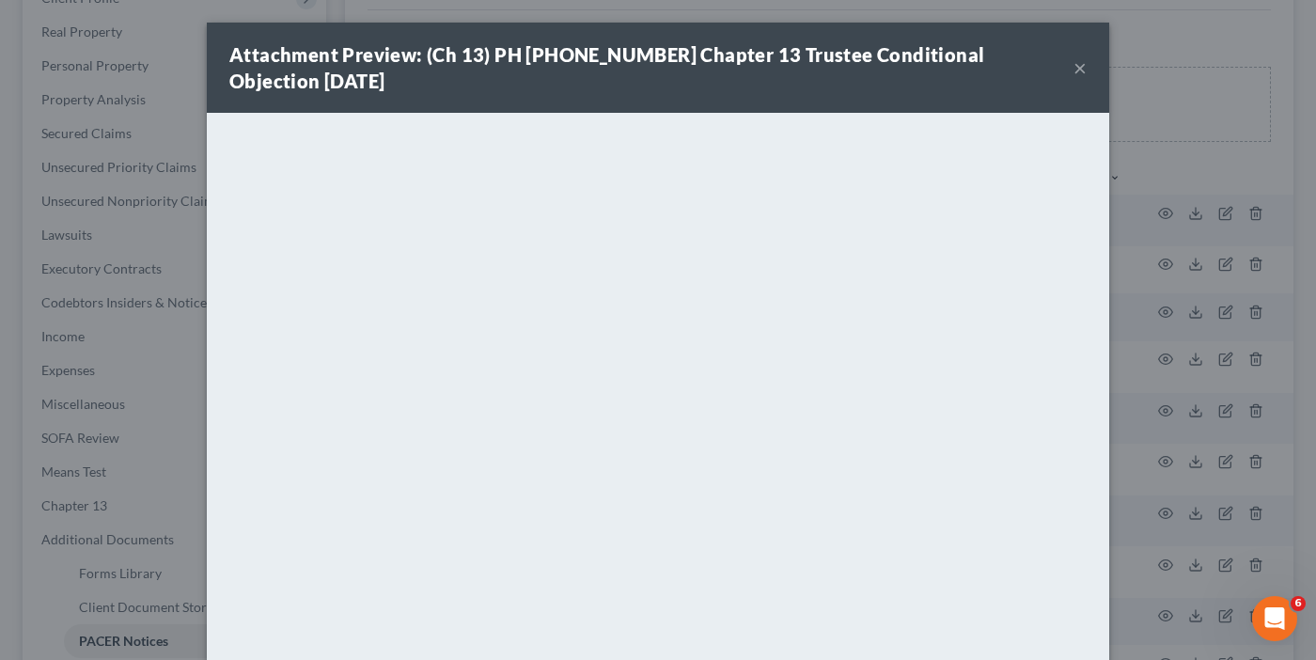
click at [1073, 68] on button "×" at bounding box center [1079, 67] width 13 height 23
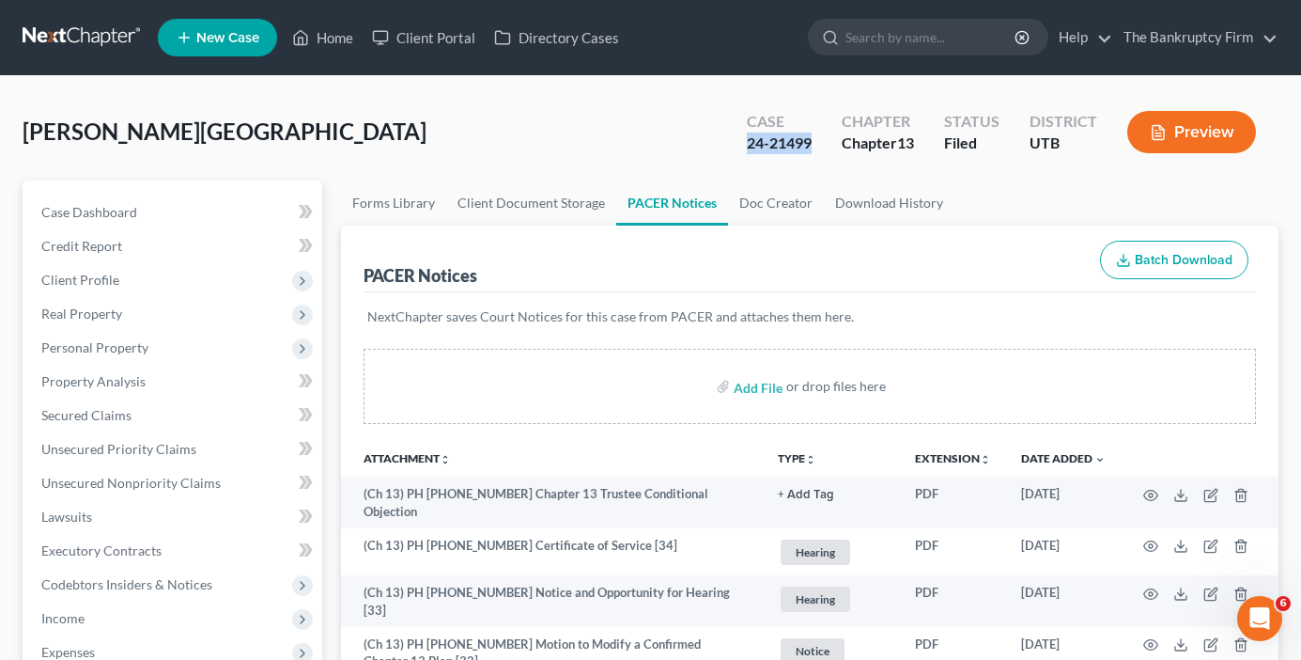
drag, startPoint x: 809, startPoint y: 140, endPoint x: 747, endPoint y: 141, distance: 62.0
click at [747, 141] on div "24-21499" at bounding box center [779, 143] width 65 height 22
copy div "24-21499"
click at [321, 45] on link "Home" at bounding box center [323, 38] width 80 height 34
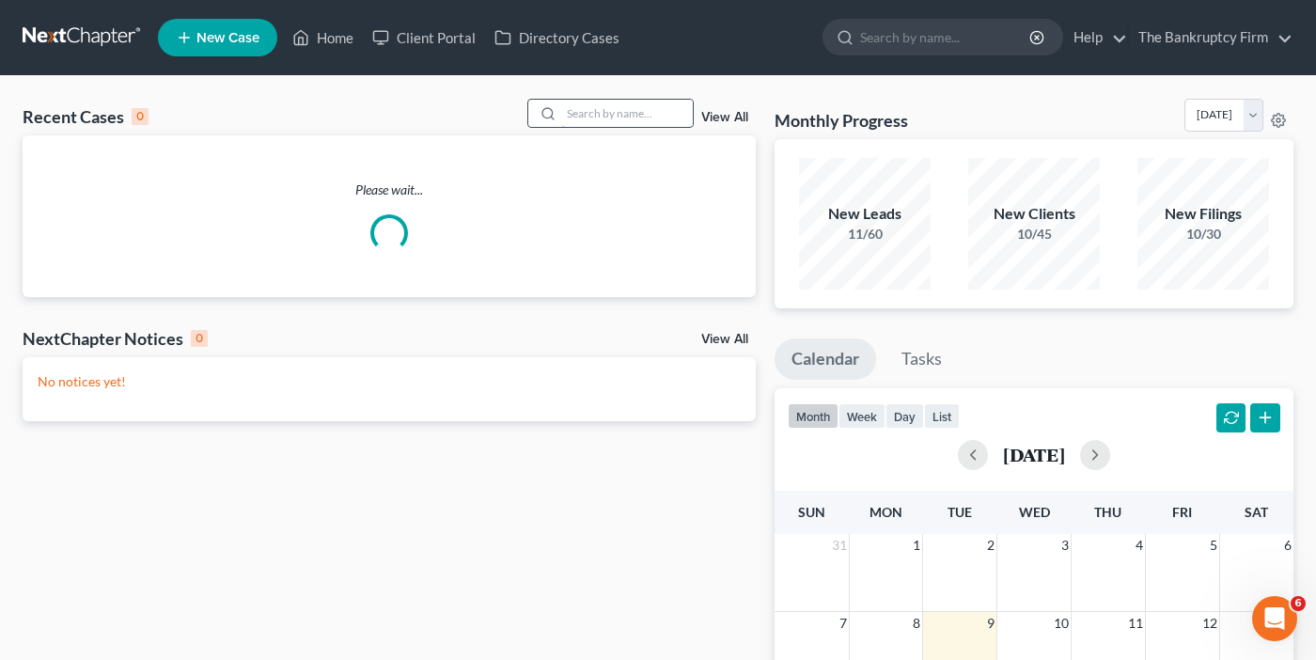
click at [598, 111] on input "search" at bounding box center [627, 113] width 132 height 27
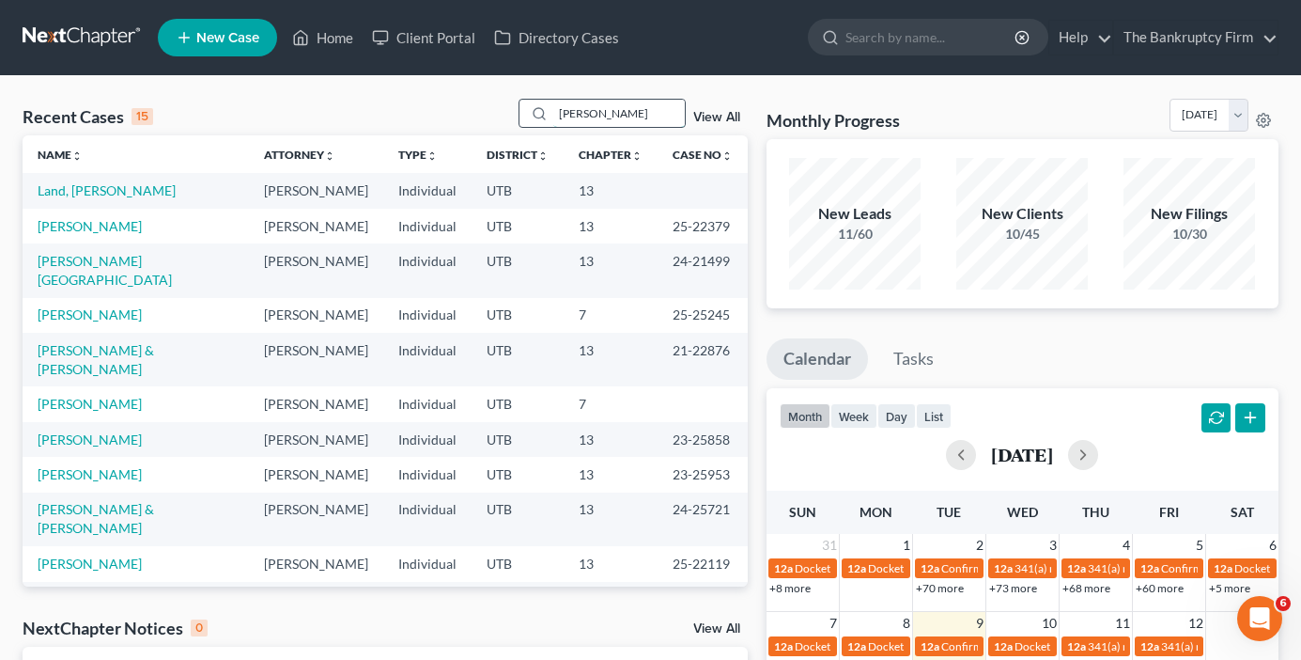
type input "[PERSON_NAME]"
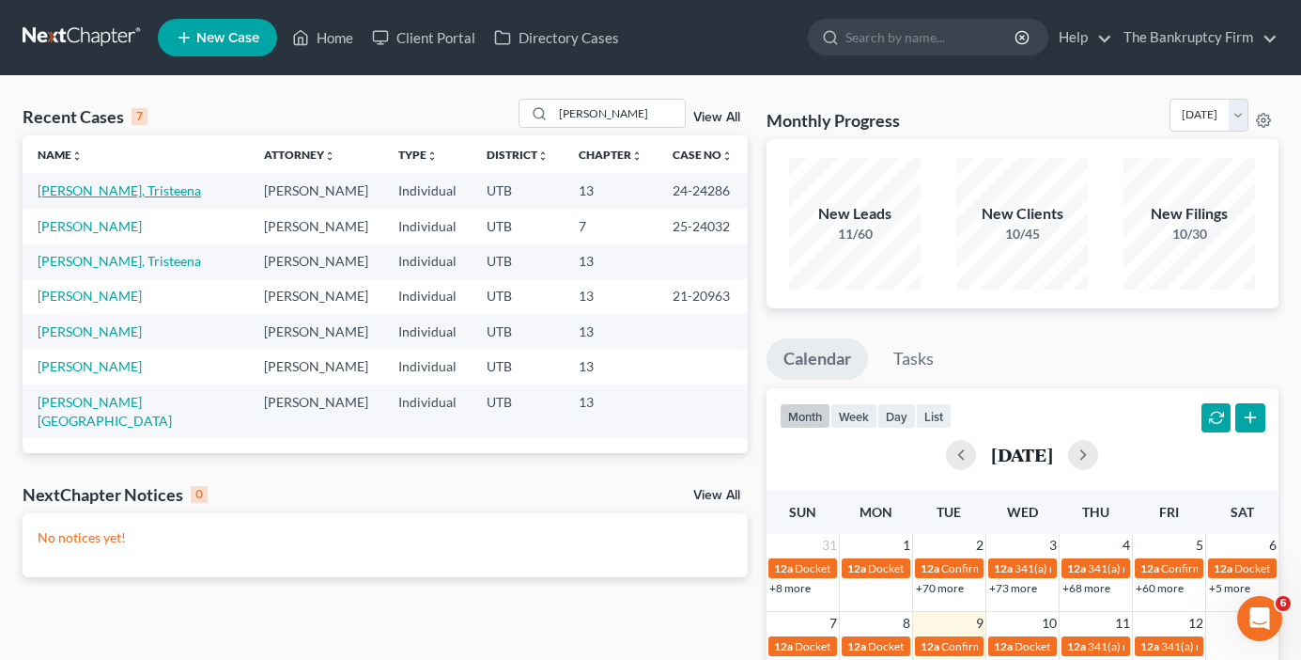
click at [99, 185] on link "[PERSON_NAME], Tristeena" at bounding box center [120, 190] width 164 height 16
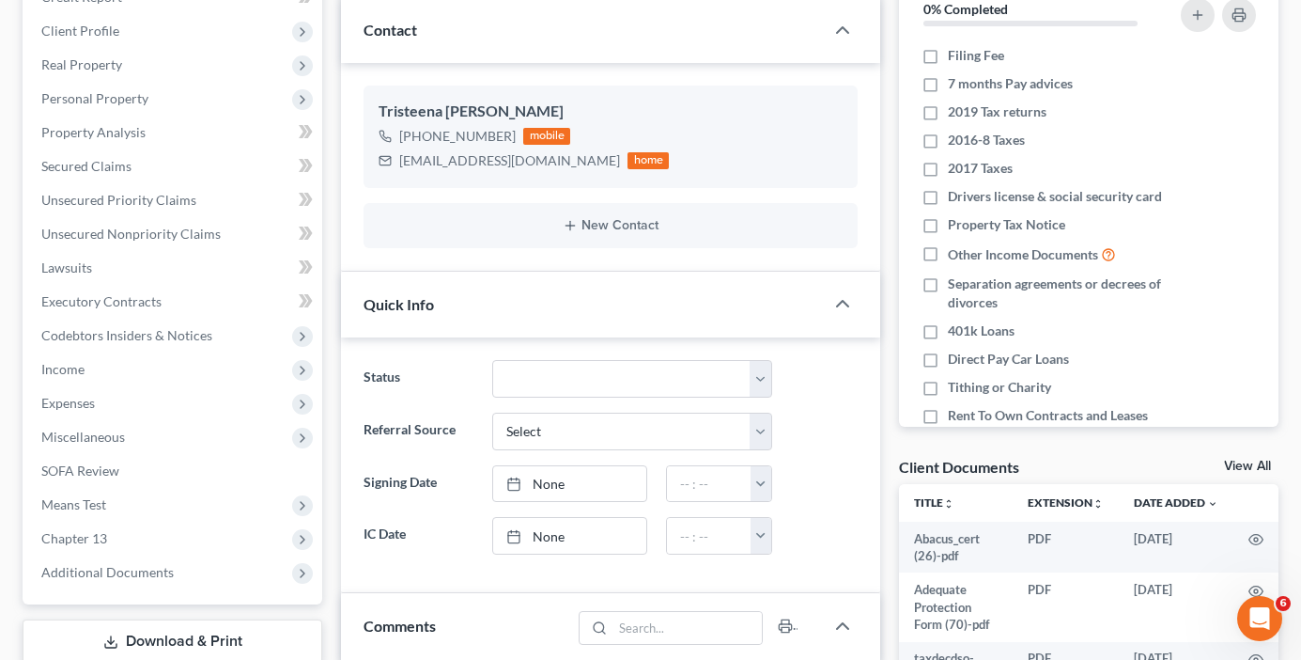
scroll to position [282, 0]
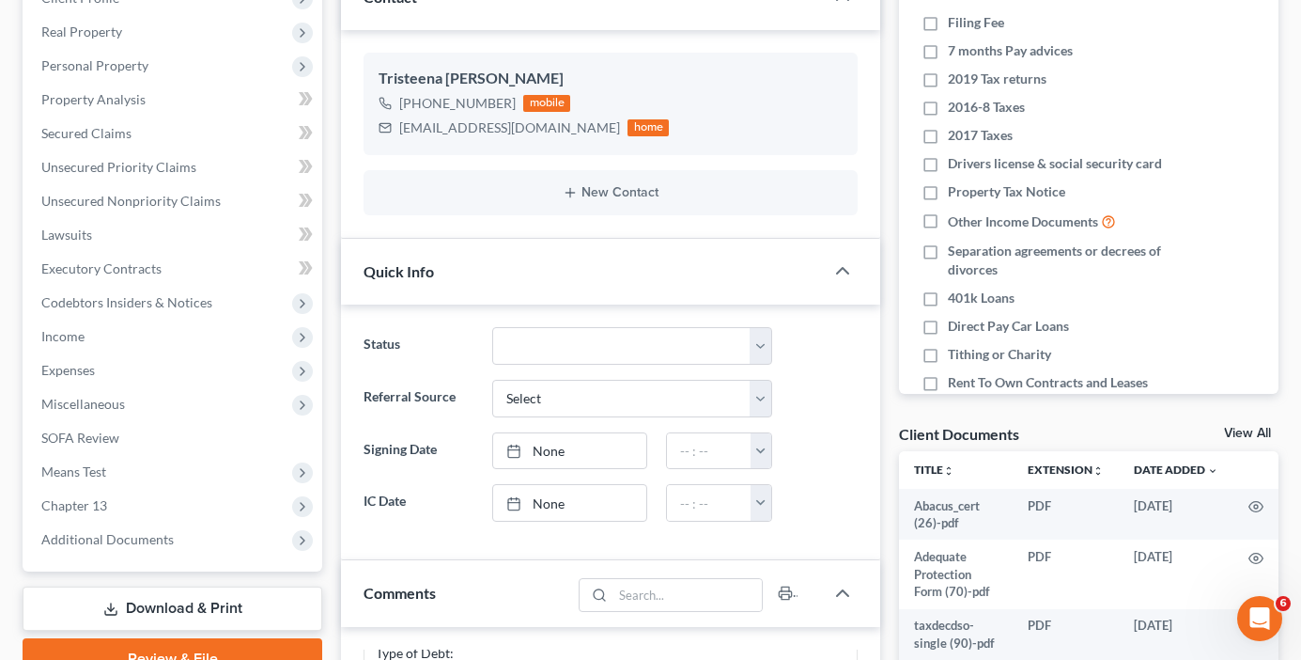
click at [1238, 429] on link "View All" at bounding box center [1247, 433] width 47 height 13
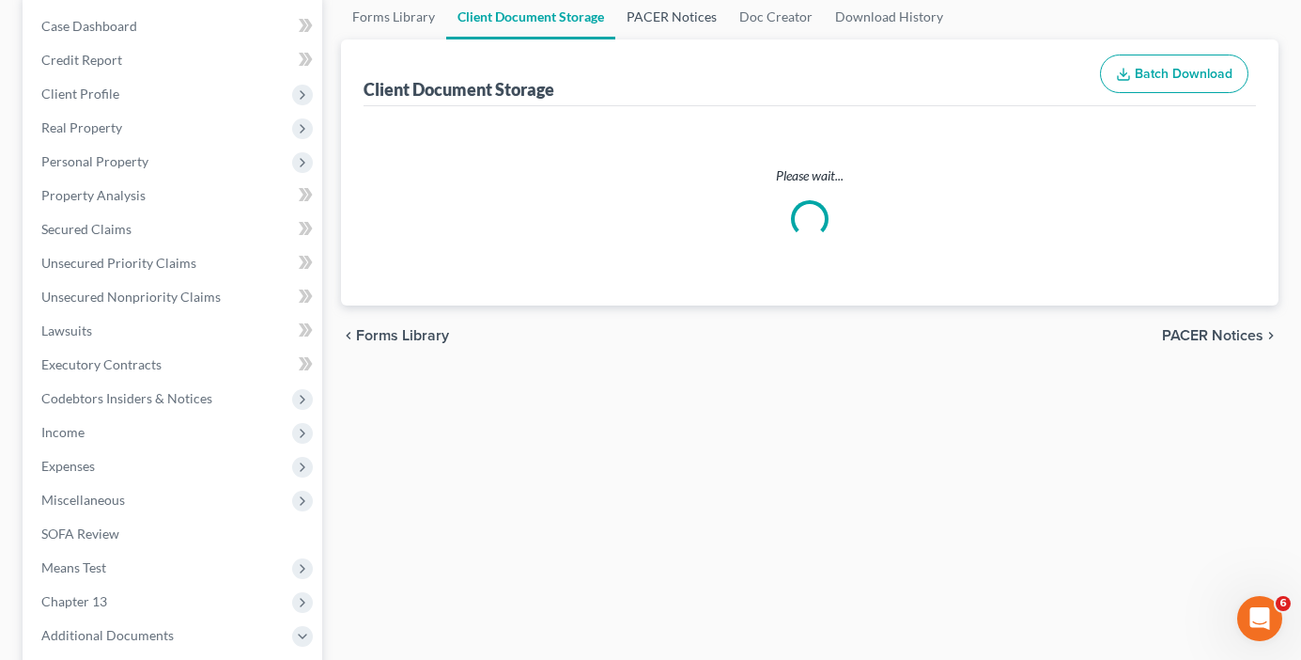
scroll to position [10, 0]
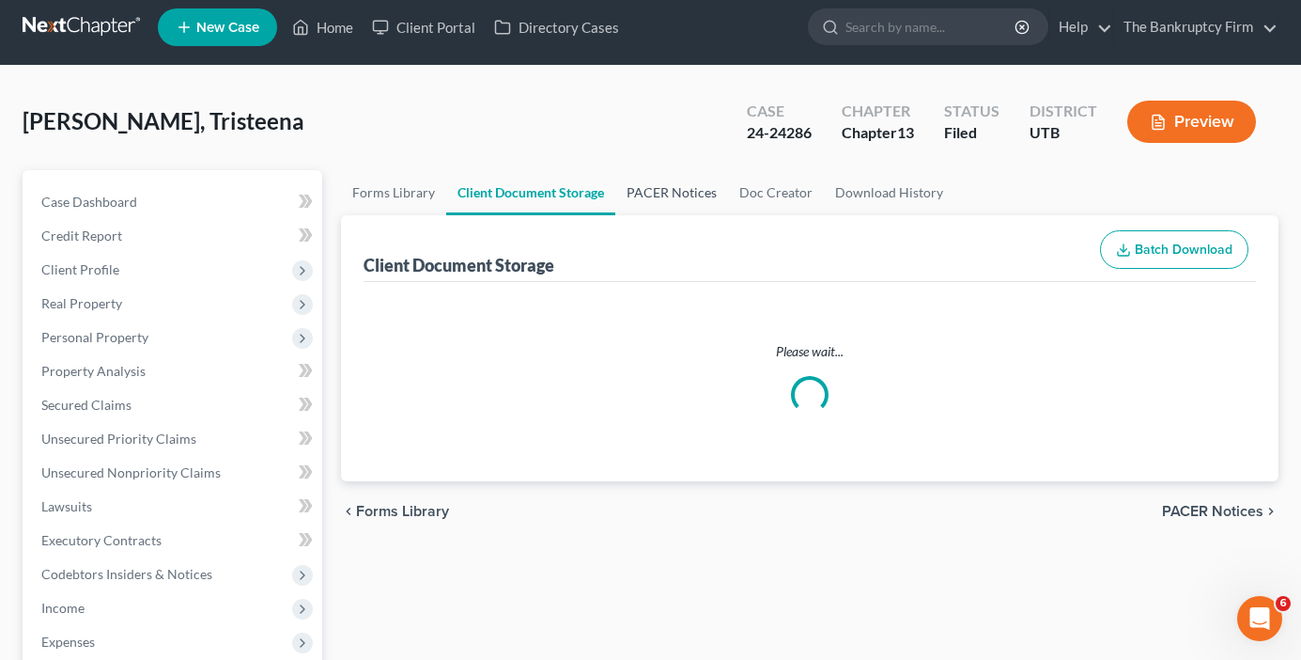
select select "26"
select select "30"
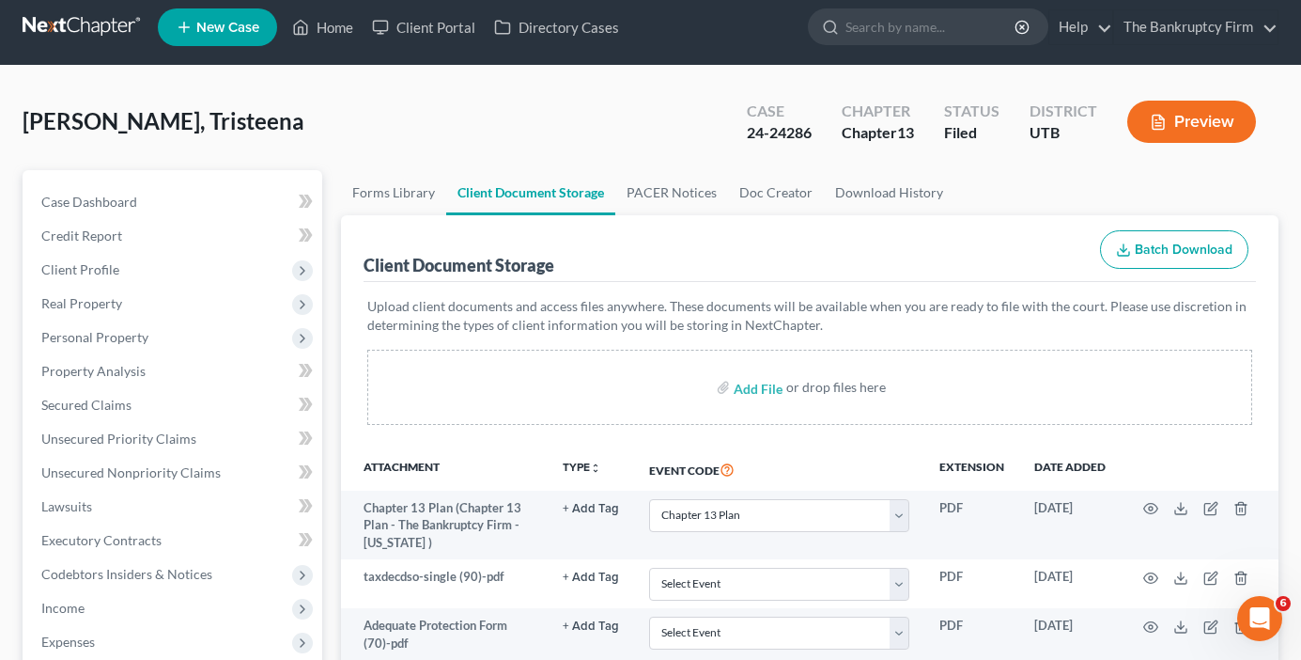
scroll to position [0, 0]
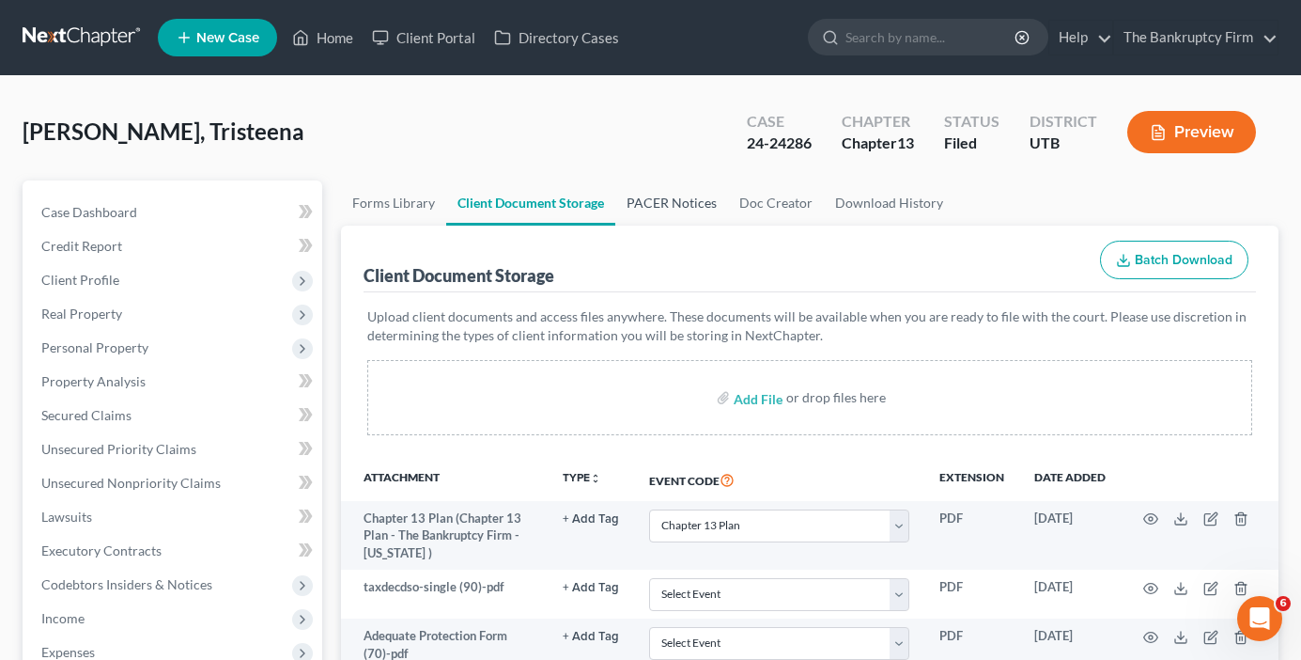
click at [679, 211] on link "PACER Notices" at bounding box center [672, 202] width 113 height 45
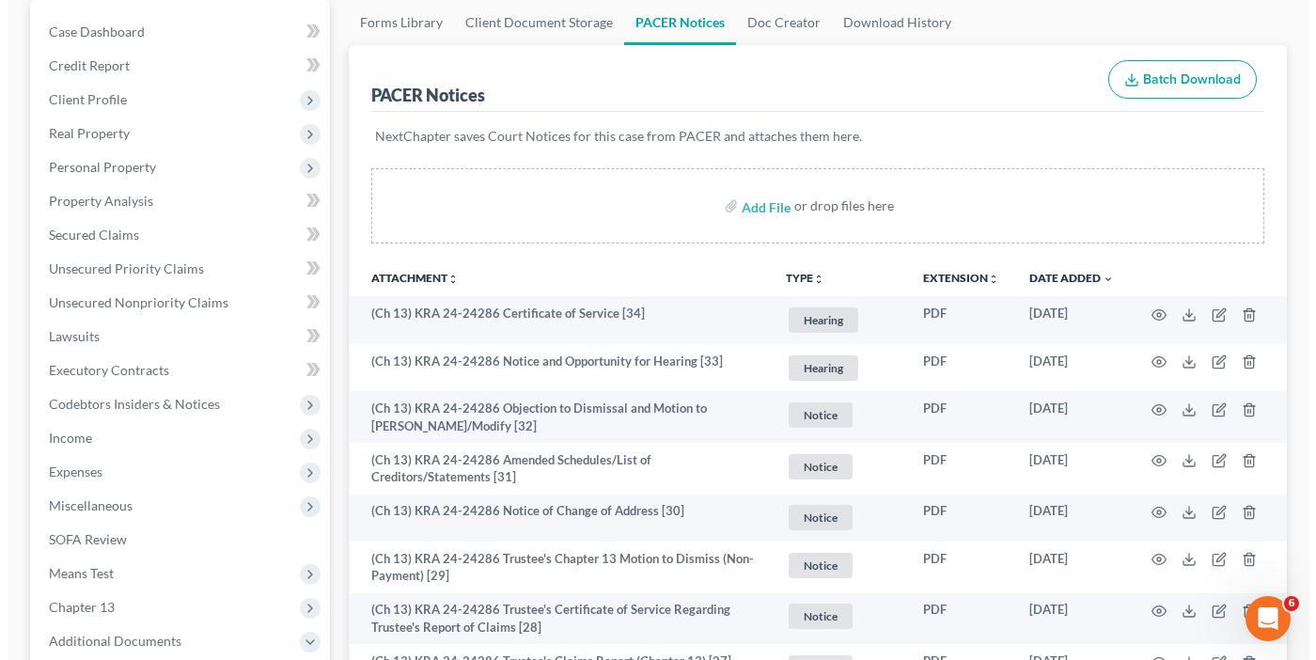
scroll to position [188, 0]
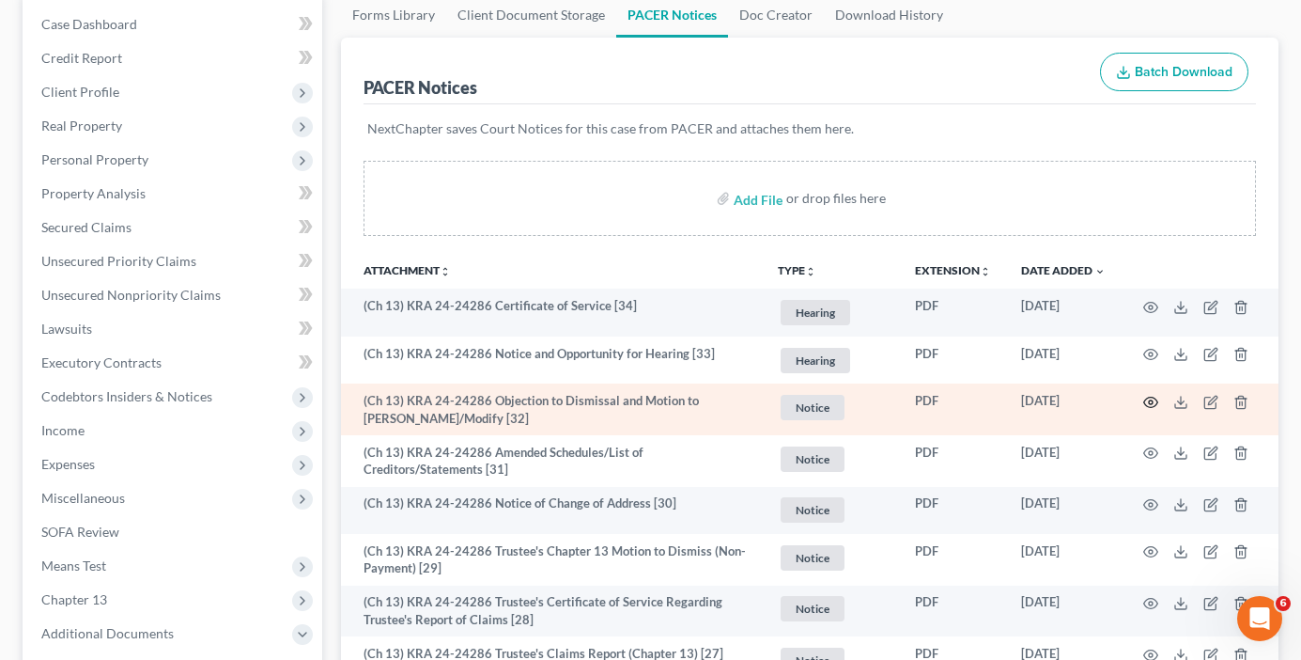
click at [1149, 403] on circle "button" at bounding box center [1151, 402] width 4 height 4
